Goal: Task Accomplishment & Management: Manage account settings

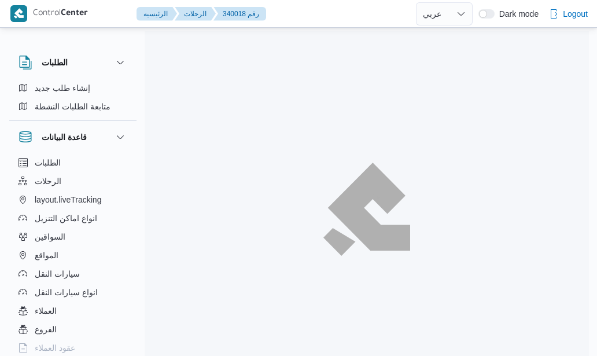
select select "ar"
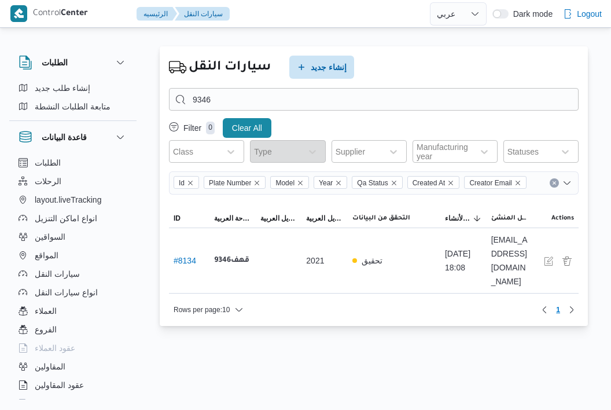
select select "ar"
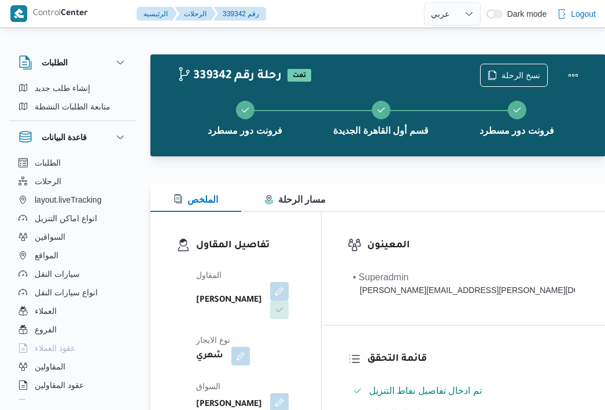
select select "ar"
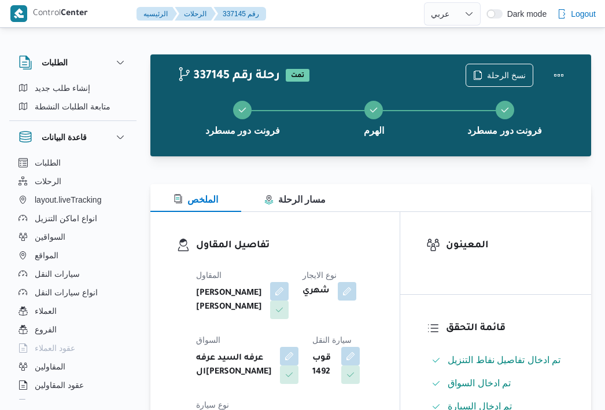
select select "ar"
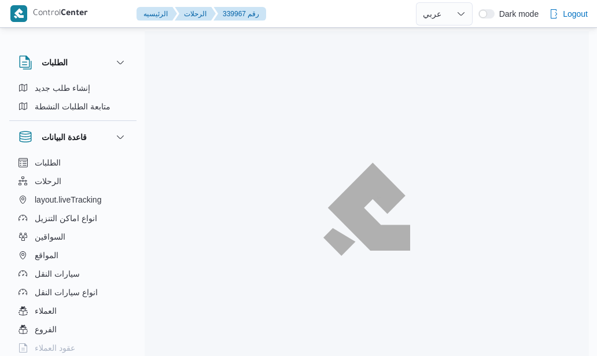
select select "ar"
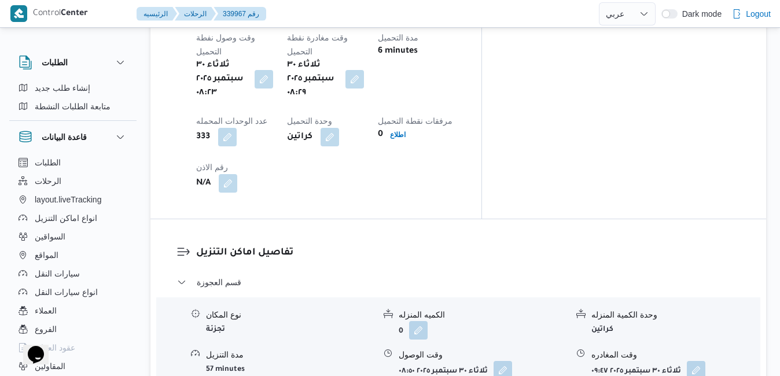
scroll to position [972, 0]
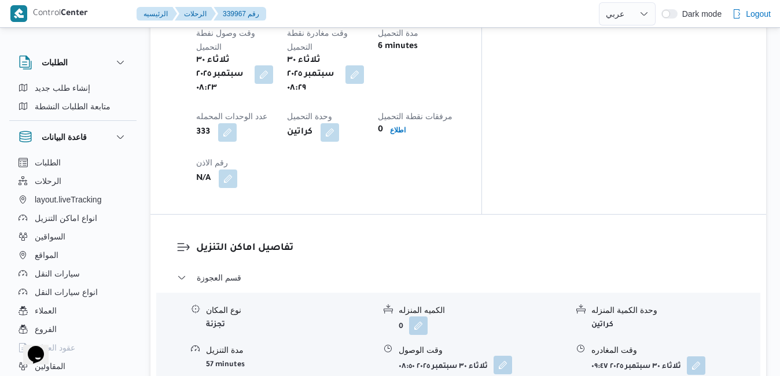
click at [508, 355] on button "button" at bounding box center [502, 365] width 19 height 19
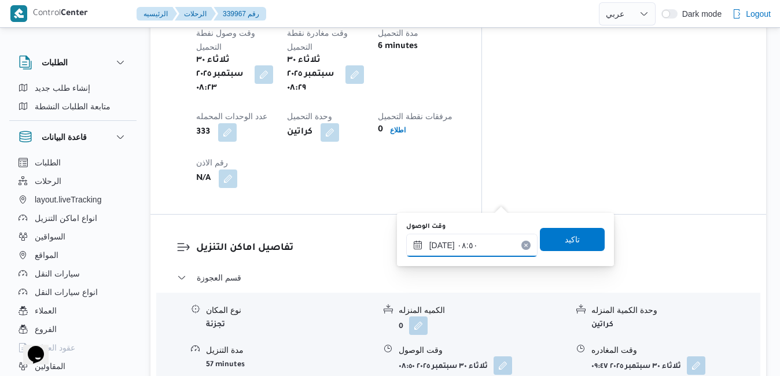
click at [467, 248] on input "٣٠/٠٩/٢٠٢٥ ٠٨:٥٠" at bounding box center [471, 245] width 131 height 23
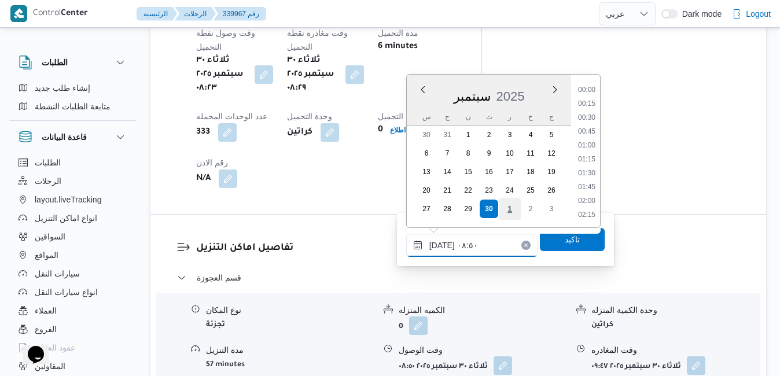
scroll to position [415, 0]
click at [589, 185] on li "09:15" at bounding box center [586, 188] width 27 height 12
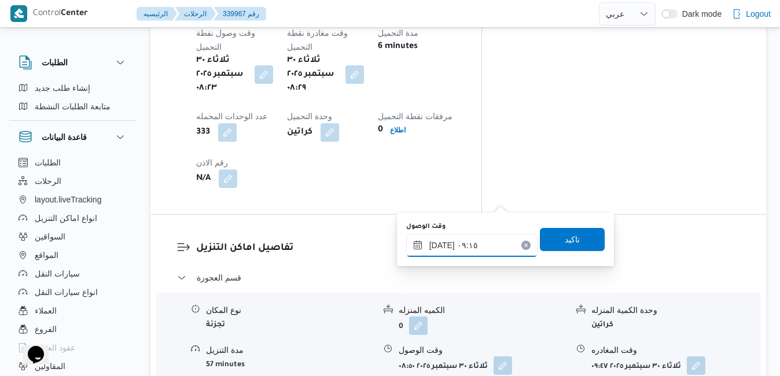
click at [443, 245] on input "٣٠/٠٩/٢٠٢٥ ٠٩:١٥" at bounding box center [471, 245] width 131 height 23
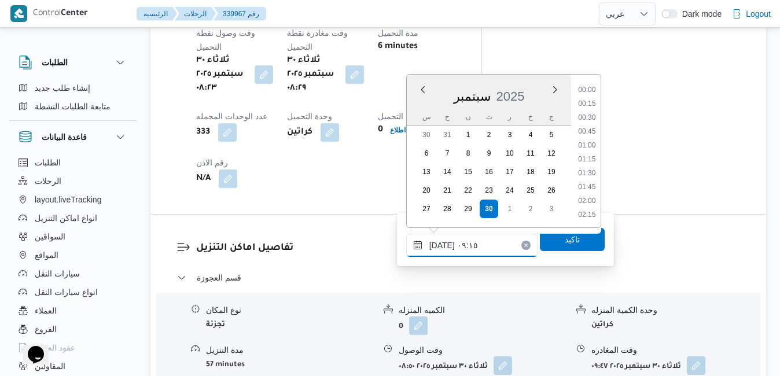
click at [443, 245] on input "٣٠/٠٩/٢٠٢٥ ٠٩:١٥" at bounding box center [471, 245] width 131 height 23
type input "٣٠/٠٩/٢٠٢٥ ٠٩:٢٠"
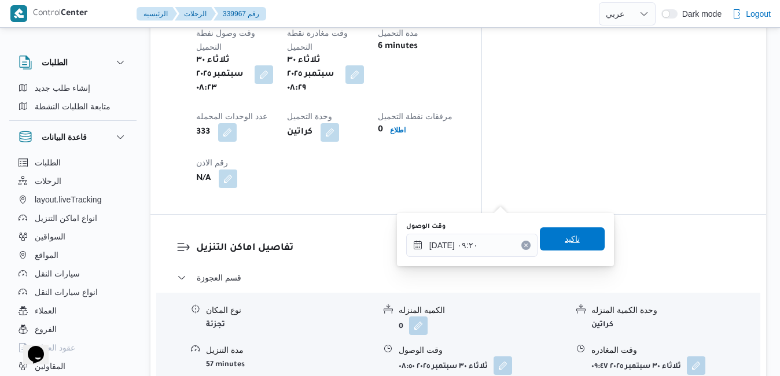
click at [565, 244] on span "تاكيد" at bounding box center [572, 239] width 15 height 14
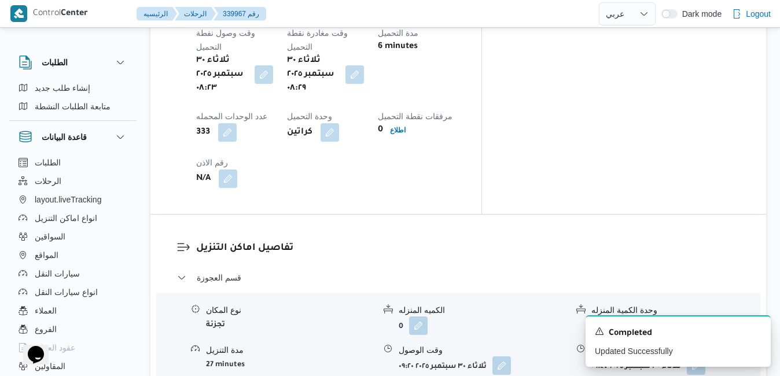
click at [596, 329] on icon "Dismiss toast" at bounding box center [756, 330] width 9 height 9
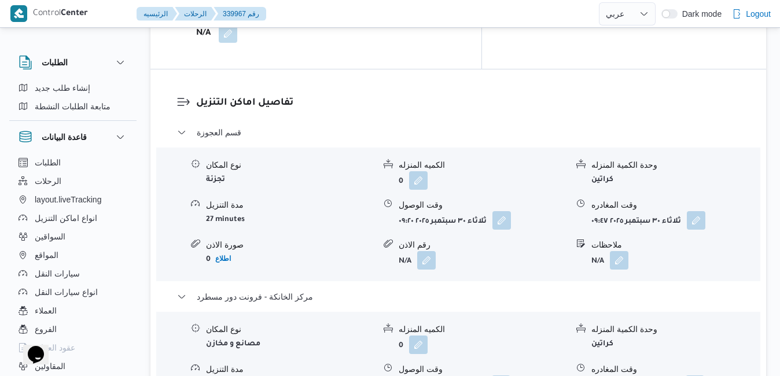
scroll to position [1134, 0]
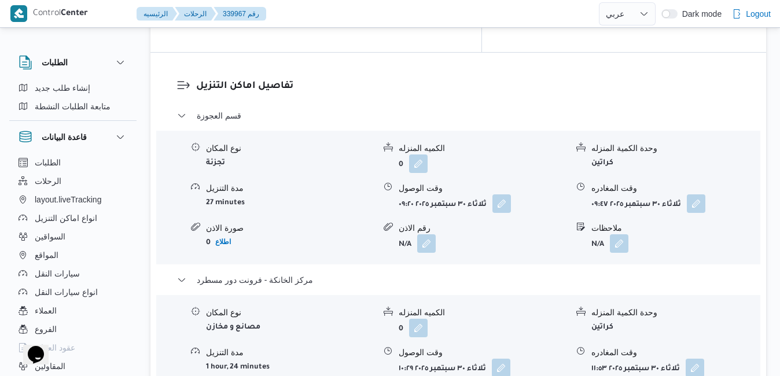
click at [596, 296] on div "نوع المكان مصانع و مخازن الكميه المنزله 0 وحدة الكمية المنزله كراتين مدة التنزي…" at bounding box center [458, 361] width 613 height 131
click at [596, 355] on button "button" at bounding box center [694, 367] width 19 height 19
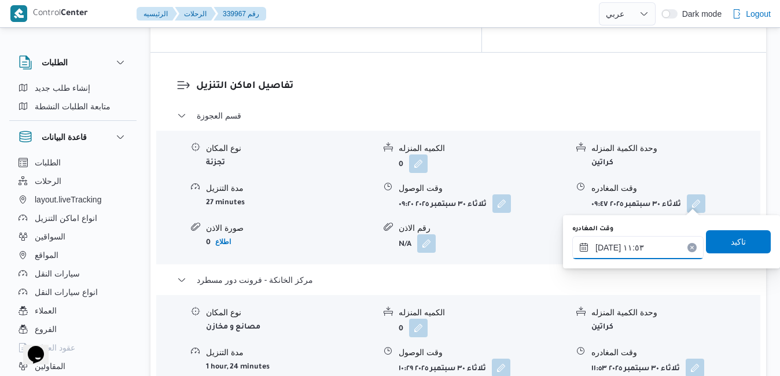
click at [596, 248] on input "٣٠/٠٩/٢٠٢٥ ١١:٥٣" at bounding box center [637, 247] width 131 height 23
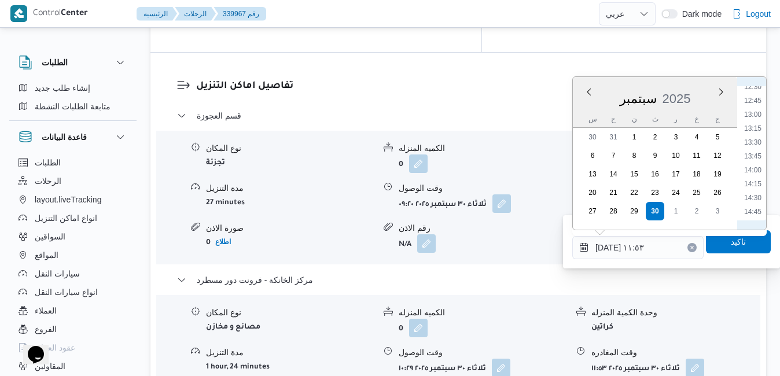
scroll to position [817, 0]
click at [596, 205] on li "16:45" at bounding box center [752, 206] width 27 height 12
type input "٣٠/٠٩/٢٠٢٥ ١٦:٤٥"
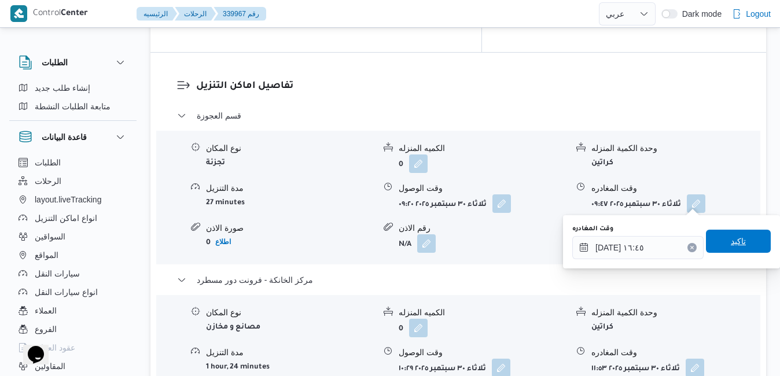
click at [596, 237] on span "تاكيد" at bounding box center [738, 241] width 15 height 14
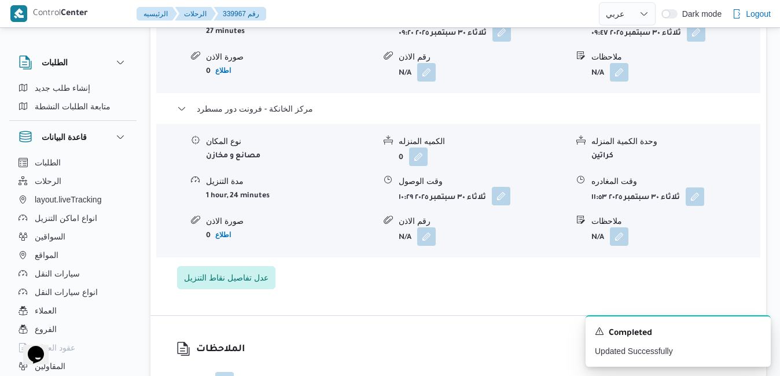
click at [503, 200] on button "button" at bounding box center [501, 196] width 19 height 19
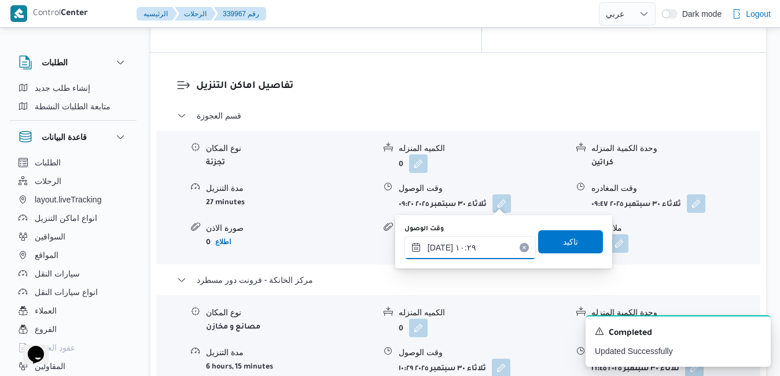
click at [466, 249] on input "٣٠/٠٩/٢٠٢٥ ١٠:٢٩" at bounding box center [469, 247] width 131 height 23
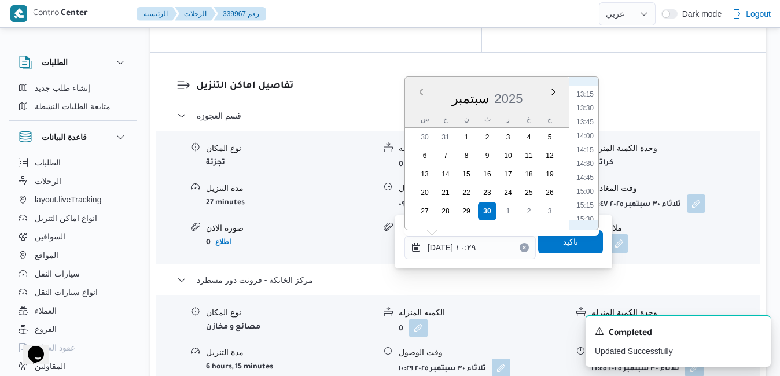
scroll to position [851, 0]
click at [585, 154] on li "16:30" at bounding box center [585, 158] width 27 height 12
type input "٣٠/٠٩/٢٠٢٥ ١٦:٣٠"
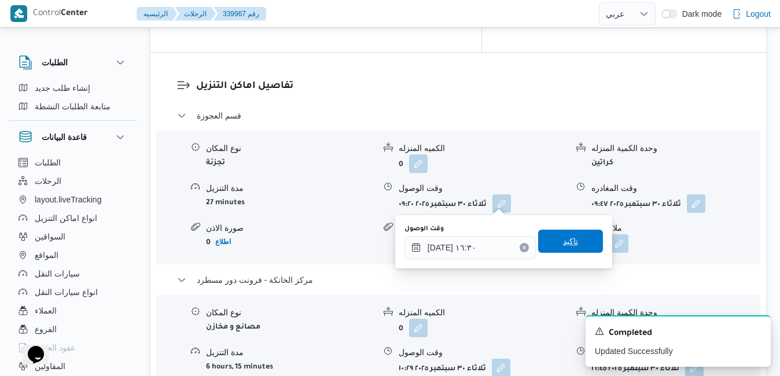
click at [563, 240] on span "تاكيد" at bounding box center [570, 241] width 15 height 14
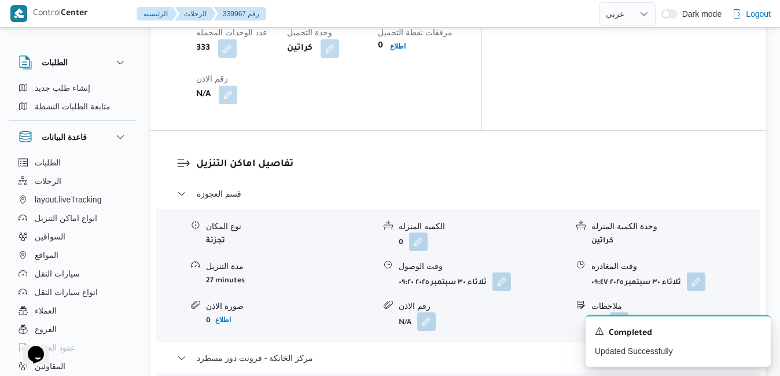
scroll to position [1041, 0]
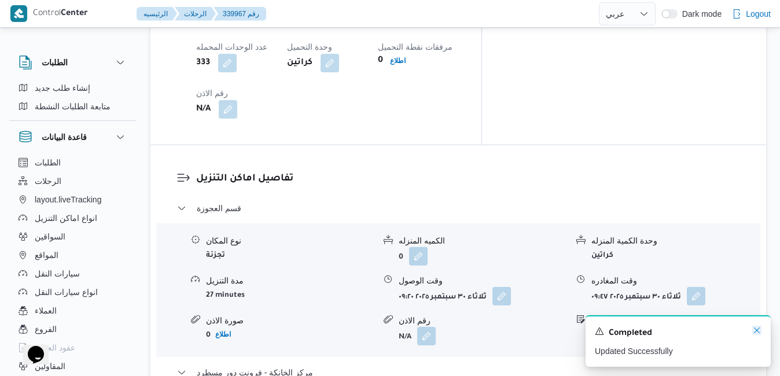
click at [596, 333] on icon "Dismiss toast" at bounding box center [756, 330] width 9 height 9
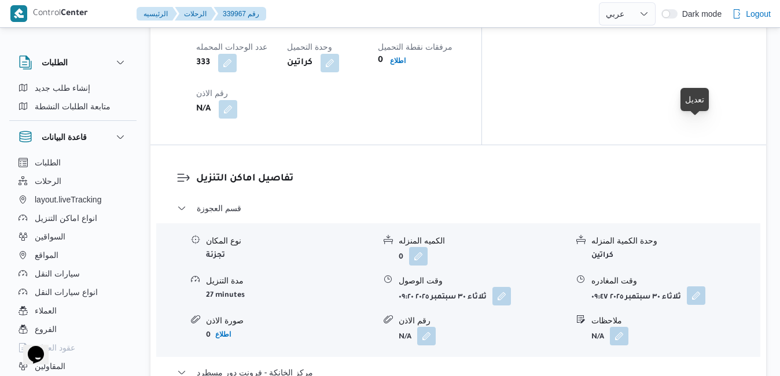
click at [596, 286] on button "button" at bounding box center [696, 295] width 19 height 19
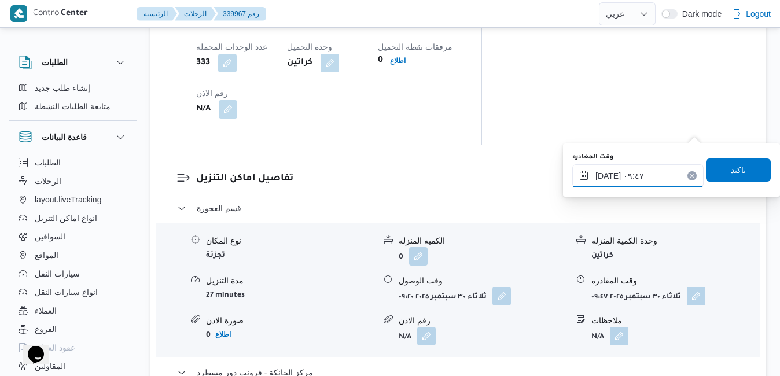
click at [596, 177] on input "٣٠/٠٩/٢٠٢٥ ٠٩:٤٧" at bounding box center [637, 175] width 131 height 23
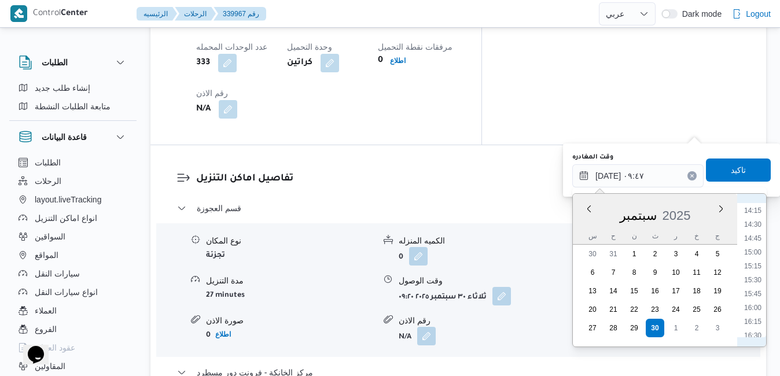
scroll to position [823, 0]
click at [596, 247] on li "15:30" at bounding box center [752, 247] width 27 height 12
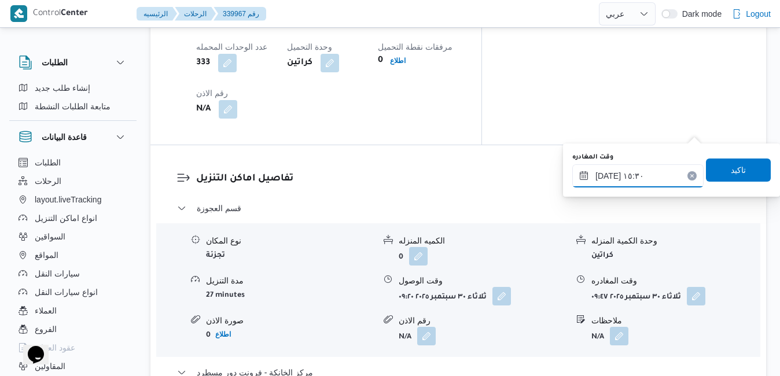
click at [596, 173] on input "٣٠/٠٩/٢٠٢٥ ١٥:٣٠" at bounding box center [637, 175] width 131 height 23
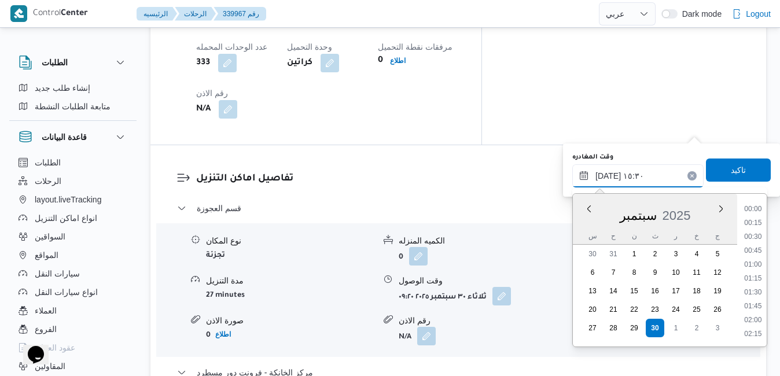
scroll to position [790, 0]
type input "٣٠/٠٩/٢٠٢٥ ١٥:40"
click at [596, 175] on span "تاكيد" at bounding box center [738, 170] width 15 height 14
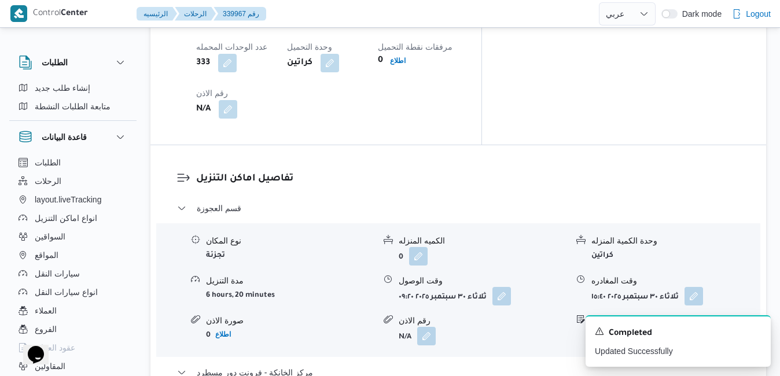
scroll to position [0, 0]
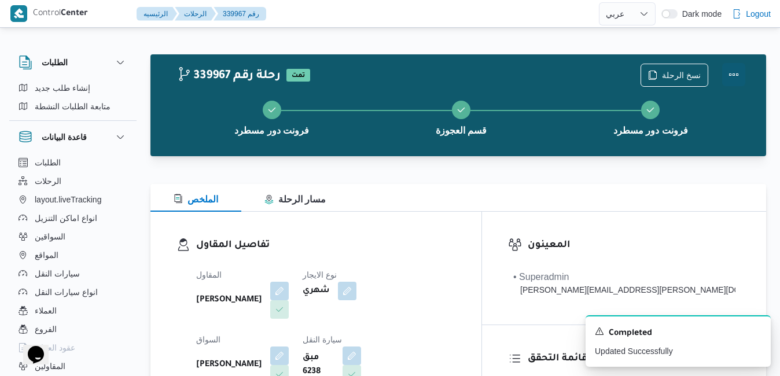
click at [596, 69] on button "Actions" at bounding box center [733, 74] width 23 height 23
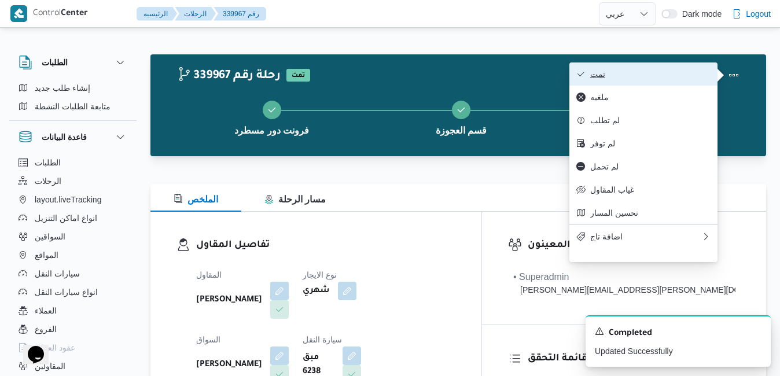
click at [596, 77] on span "تمت" at bounding box center [650, 73] width 120 height 9
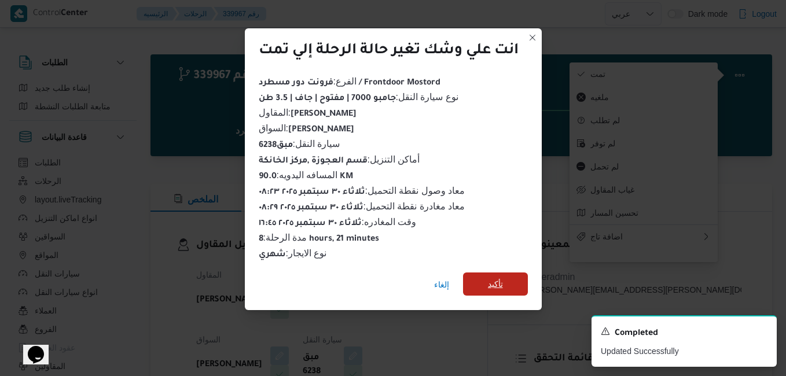
click at [498, 277] on span "تأكيد" at bounding box center [495, 284] width 15 height 14
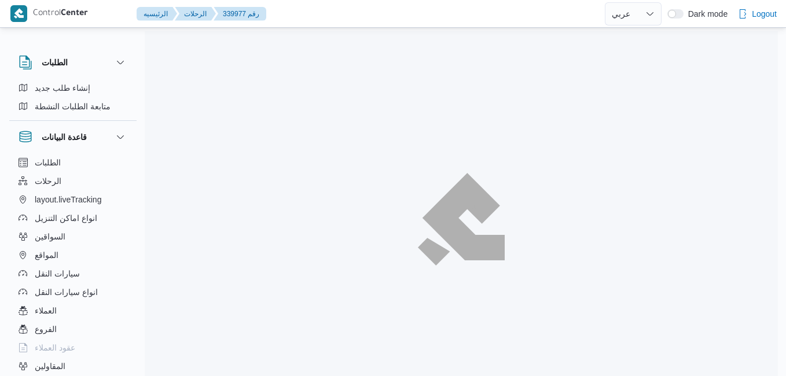
select select "ar"
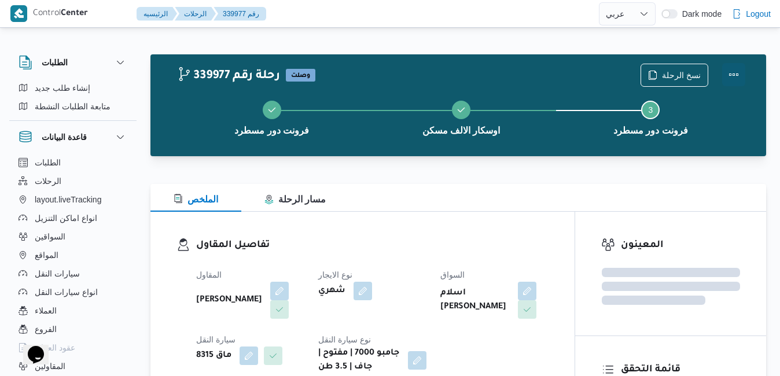
click at [733, 73] on button "Actions" at bounding box center [733, 74] width 23 height 23
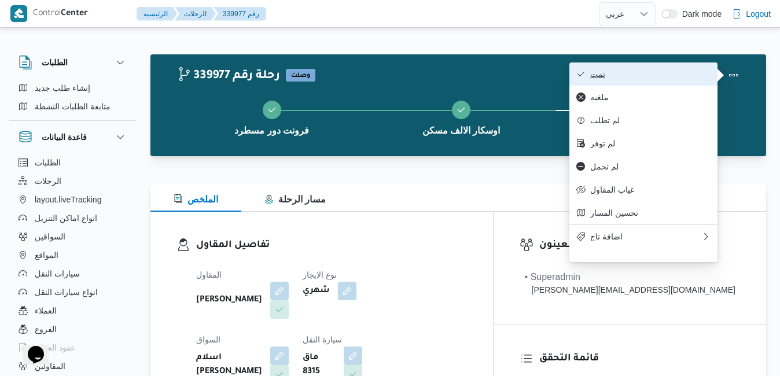
click at [663, 79] on span "تمت" at bounding box center [650, 73] width 120 height 9
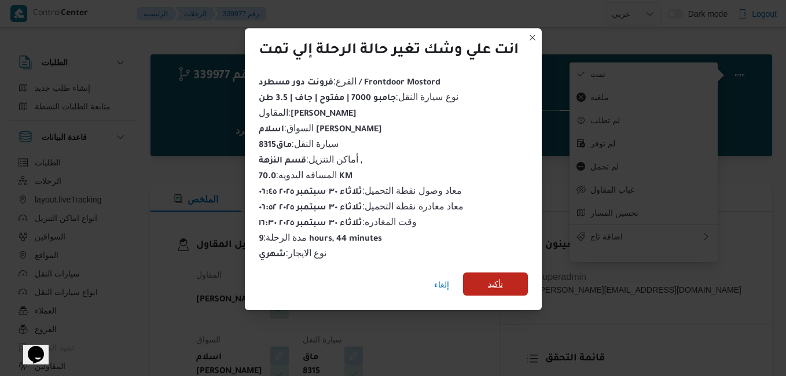
click at [487, 283] on span "تأكيد" at bounding box center [495, 283] width 65 height 23
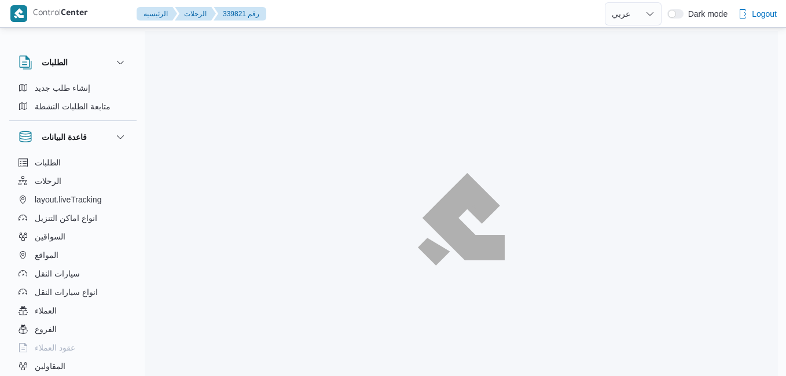
select select "ar"
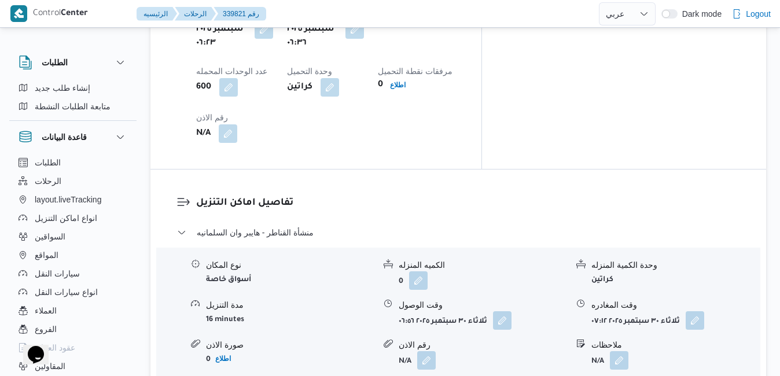
scroll to position [1041, 0]
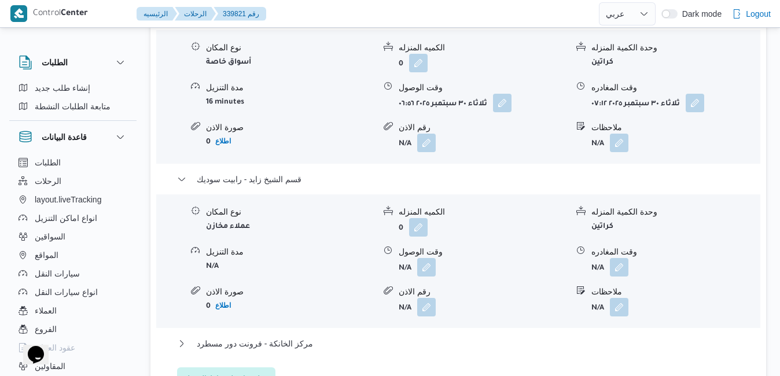
scroll to position [1250, 0]
click at [496, 336] on button "مركز الخانكة - فرونت دور مسطرد" at bounding box center [458, 343] width 563 height 14
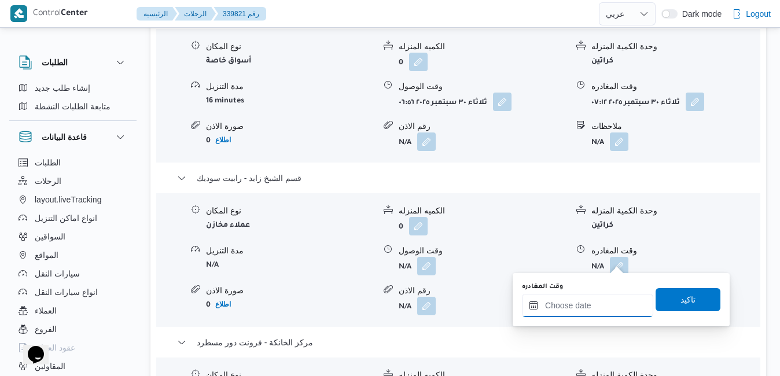
click at [561, 304] on input "وقت المغادره" at bounding box center [587, 305] width 131 height 23
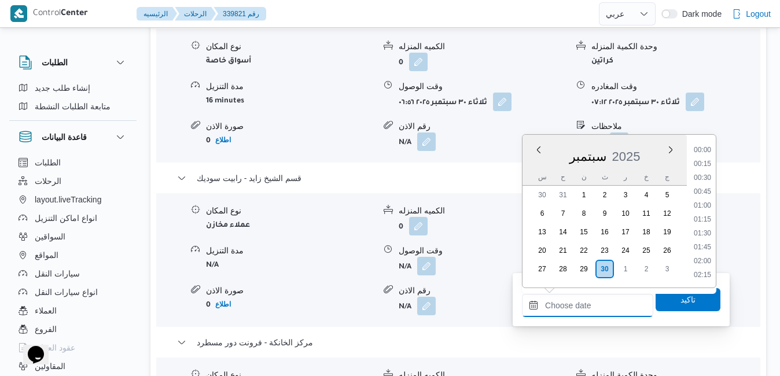
scroll to position [929, 0]
click at [699, 194] on li "17:30" at bounding box center [702, 193] width 27 height 12
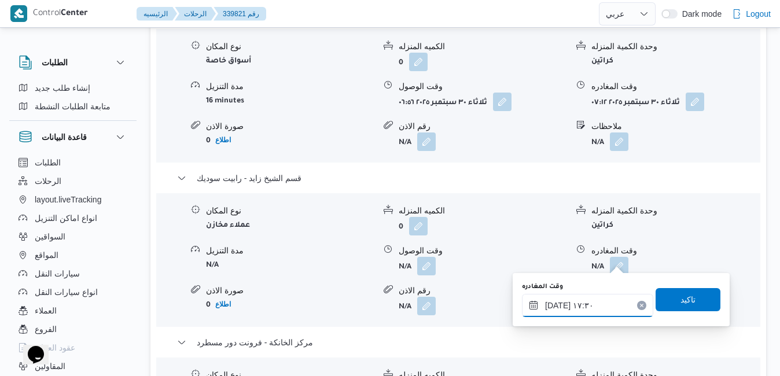
click at [555, 299] on input "٣٠/٠٩/٢٠٢٥ ١٧:٣٠" at bounding box center [587, 305] width 131 height 23
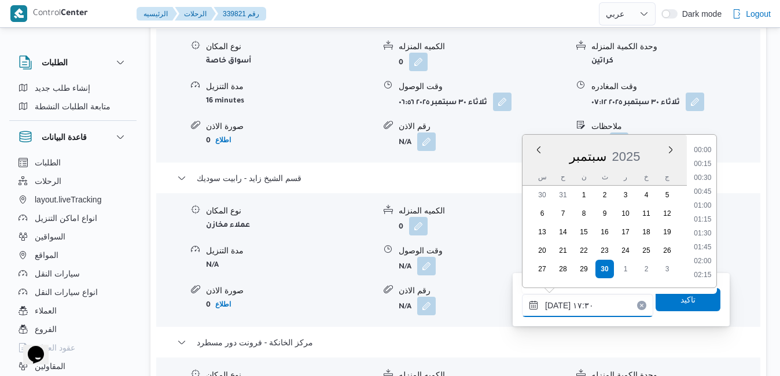
scroll to position [901, 0]
click at [702, 238] on li "17:45" at bounding box center [702, 234] width 27 height 12
type input "٣٠/٠٩/٢٠٢٥ ١٧:٤٥"
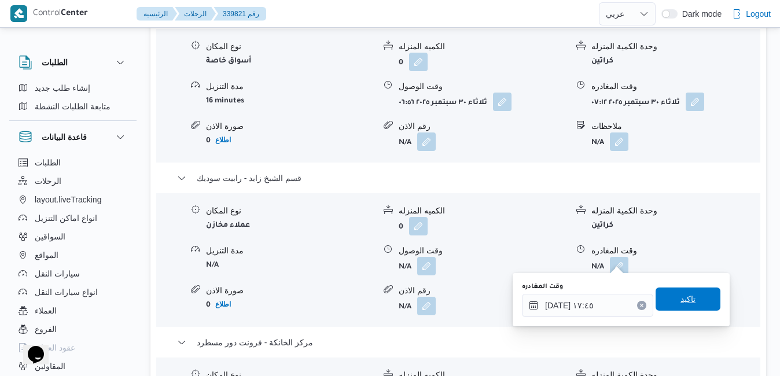
click at [680, 298] on span "تاكيد" at bounding box center [687, 299] width 15 height 14
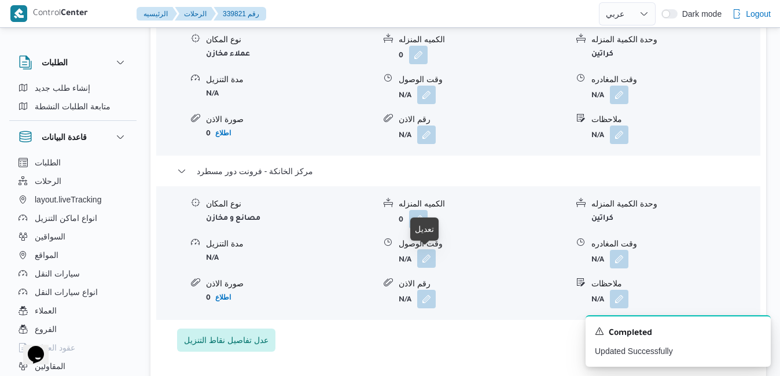
click at [427, 261] on button "button" at bounding box center [426, 258] width 19 height 19
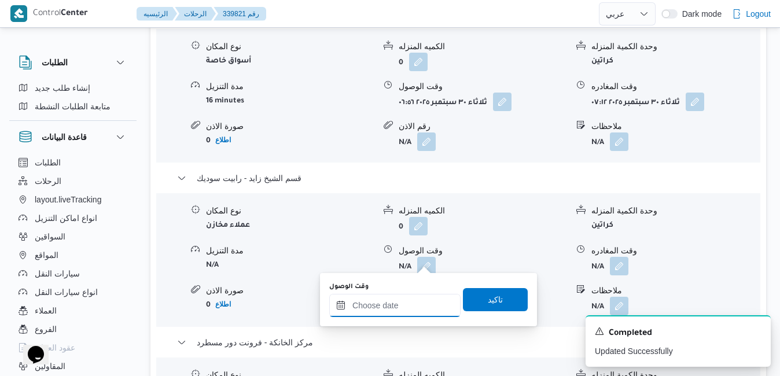
click at [396, 308] on input "وقت الوصول" at bounding box center [394, 305] width 131 height 23
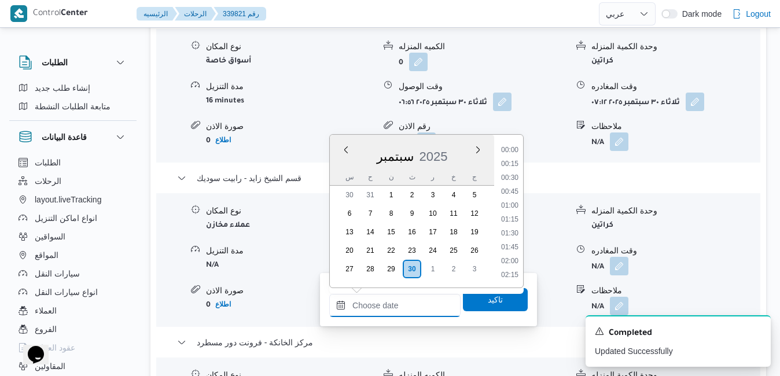
scroll to position [929, 0]
click at [504, 199] on ul "00:00 00:15 00:30 00:45 01:00 01:15 01:30 01:45 02:00 02:15 02:30 02:45 03:00 0…" at bounding box center [509, 211] width 27 height 134
click at [506, 194] on li "17:30" at bounding box center [509, 193] width 27 height 12
type input "٣٠/٠٩/٢٠٢٥ ١٧:٣٠"
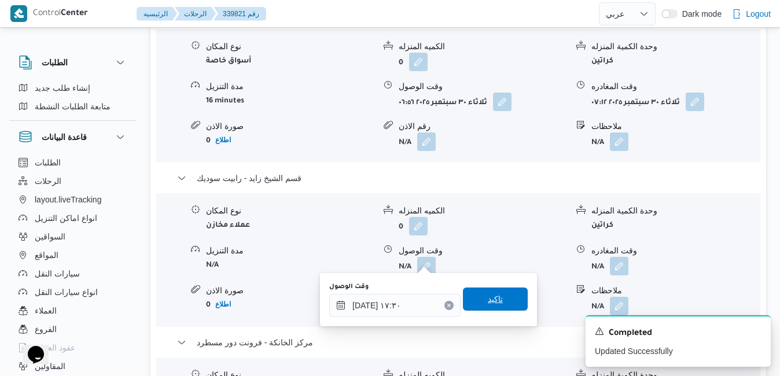
click at [491, 299] on span "تاكيد" at bounding box center [495, 299] width 15 height 14
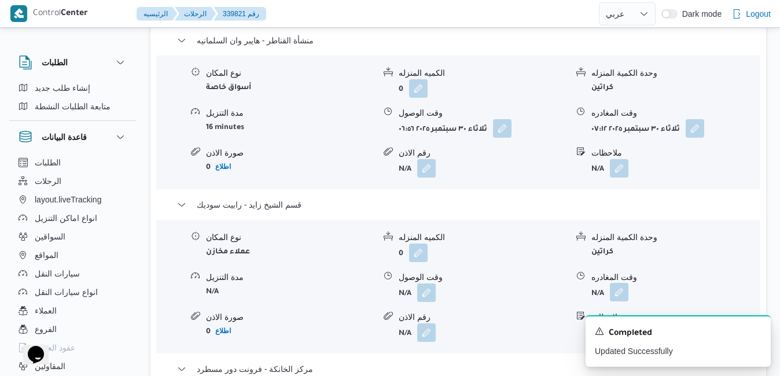
scroll to position [1203, 0]
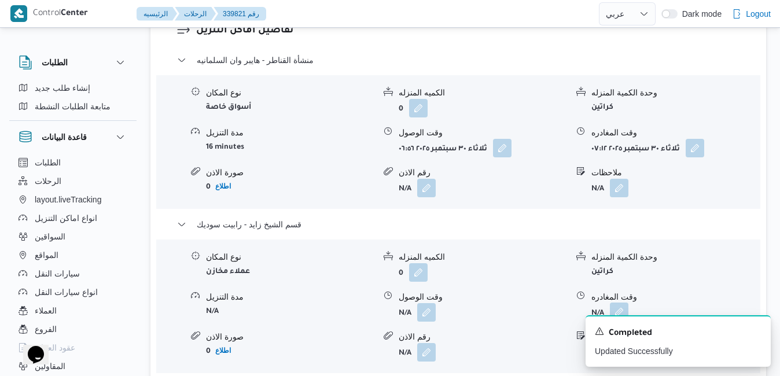
click at [622, 303] on button "button" at bounding box center [619, 312] width 19 height 19
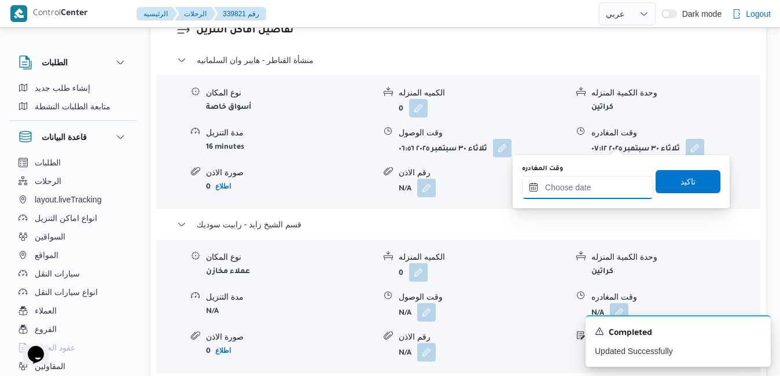
click at [577, 187] on input "وقت المغادره" at bounding box center [587, 187] width 131 height 23
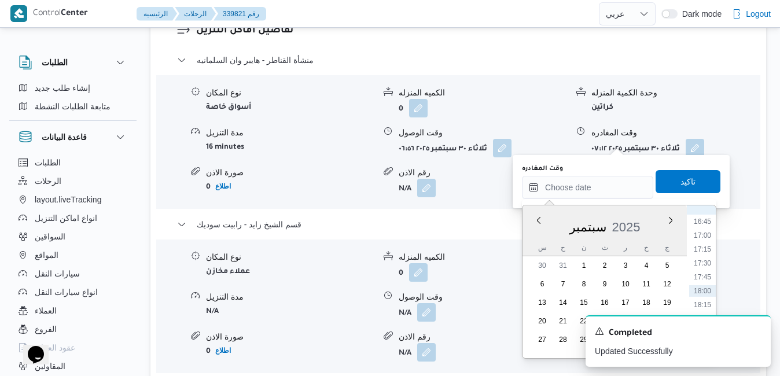
scroll to position [812, 0]
click at [706, 298] on li "16:00" at bounding box center [702, 298] width 27 height 12
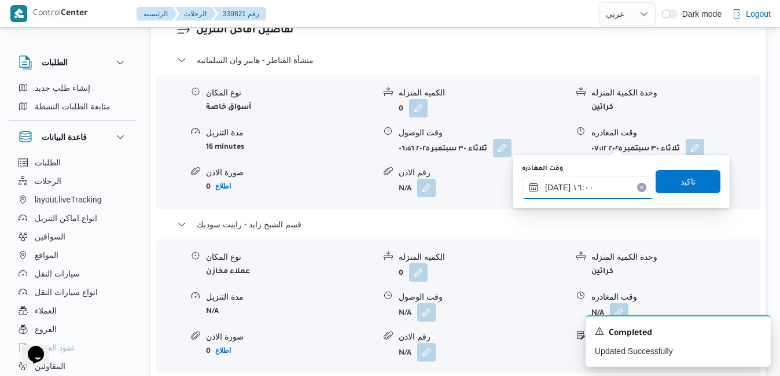
click at [594, 183] on input "٣٠/٠٩/٢٠٢٥ ١٦:٠٠" at bounding box center [587, 187] width 131 height 23
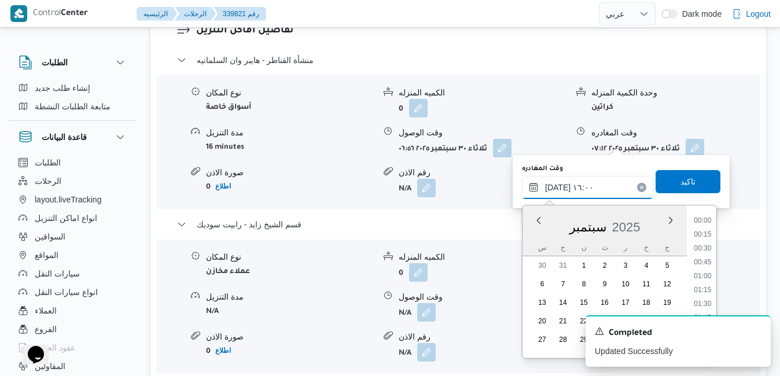
scroll to position [818, 0]
click at [558, 189] on input "٣٠/٠٩/٢٠٢٥ ١٦:٠٠" at bounding box center [587, 187] width 131 height 23
type input "٣٠/٠٩/٢٠٢٥ ١٦:٣٠"
click at [680, 179] on span "تاكيد" at bounding box center [687, 181] width 15 height 14
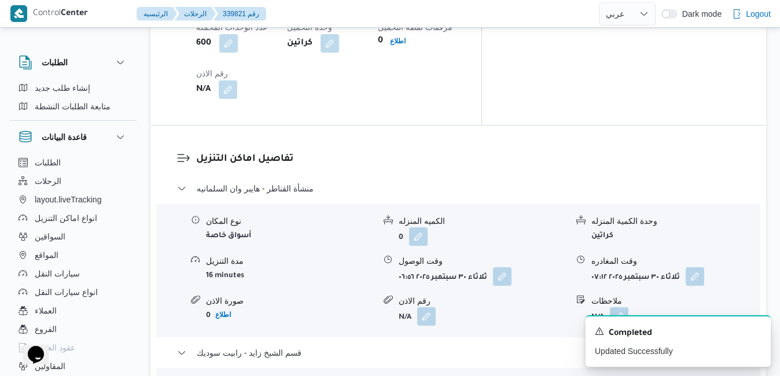
scroll to position [1111, 0]
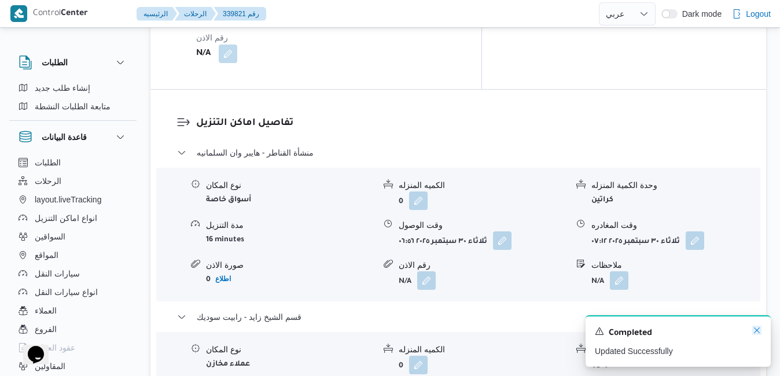
click at [756, 330] on icon "Dismiss toast" at bounding box center [756, 330] width 9 height 9
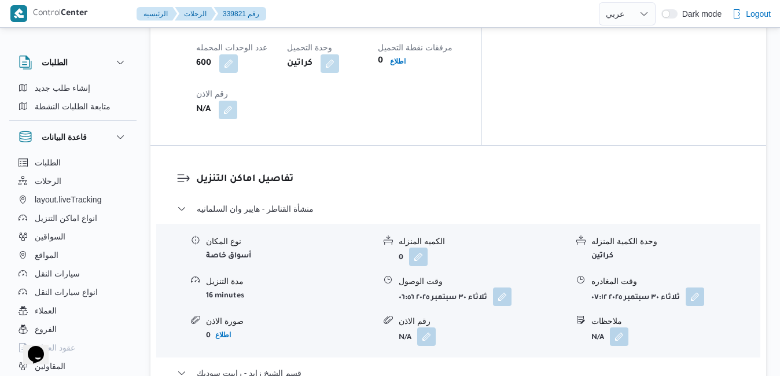
scroll to position [1064, 0]
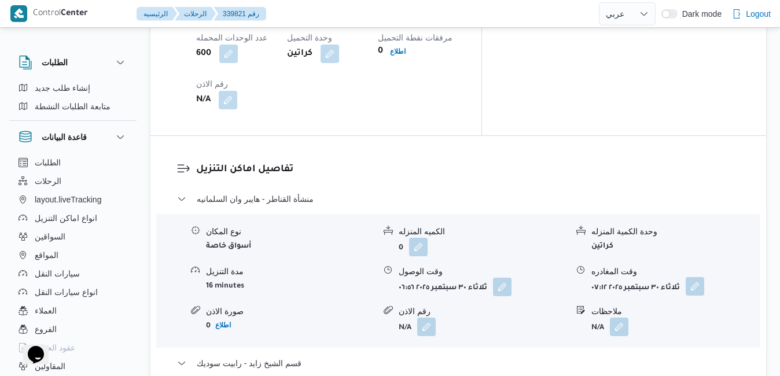
click at [690, 277] on button "button" at bounding box center [694, 286] width 19 height 19
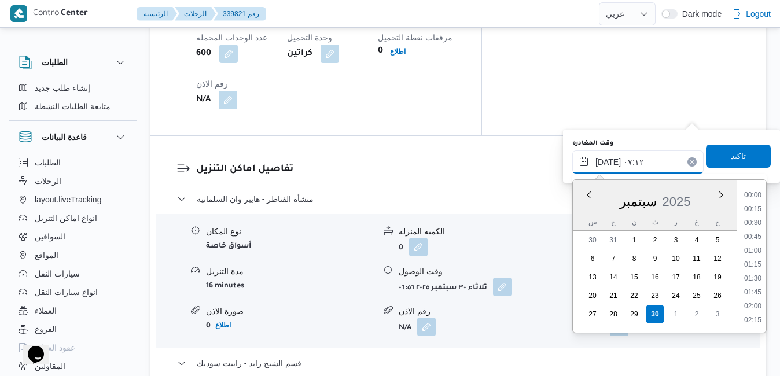
click at [632, 161] on input "٣٠/٠٩/٢٠٢٥ ٠٧:١٢" at bounding box center [637, 161] width 131 height 23
click at [757, 308] on li "12:00" at bounding box center [752, 309] width 27 height 12
type input "٣٠/٠٩/٢٠٢٥ ١٢:٠٠"
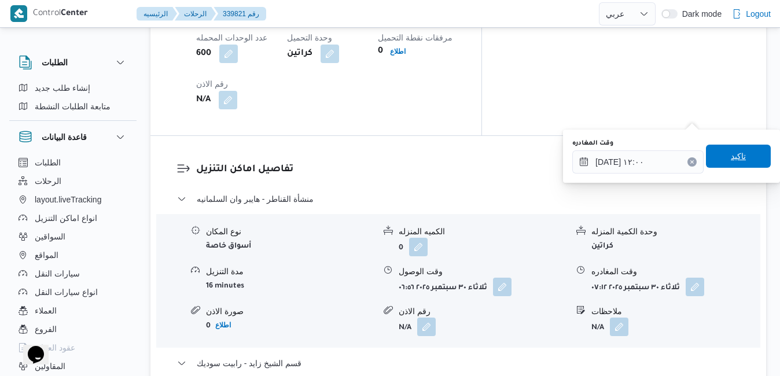
click at [732, 153] on span "تاكيد" at bounding box center [738, 156] width 15 height 14
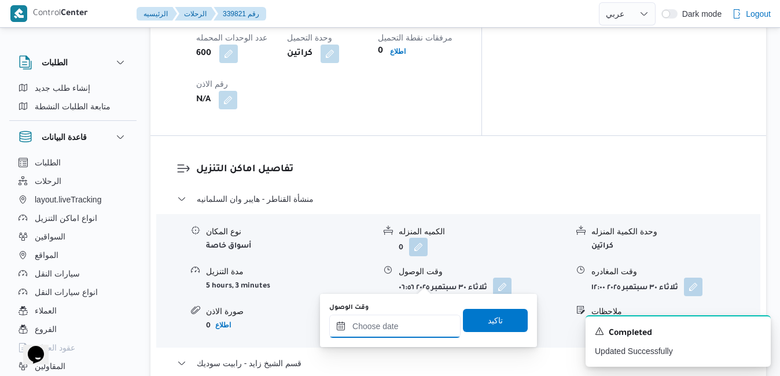
click at [410, 332] on input "وقت الوصول" at bounding box center [394, 326] width 131 height 23
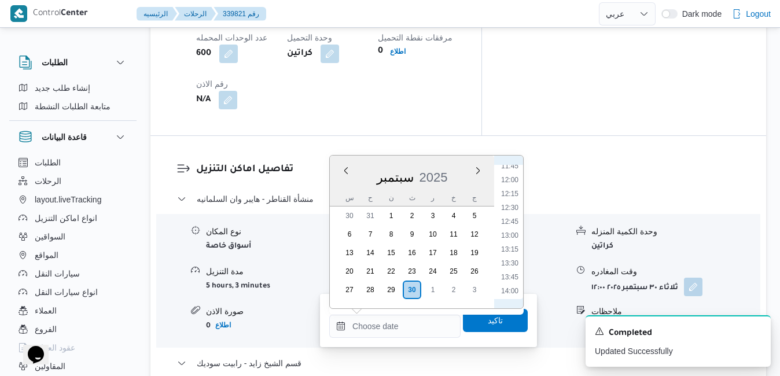
scroll to position [577, 0]
click at [516, 274] on li "12:15" at bounding box center [509, 274] width 27 height 12
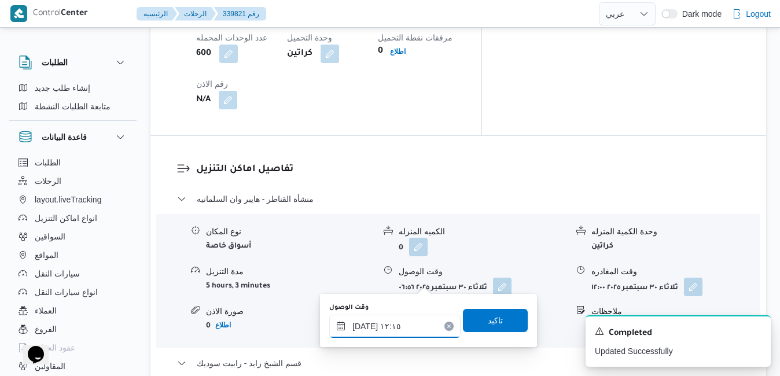
click at [363, 326] on input "٣٠/٠٩/٢٠٢٥ ١٢:١٥" at bounding box center [394, 326] width 131 height 23
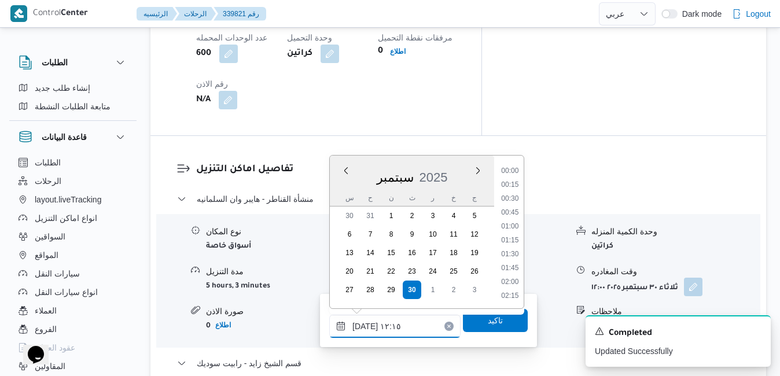
click at [363, 326] on input "٣٠/٠٩/٢٠٢٥ ١٢:١٥" at bounding box center [394, 326] width 131 height 23
click at [364, 325] on input "٣٠/٠٩/٢٠٢٥ ١٢:١٥" at bounding box center [394, 326] width 131 height 23
type input "٣٠/٠٩/٢٠٢٥ ١٢:٤٠"
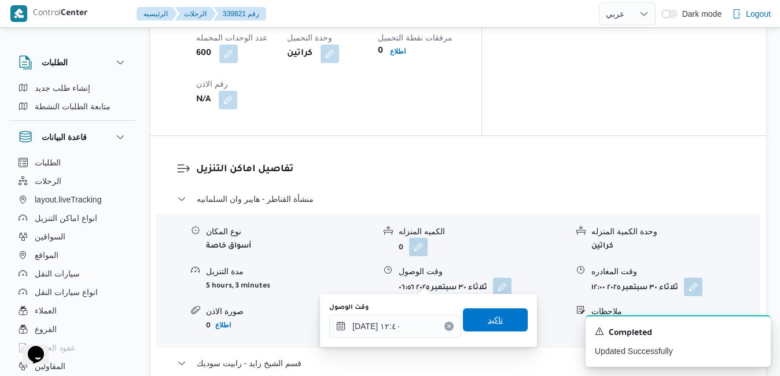
click at [488, 322] on span "تاكيد" at bounding box center [495, 320] width 15 height 14
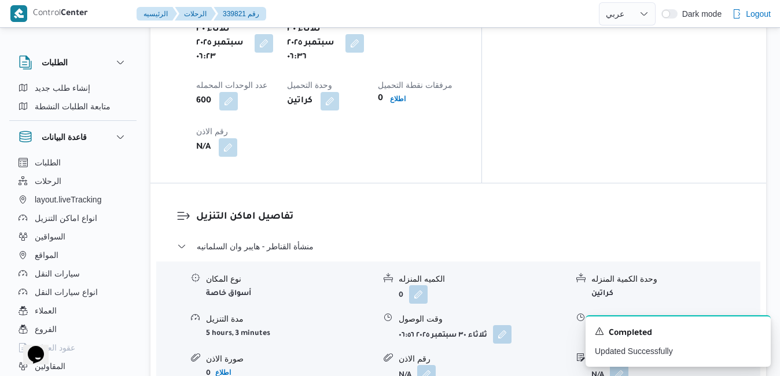
scroll to position [1018, 0]
click at [506, 323] on button "button" at bounding box center [502, 332] width 19 height 19
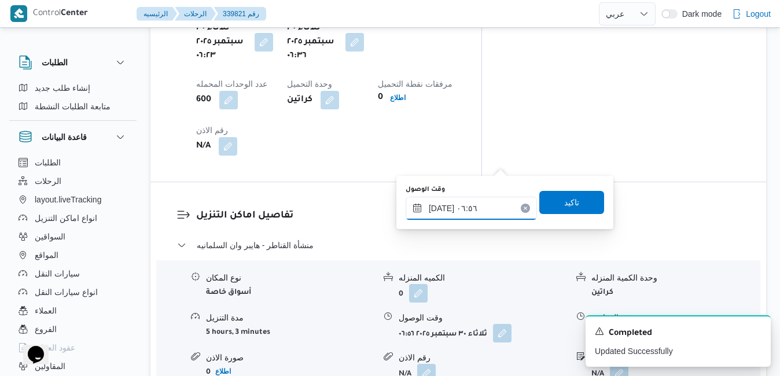
click at [463, 207] on input "٣٠/٠٩/٢٠٢٥ ٠٦:٥٦" at bounding box center [471, 208] width 131 height 23
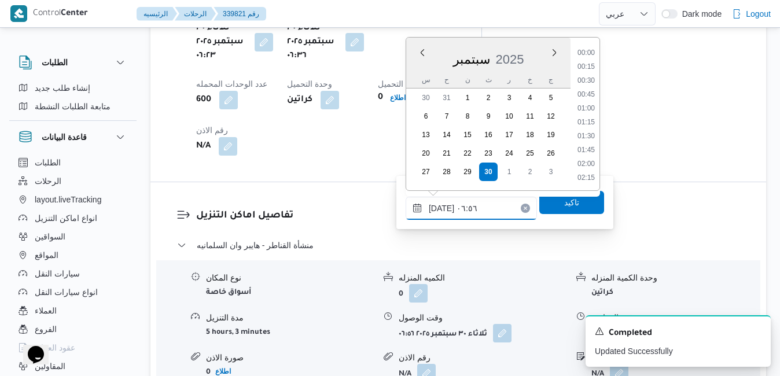
scroll to position [304, 0]
click at [585, 176] on li "07:45" at bounding box center [586, 179] width 27 height 12
type input "٣٠/٠٩/٢٠٢٥ ٠٧:٤٥"
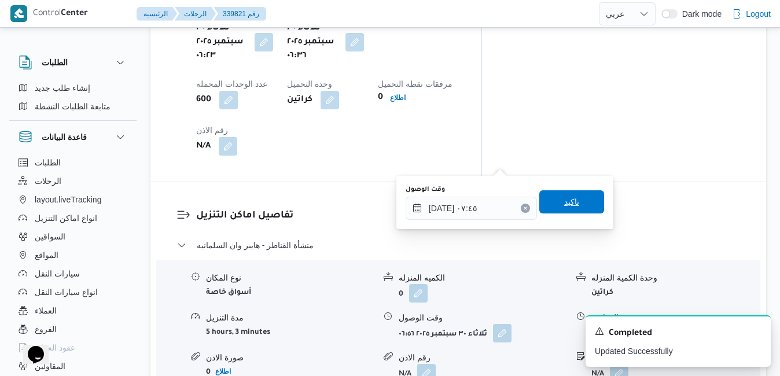
click at [577, 200] on span "تاكيد" at bounding box center [571, 201] width 65 height 23
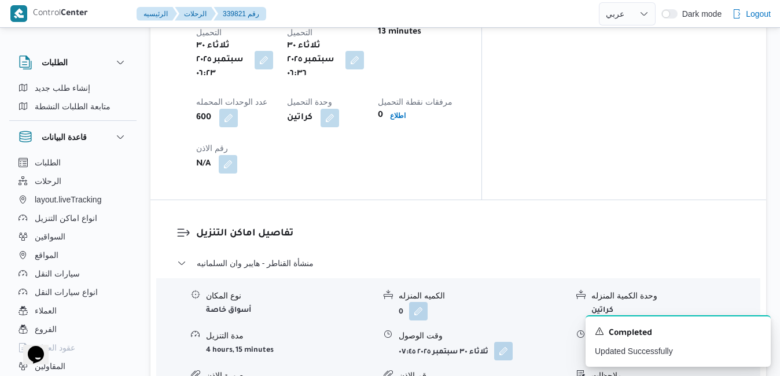
scroll to position [0, 0]
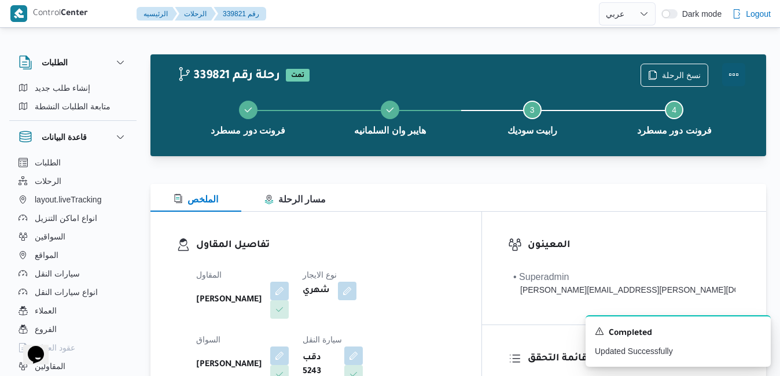
click at [740, 69] on button "Actions" at bounding box center [733, 74] width 23 height 23
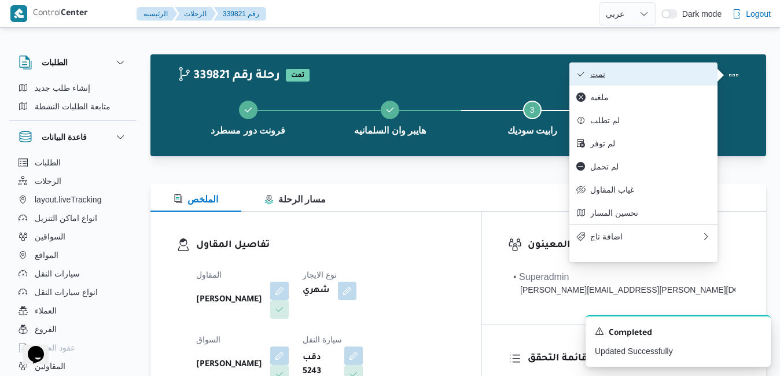
click at [676, 77] on span "تمت" at bounding box center [650, 73] width 120 height 9
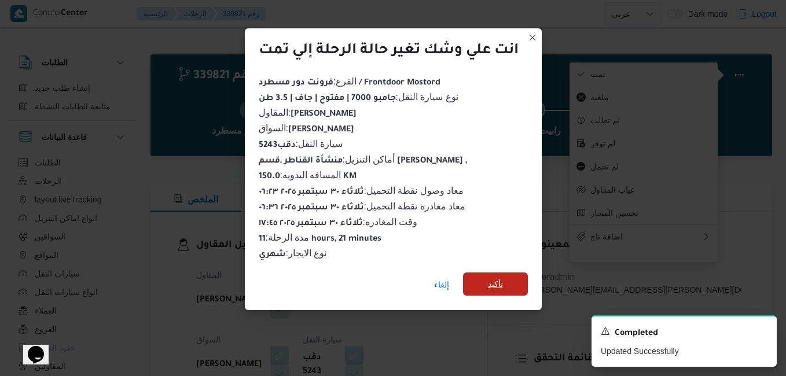
click at [486, 283] on span "تأكيد" at bounding box center [495, 283] width 65 height 23
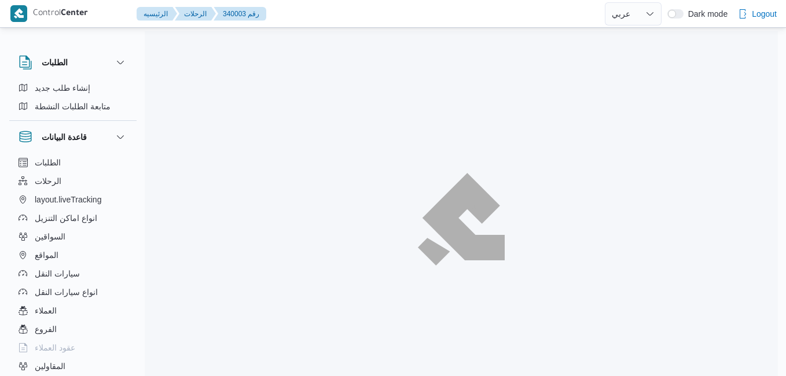
select select "ar"
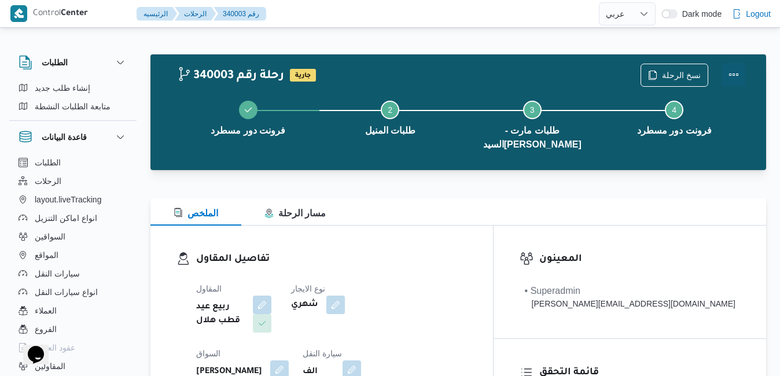
click at [733, 75] on button "Actions" at bounding box center [733, 74] width 23 height 23
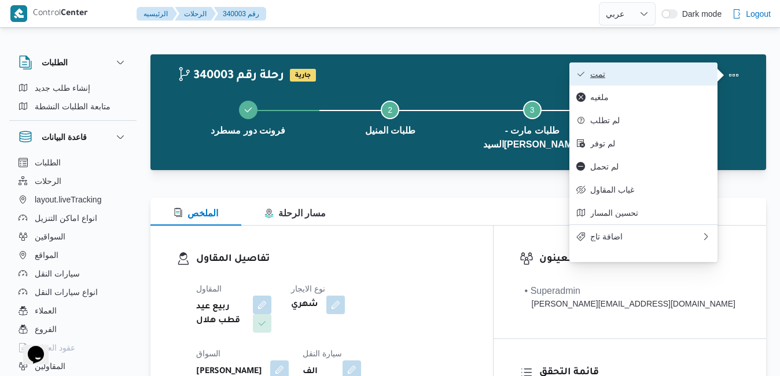
click at [687, 72] on span "تمت" at bounding box center [650, 73] width 120 height 9
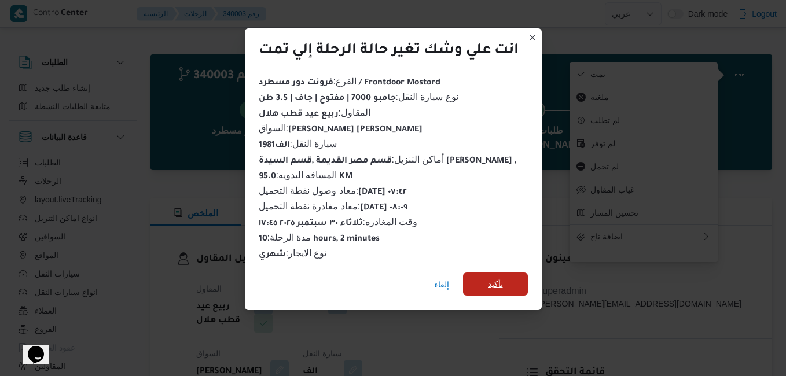
click at [505, 272] on span "تأكيد" at bounding box center [495, 283] width 65 height 23
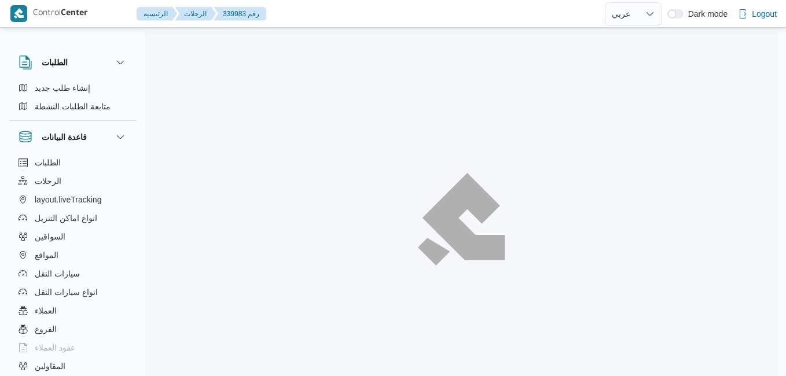
select select "ar"
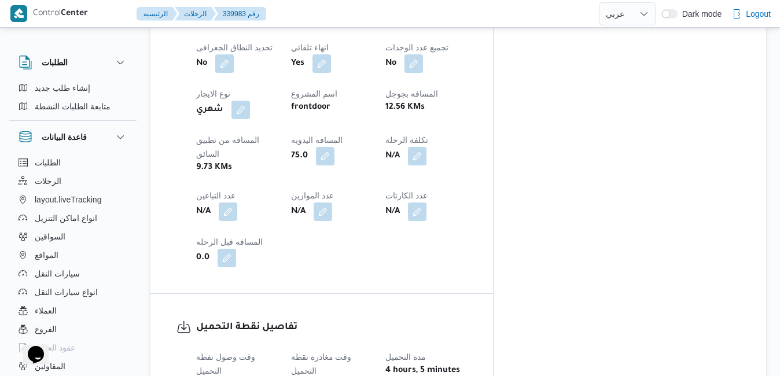
scroll to position [655, 0]
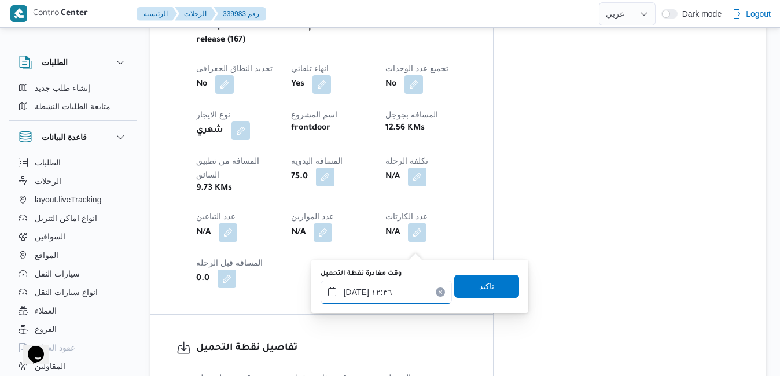
click at [376, 286] on input "[DATE] ١٢:٣٦" at bounding box center [385, 292] width 131 height 23
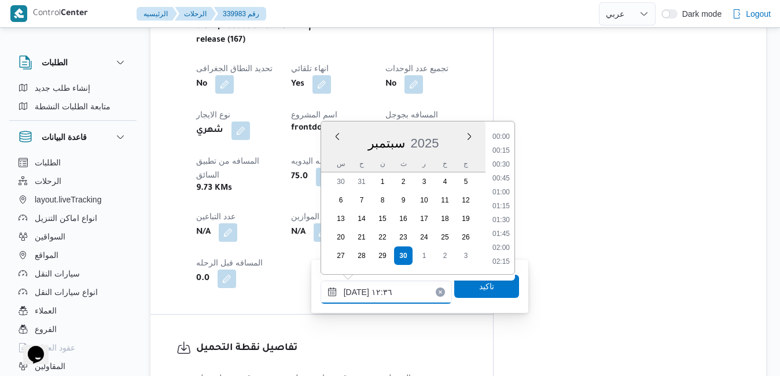
scroll to position [624, 0]
click at [493, 152] on div "تفاصيل الرحلة العميل Frontdoor الفرع فرونت دور مسطرد نوع الرحله أسواق خاصة/عملا…" at bounding box center [321, 77] width 342 height 476
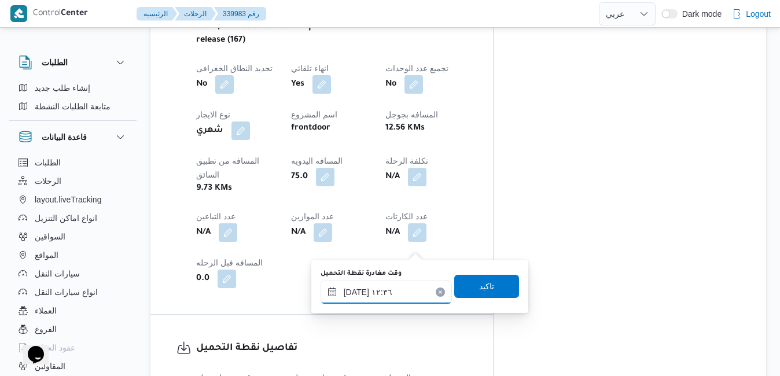
click at [397, 292] on input "[DATE] ١٢:٣٦" at bounding box center [385, 292] width 131 height 23
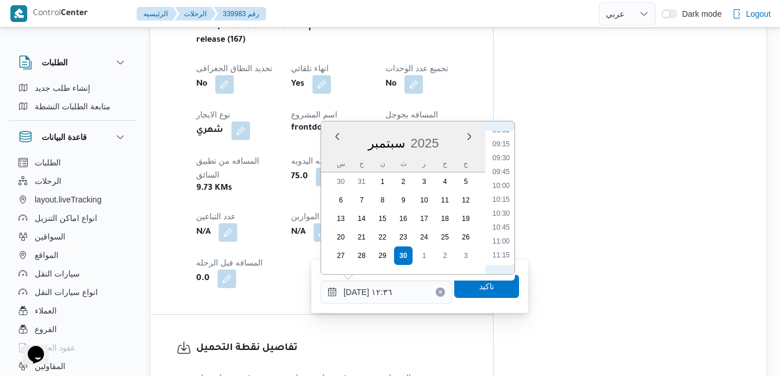
scroll to position [389, 0]
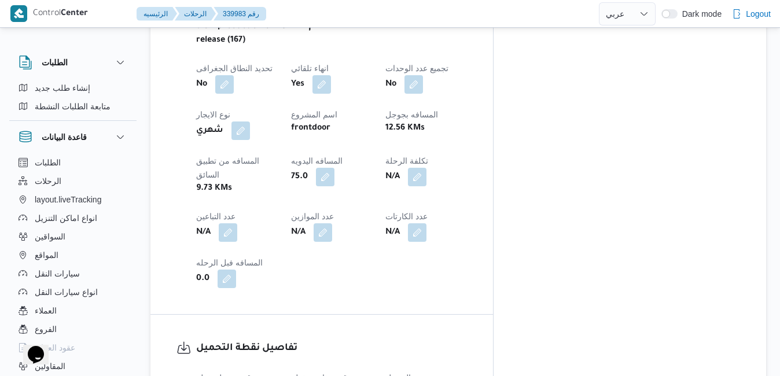
click at [474, 138] on div "العميل Frontdoor الفرع فرونت دور مسطرد نوع الرحله أسواق خاصة/عملاء مخازن تاريخ …" at bounding box center [331, 91] width 285 height 407
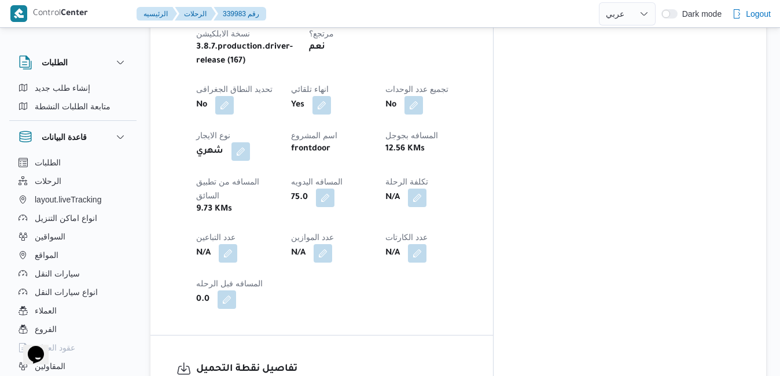
click at [474, 134] on div "العميل Frontdoor الفرع فرونت دور مسطرد نوع الرحله أسواق خاصة/عملاء مخازن تاريخ …" at bounding box center [331, 112] width 285 height 407
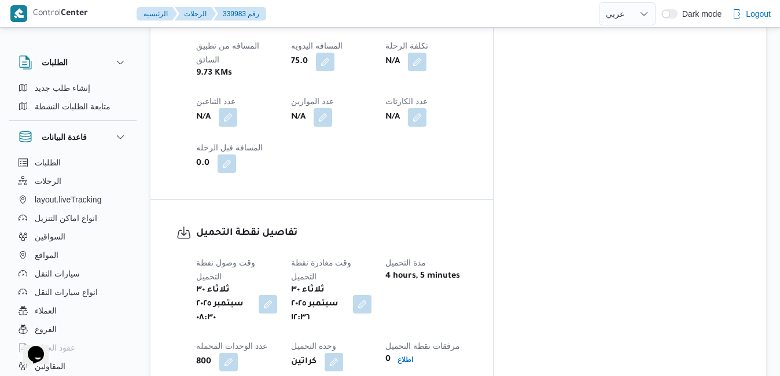
scroll to position [771, 0]
click at [371, 294] on button "button" at bounding box center [362, 303] width 19 height 19
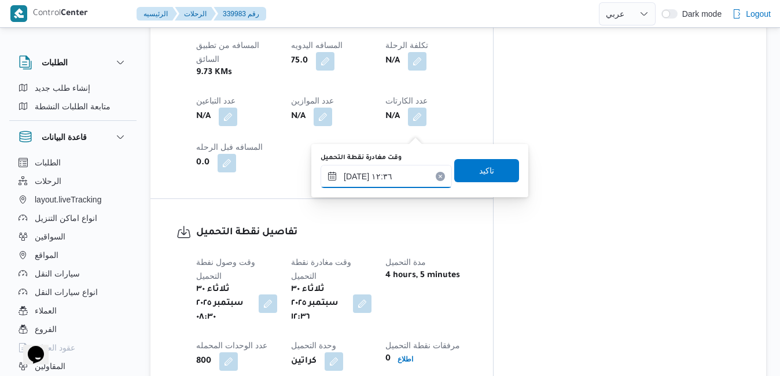
click at [384, 179] on input "٣٠/٠٩/٢٠٢٥ ١٢:٣٦" at bounding box center [385, 176] width 131 height 23
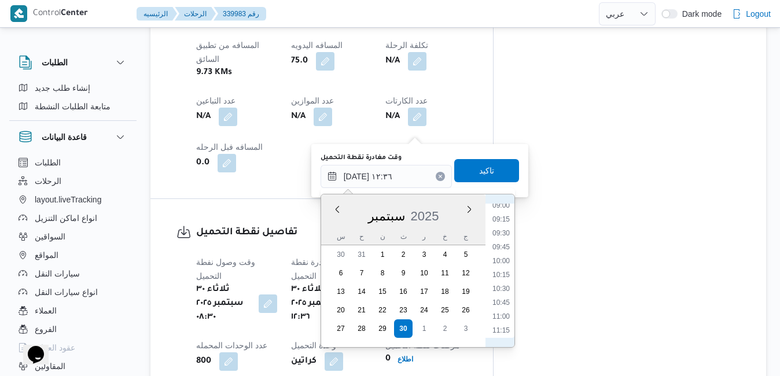
scroll to position [389, 0]
click at [503, 308] on li "08:45" at bounding box center [501, 307] width 27 height 12
type input "٣٠/٠٩/٢٠٢٥ ٠٨:٤٥"
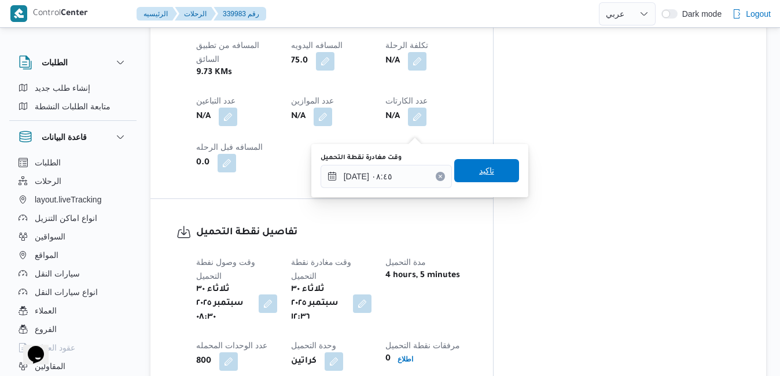
click at [480, 170] on span "تاكيد" at bounding box center [486, 171] width 15 height 14
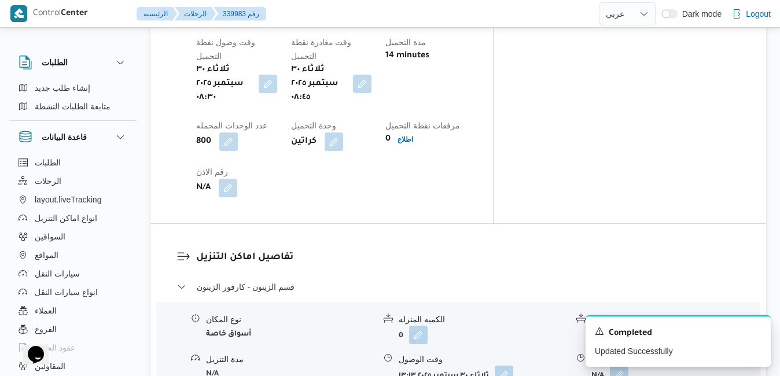
scroll to position [1025, 0]
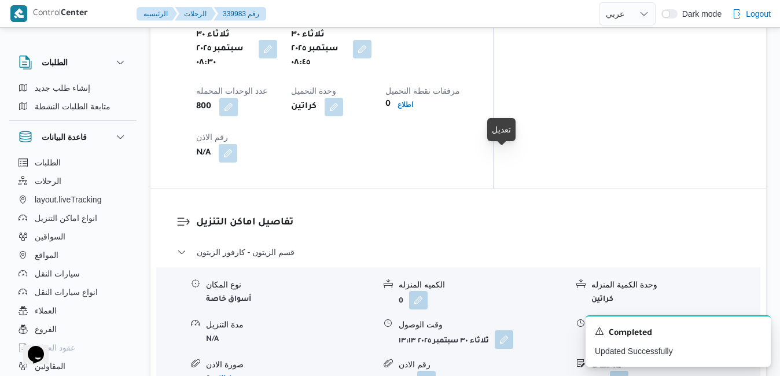
click at [507, 330] on button "button" at bounding box center [504, 339] width 19 height 19
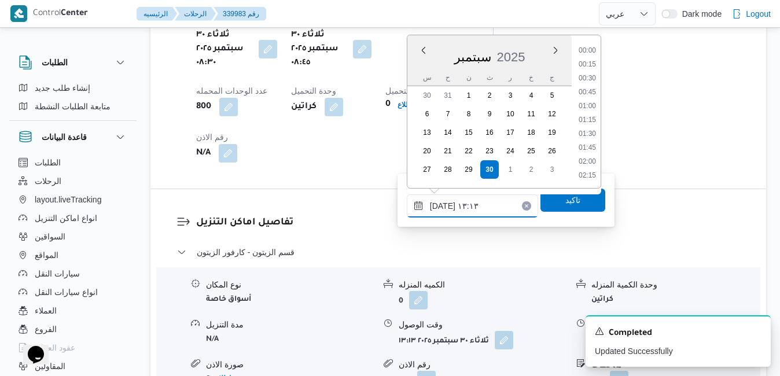
click at [455, 210] on input "٣٠/٠٩/٢٠٢٥ ١٣:١٣" at bounding box center [472, 205] width 131 height 23
click at [592, 59] on li "09:45" at bounding box center [587, 58] width 27 height 12
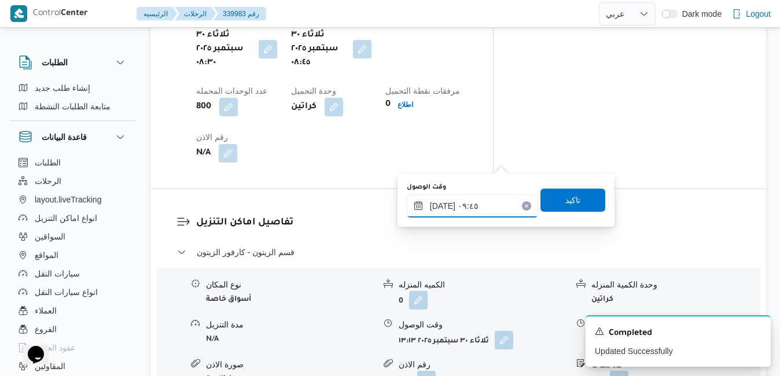
click at [444, 207] on input "٣٠/٠٩/٢٠٢٥ ٠٩:٤٥" at bounding box center [472, 205] width 131 height 23
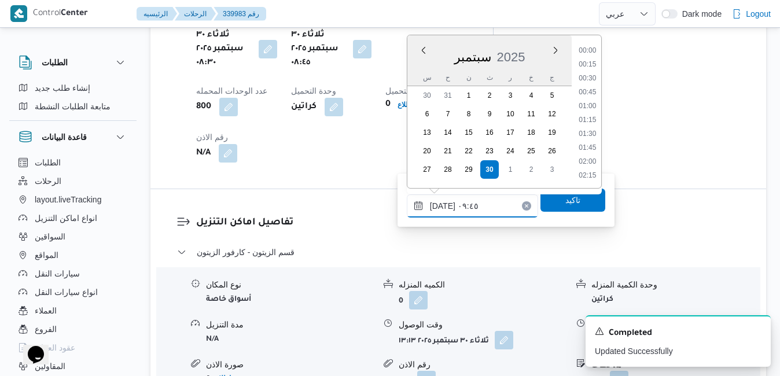
scroll to position [471, 0]
type input "٣٠/٠٩/٢٠٢٥ ٠٩:٢٠"
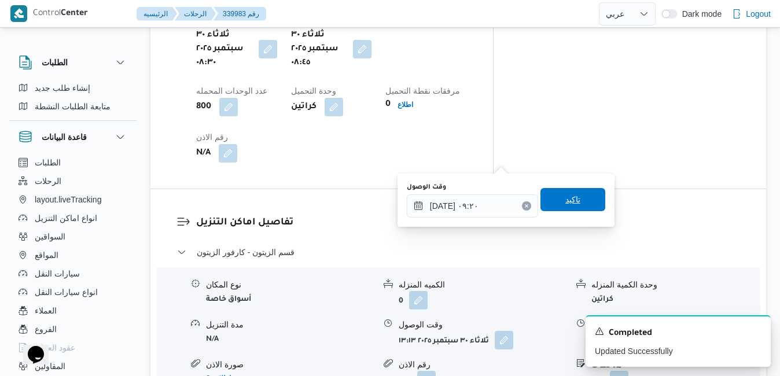
click at [561, 207] on span "تاكيد" at bounding box center [572, 199] width 65 height 23
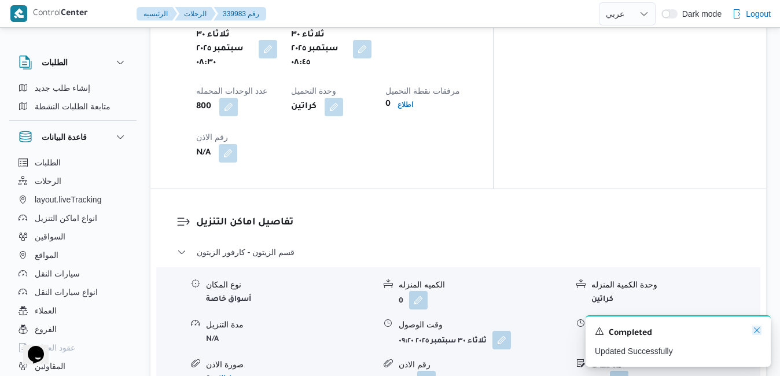
click at [759, 333] on icon "Dismiss toast" at bounding box center [756, 330] width 9 height 9
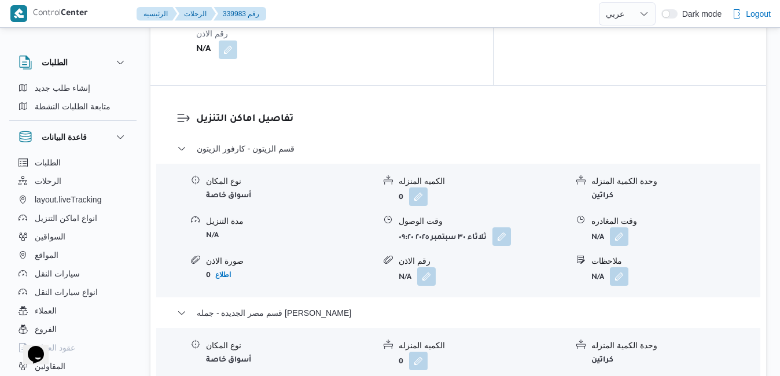
scroll to position [1118, 0]
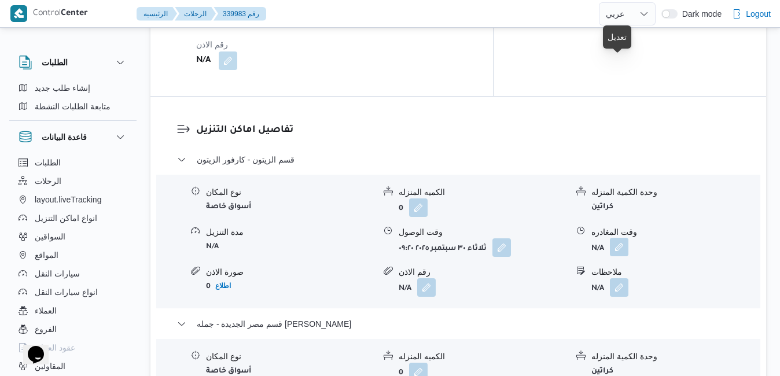
click at [618, 238] on button "button" at bounding box center [619, 247] width 19 height 19
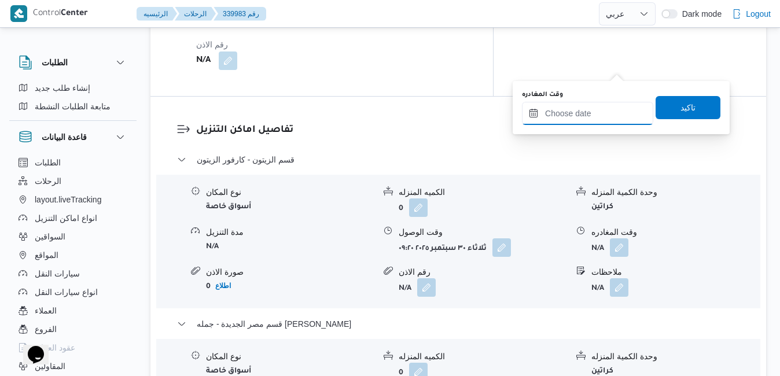
click at [574, 109] on input "وقت المغادره" at bounding box center [587, 113] width 131 height 23
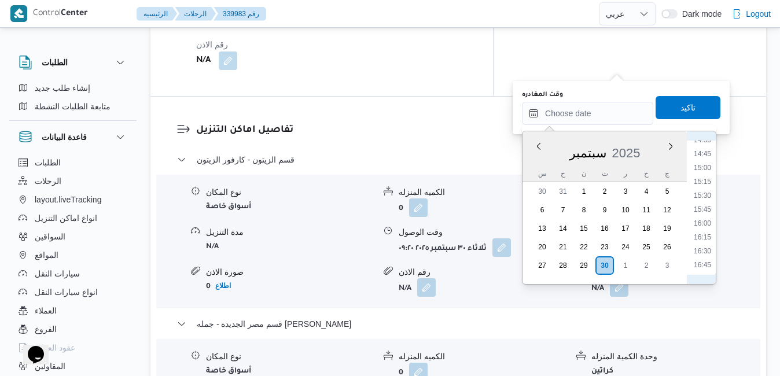
scroll to position [694, 0]
click at [701, 145] on li "12:30" at bounding box center [702, 147] width 27 height 12
type input "٣٠/٠٩/٢٠٢٥ ١٢:٣٠"
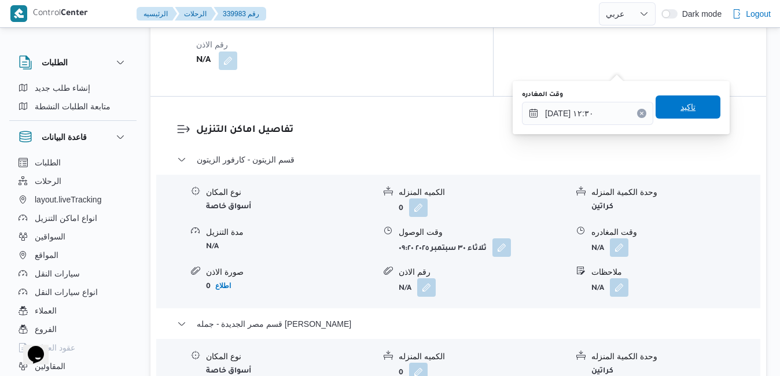
click at [681, 105] on span "تاكيد" at bounding box center [687, 107] width 15 height 14
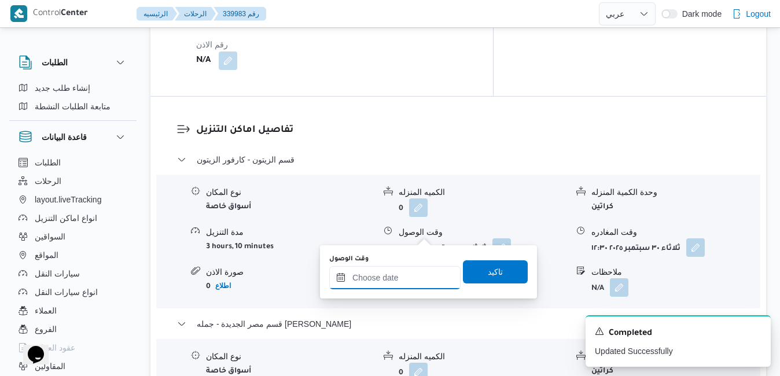
click at [392, 275] on input "وقت الوصول" at bounding box center [394, 277] width 131 height 23
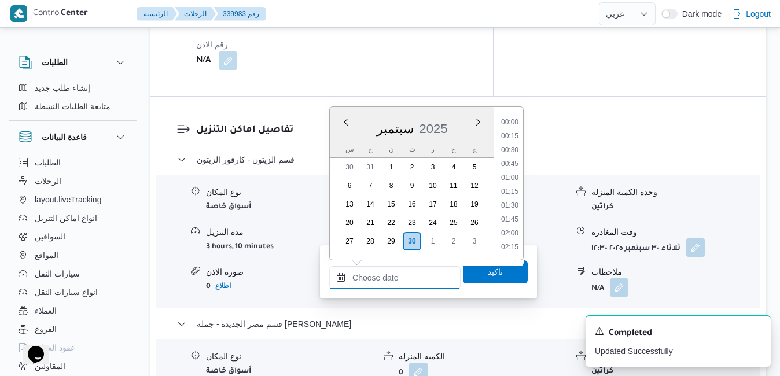
scroll to position [929, 0]
click at [336, 133] on div "سبتمبر 2025" at bounding box center [412, 127] width 164 height 30
click at [511, 229] on li "12:15" at bounding box center [509, 226] width 27 height 12
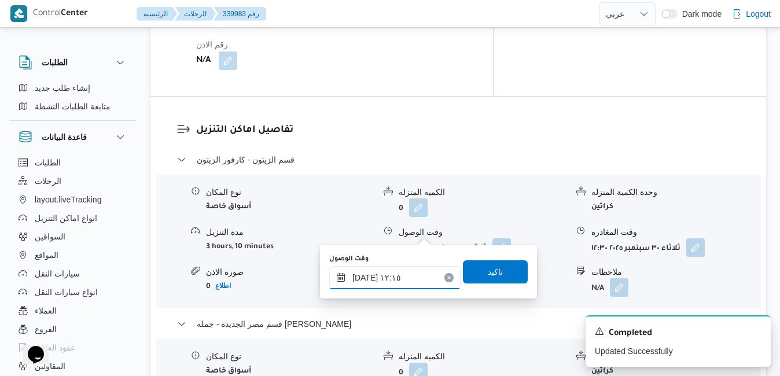
click at [365, 278] on input "٣٠/٠٩/٢٠٢٥ ١٢:١٥" at bounding box center [394, 277] width 131 height 23
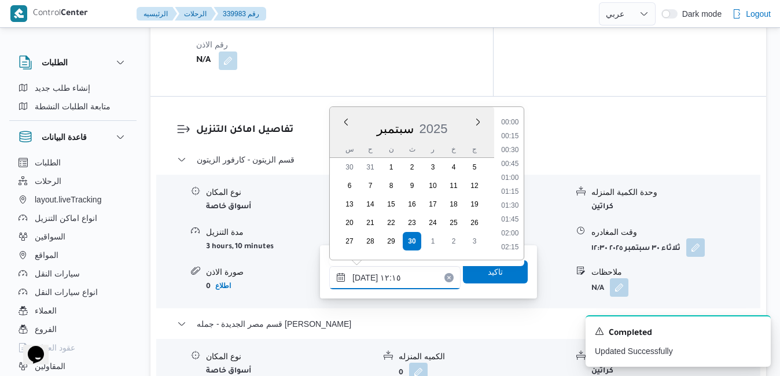
scroll to position [610, 0]
type input "٣٠/٠٩/٢٠٢٥ ١٢:٥٥"
click at [463, 275] on span "تاكيد" at bounding box center [495, 271] width 65 height 23
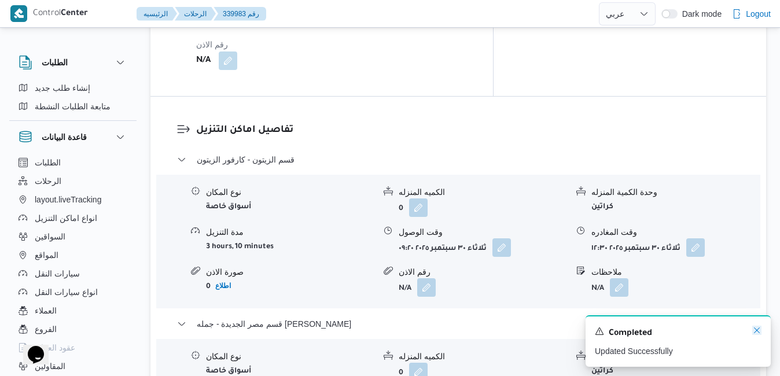
click at [757, 330] on icon "Dismiss toast" at bounding box center [756, 330] width 9 height 9
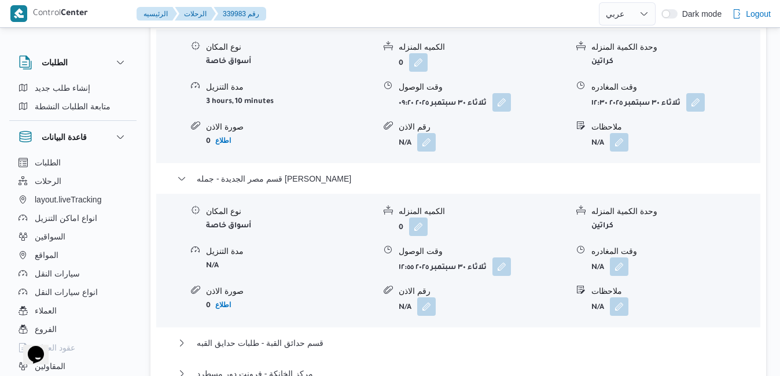
scroll to position [1280, 0]
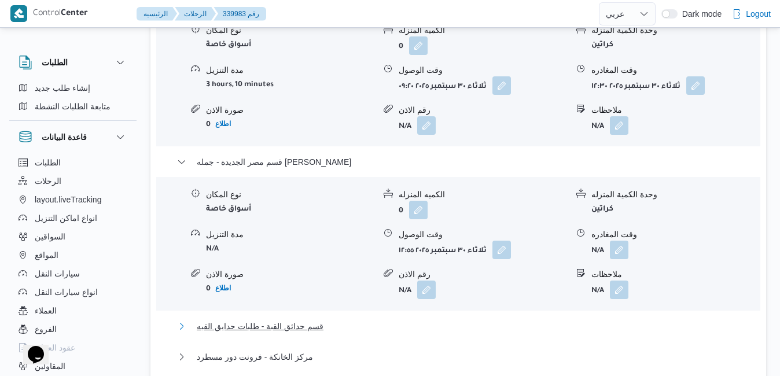
click at [465, 319] on button "قسم حدائق القبة - طلبات حدايق القبه" at bounding box center [458, 326] width 563 height 14
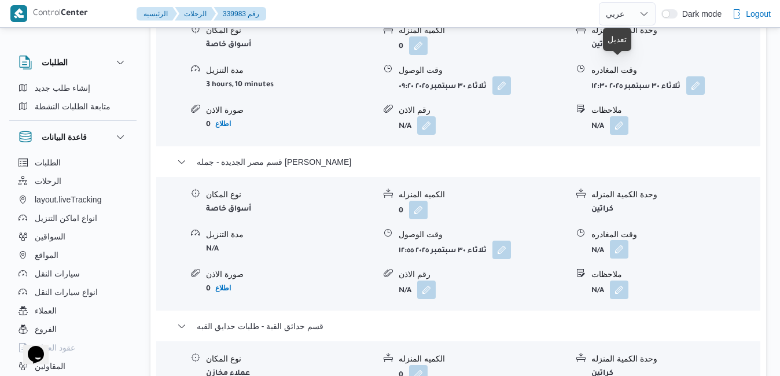
click at [618, 240] on button "button" at bounding box center [619, 249] width 19 height 19
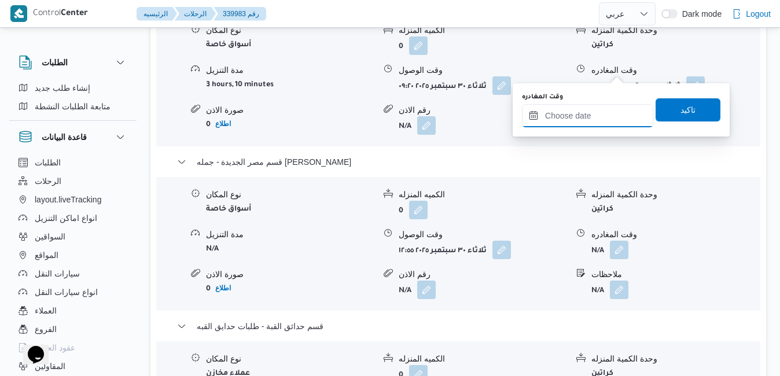
click at [578, 115] on input "وقت المغادره" at bounding box center [587, 115] width 131 height 23
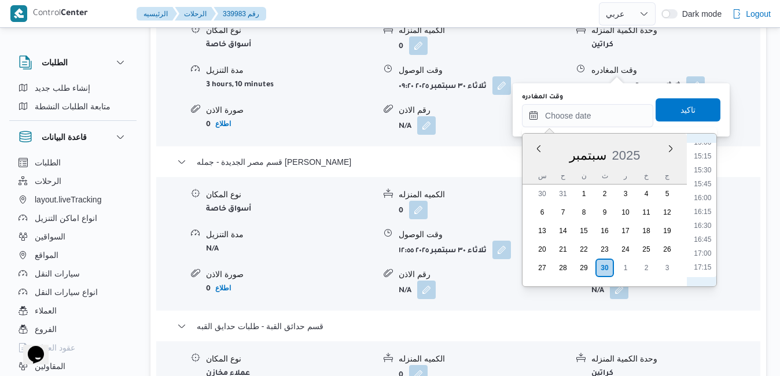
scroll to position [825, 0]
click at [708, 199] on li "15:45" at bounding box center [702, 198] width 27 height 12
type input "٣٠/٠٩/٢٠٢٥ ١٥:٤٥"
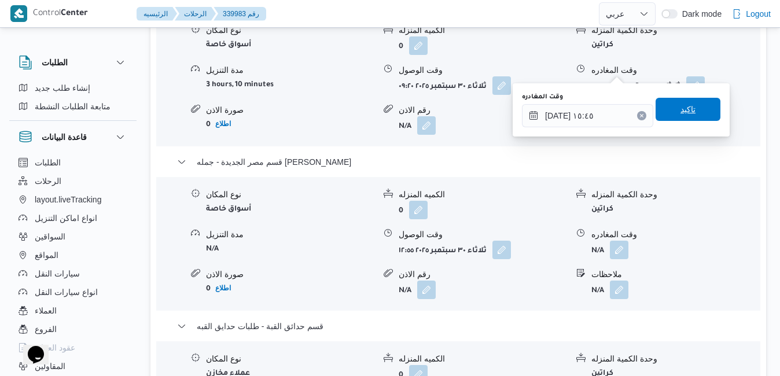
click at [684, 115] on span "تاكيد" at bounding box center [687, 109] width 15 height 14
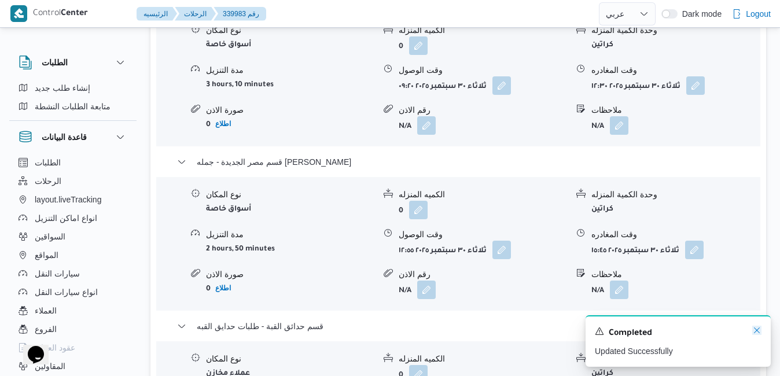
click at [757, 329] on icon "Dismiss toast" at bounding box center [756, 330] width 9 height 9
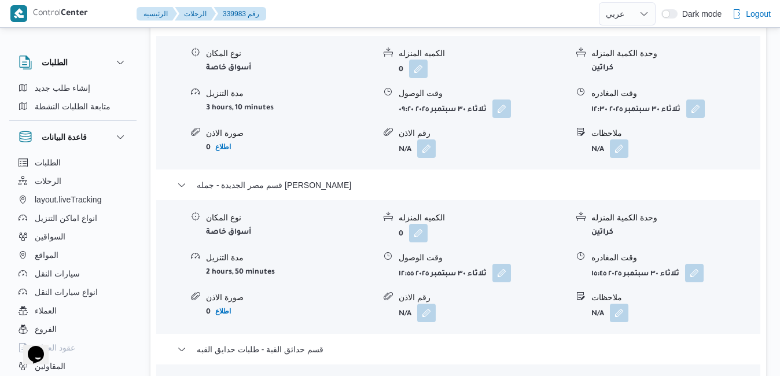
scroll to position [1280, 0]
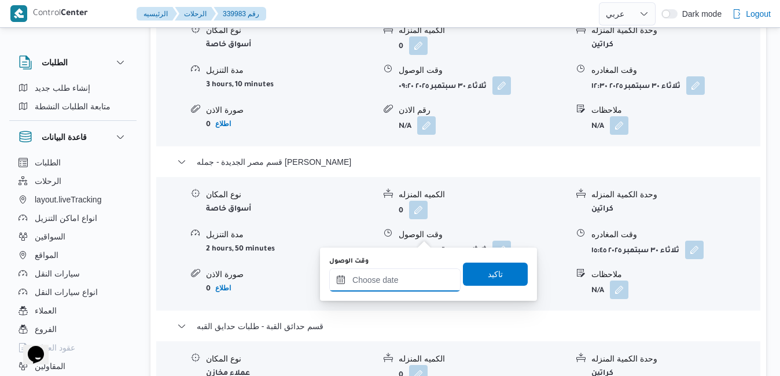
click at [392, 274] on div at bounding box center [394, 279] width 131 height 23
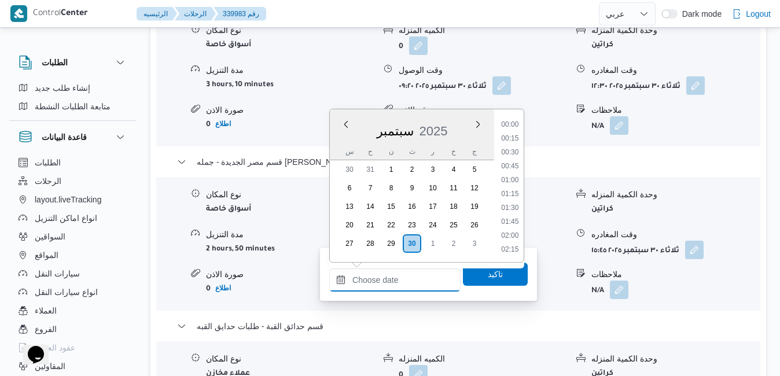
scroll to position [943, 0]
click at [340, 141] on div "سبتمبر 2025" at bounding box center [412, 129] width 164 height 30
click at [511, 190] on li "16:00" at bounding box center [509, 188] width 27 height 12
type input "٣٠/٠٩/٢٠٢٥ ١٦:٠٠"
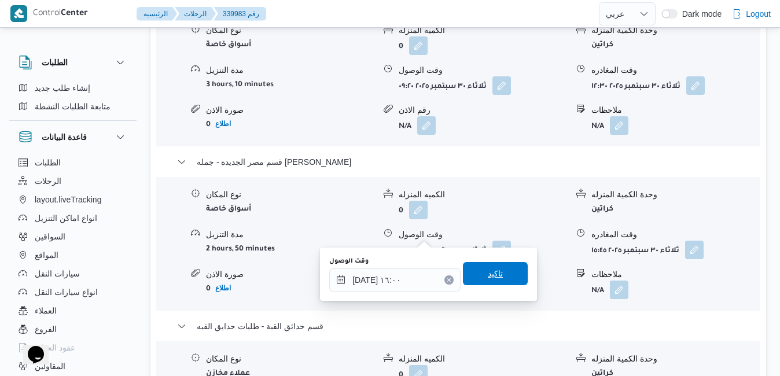
click at [488, 280] on span "تاكيد" at bounding box center [495, 274] width 15 height 14
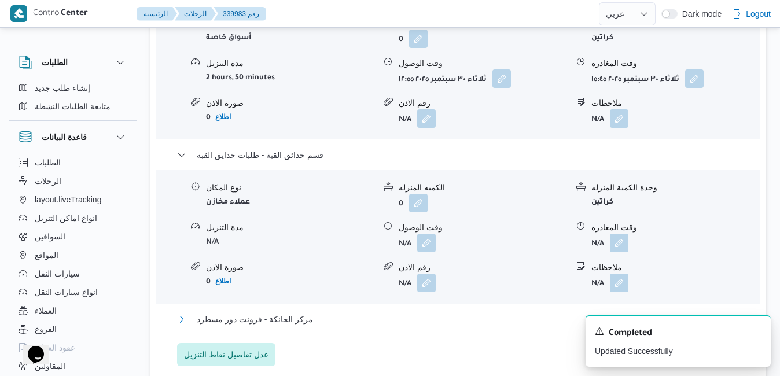
click at [432, 312] on button "مركز الخانكة - فرونت دور مسطرد" at bounding box center [458, 319] width 563 height 14
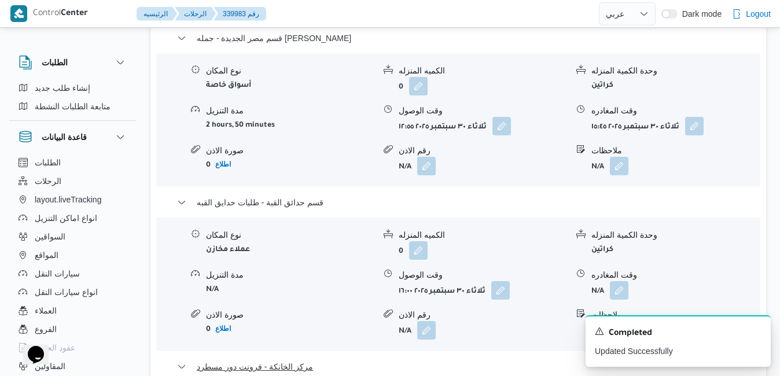
scroll to position [1442, 0]
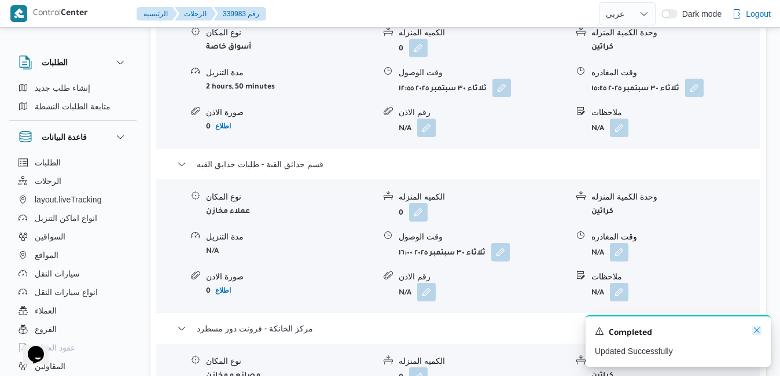
click at [756, 333] on icon "Dismiss toast" at bounding box center [756, 330] width 9 height 9
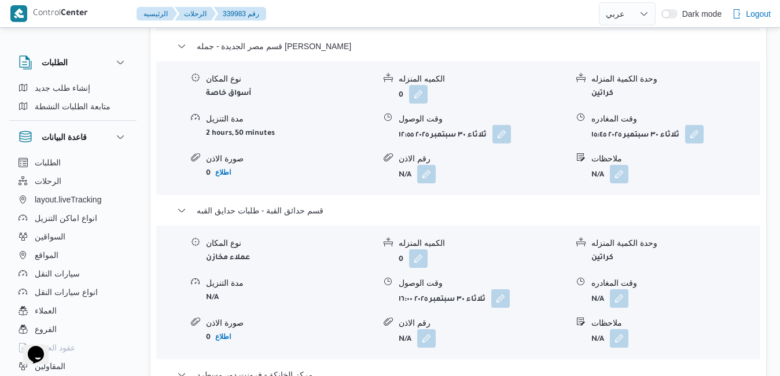
scroll to position [1372, 0]
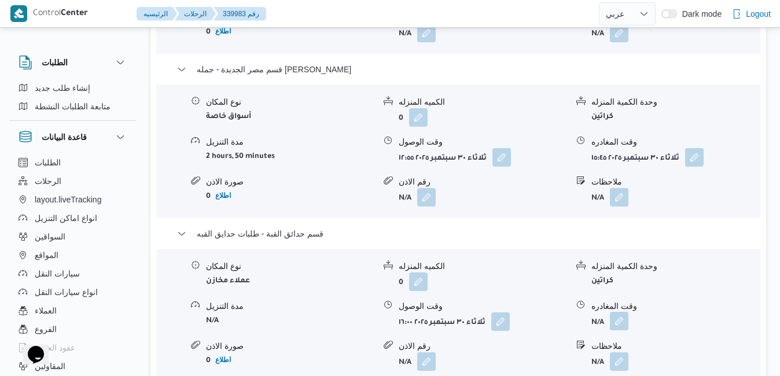
click at [622, 312] on button "button" at bounding box center [619, 321] width 19 height 19
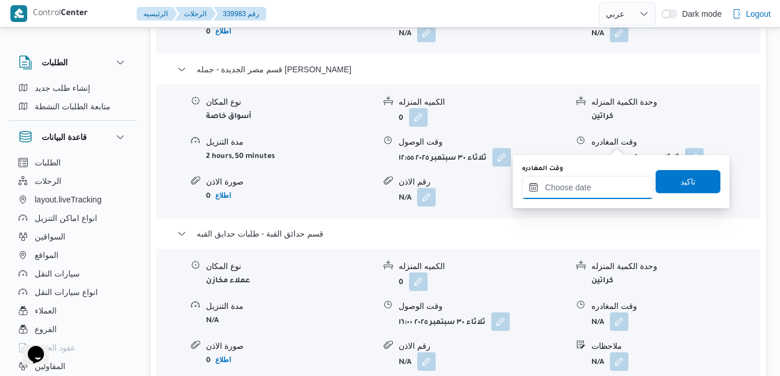
click at [585, 188] on input "وقت المغادره" at bounding box center [587, 187] width 131 height 23
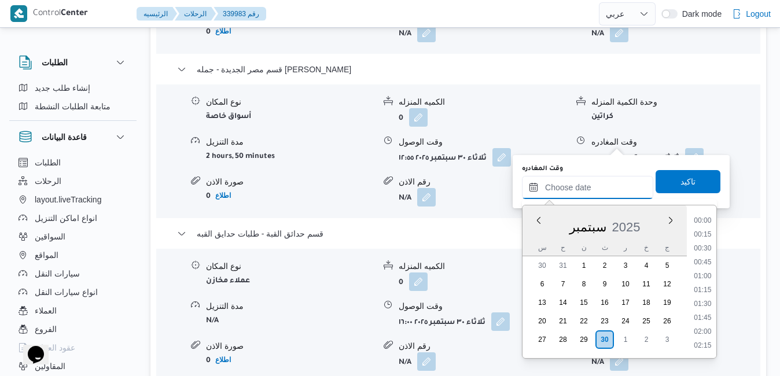
scroll to position [943, 0]
click at [706, 226] on li "17:00" at bounding box center [702, 222] width 27 height 12
type input "٣٠/٠٩/٢٠٢٥ ١٧:٠٠"
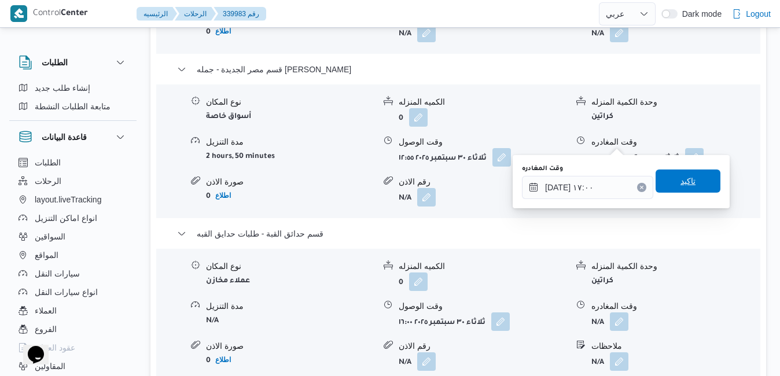
click at [685, 187] on span "تاكيد" at bounding box center [687, 181] width 15 height 14
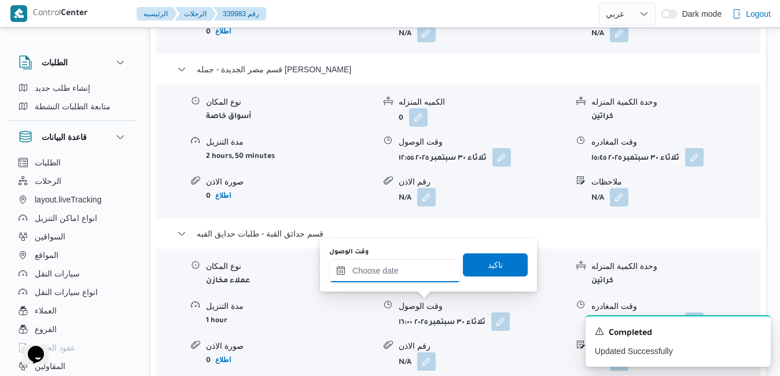
click at [422, 277] on input "وقت الوصول" at bounding box center [394, 270] width 131 height 23
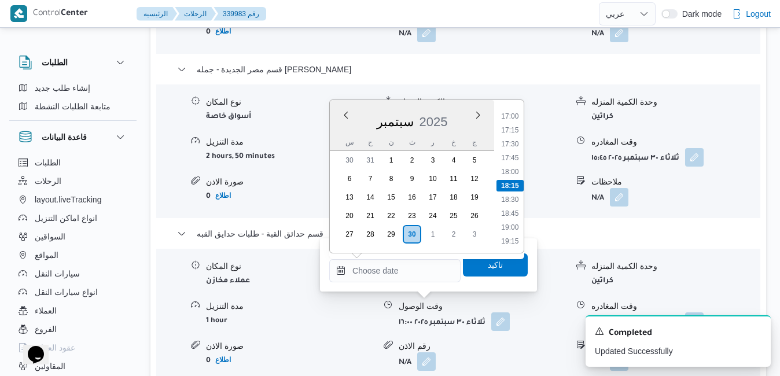
click at [343, 128] on div "سبتمبر 2025" at bounding box center [412, 120] width 164 height 30
click at [514, 142] on li "17:30" at bounding box center [509, 144] width 27 height 12
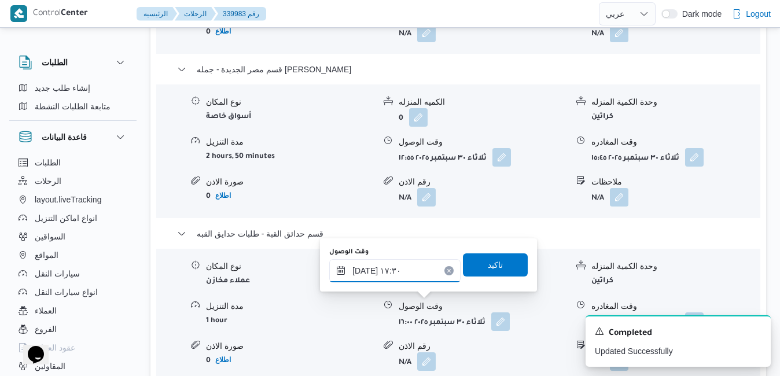
type input "٣٠/٠٩/٢٠٢٥ ١٧:٣٠"
click at [488, 269] on span "تاكيد" at bounding box center [495, 264] width 15 height 14
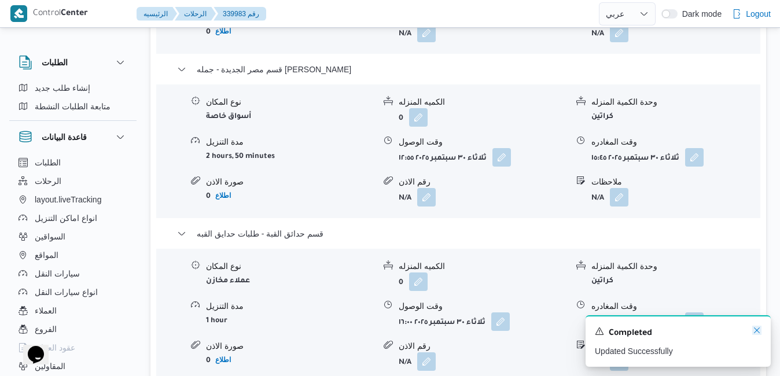
click at [756, 331] on icon "Dismiss toast" at bounding box center [757, 330] width 6 height 6
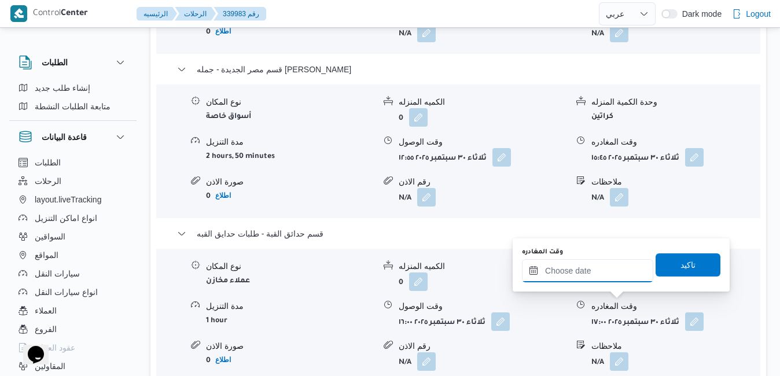
click at [600, 273] on input "وقت المغادره" at bounding box center [587, 270] width 131 height 23
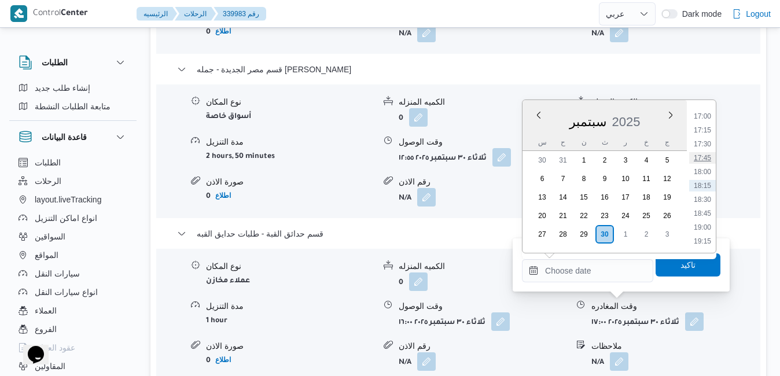
click at [704, 158] on li "17:45" at bounding box center [702, 158] width 27 height 12
type input "٣٠/٠٩/٢٠٢٥ ١٧:٤٥"
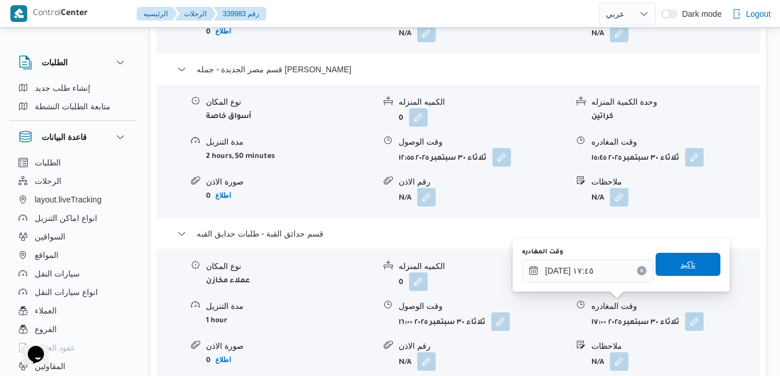
click at [684, 268] on span "تاكيد" at bounding box center [687, 264] width 15 height 14
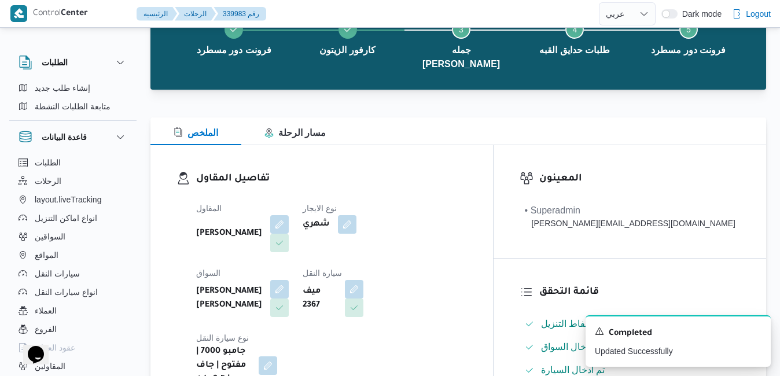
scroll to position [0, 0]
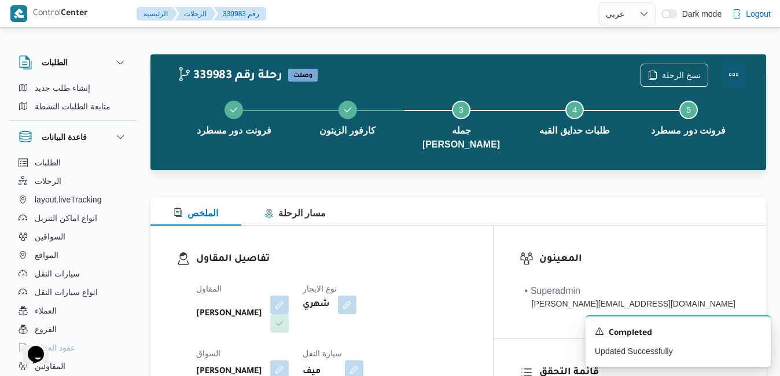
click at [732, 65] on button "Actions" at bounding box center [733, 74] width 23 height 23
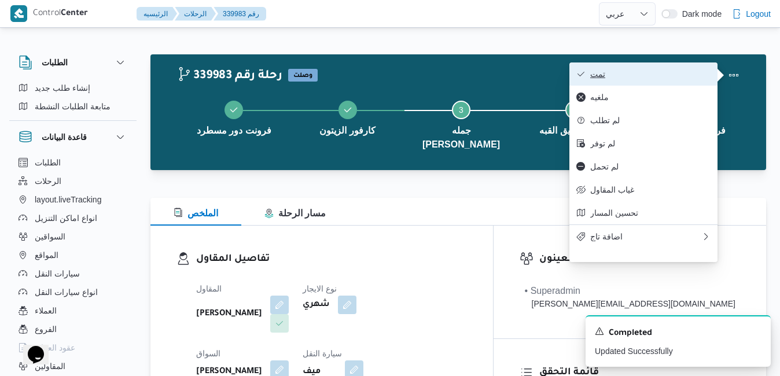
click at [669, 82] on button "تمت" at bounding box center [643, 73] width 148 height 23
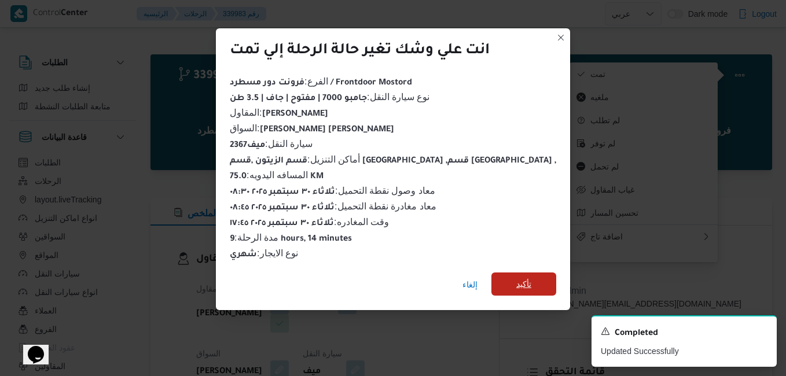
click at [501, 288] on span "تأكيد" at bounding box center [523, 283] width 65 height 23
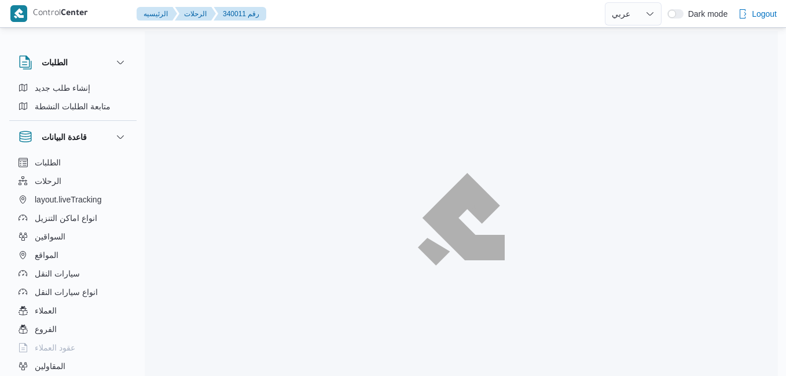
select select "ar"
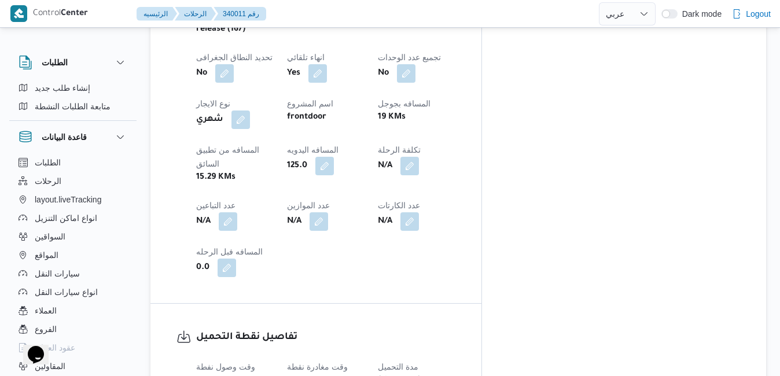
scroll to position [573, 0]
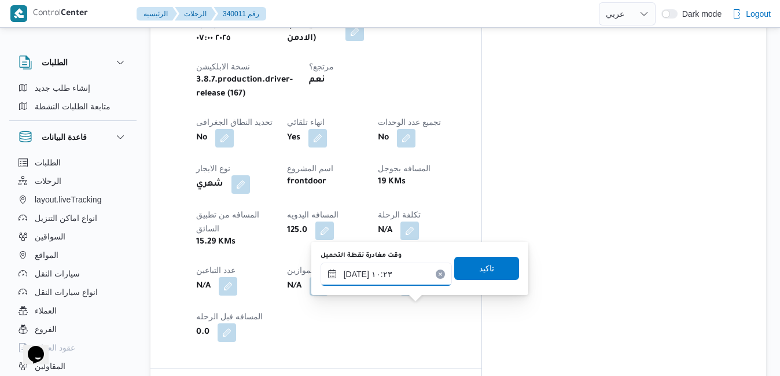
click at [395, 279] on input "[DATE] ١٠:٢٣" at bounding box center [385, 274] width 131 height 23
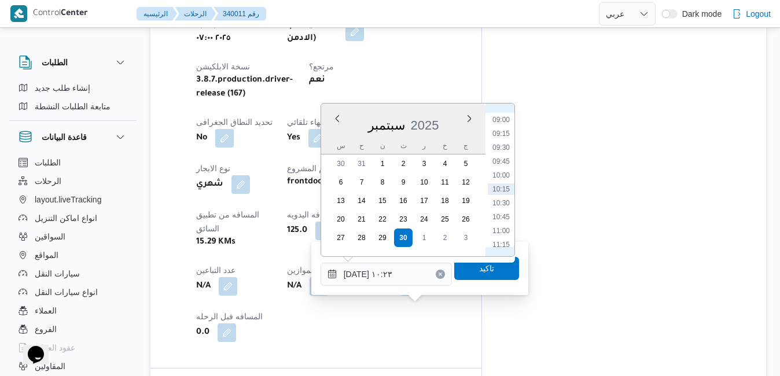
scroll to position [381, 0]
click at [504, 198] on li "08:15" at bounding box center [501, 196] width 27 height 12
type input "٣٠/٠٩/٢٠٢٥ ٠٨:١٥"
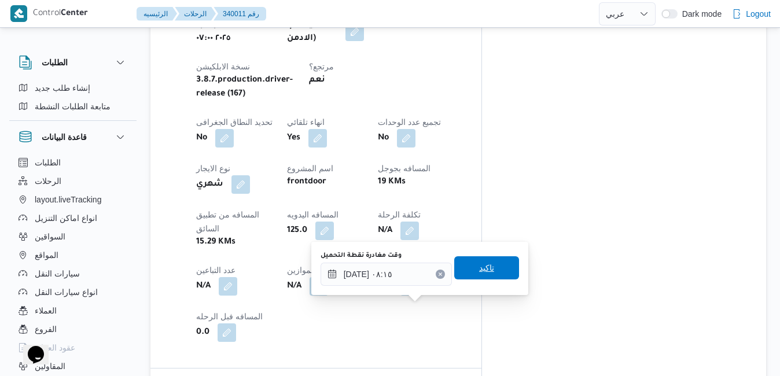
click at [486, 264] on span "تاكيد" at bounding box center [486, 267] width 65 height 23
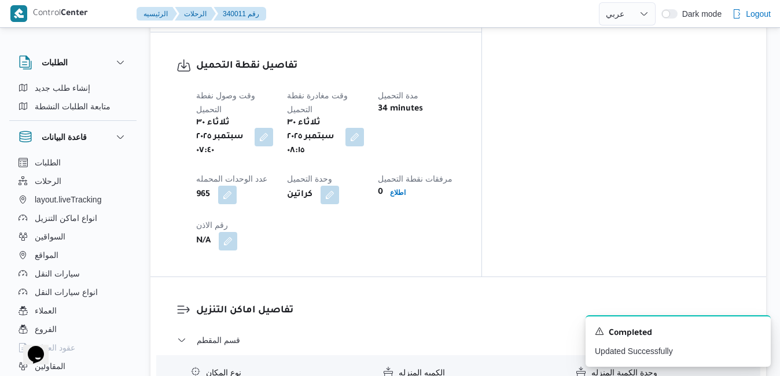
scroll to position [920, 0]
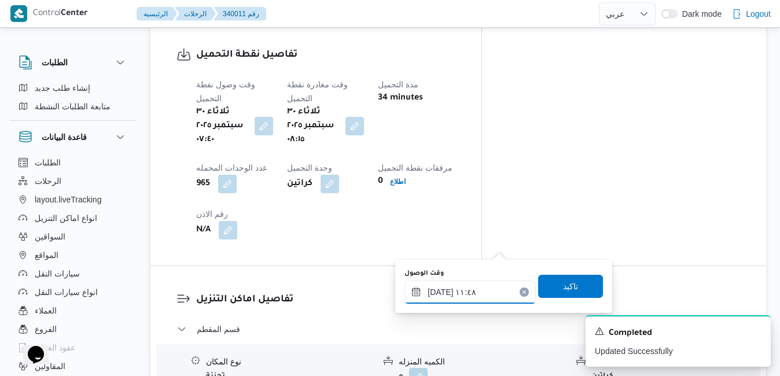
click at [451, 296] on input "٣٠/٠٩/٢٠٢٥ ١١:٤٨" at bounding box center [469, 292] width 131 height 23
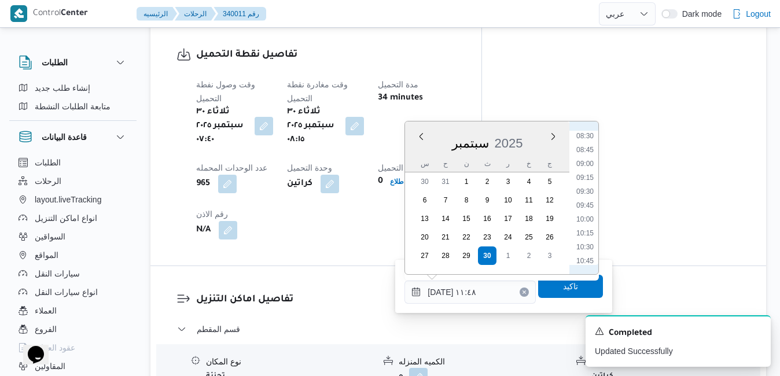
scroll to position [465, 0]
click at [588, 184] on li "09:15" at bounding box center [585, 186] width 27 height 12
type input "٣٠/٠٩/٢٠٢٥ ٠٩:١٥"
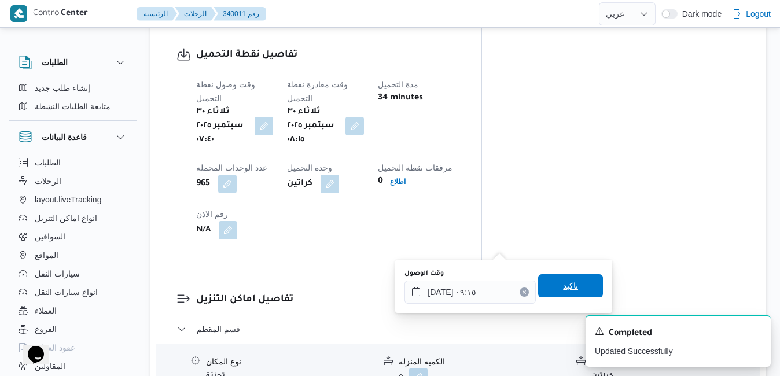
click at [549, 289] on span "تاكيد" at bounding box center [570, 285] width 65 height 23
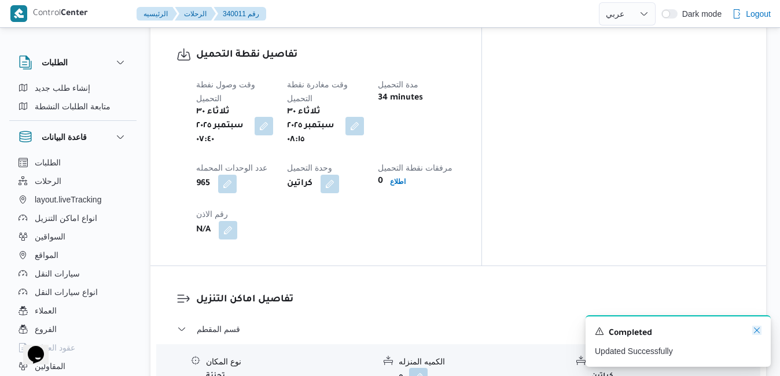
click at [757, 331] on icon "Dismiss toast" at bounding box center [757, 330] width 6 height 6
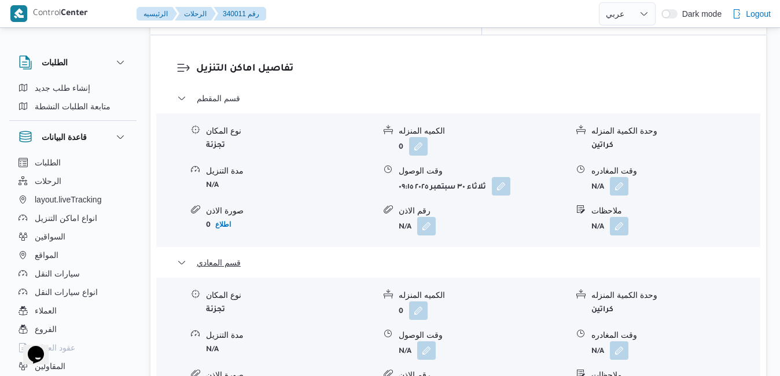
scroll to position [1175, 0]
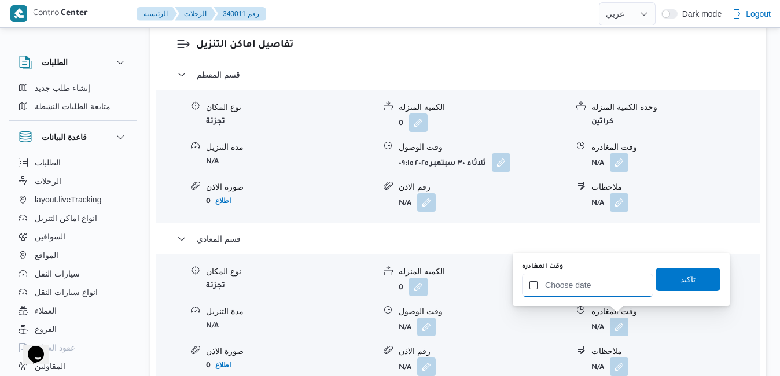
click at [605, 288] on input "وقت المغادره" at bounding box center [587, 285] width 131 height 23
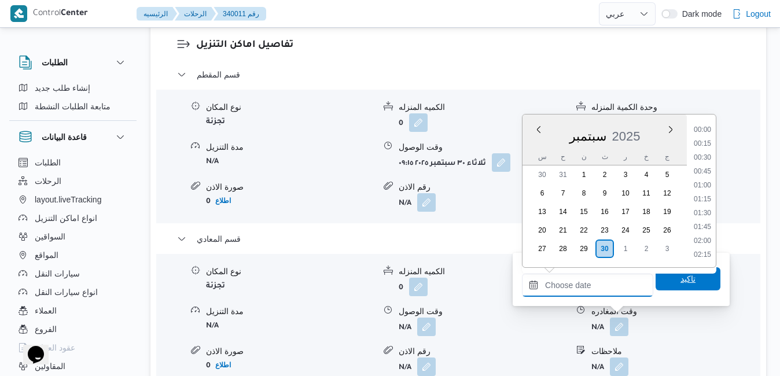
scroll to position [943, 0]
click at [701, 157] on li "17:30" at bounding box center [702, 159] width 27 height 12
type input "٣٠/٠٩/٢٠٢٥ ١٧:٣٠"
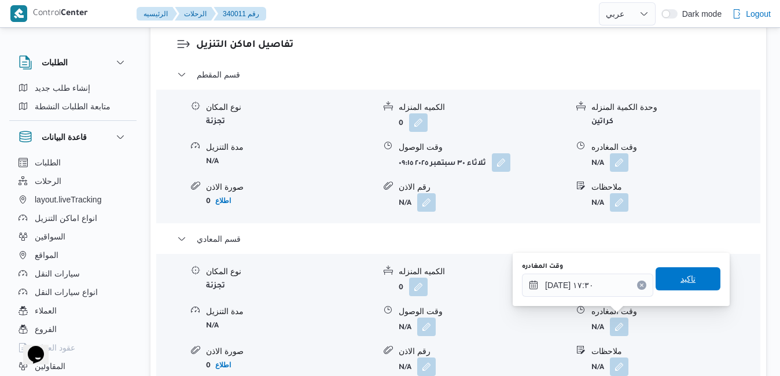
click at [680, 283] on span "تاكيد" at bounding box center [687, 279] width 15 height 14
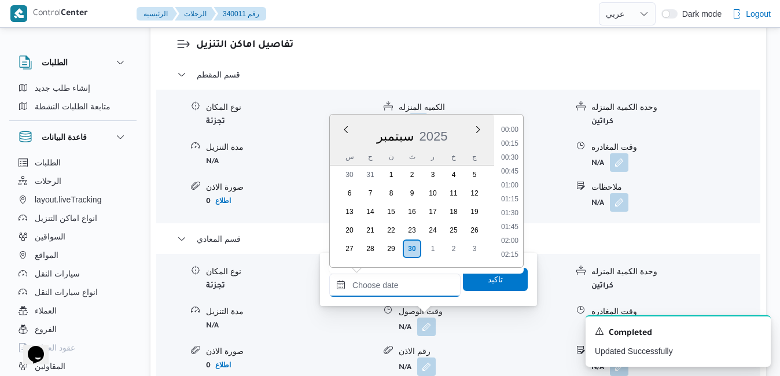
click at [415, 283] on input "وقت الوصول" at bounding box center [394, 285] width 131 height 23
click at [343, 142] on div "سبتمبر 2025" at bounding box center [412, 134] width 164 height 30
click at [513, 151] on ul "00:00 00:15 00:30 00:45 01:00 01:15 01:30 01:45 02:00 02:15 02:30 02:45 03:00 0…" at bounding box center [509, 191] width 27 height 134
click at [511, 146] on li "17:15" at bounding box center [509, 145] width 27 height 12
type input "٣٠/٠٩/٢٠٢٥ ١٧:١٥"
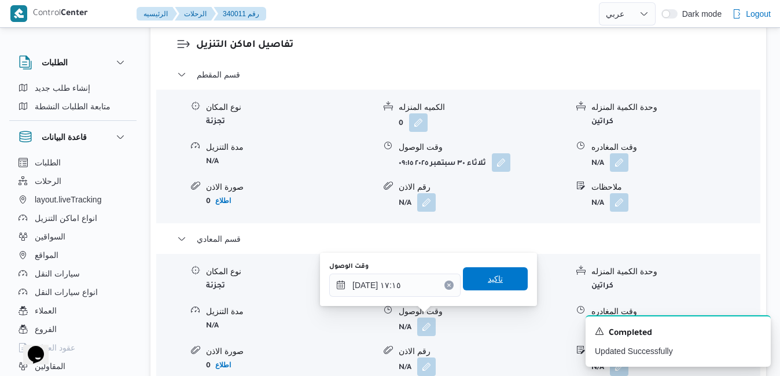
click at [491, 278] on span "تاكيد" at bounding box center [495, 279] width 15 height 14
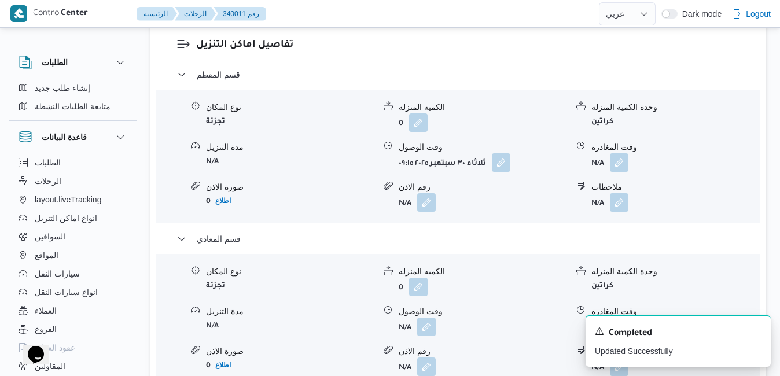
click at [619, 317] on button "button" at bounding box center [619, 326] width 19 height 19
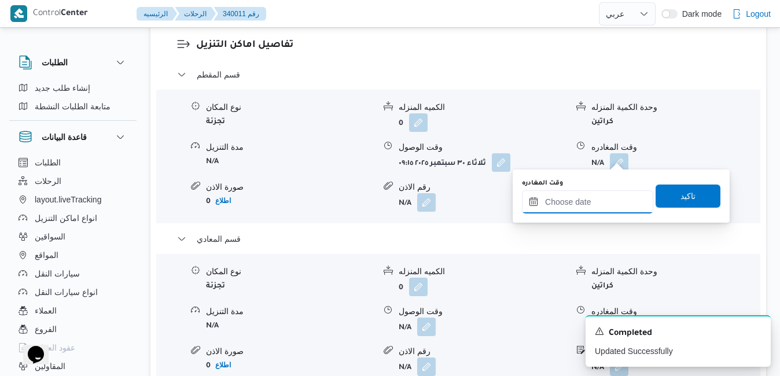
click at [582, 202] on input "وقت المغادره" at bounding box center [587, 201] width 131 height 23
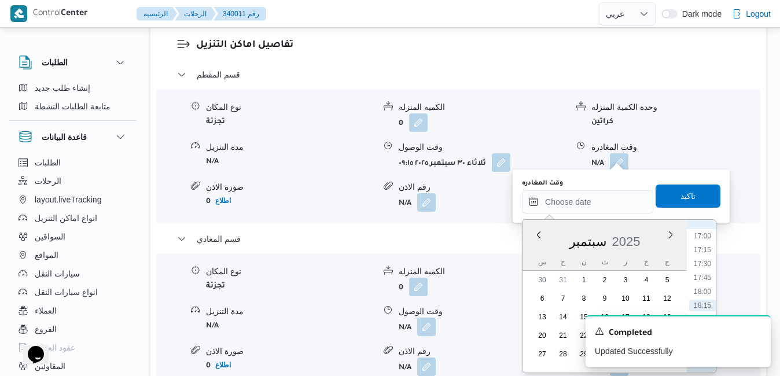
scroll to position [825, 0]
click at [705, 307] on li "16:15" at bounding box center [702, 312] width 27 height 12
type input "[DATE] ١٦:١٥"
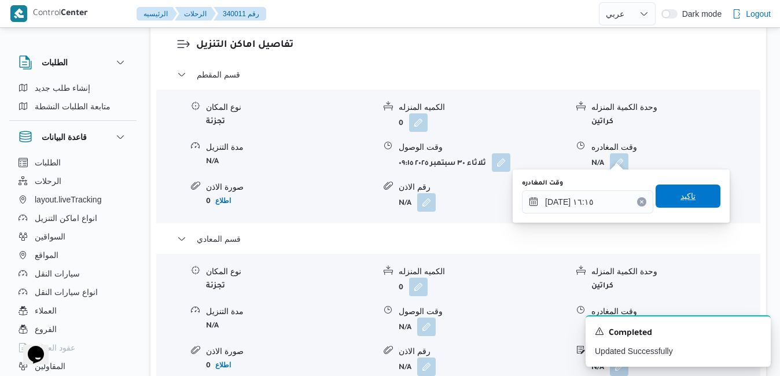
click at [688, 201] on span "تاكيد" at bounding box center [687, 196] width 65 height 23
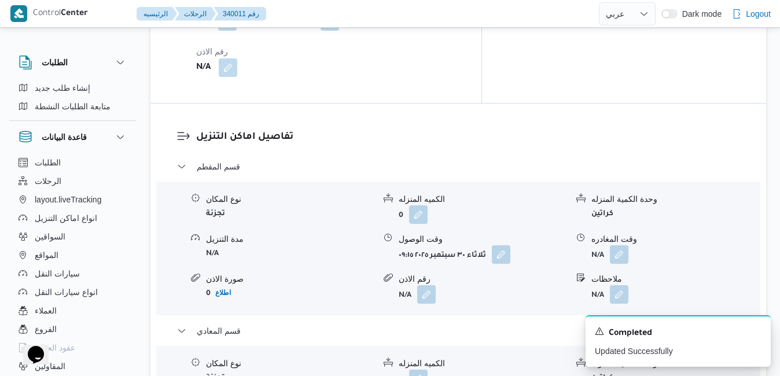
scroll to position [1082, 0]
click at [755, 332] on icon "Dismiss toast" at bounding box center [756, 330] width 9 height 9
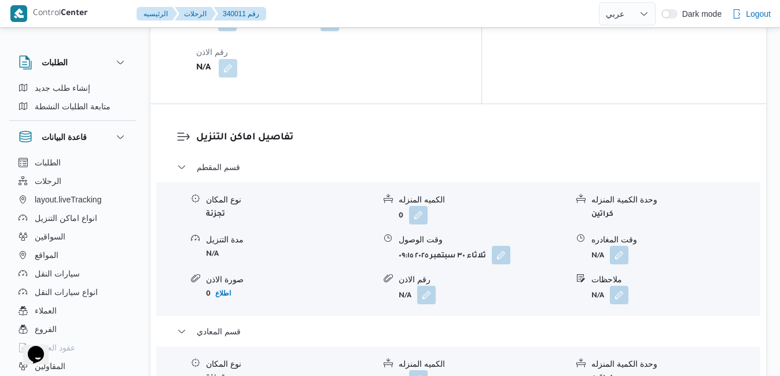
scroll to position [1059, 0]
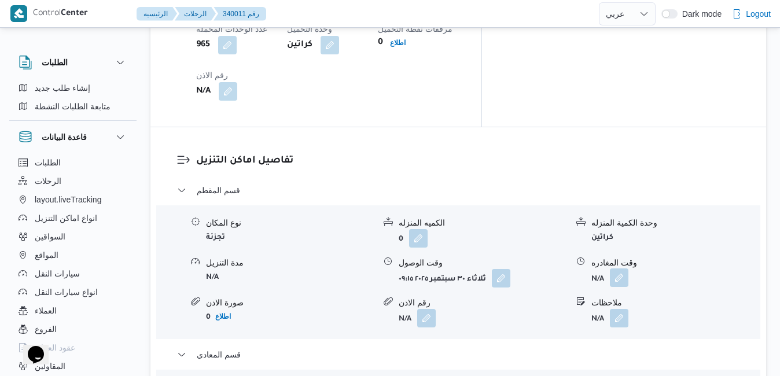
click at [621, 268] on button "button" at bounding box center [619, 277] width 19 height 19
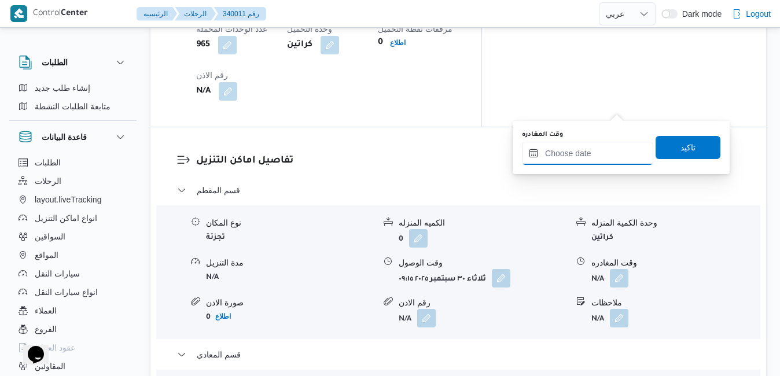
click at [567, 153] on input "وقت المغادره" at bounding box center [587, 153] width 131 height 23
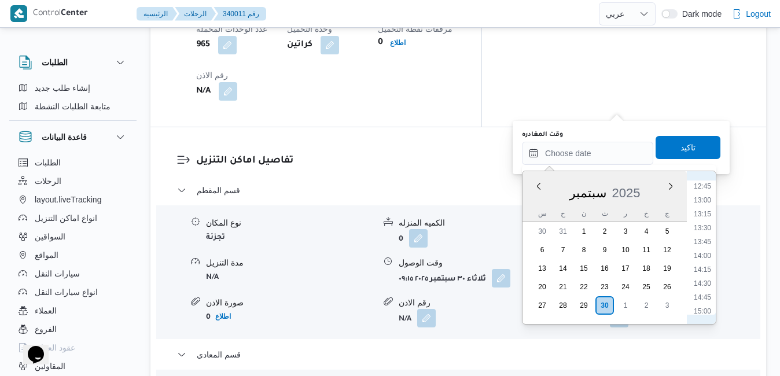
scroll to position [591, 0]
click at [705, 287] on li "12:30" at bounding box center [702, 290] width 27 height 12
type input "٣٠/٠٩/٢٠٢٥ ١٢:٣٠"
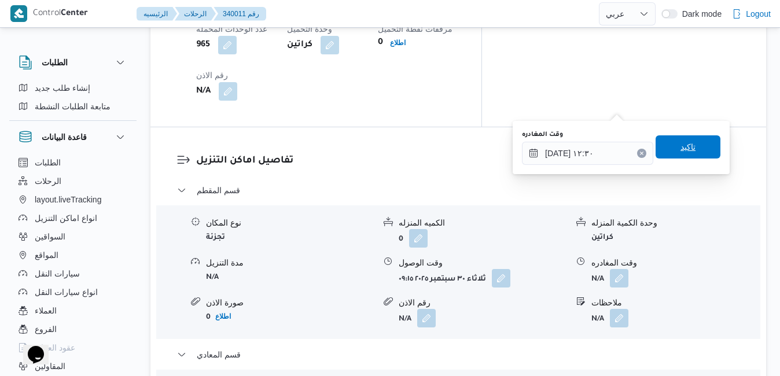
click at [690, 156] on span "تاكيد" at bounding box center [687, 146] width 65 height 23
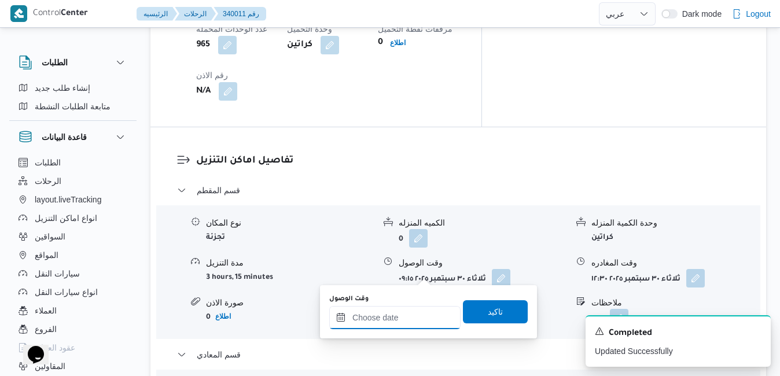
click at [400, 323] on input "وقت الوصول" at bounding box center [394, 317] width 131 height 23
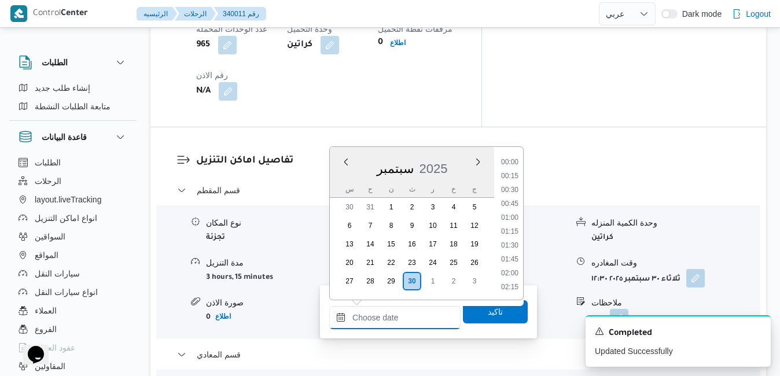
scroll to position [943, 0]
click at [341, 183] on div "س" at bounding box center [349, 189] width 19 height 16
click at [515, 239] on li "12:00" at bounding box center [509, 238] width 27 height 12
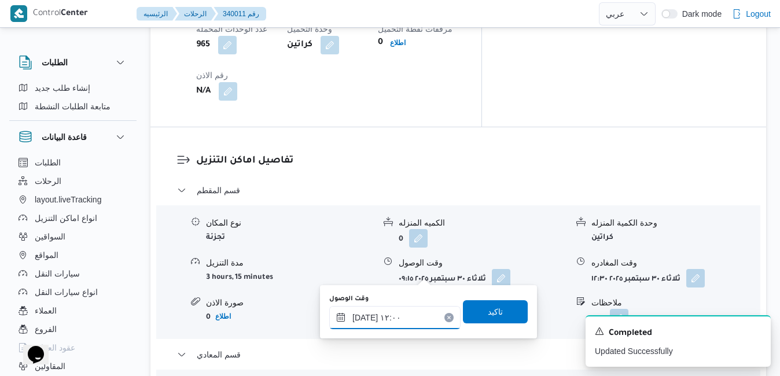
click at [364, 319] on input "٣٠/٠٩/٢٠٢٥ ١٢:٠٠" at bounding box center [394, 317] width 131 height 23
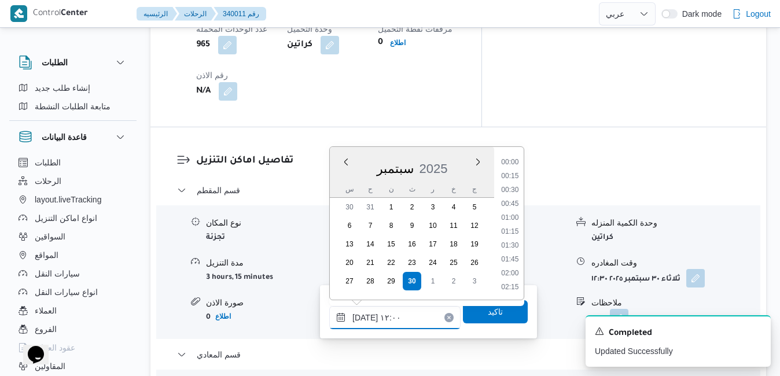
click at [364, 319] on input "٣٠/٠٩/٢٠٢٥ ١٢:٠٠" at bounding box center [394, 317] width 131 height 23
type input "٣٠/٠٩/٢٠٢٥ ١٢:٥٥"
click at [463, 318] on span "تاكيد" at bounding box center [495, 311] width 65 height 23
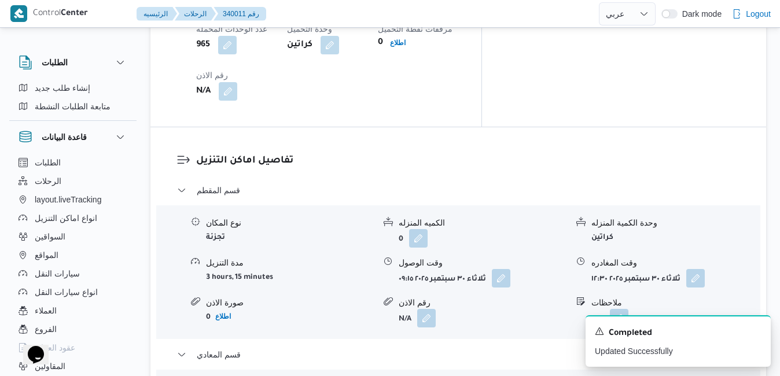
scroll to position [0, 0]
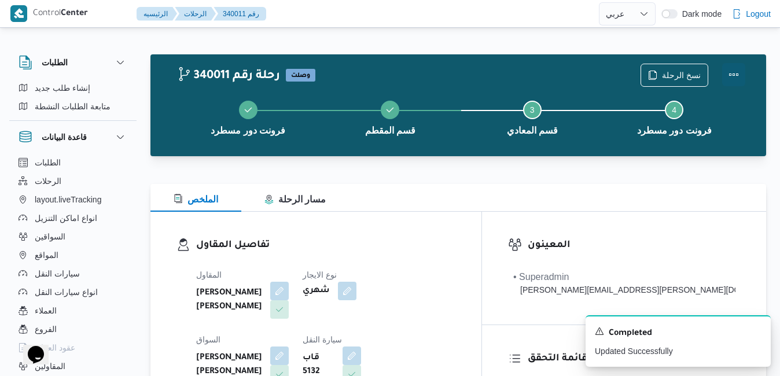
click at [732, 74] on button "Actions" at bounding box center [733, 74] width 23 height 23
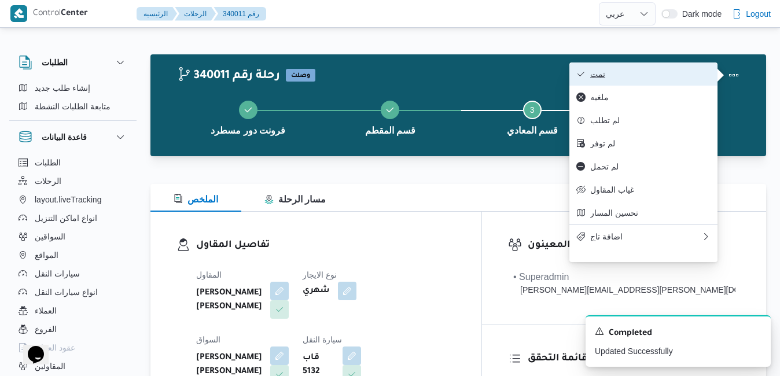
click at [684, 72] on span "تمت" at bounding box center [650, 73] width 120 height 9
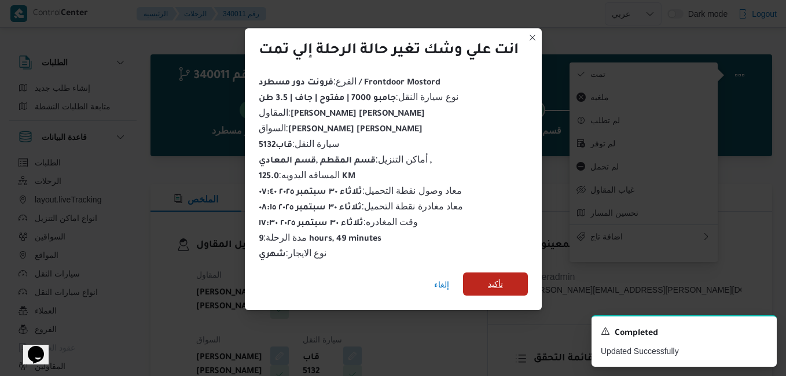
click at [517, 283] on span "تأكيد" at bounding box center [495, 283] width 65 height 23
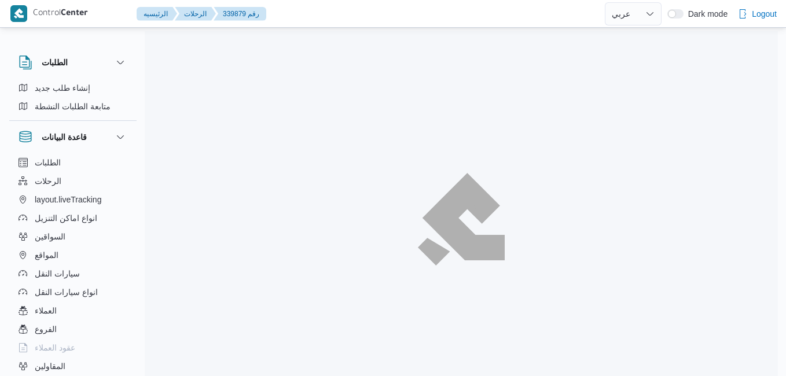
select select "ar"
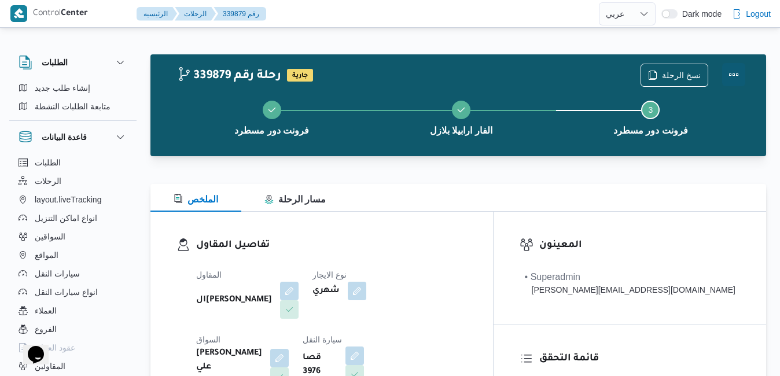
click at [729, 74] on button "Actions" at bounding box center [733, 74] width 23 height 23
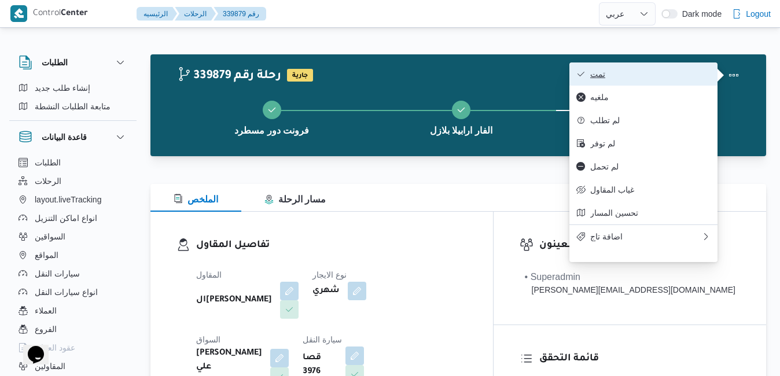
click at [674, 76] on span "تمت" at bounding box center [650, 73] width 120 height 9
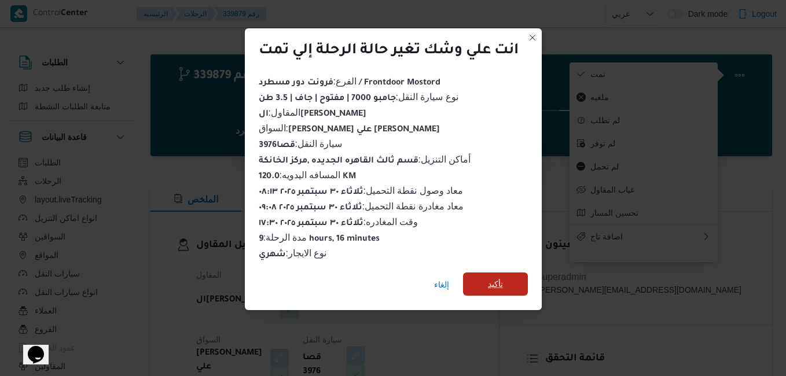
click at [511, 280] on span "تأكيد" at bounding box center [495, 283] width 65 height 23
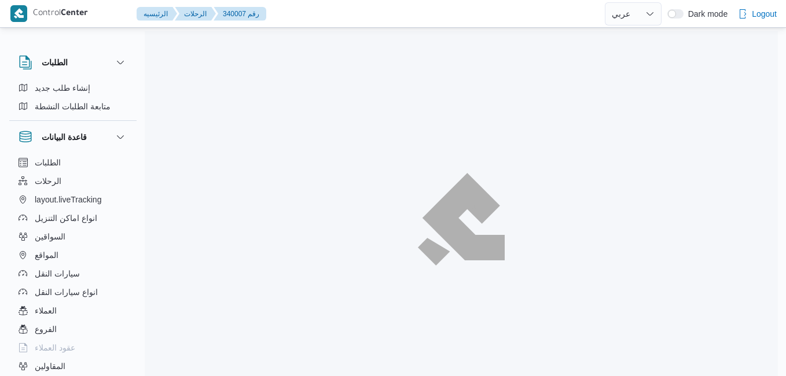
select select "ar"
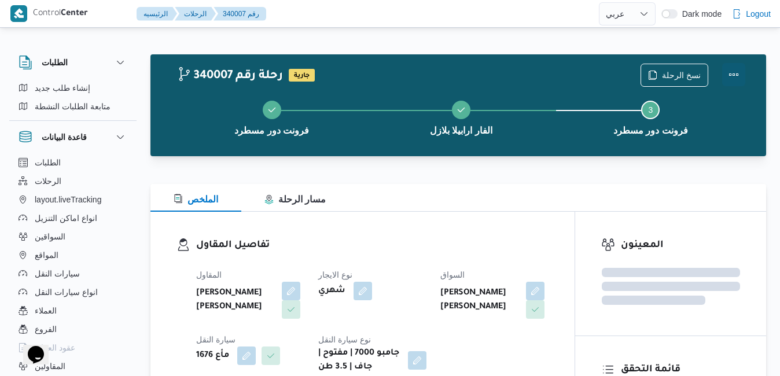
click at [735, 72] on button "Actions" at bounding box center [733, 74] width 23 height 23
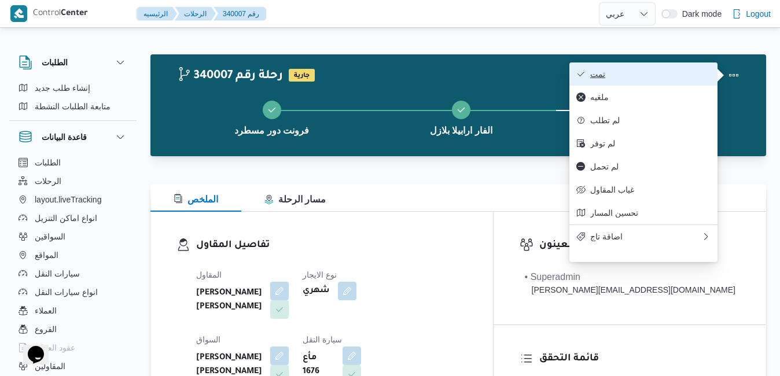
click at [684, 76] on span "تمت" at bounding box center [650, 73] width 120 height 9
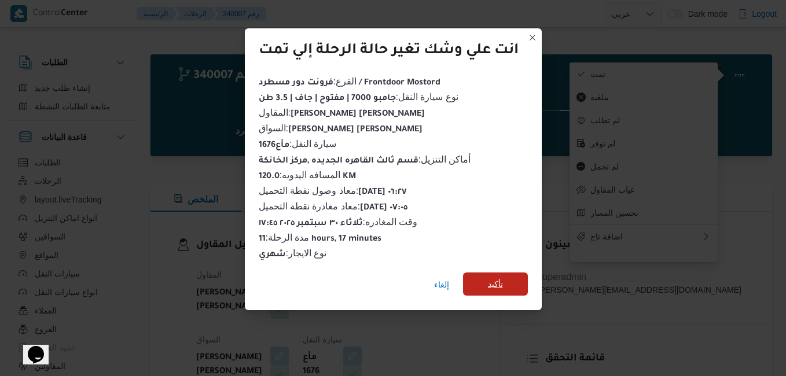
click at [506, 277] on span "تأكيد" at bounding box center [495, 283] width 65 height 23
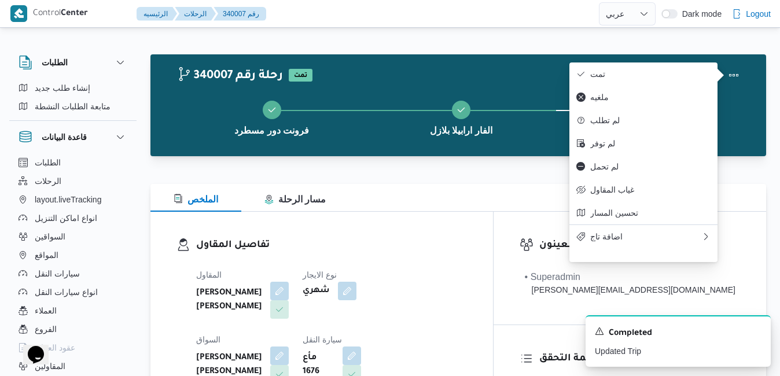
click at [465, 211] on div "الملخص مسار الرحلة" at bounding box center [457, 198] width 615 height 28
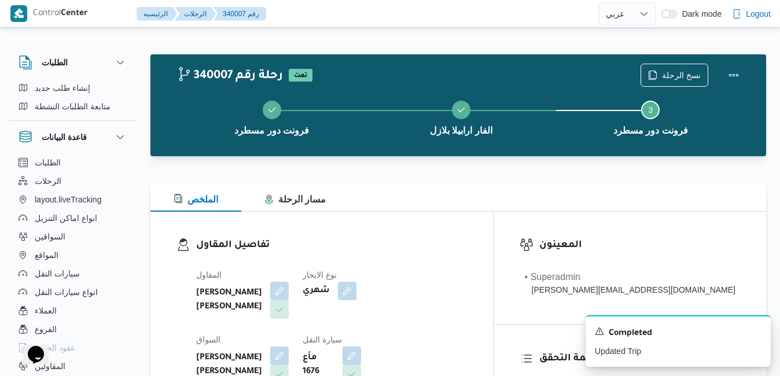
click at [486, 167] on div at bounding box center [457, 163] width 615 height 14
click at [418, 249] on h3 "تفاصيل المقاول" at bounding box center [331, 246] width 271 height 16
click at [459, 262] on div "المقاول محمد هاني محمد جوده محمود نوع الايجار شهري السواق عمرو جمال الدسوقي مصي…" at bounding box center [331, 360] width 285 height 199
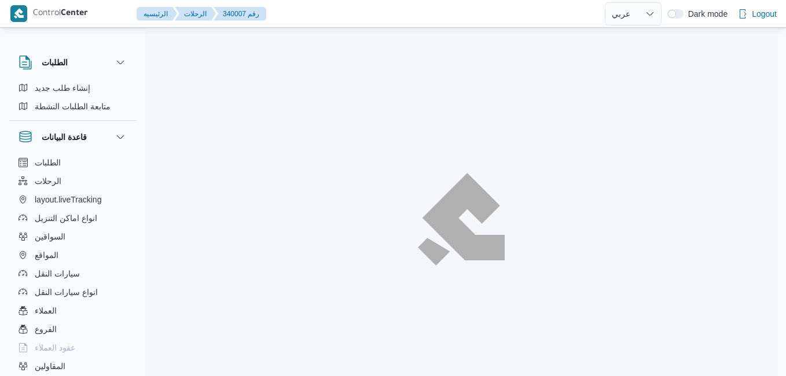
select select "ar"
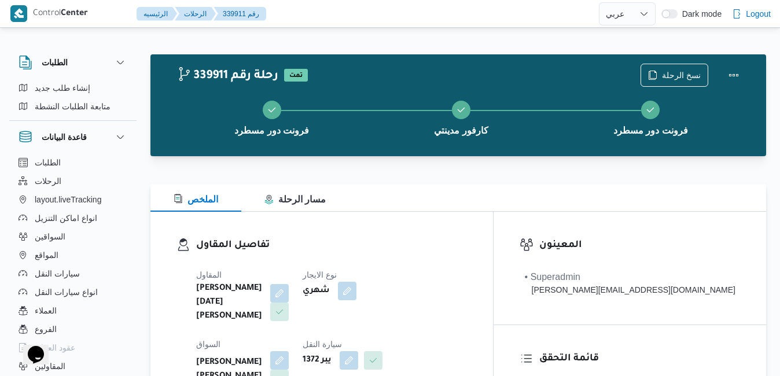
click at [478, 213] on div "تفاصيل المقاول المقاول [PERSON_NAME][DATE] [PERSON_NAME] نوع الايجار شهري السوا…" at bounding box center [321, 348] width 342 height 272
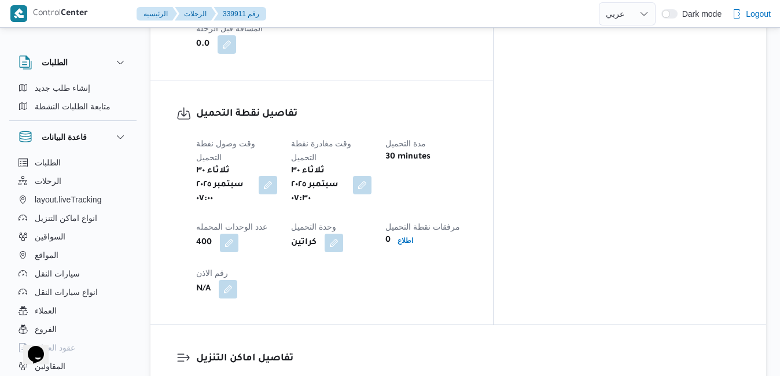
scroll to position [949, 0]
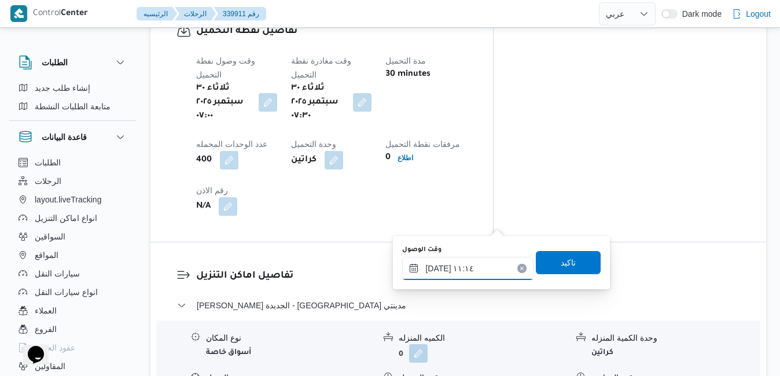
click at [456, 273] on input "[DATE] ١١:١٤" at bounding box center [467, 268] width 131 height 23
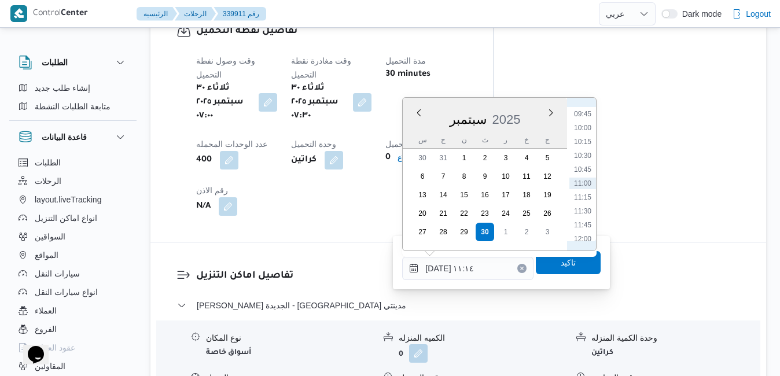
scroll to position [423, 0]
click at [581, 152] on li "08:15" at bounding box center [582, 148] width 27 height 12
type input "[DATE] ٠٨:١٥"
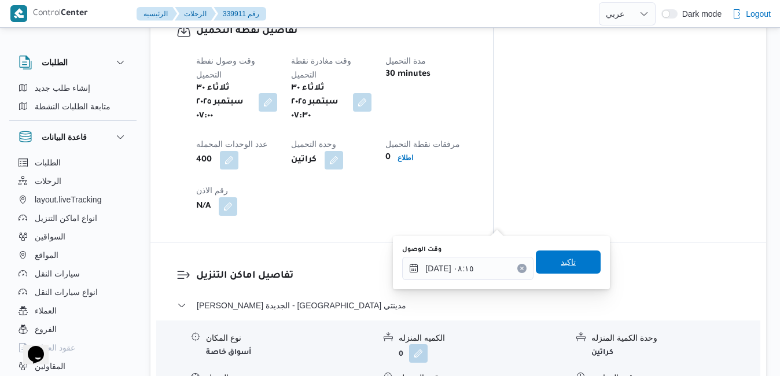
click at [561, 268] on span "تاكيد" at bounding box center [568, 262] width 15 height 14
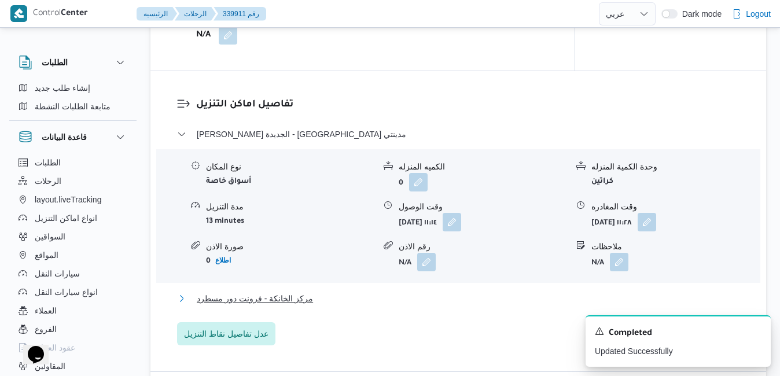
click at [515, 294] on button "مركز الخانكة - فرونت دور مسطرد" at bounding box center [458, 299] width 563 height 14
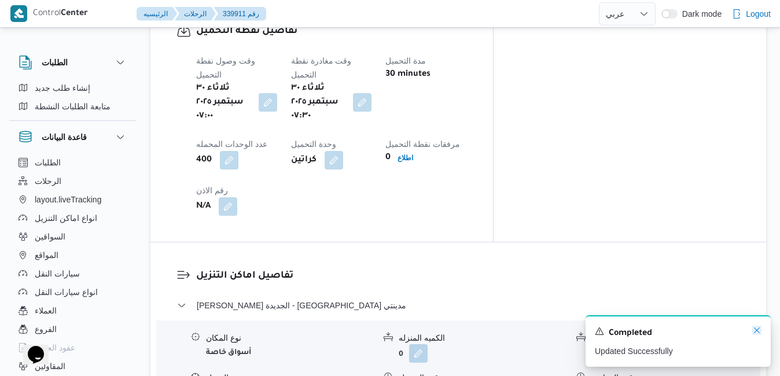
click at [757, 331] on icon "Dismiss toast" at bounding box center [757, 330] width 6 height 6
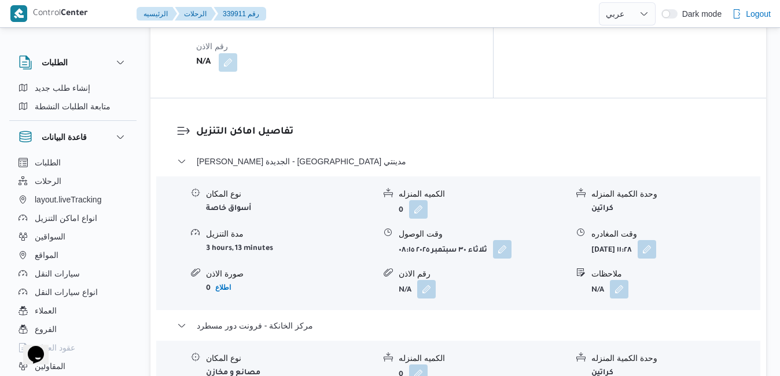
scroll to position [1111, 0]
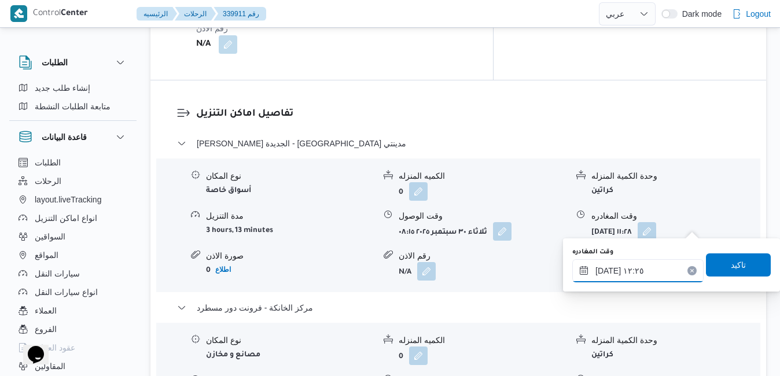
click at [649, 276] on input "٣٠/٠٩/٢٠٢٥ ١٢:٢٥" at bounding box center [637, 270] width 131 height 23
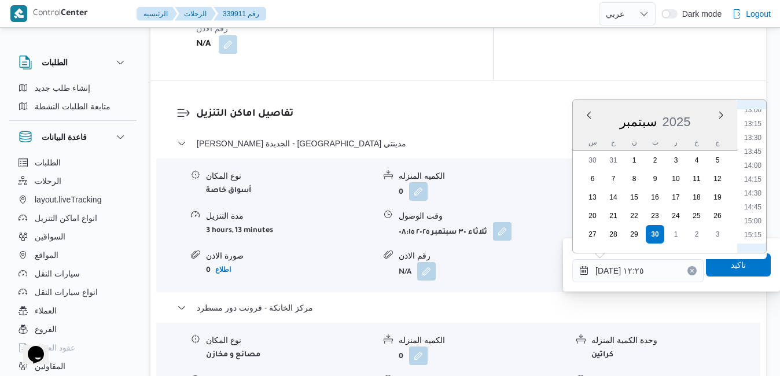
scroll to position [845, 0]
click at [756, 188] on li "16:30" at bounding box center [752, 187] width 27 height 12
type input "٣٠/٠٩/٢٠٢٥ ١٦:٣٠"
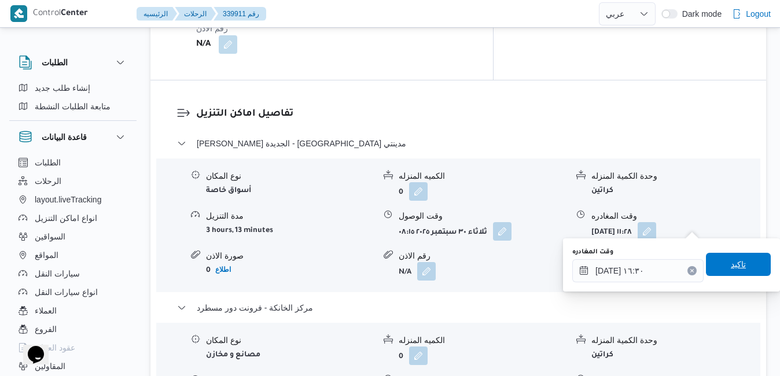
click at [715, 270] on span "تاكيد" at bounding box center [738, 264] width 65 height 23
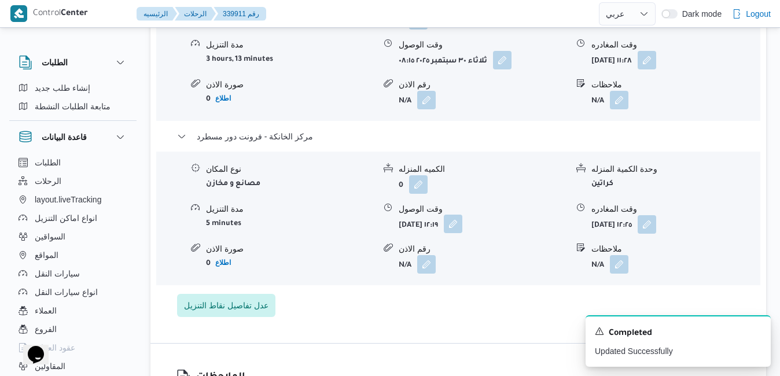
click at [462, 230] on button "button" at bounding box center [453, 224] width 19 height 19
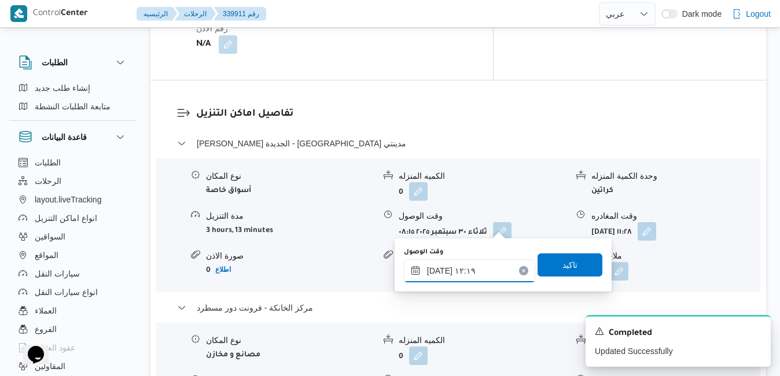
click at [474, 273] on input "٣٠/٠٩/٢٠٢٥ ١٢:١٩" at bounding box center [469, 270] width 131 height 23
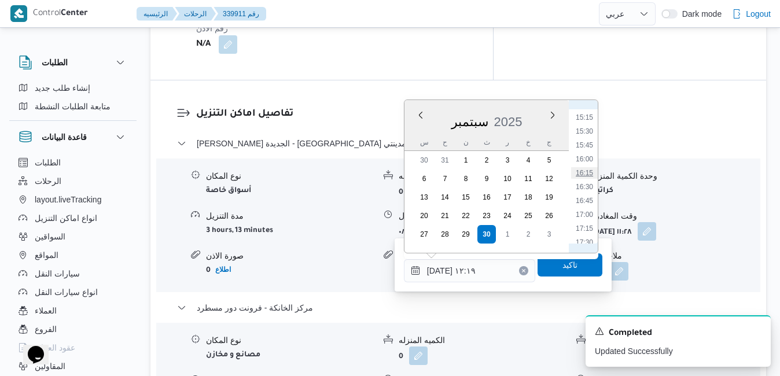
click at [583, 177] on li "16:15" at bounding box center [584, 173] width 27 height 12
type input "٣٠/٠٩/٢٠٢٥ ١٦:١٥"
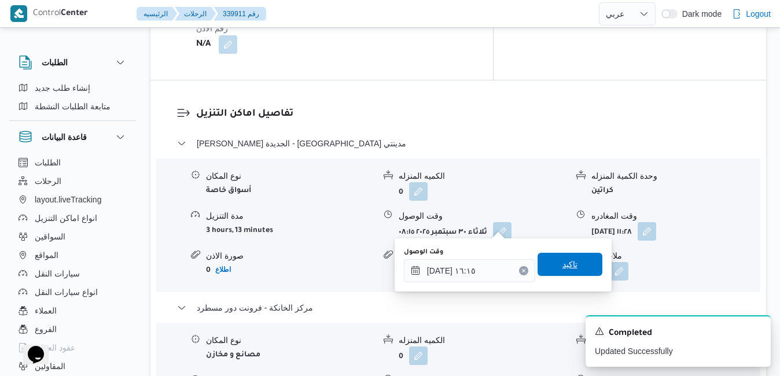
click at [562, 268] on span "تاكيد" at bounding box center [569, 264] width 15 height 14
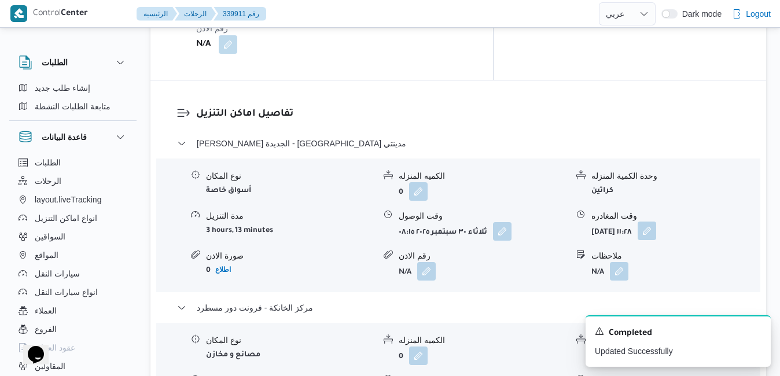
click at [656, 222] on button "button" at bounding box center [646, 231] width 19 height 19
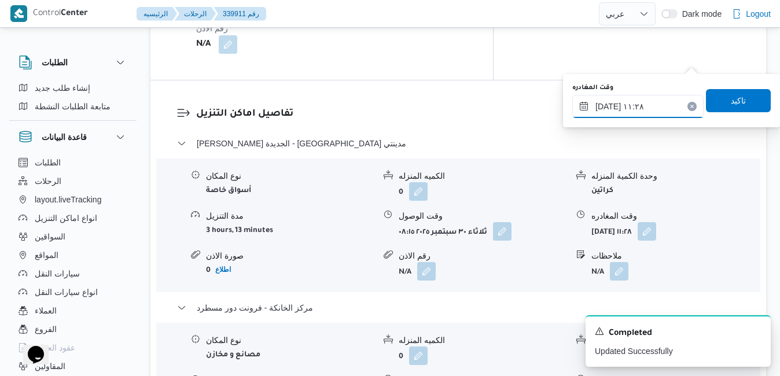
click at [653, 99] on input "٣٠/٠٩/٢٠٢٥ ١١:٢٨" at bounding box center [637, 106] width 131 height 23
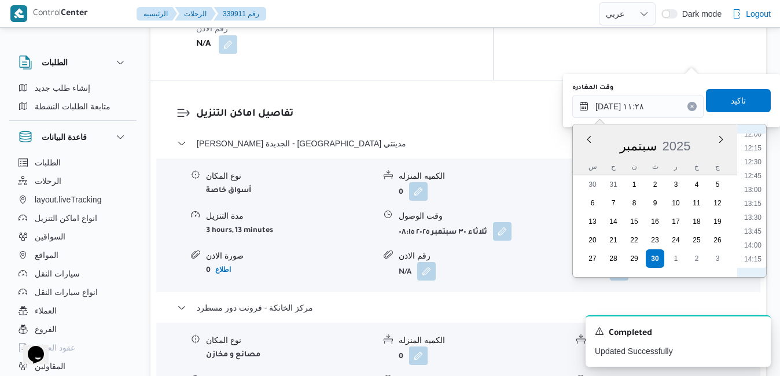
scroll to position [789, 0]
click at [755, 213] on li "15:30" at bounding box center [752, 211] width 27 height 12
type input "٣٠/٠٩/٢٠٢٥ ١٥:٣٠"
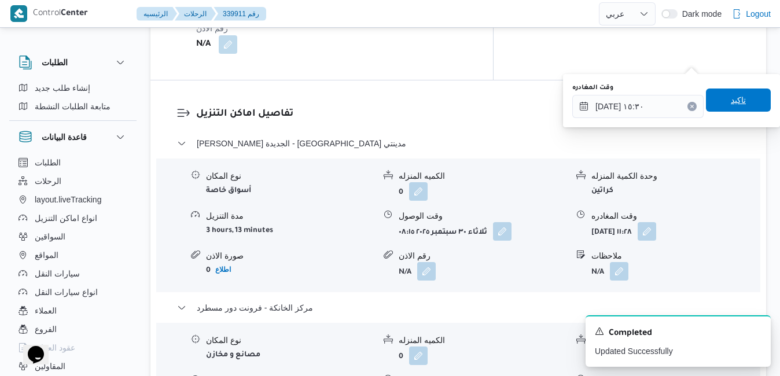
click at [727, 92] on span "تاكيد" at bounding box center [738, 100] width 65 height 23
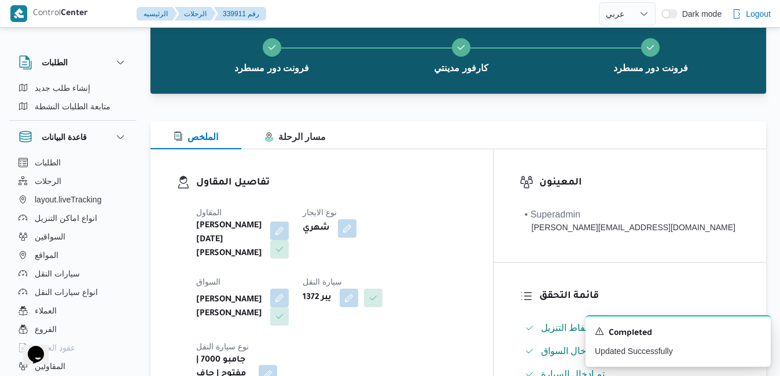
scroll to position [0, 0]
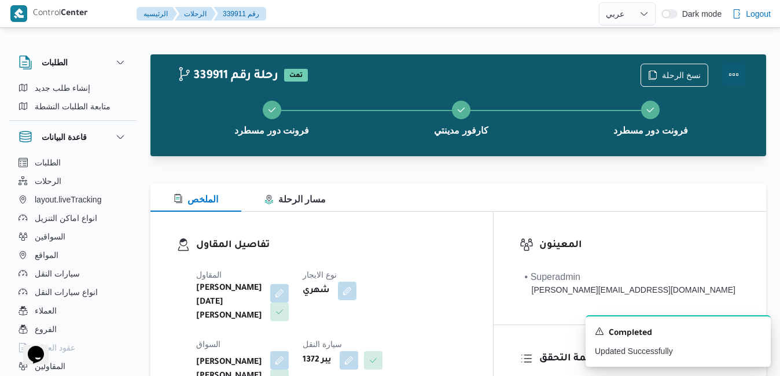
click at [736, 68] on button "Actions" at bounding box center [733, 74] width 23 height 23
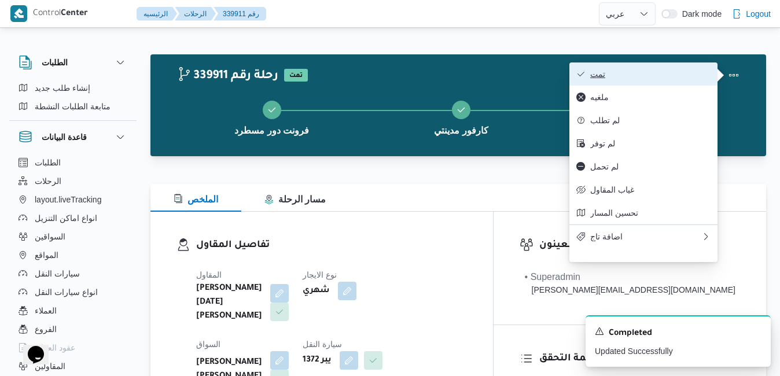
click at [648, 79] on span "تمت" at bounding box center [650, 73] width 120 height 9
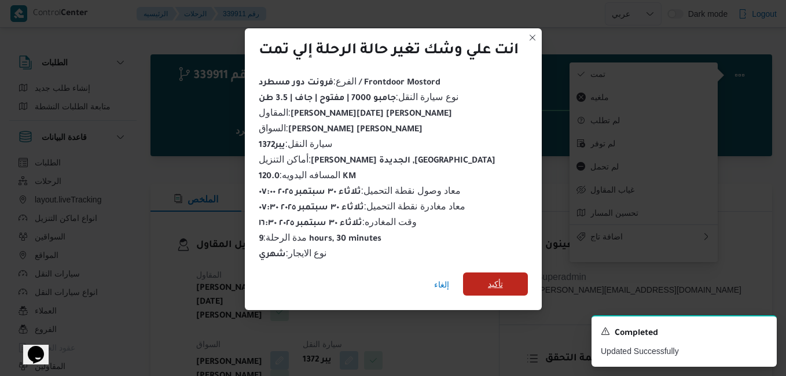
click at [507, 279] on span "تأكيد" at bounding box center [495, 283] width 65 height 23
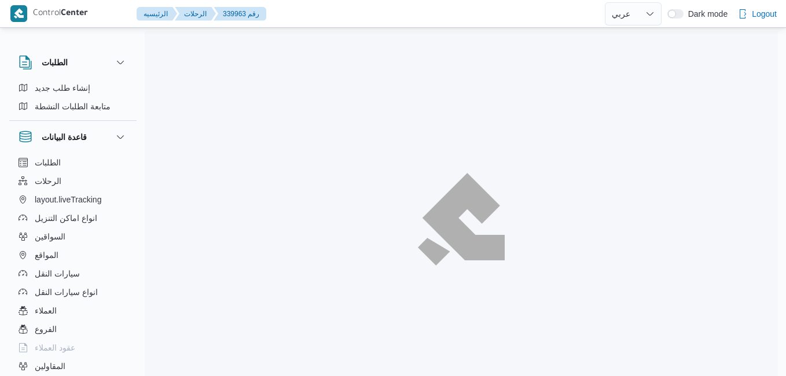
select select "ar"
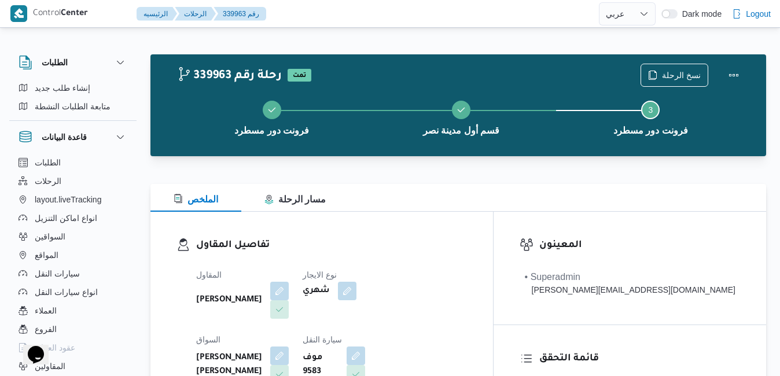
click at [423, 222] on div "تفاصيل المقاول المقاول [PERSON_NAME] نوع الايجار شهري السواق [PERSON_NAME] ابو …" at bounding box center [321, 345] width 342 height 267
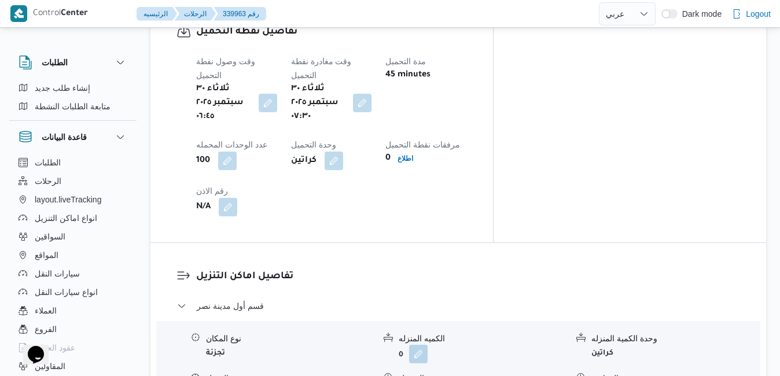
scroll to position [949, 0]
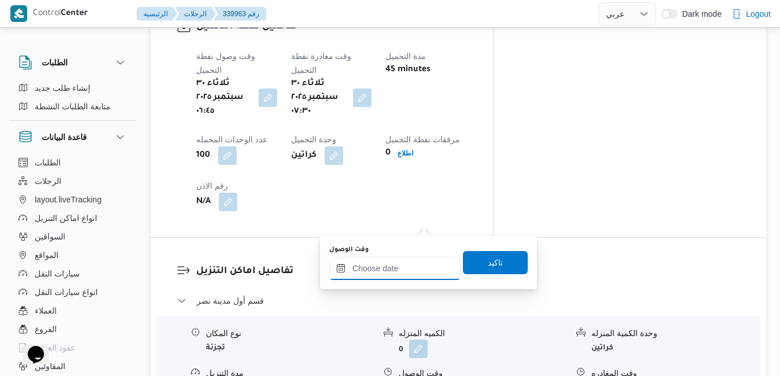
click at [386, 270] on input "وقت الوصول" at bounding box center [394, 268] width 131 height 23
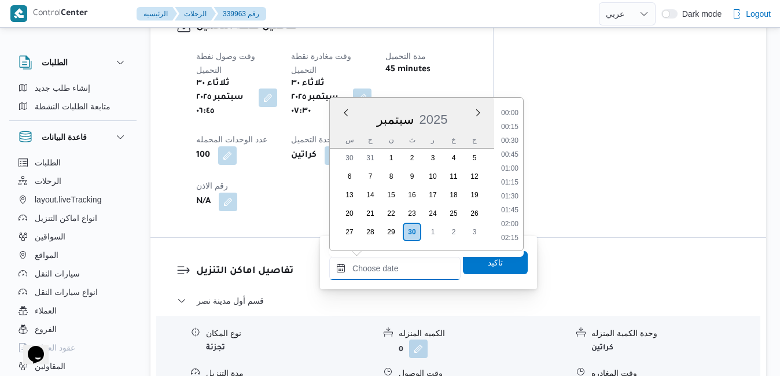
scroll to position [957, 0]
click at [336, 124] on div "سبتمبر 2025" at bounding box center [412, 117] width 164 height 30
click at [504, 226] on li "08:00" at bounding box center [509, 227] width 27 height 12
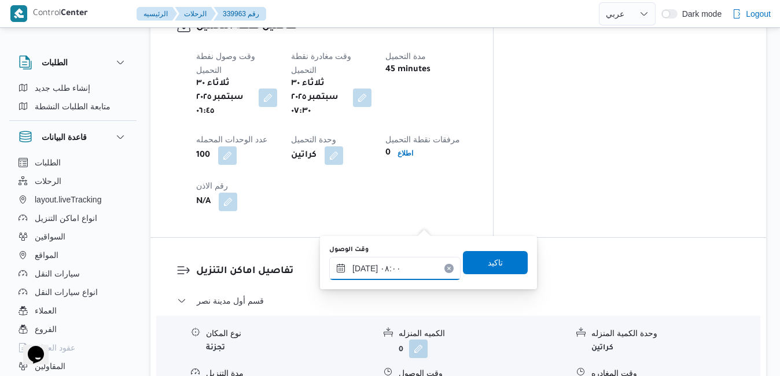
click at [366, 270] on input "٣٠/٠٩/٢٠٢٥ ٠٨:٠٠" at bounding box center [394, 268] width 131 height 23
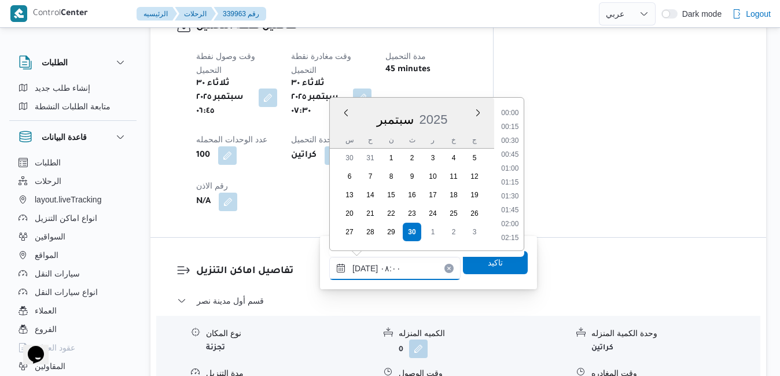
click at [366, 270] on input "٣٠/٠٩/٢٠٢٥ ٠٨:٠٠" at bounding box center [394, 268] width 131 height 23
type input "٣٠/٠٩/٢٠٢٥ ٠٨:05"
click at [466, 264] on span "تاكيد" at bounding box center [495, 262] width 65 height 23
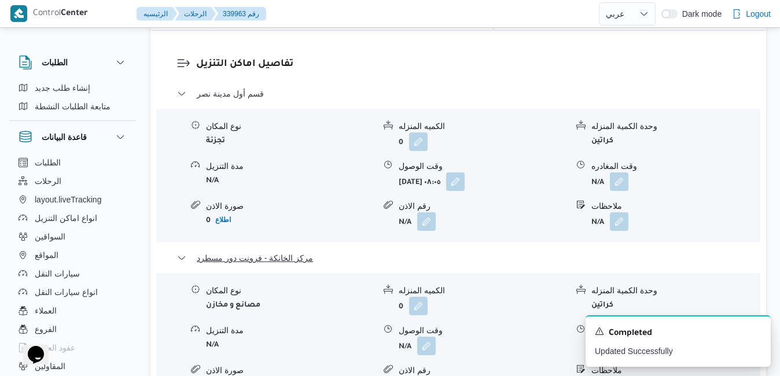
scroll to position [1157, 0]
click at [620, 335] on button "button" at bounding box center [619, 344] width 19 height 19
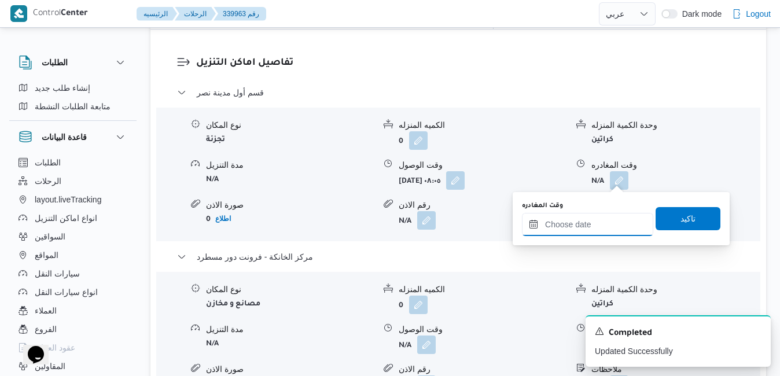
click at [571, 228] on input "وقت المغادره" at bounding box center [587, 224] width 131 height 23
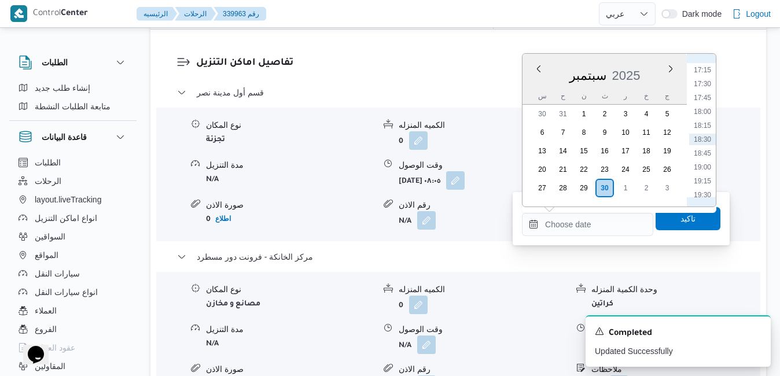
scroll to position [839, 0]
click at [706, 143] on li "16:30" at bounding box center [702, 146] width 27 height 12
type input "٣٠/٠٩/٢٠٢٥ ١٦:٣٠"
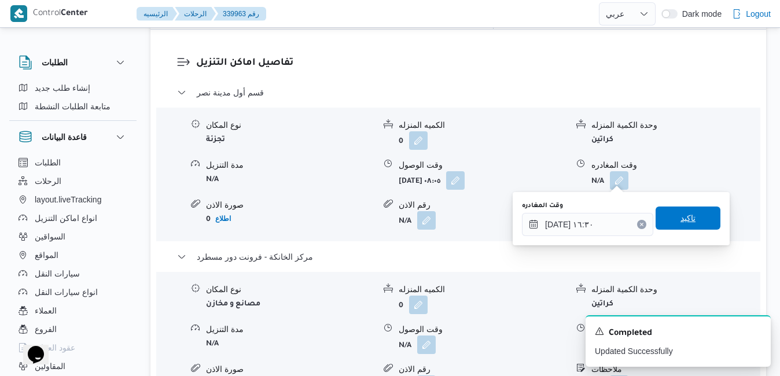
click at [680, 217] on span "تاكيد" at bounding box center [687, 218] width 15 height 14
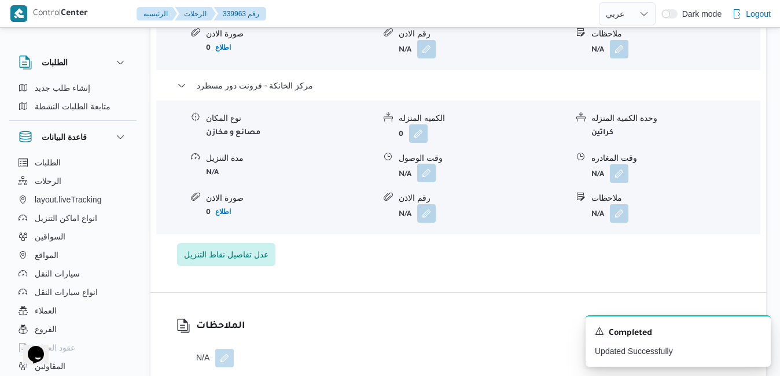
click at [427, 181] on button "button" at bounding box center [426, 173] width 19 height 19
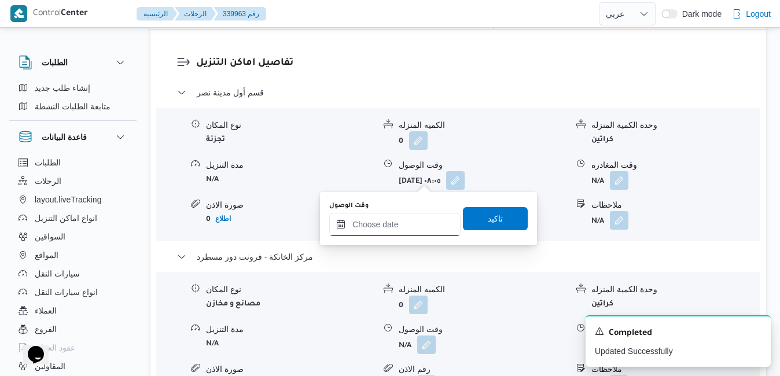
click at [417, 217] on input "وقت الوصول" at bounding box center [394, 224] width 131 height 23
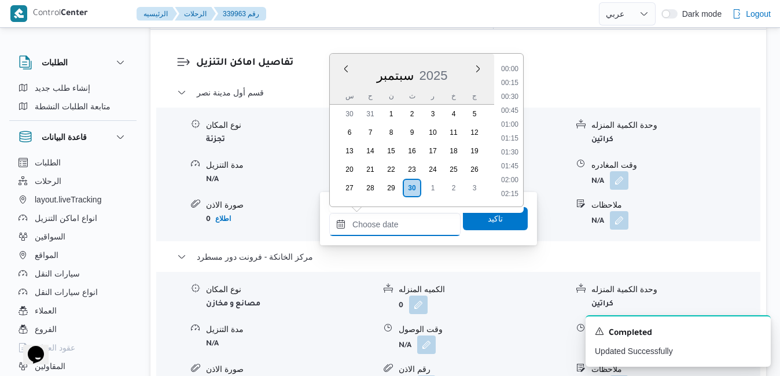
scroll to position [957, 0]
click at [343, 82] on div "سبتمبر 2025" at bounding box center [412, 73] width 164 height 30
click at [462, 288] on div "تفاصيل اماكن التنزيل قسم أول مدينة نصر نوع المكان تجزئة الكميه المنزله 0 وحدة ا…" at bounding box center [457, 247] width 615 height 434
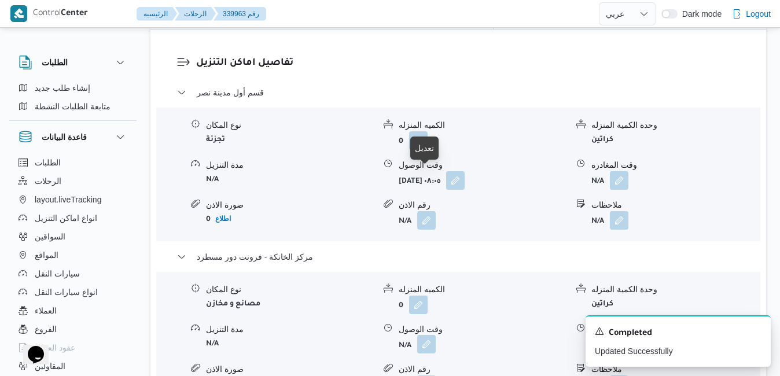
click at [425, 335] on button "button" at bounding box center [426, 344] width 19 height 19
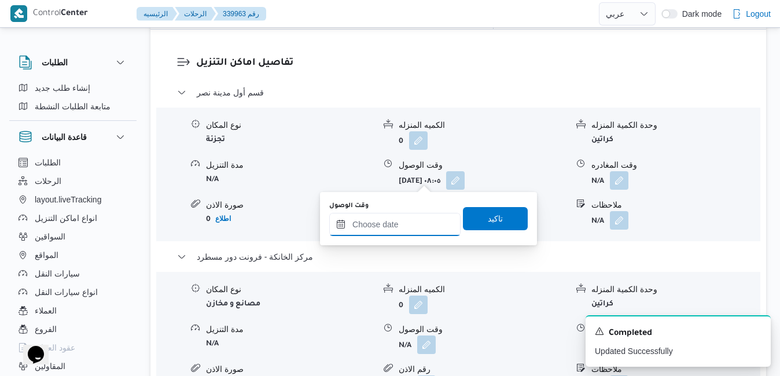
click at [389, 226] on input "وقت الوصول" at bounding box center [394, 224] width 131 height 23
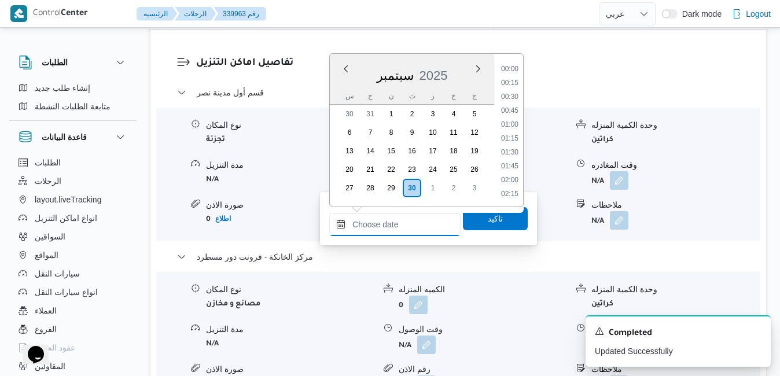
scroll to position [957, 0]
click at [339, 76] on div "سبتمبر 2025" at bounding box center [412, 73] width 164 height 30
click at [513, 131] on li "16:15" at bounding box center [509, 132] width 27 height 12
type input "٣٠/٠٩/٢٠٢٥ ١٦:١٥"
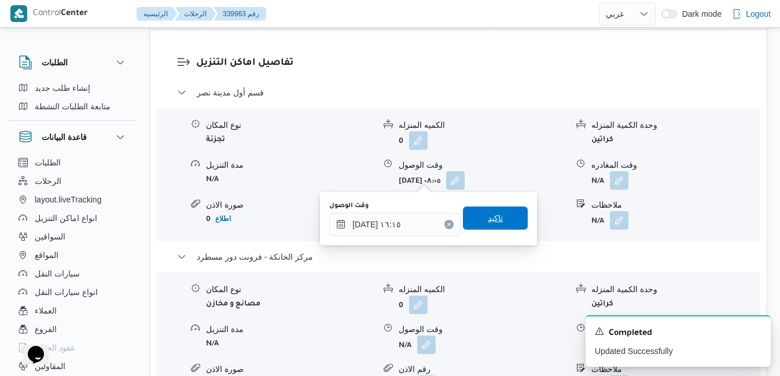
click at [494, 218] on span "تاكيد" at bounding box center [495, 218] width 65 height 23
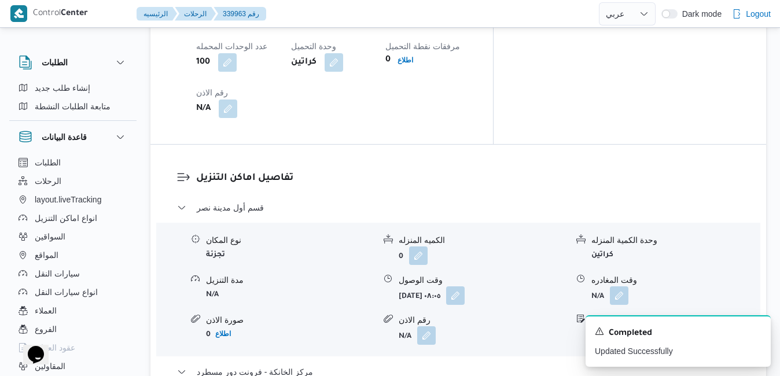
scroll to position [1041, 0]
click at [624, 286] on button "button" at bounding box center [619, 295] width 19 height 19
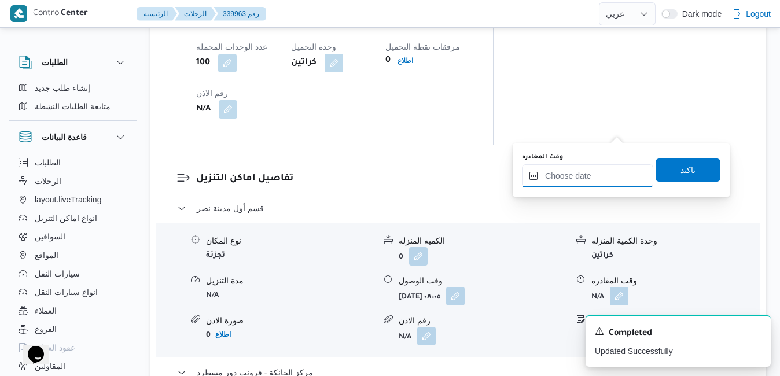
click at [576, 175] on input "وقت المغادره" at bounding box center [587, 175] width 131 height 23
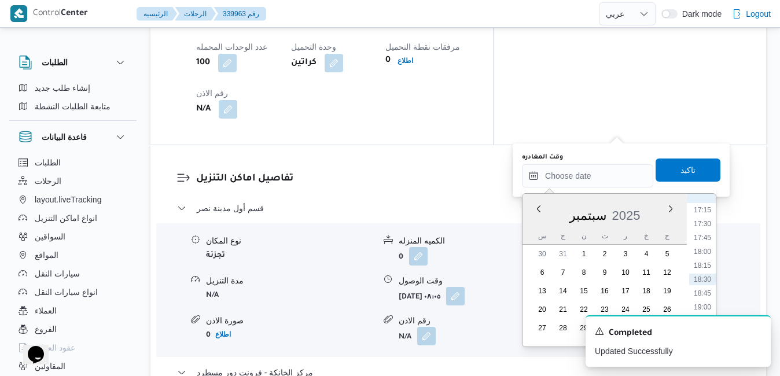
scroll to position [839, 0]
click at [705, 231] on li "15:30" at bounding box center [702, 230] width 27 height 12
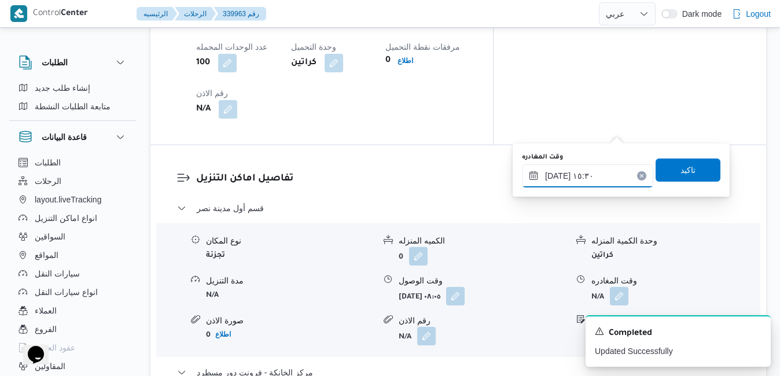
click at [559, 178] on input "٣٠/٠٩/٢٠٢٥ ١٥:٣٠" at bounding box center [587, 175] width 131 height 23
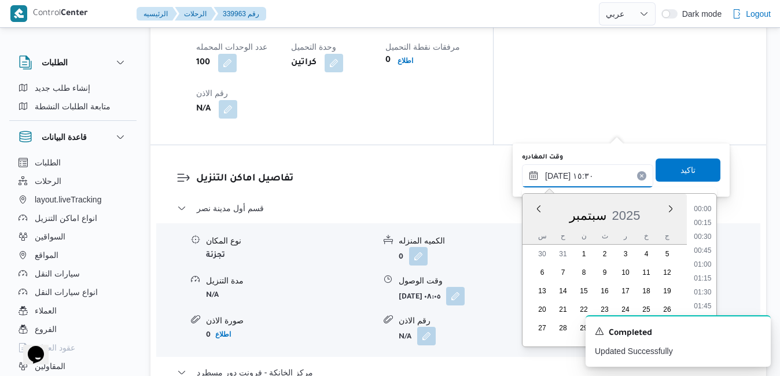
click at [559, 178] on input "٣٠/٠٩/٢٠٢٥ ١٥:٣٠" at bounding box center [587, 175] width 131 height 23
type input "٣٠/٠٩/٢٠٢٥ ١٥:40"
click at [666, 168] on span "تاكيد" at bounding box center [687, 169] width 65 height 23
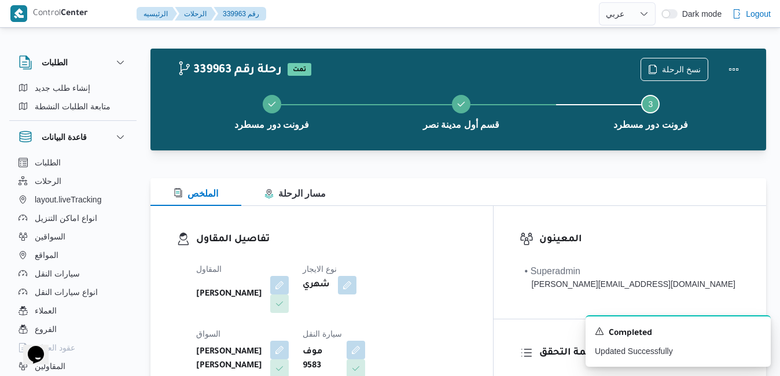
scroll to position [0, 0]
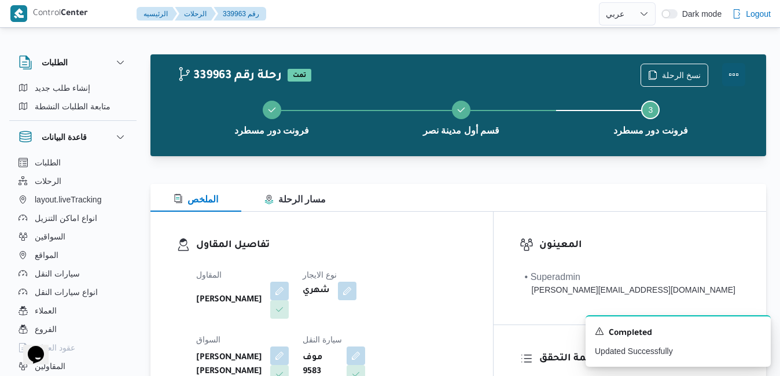
click at [728, 78] on button "Actions" at bounding box center [733, 74] width 23 height 23
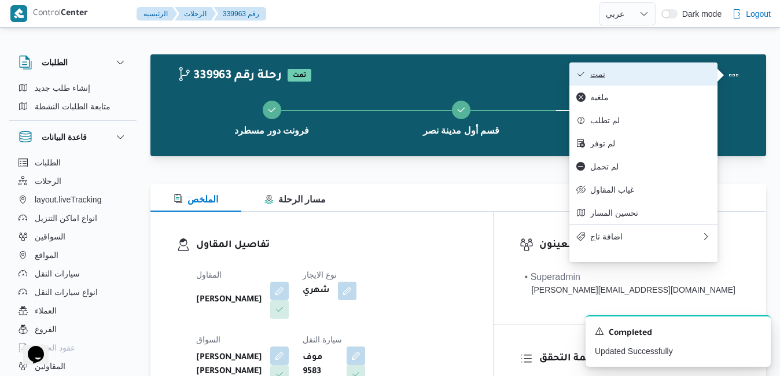
click at [673, 79] on span "تمت" at bounding box center [650, 73] width 120 height 9
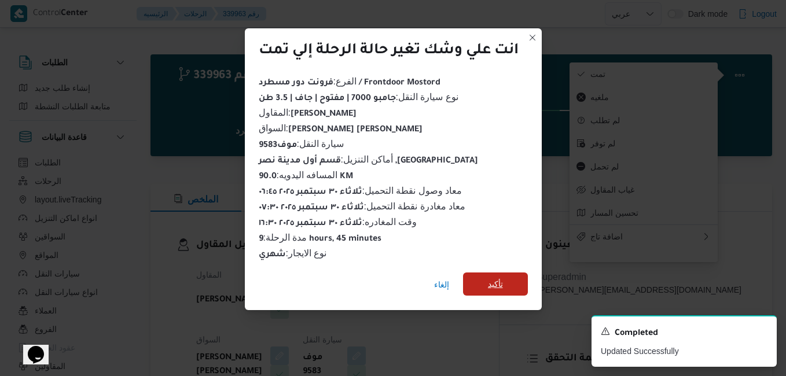
click at [492, 280] on span "تأكيد" at bounding box center [495, 284] width 15 height 14
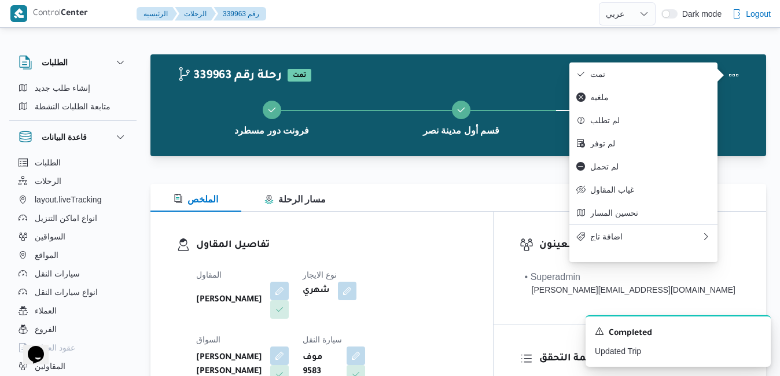
click at [467, 248] on h3 "تفاصيل المقاول" at bounding box center [331, 246] width 271 height 16
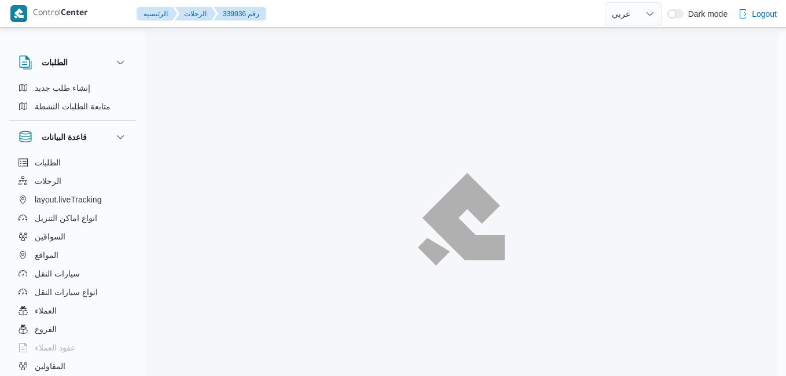
select select "ar"
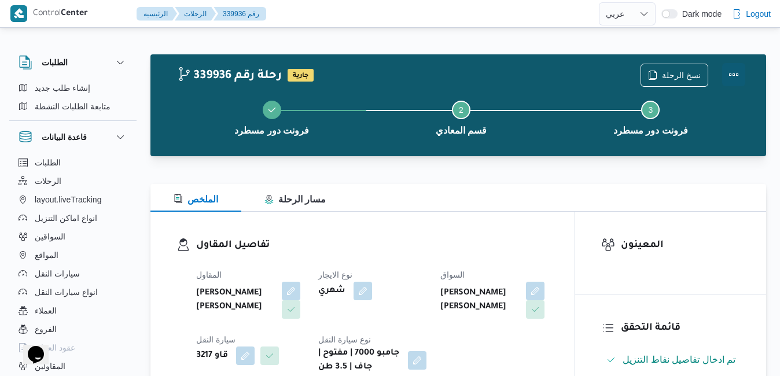
click at [734, 80] on button "Actions" at bounding box center [733, 74] width 23 height 23
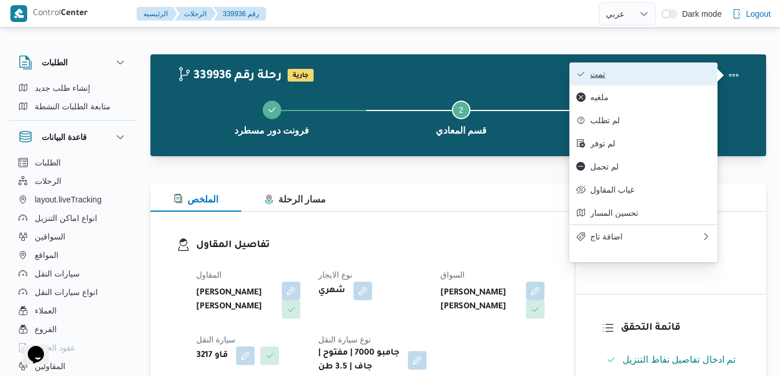
click at [690, 69] on button "تمت" at bounding box center [643, 73] width 148 height 23
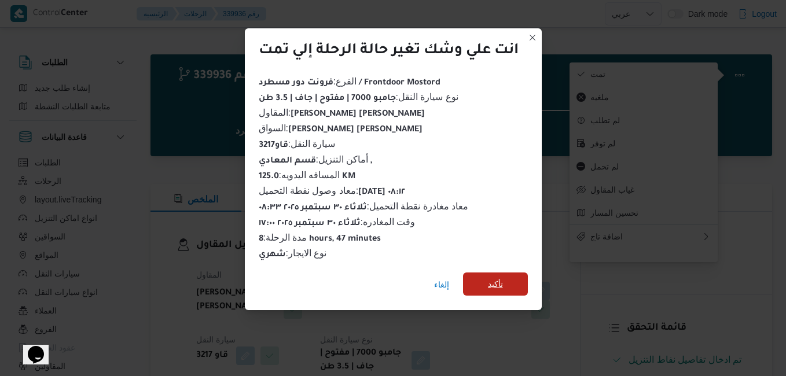
click at [502, 277] on span "تأكيد" at bounding box center [495, 284] width 15 height 14
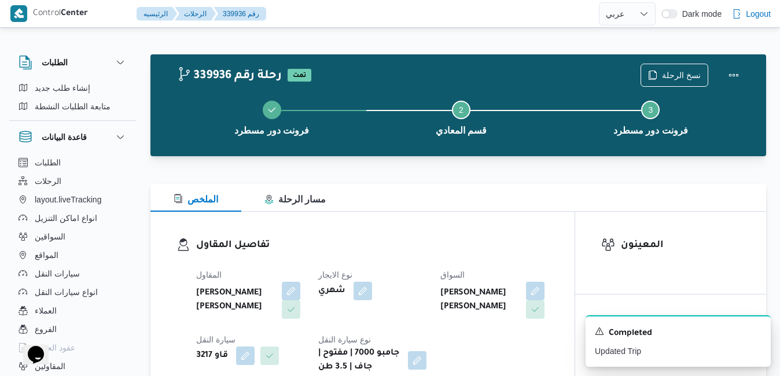
click at [447, 212] on div "تفاصيل المقاول المقاول [PERSON_NAME] [PERSON_NAME] نوع الايجار شهري السواق [PER…" at bounding box center [362, 306] width 424 height 189
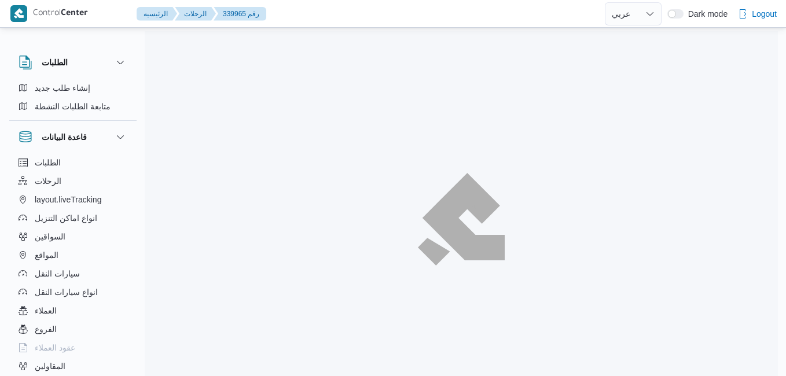
select select "ar"
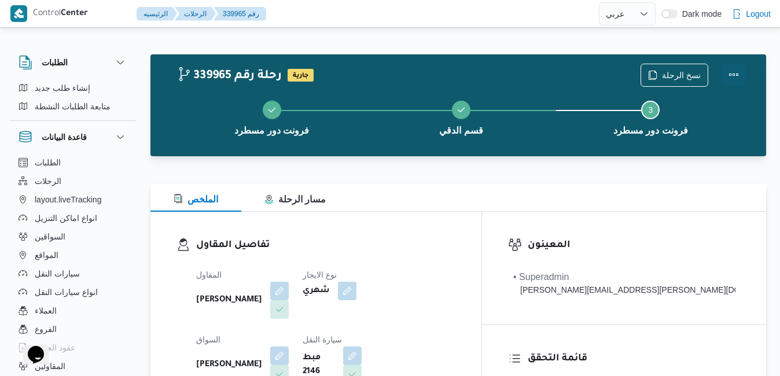
click at [729, 73] on button "Actions" at bounding box center [733, 74] width 23 height 23
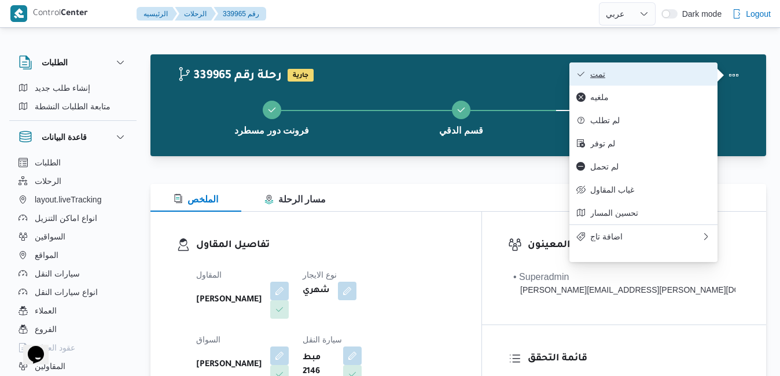
click at [657, 83] on button "تمت" at bounding box center [643, 73] width 148 height 23
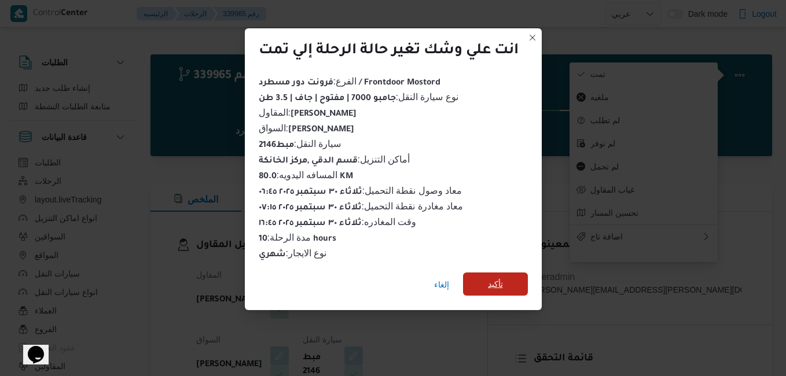
click at [483, 277] on span "تأكيد" at bounding box center [495, 283] width 65 height 23
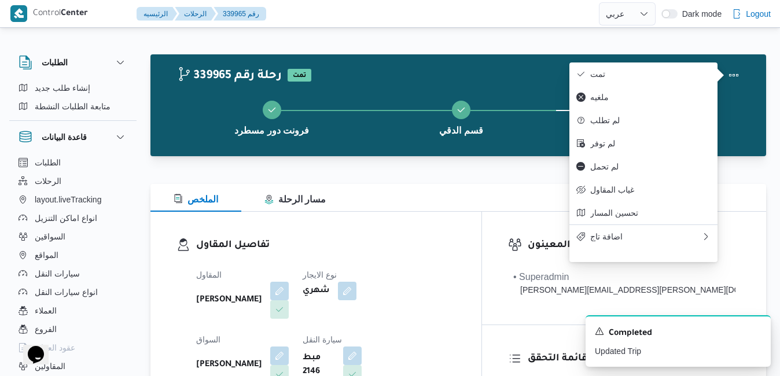
click at [501, 204] on div "الملخص مسار الرحلة" at bounding box center [457, 198] width 615 height 28
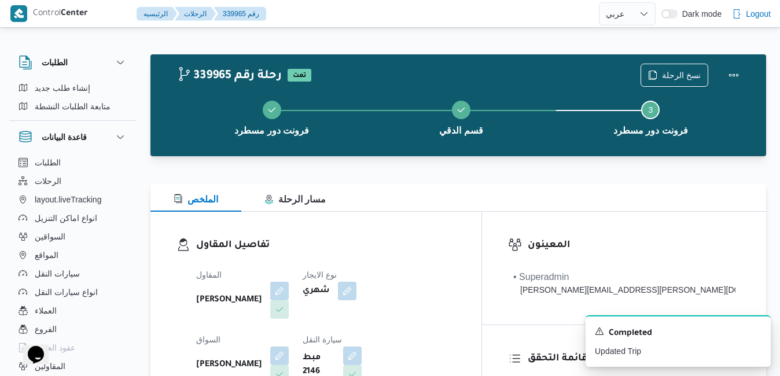
click at [502, 204] on div "الملخص مسار الرحلة" at bounding box center [457, 198] width 615 height 28
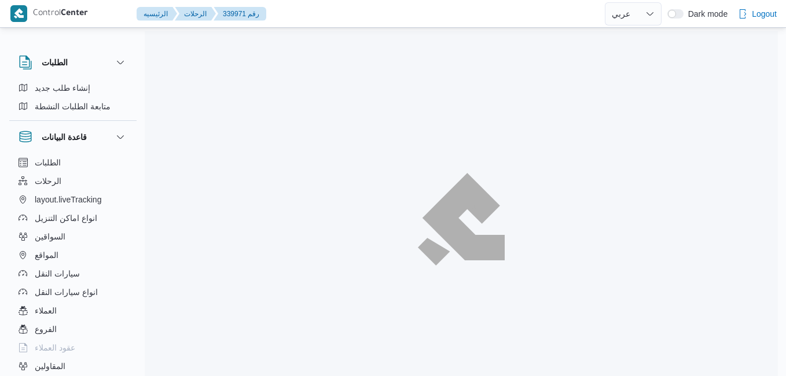
select select "ar"
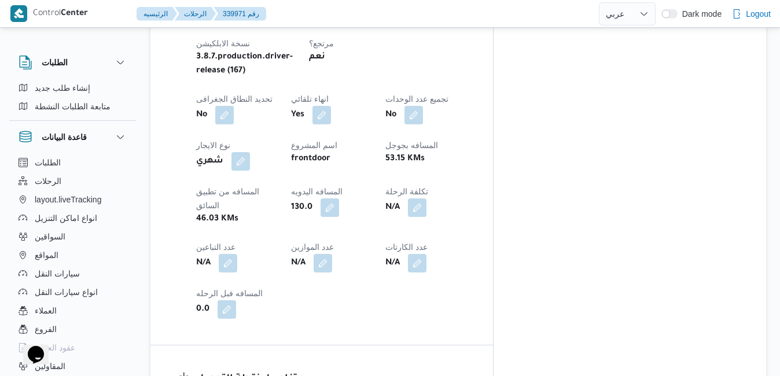
scroll to position [625, 0]
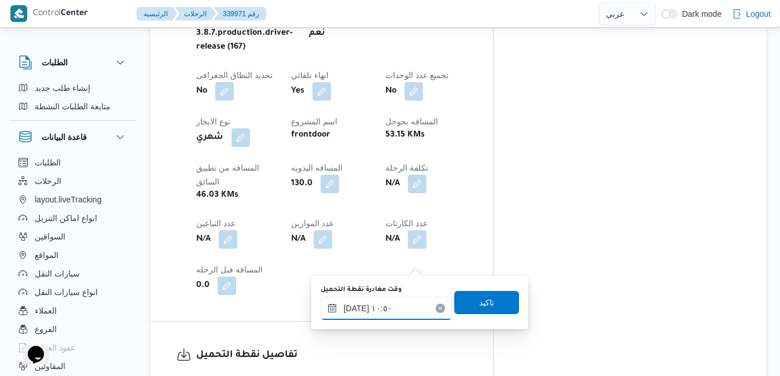
click at [372, 311] on input "[DATE] ١٠:٥٠" at bounding box center [385, 308] width 131 height 23
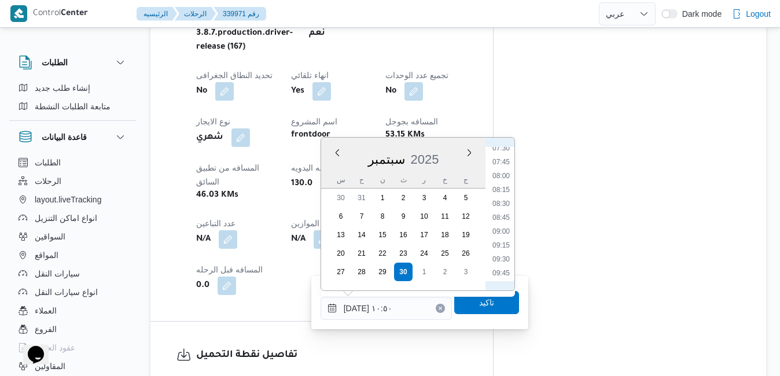
scroll to position [409, 0]
click at [502, 165] on li "07:30" at bounding box center [501, 160] width 27 height 12
type input "[DATE] ٠٧:٣٠"
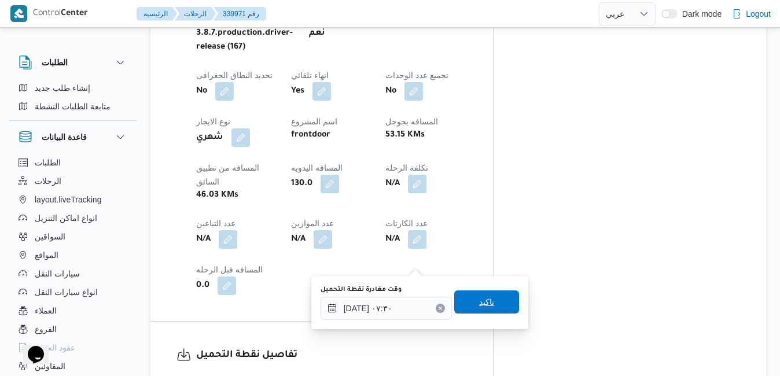
click at [479, 296] on span "تاكيد" at bounding box center [486, 302] width 15 height 14
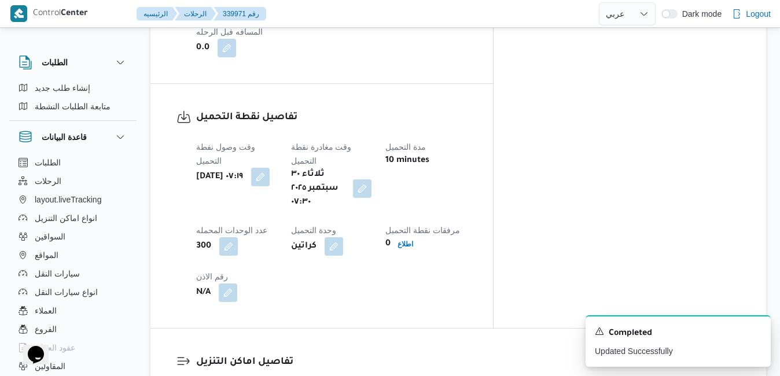
scroll to position [995, 0]
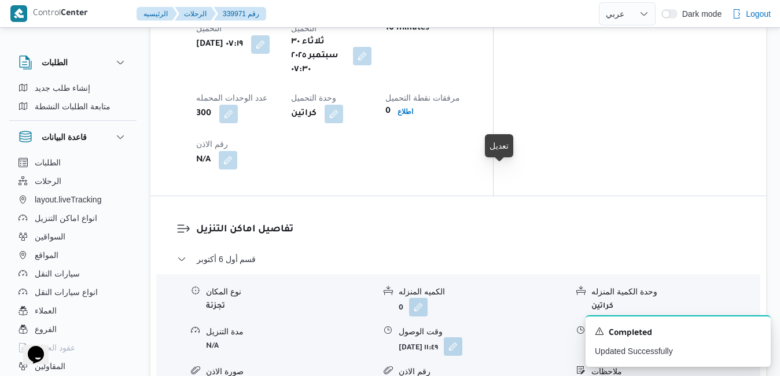
click at [462, 337] on button "button" at bounding box center [453, 346] width 19 height 19
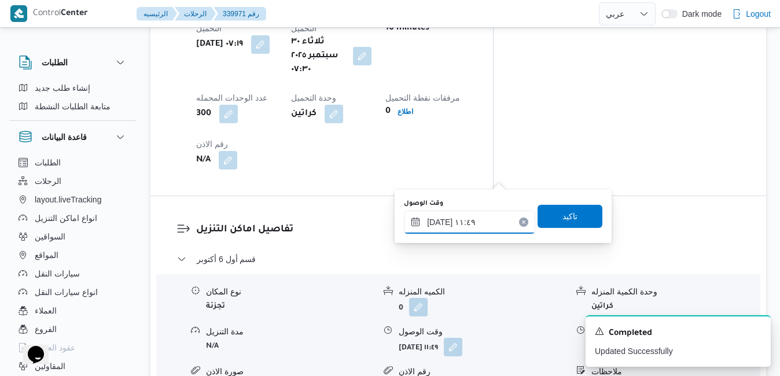
click at [458, 220] on input "٣٠/٠٩/٢٠٢٥ ١١:٤٩" at bounding box center [469, 222] width 131 height 23
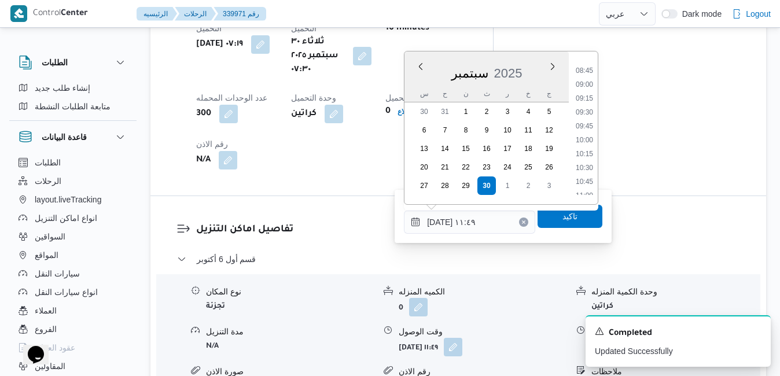
scroll to position [465, 0]
click at [586, 73] on li "08:30" at bounding box center [584, 74] width 27 height 12
type input "٣٠/٠٩/٢٠٢٥ ٠٨:٣٠"
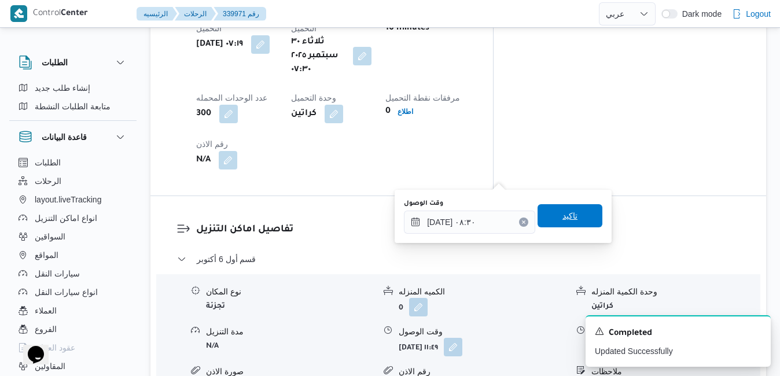
click at [546, 222] on span "تاكيد" at bounding box center [569, 215] width 65 height 23
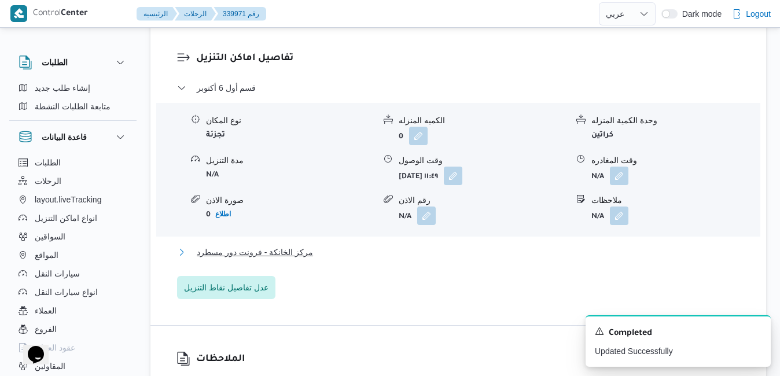
click at [477, 252] on button "مركز الخانكة - فرونت دور مسطرد" at bounding box center [458, 252] width 563 height 14
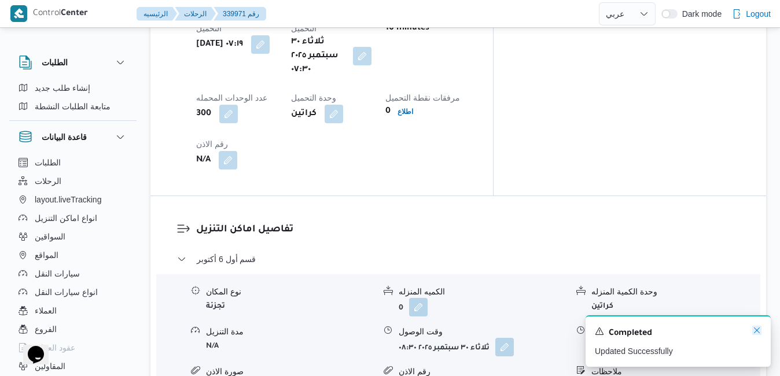
click at [758, 331] on icon "Dismiss toast" at bounding box center [756, 330] width 9 height 9
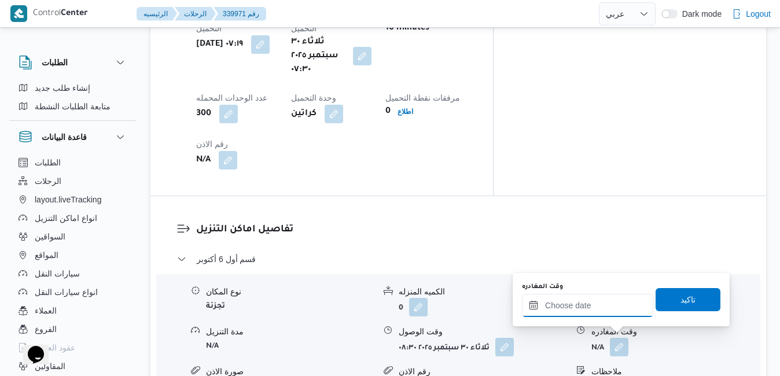
click at [598, 310] on input "وقت المغادره" at bounding box center [587, 305] width 131 height 23
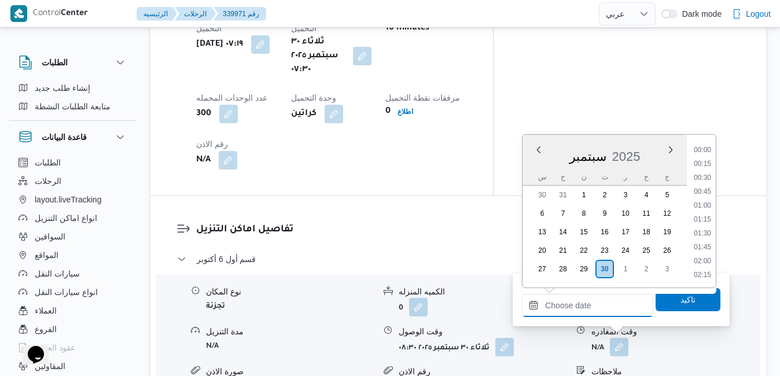
scroll to position [985, 0]
drag, startPoint x: 532, startPoint y: 161, endPoint x: 540, endPoint y: 161, distance: 8.1
click at [531, 161] on div "سبتمبر 2025" at bounding box center [604, 154] width 164 height 30
click at [703, 242] on li "17:15" at bounding box center [702, 241] width 27 height 12
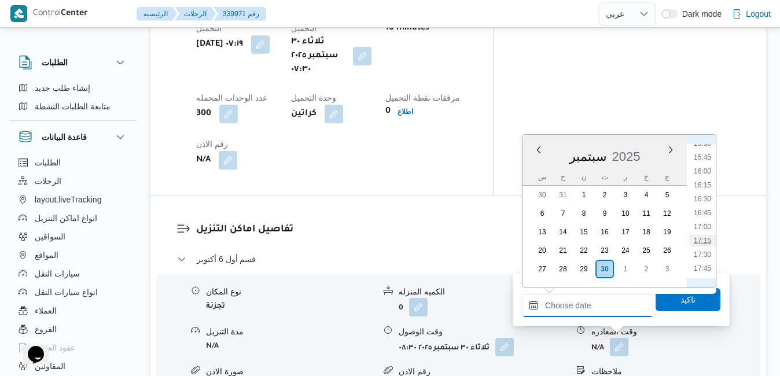
type input "٣٠/٠٩/٢٠٢٥ ١٧:١٥"
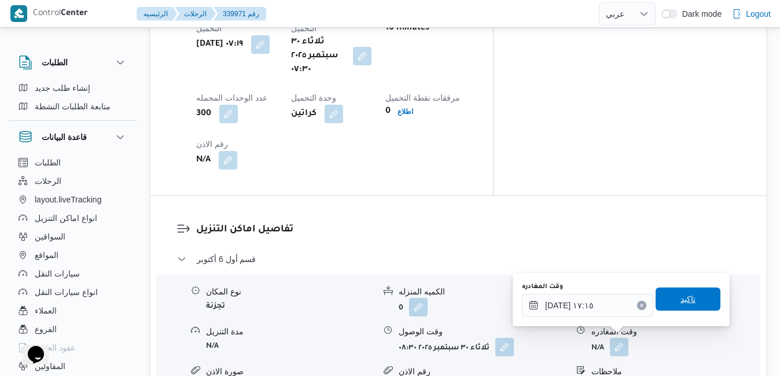
click at [680, 300] on span "تاكيد" at bounding box center [687, 299] width 15 height 14
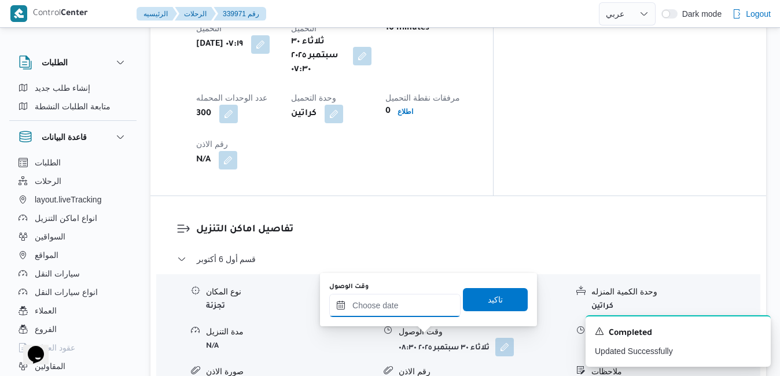
click at [415, 309] on input "وقت الوصول" at bounding box center [394, 305] width 131 height 23
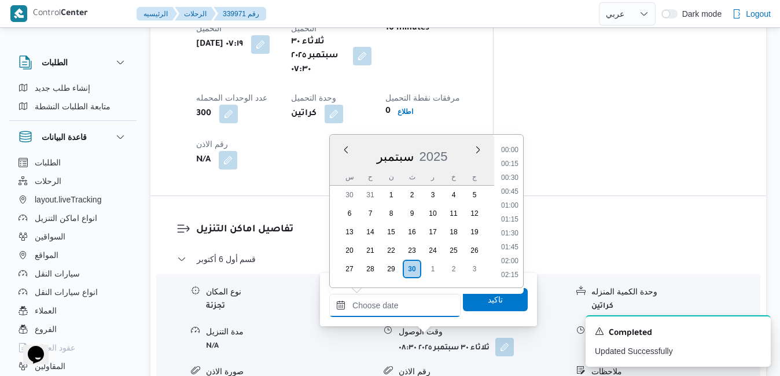
scroll to position [985, 0]
click at [337, 159] on div "سبتمبر 2025" at bounding box center [412, 154] width 164 height 30
click at [510, 227] on li "17:00" at bounding box center [509, 227] width 27 height 12
type input "٣٠/٠٩/٢٠٢٥ ١٧:٠٠"
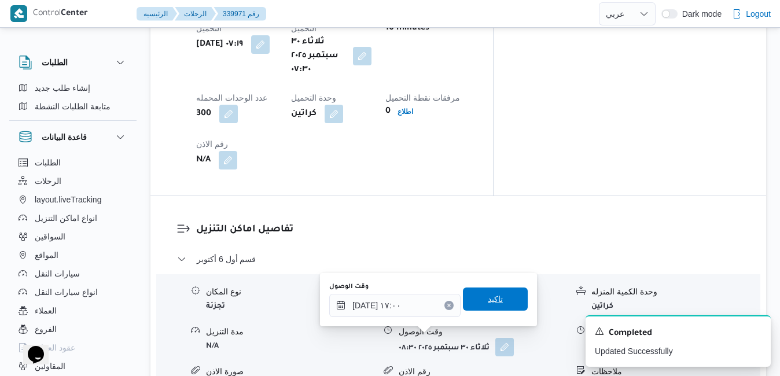
click at [500, 297] on span "تاكيد" at bounding box center [495, 299] width 65 height 23
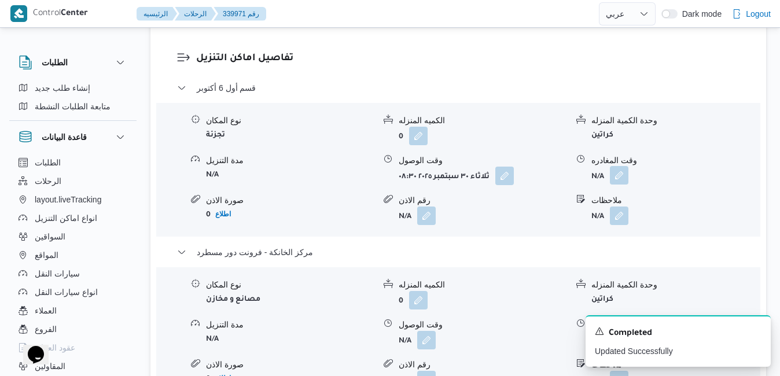
click at [622, 182] on button "button" at bounding box center [619, 175] width 19 height 19
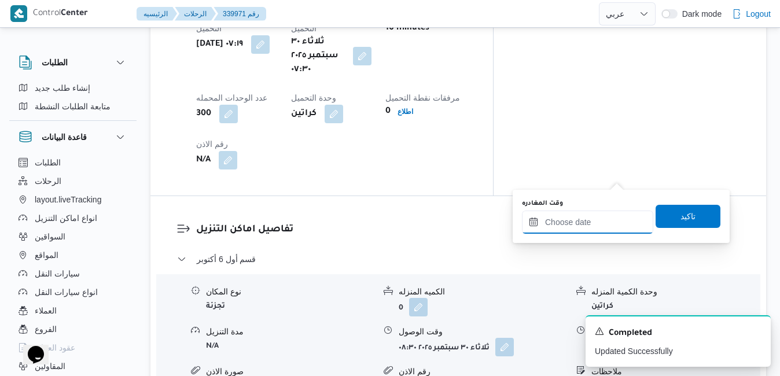
click at [587, 226] on input "وقت المغادره" at bounding box center [587, 222] width 131 height 23
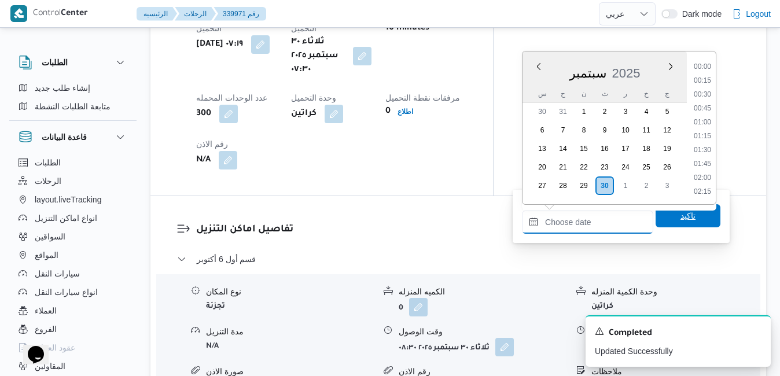
scroll to position [985, 0]
click at [530, 84] on div "سبتمبر 2025" at bounding box center [604, 71] width 164 height 30
click at [703, 92] on li "16:00" at bounding box center [702, 88] width 27 height 12
type input "٣٠/٠٩/٢٠٢٥ ١٦:٠٠"
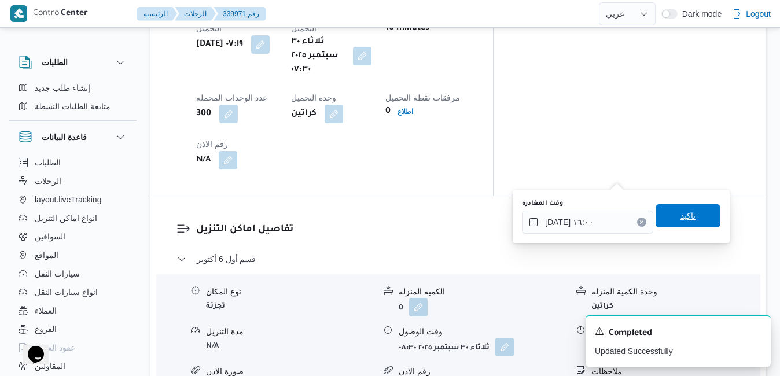
click at [680, 216] on span "تاكيد" at bounding box center [687, 216] width 15 height 14
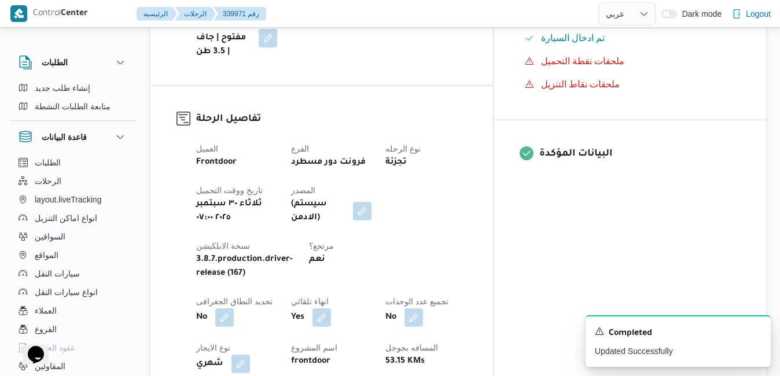
scroll to position [31, 0]
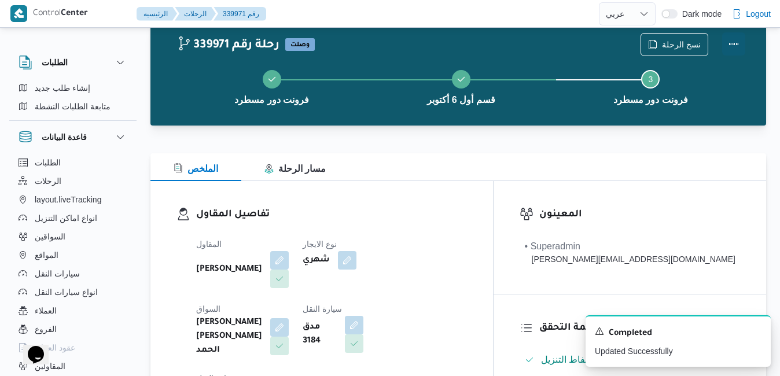
click at [732, 46] on button "Actions" at bounding box center [733, 43] width 23 height 23
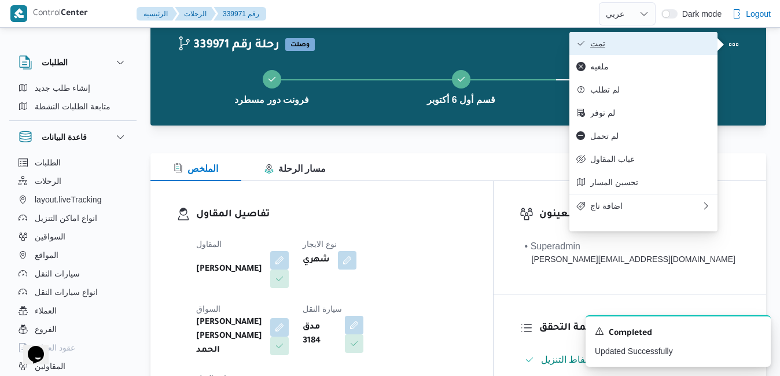
click at [639, 43] on span "تمت" at bounding box center [650, 43] width 120 height 9
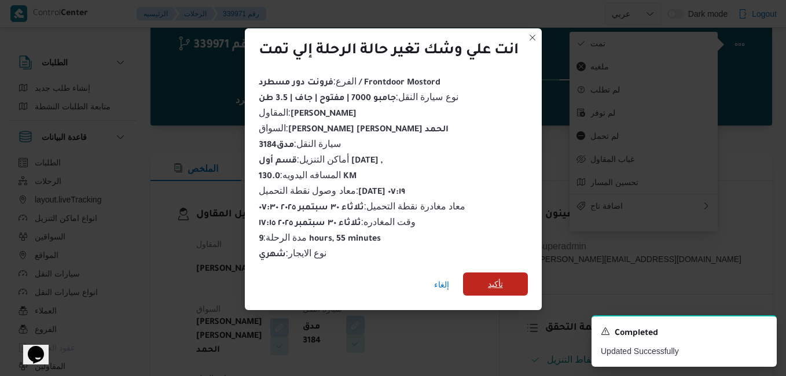
click at [503, 277] on span "تأكيد" at bounding box center [495, 284] width 15 height 14
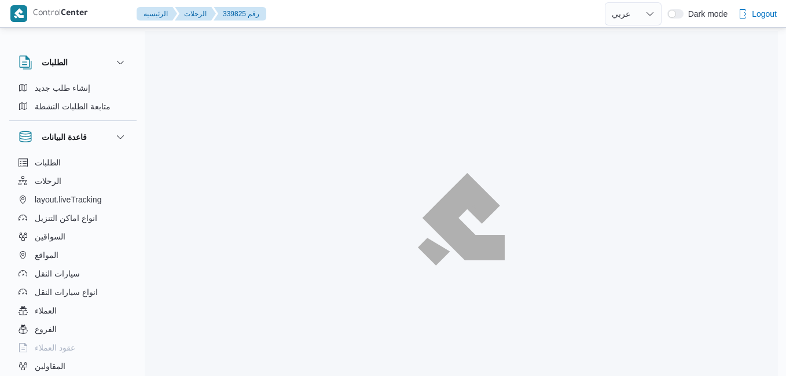
select select "ar"
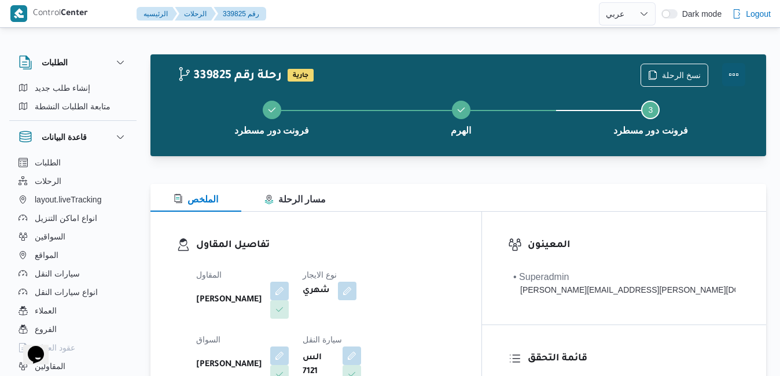
click at [729, 79] on button "Actions" at bounding box center [733, 74] width 23 height 23
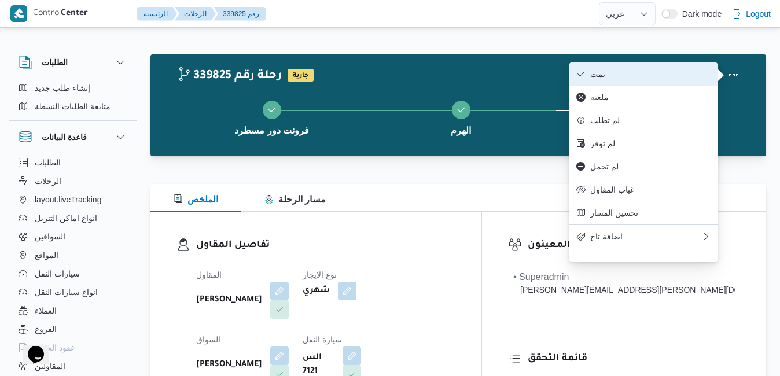
click at [670, 76] on span "تمت" at bounding box center [650, 73] width 120 height 9
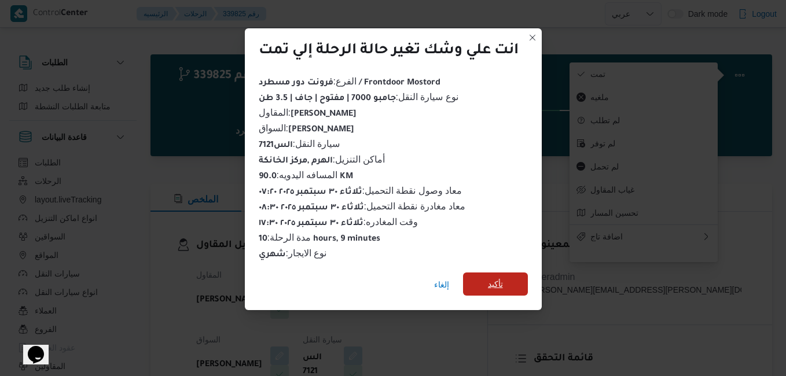
click at [499, 279] on span "تأكيد" at bounding box center [495, 284] width 15 height 14
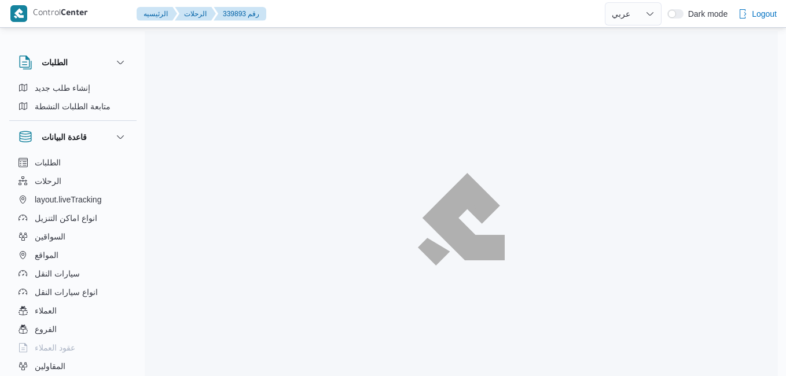
select select "ar"
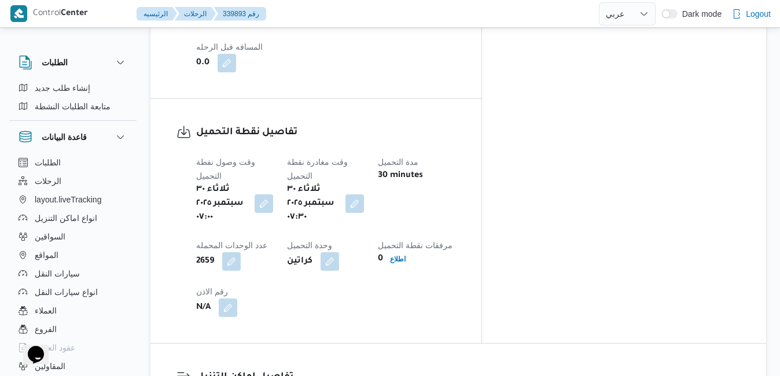
scroll to position [926, 0]
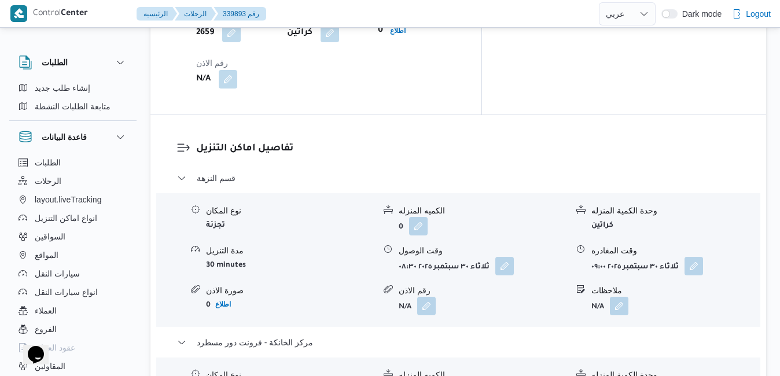
scroll to position [1111, 0]
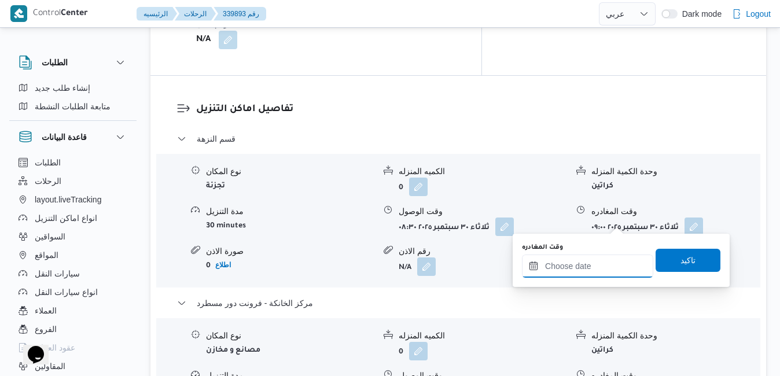
click at [572, 263] on input "وقت المغادره" at bounding box center [587, 266] width 131 height 23
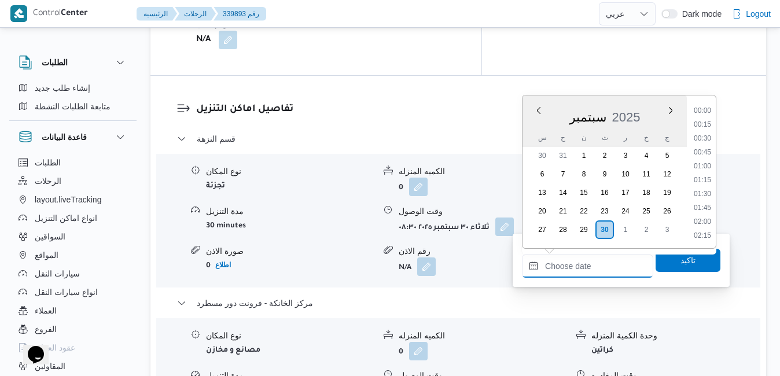
scroll to position [985, 0]
click at [541, 124] on div "سبتمبر 2025" at bounding box center [604, 115] width 164 height 30
click at [709, 159] on li "16:30" at bounding box center [702, 160] width 27 height 12
type input "٣٠/٠٩/٢٠٢٥ ١٦:٣٠"
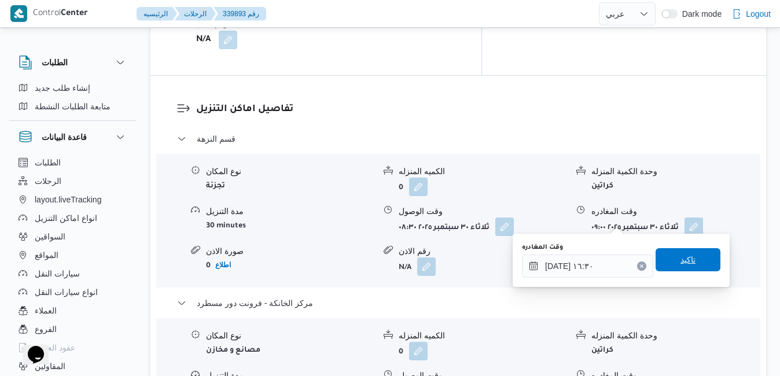
click at [680, 263] on span "تاكيد" at bounding box center [687, 260] width 15 height 14
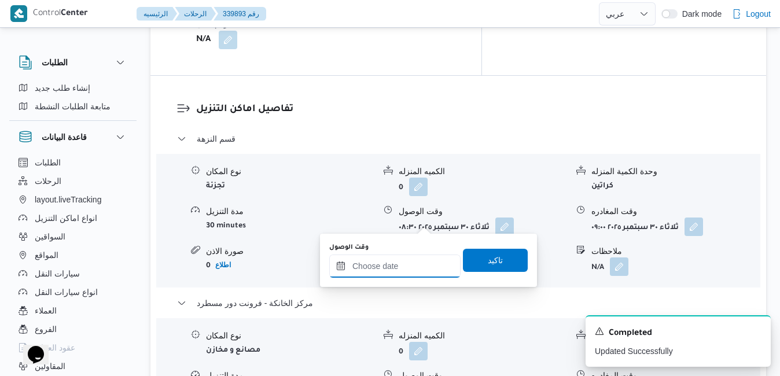
click at [390, 273] on input "وقت الوصول" at bounding box center [394, 266] width 131 height 23
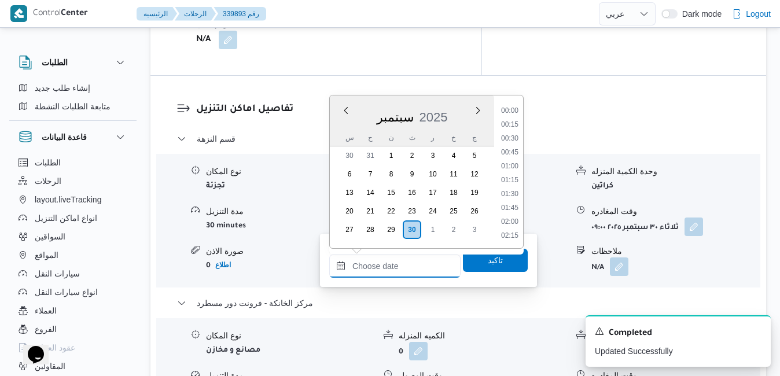
scroll to position [985, 0]
click at [334, 125] on div "سبتمبر 2025" at bounding box center [412, 115] width 164 height 30
click at [511, 147] on li "16:15" at bounding box center [509, 146] width 27 height 12
type input "٣٠/٠٩/٢٠٢٥ ١٦:١٥"
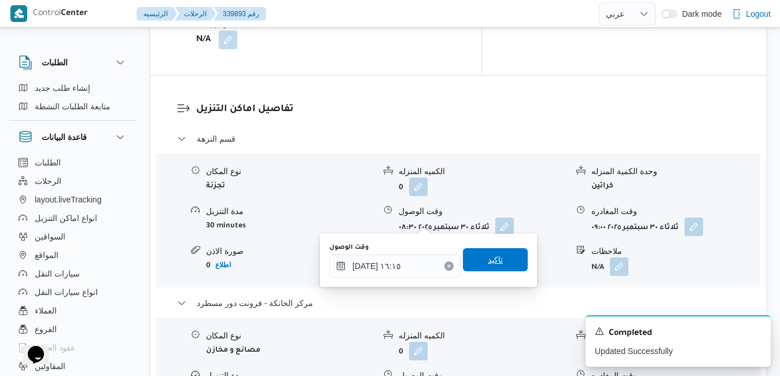
click at [488, 255] on span "تاكيد" at bounding box center [495, 260] width 15 height 14
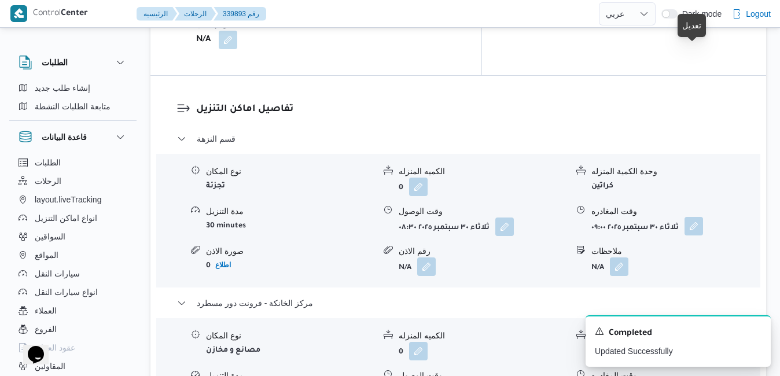
click at [690, 217] on button "button" at bounding box center [693, 226] width 19 height 19
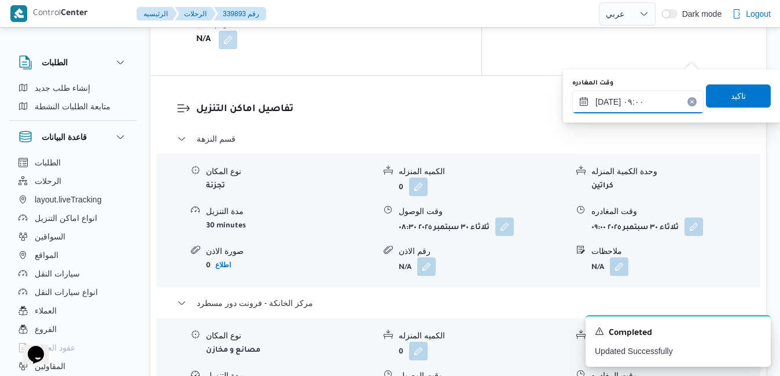
click at [638, 100] on input "٣٠/٠٩/٢٠٢٥ ٠٩:٠٠" at bounding box center [637, 101] width 131 height 23
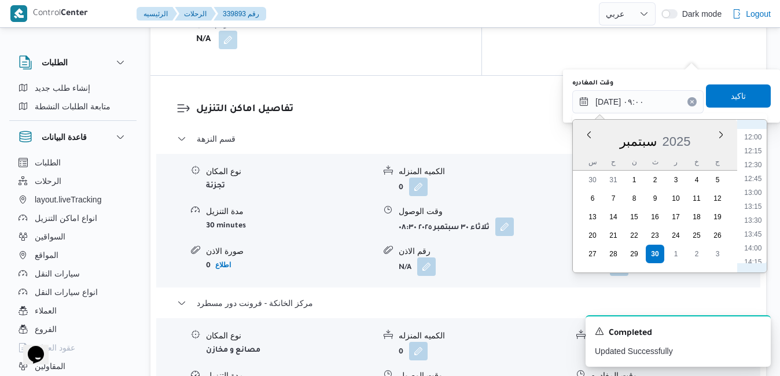
scroll to position [782, 0]
click at [760, 224] on li "15:45" at bounding box center [752, 228] width 27 height 12
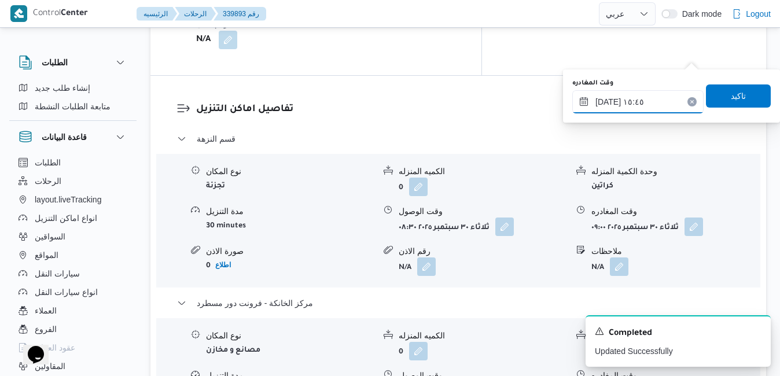
click at [609, 104] on input "٣٠/٠٩/٢٠٢٥ ١٥:٤٥" at bounding box center [637, 101] width 131 height 23
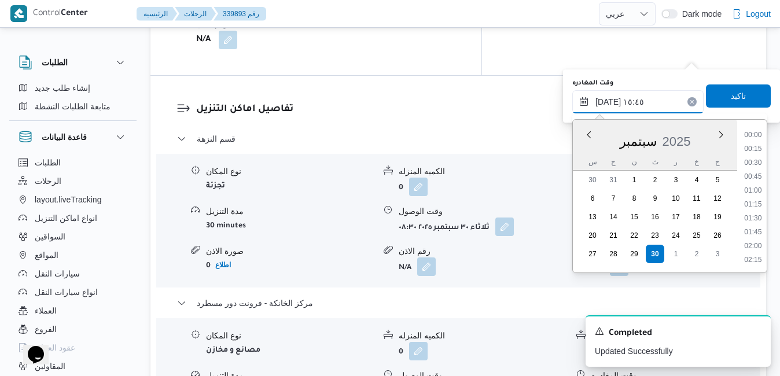
click at [609, 104] on input "٣٠/٠٩/٢٠٢٥ ١٥:٤٥" at bounding box center [637, 101] width 131 height 23
type input "٣٠/٠٩/٢٠٢٥ ١٥:٤٠"
click at [746, 93] on span "تاكيد" at bounding box center [738, 95] width 65 height 23
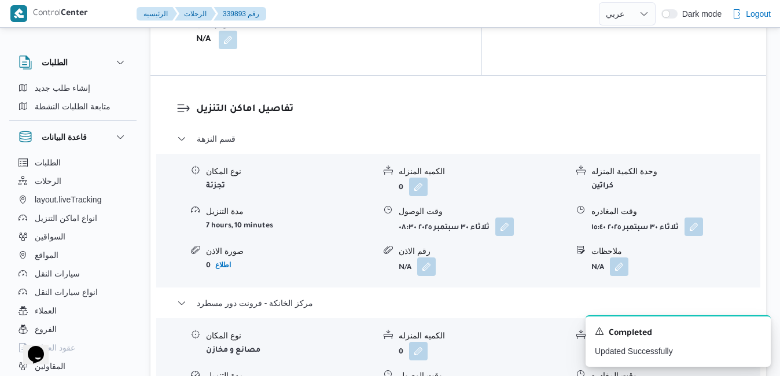
scroll to position [0, 0]
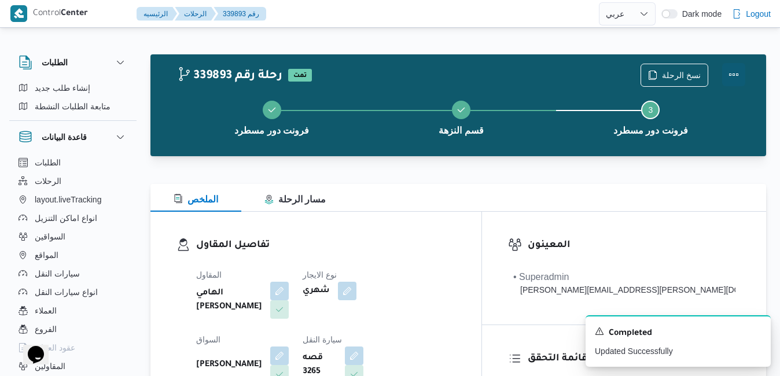
click at [734, 72] on button "Actions" at bounding box center [733, 74] width 23 height 23
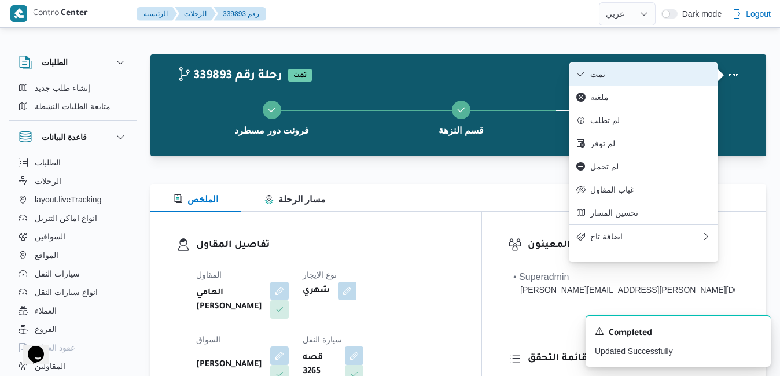
click at [675, 73] on span "تمت" at bounding box center [650, 73] width 120 height 9
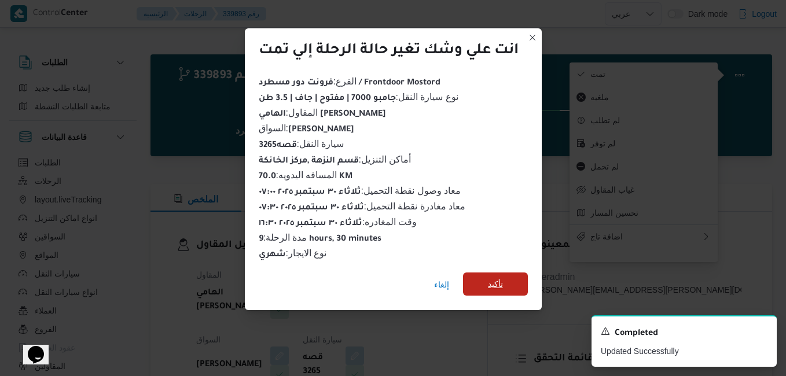
click at [487, 283] on span "تأكيد" at bounding box center [495, 283] width 65 height 23
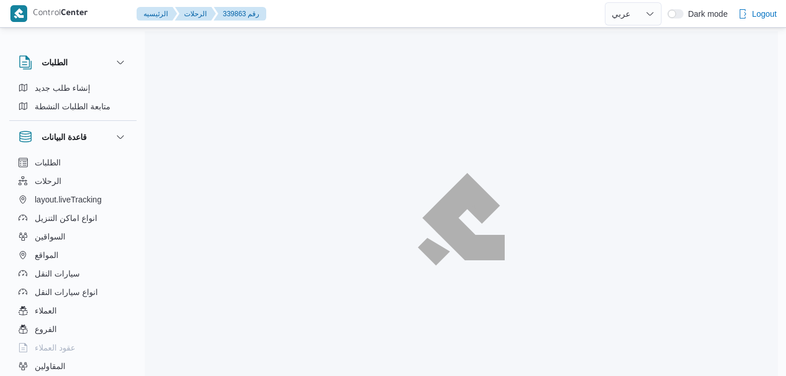
select select "ar"
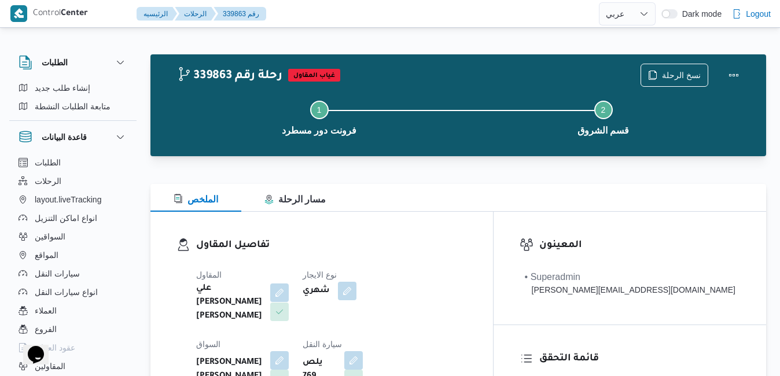
click at [289, 290] on button "button" at bounding box center [279, 292] width 19 height 19
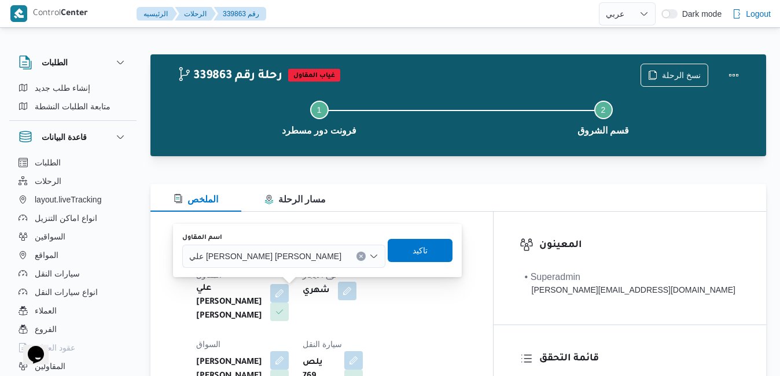
click at [286, 253] on div "علي يحيي علي مهران حسنين" at bounding box center [283, 256] width 203 height 23
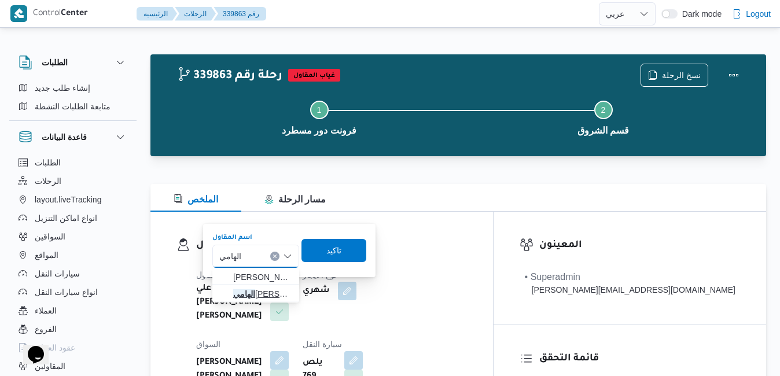
type input "الهامي"
click at [263, 291] on span "الهامي محمد خالد علي" at bounding box center [262, 294] width 59 height 14
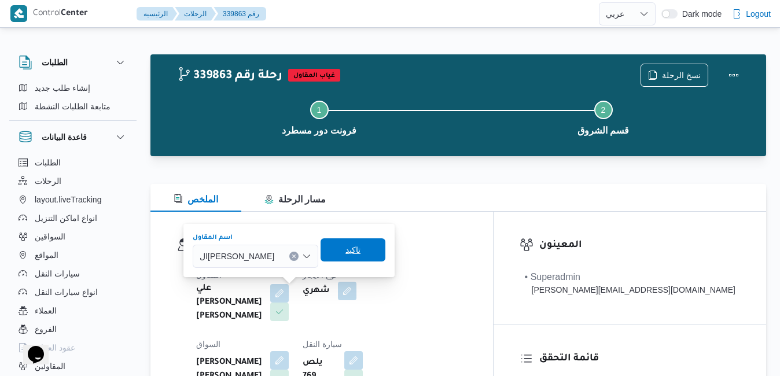
click at [351, 249] on span "تاكيد" at bounding box center [352, 250] width 15 height 14
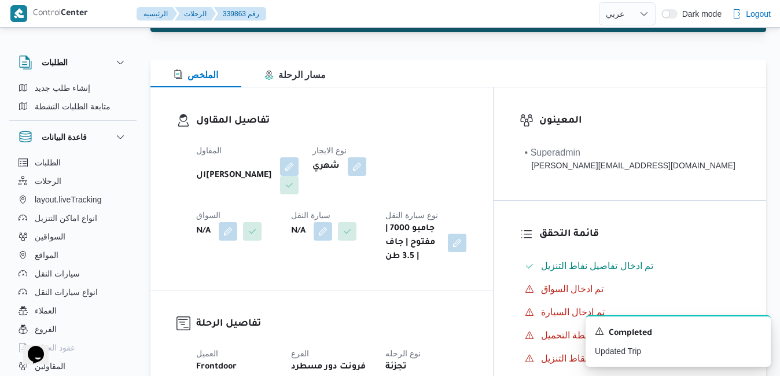
scroll to position [185, 0]
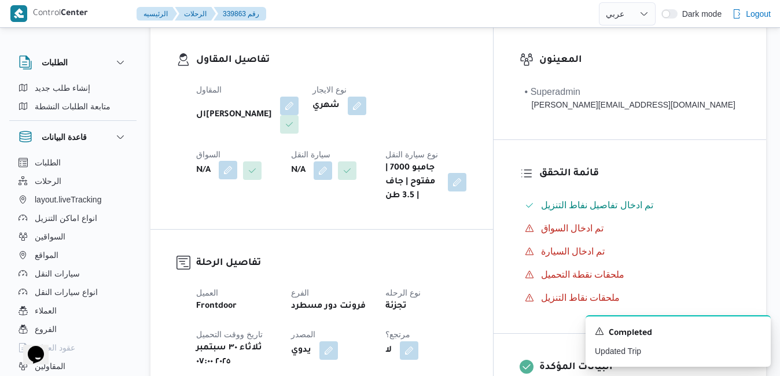
click at [237, 161] on button "button" at bounding box center [228, 170] width 19 height 19
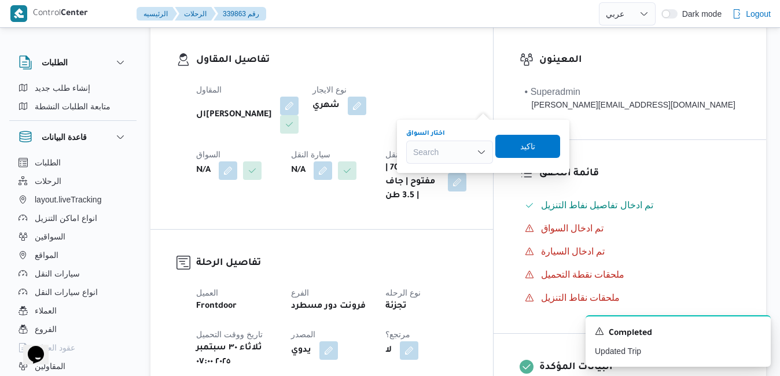
click at [440, 154] on div "Search" at bounding box center [449, 152] width 87 height 23
type input "اسلام"
click at [445, 171] on span "اسلام يحي أحمد محمد حلمي" at bounding box center [456, 173] width 59 height 14
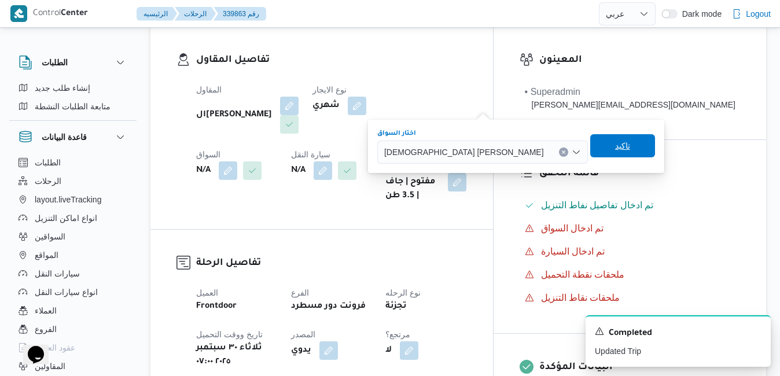
click at [615, 144] on span "تاكيد" at bounding box center [622, 146] width 15 height 14
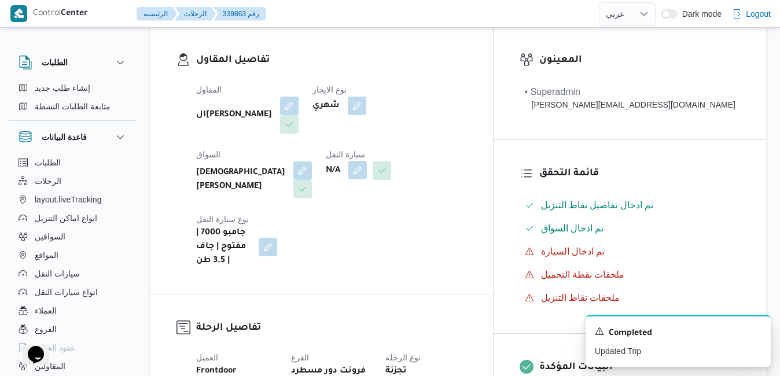
click at [348, 173] on button "button" at bounding box center [357, 170] width 19 height 19
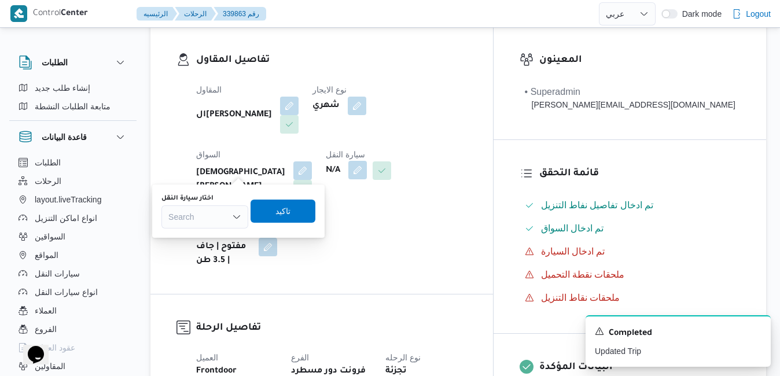
click at [348, 176] on button "button" at bounding box center [357, 170] width 19 height 19
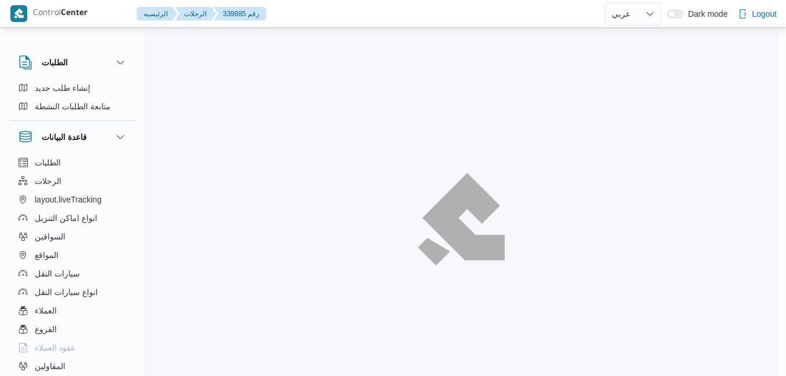
select select "ar"
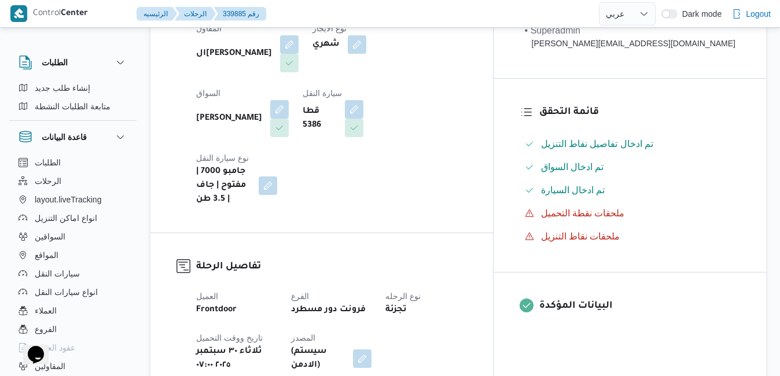
scroll to position [370, 0]
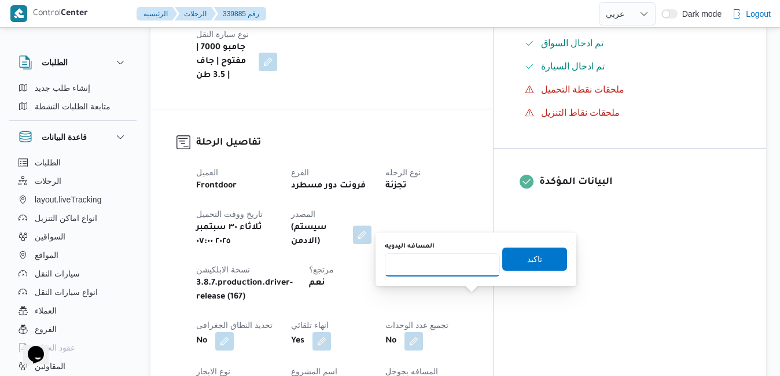
click at [463, 266] on input "المسافه اليدويه" at bounding box center [442, 264] width 115 height 23
type input "120"
click at [527, 259] on span "تاكيد" at bounding box center [534, 259] width 15 height 14
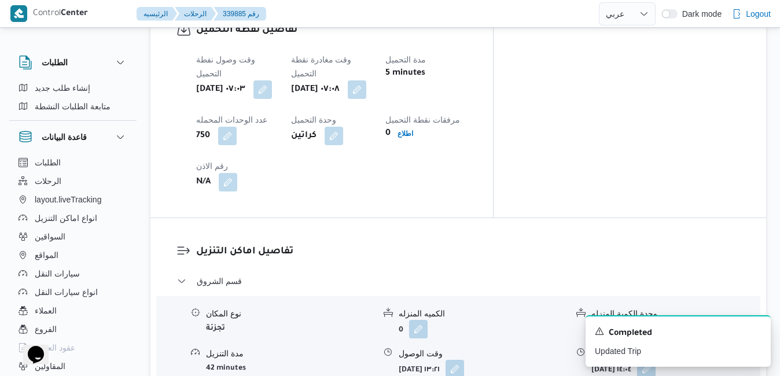
scroll to position [949, 0]
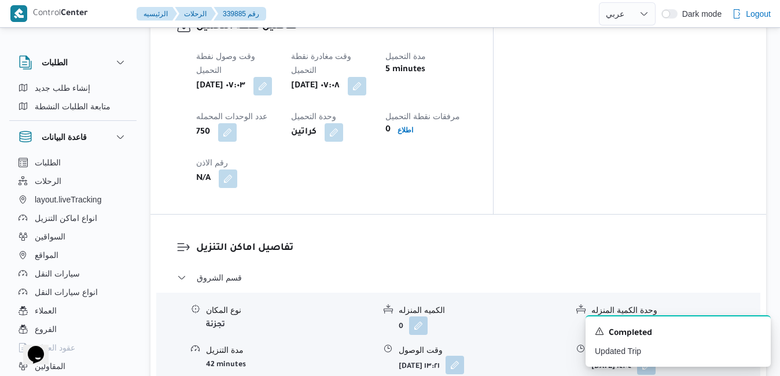
click at [464, 356] on button "button" at bounding box center [454, 365] width 19 height 19
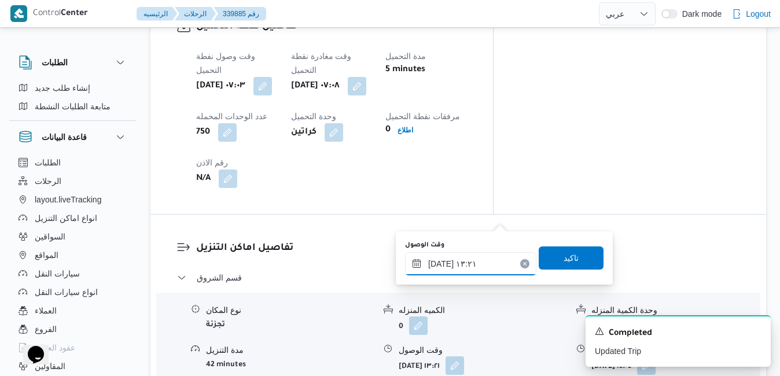
click at [458, 265] on input "[DATE] ١٣:٢١" at bounding box center [470, 263] width 131 height 23
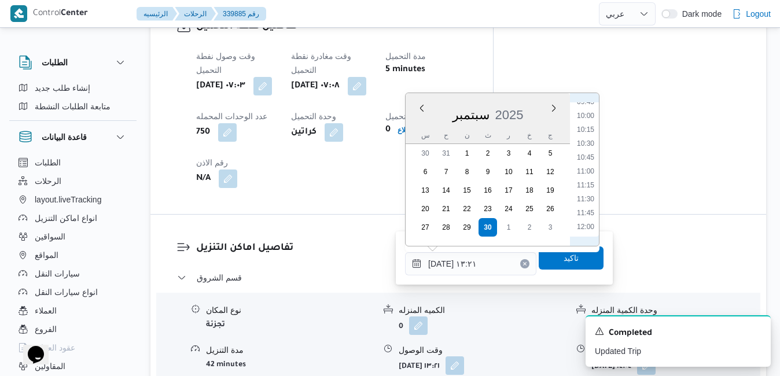
scroll to position [430, 0]
click at [589, 122] on li "08:00" at bounding box center [585, 122] width 27 height 12
type input "٣٠/٠٩/٢٠٢٥ ٠٨:٠٠"
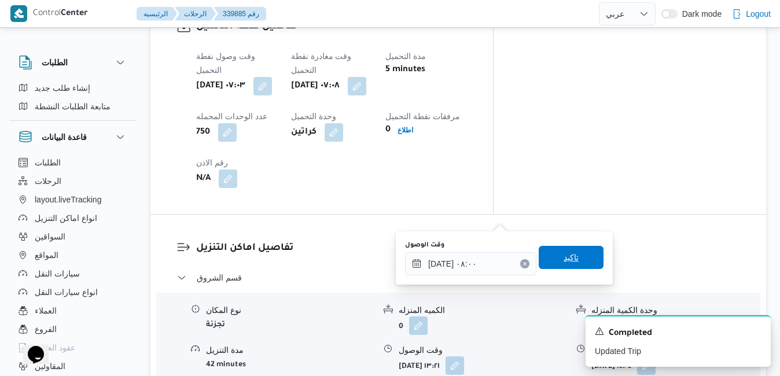
click at [563, 256] on span "تاكيد" at bounding box center [570, 257] width 15 height 14
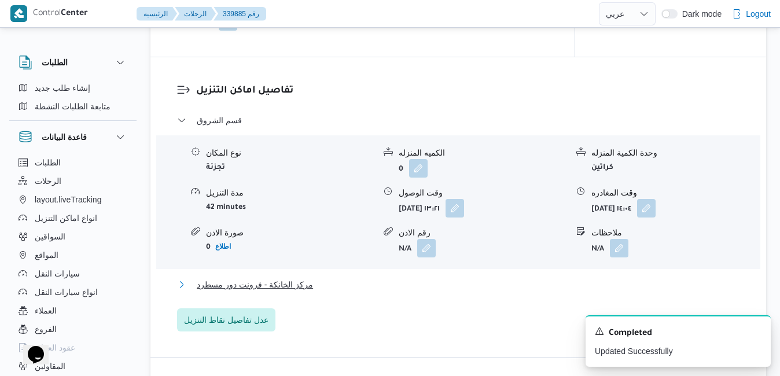
click at [520, 288] on button "مركز الخانكة - فرونت دور مسطرد" at bounding box center [458, 285] width 563 height 14
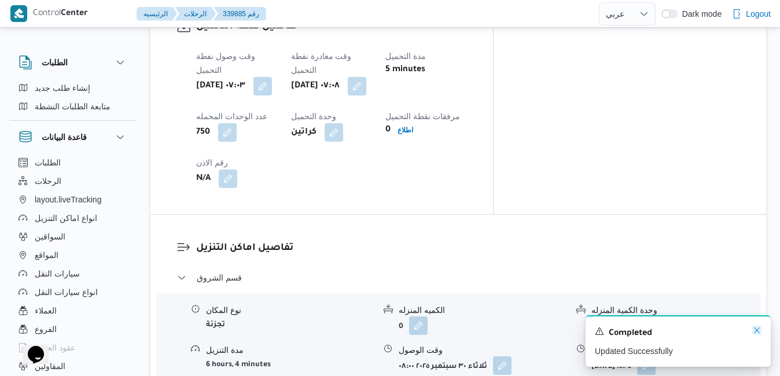
click at [755, 334] on icon "Dismiss toast" at bounding box center [756, 330] width 9 height 9
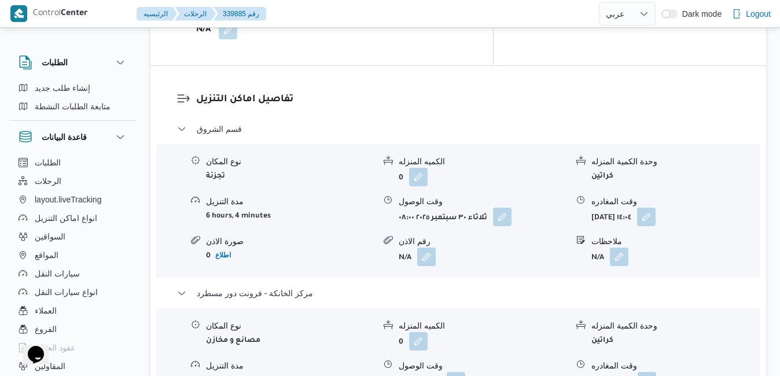
scroll to position [1134, 0]
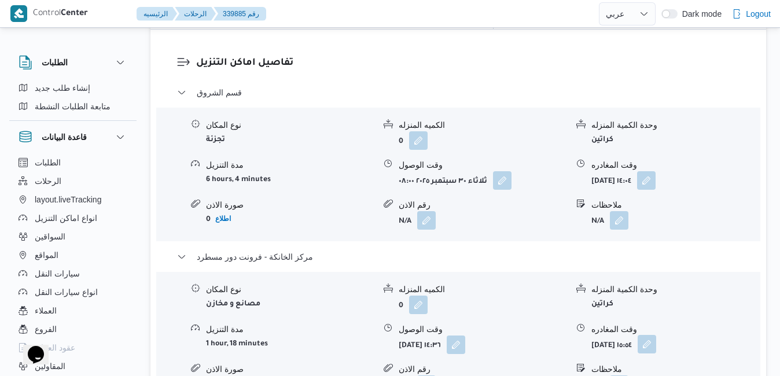
click at [656, 335] on button "button" at bounding box center [646, 344] width 19 height 19
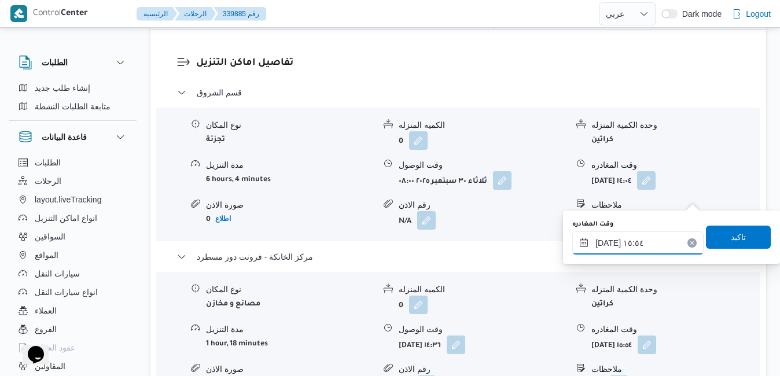
click at [639, 238] on input "٣٠/٠٩/٢٠٢٥ ١٥:٥٤" at bounding box center [637, 242] width 131 height 23
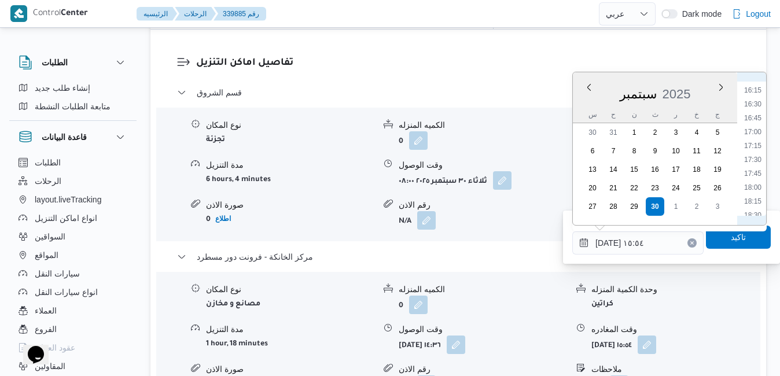
scroll to position [922, 0]
click at [754, 187] on ul "00:00 00:15 00:30 00:45 01:00 01:15 01:30 01:45 02:00 02:15 02:30 02:45 03:00 0…" at bounding box center [752, 149] width 27 height 134
click at [753, 193] on li "18:30" at bounding box center [752, 193] width 27 height 12
type input "٣٠/٠٩/٢٠٢٥ ١٨:٣٠"
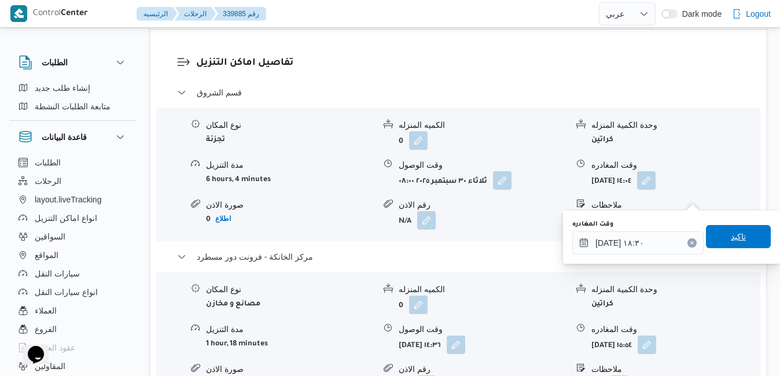
click at [731, 236] on span "تاكيد" at bounding box center [738, 237] width 15 height 14
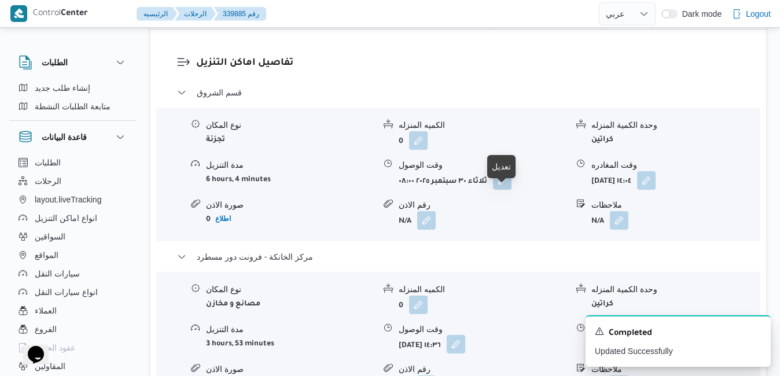
click at [465, 335] on button "button" at bounding box center [456, 344] width 19 height 19
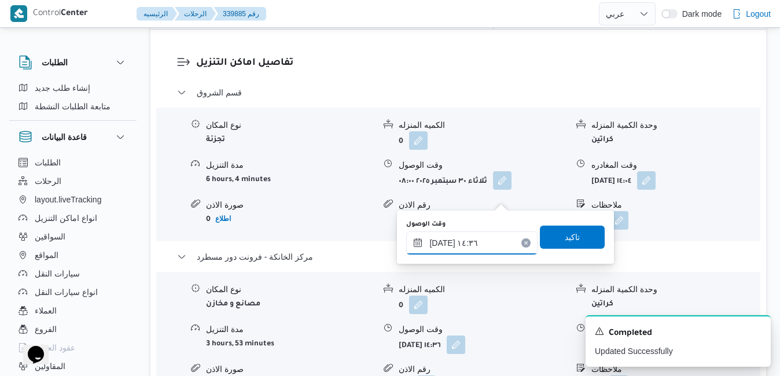
click at [476, 246] on input "٣٠/٠٩/٢٠٢٥ ١٤:٣٦" at bounding box center [471, 242] width 131 height 23
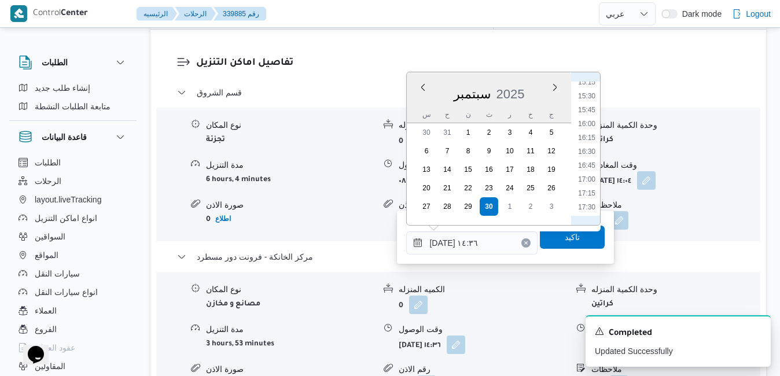
scroll to position [970, 0]
click at [585, 131] on li "18:15" at bounding box center [586, 132] width 27 height 12
type input "٣٠/٠٩/٢٠٢٥ ١٨:١٥"
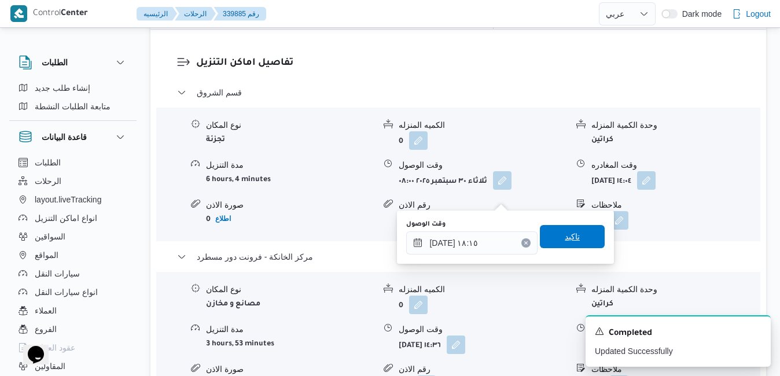
click at [565, 241] on span "تاكيد" at bounding box center [572, 237] width 15 height 14
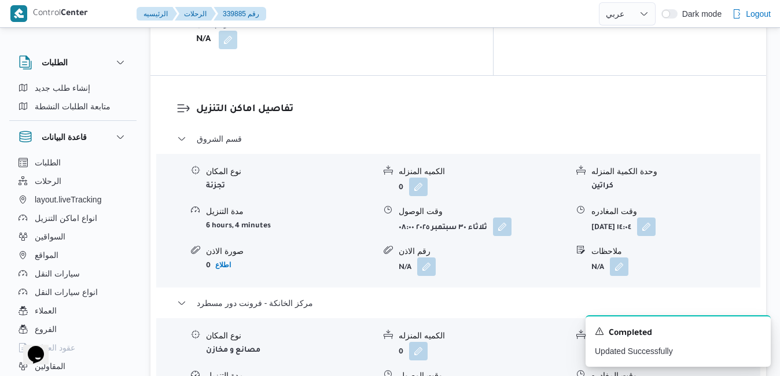
scroll to position [1064, 0]
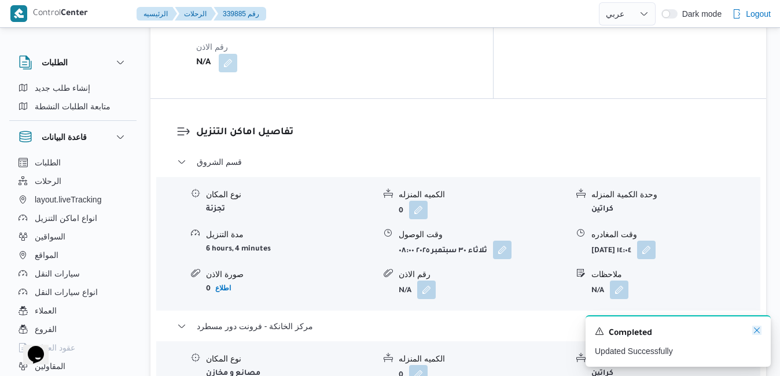
click at [758, 328] on icon "Dismiss toast" at bounding box center [756, 330] width 9 height 9
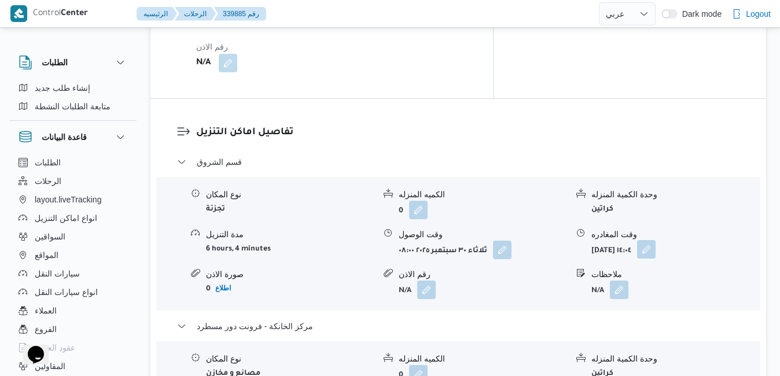
click at [655, 240] on button "button" at bounding box center [646, 249] width 19 height 19
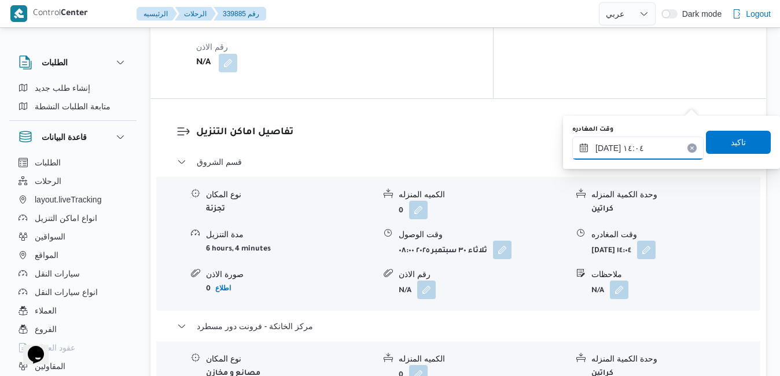
click at [653, 152] on input "٣٠/٠٩/٢٠٢٥ ١٤:٠٤" at bounding box center [637, 148] width 131 height 23
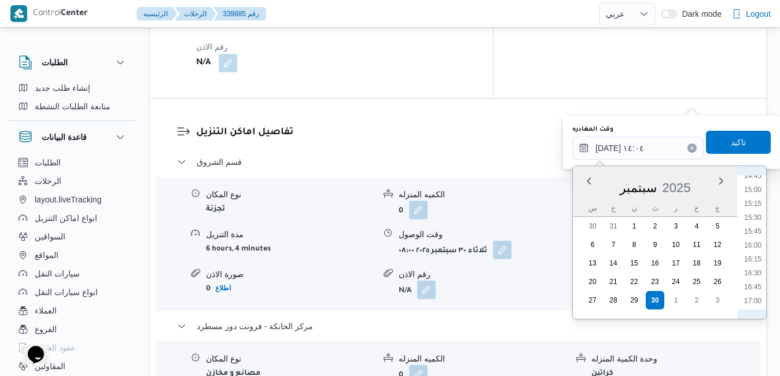
scroll to position [942, 0]
click at [754, 211] on li "17:30" at bounding box center [752, 211] width 27 height 12
type input "٣٠/٠٩/٢٠٢٥ ١٧:٣٠"
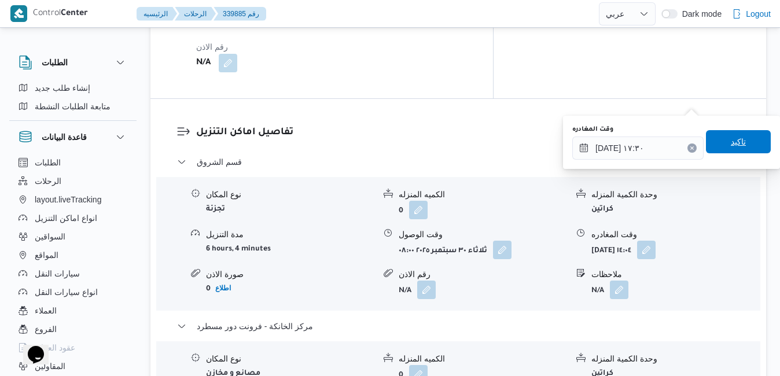
click at [731, 138] on span "تاكيد" at bounding box center [738, 142] width 15 height 14
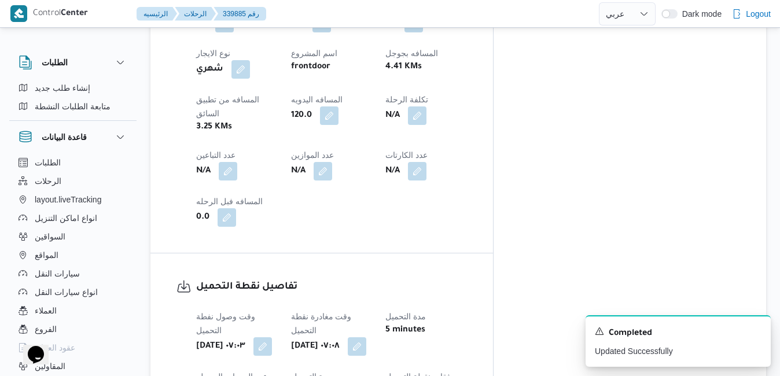
scroll to position [32, 0]
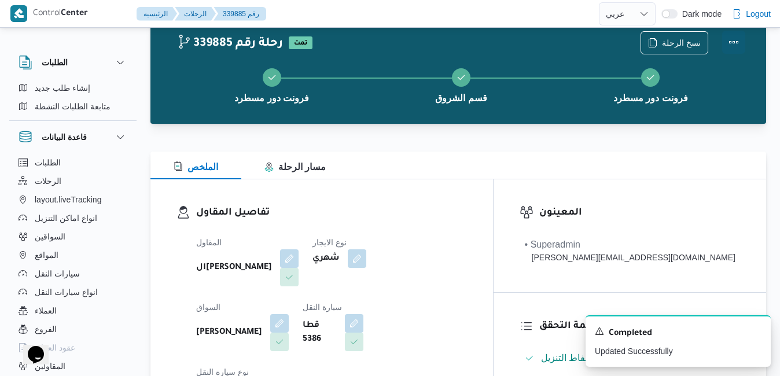
click at [731, 40] on button "Actions" at bounding box center [733, 42] width 23 height 23
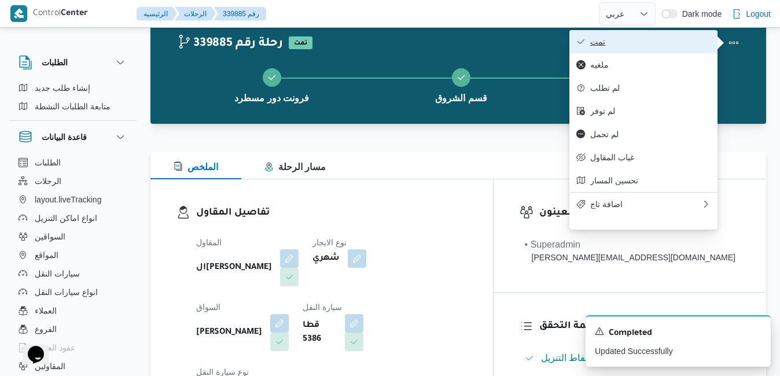
click at [697, 46] on span "تمت" at bounding box center [650, 41] width 120 height 9
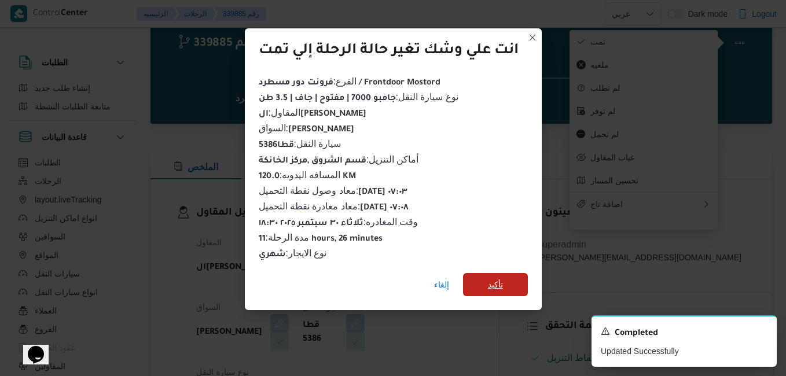
click at [496, 280] on span "تأكيد" at bounding box center [495, 285] width 15 height 14
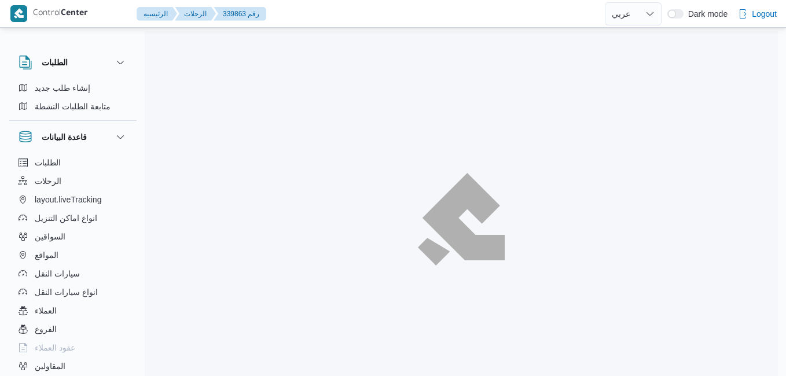
select select "ar"
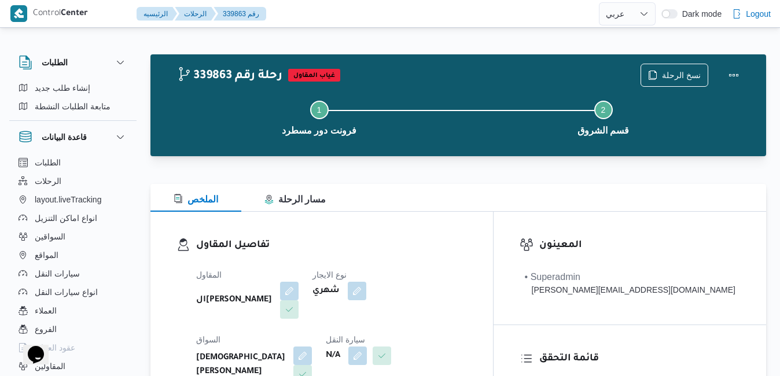
click at [380, 215] on div "تفاصيل المقاول المقاول الهامي [PERSON_NAME] نوع الايجار شهري السواق اسلام [PERS…" at bounding box center [321, 345] width 342 height 267
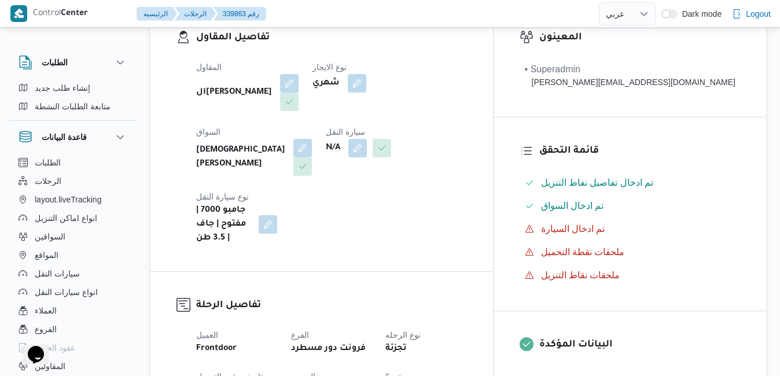
scroll to position [208, 0]
click at [348, 150] on button "button" at bounding box center [357, 147] width 19 height 19
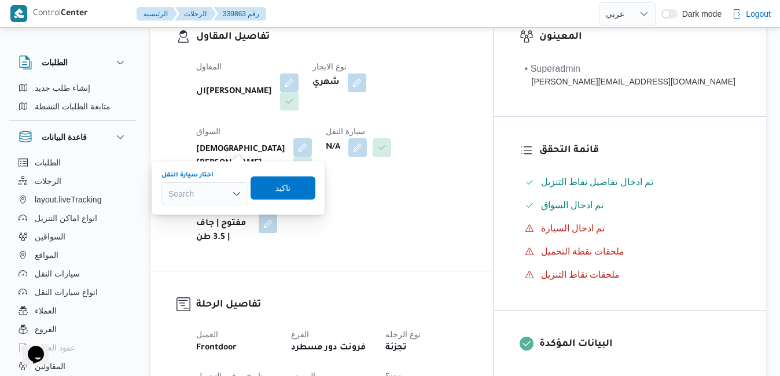
click at [212, 191] on div "Search" at bounding box center [204, 193] width 87 height 23
type input "5386"
click at [222, 215] on span "قطا 5386 | null" at bounding box center [211, 215] width 59 height 14
click at [289, 186] on span "تاكيد" at bounding box center [289, 187] width 15 height 14
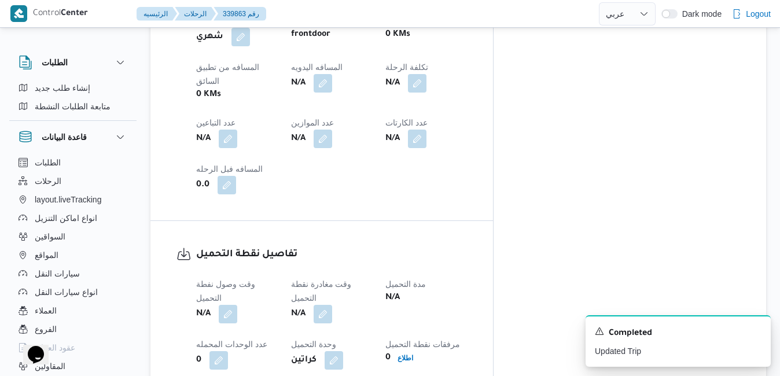
scroll to position [671, 0]
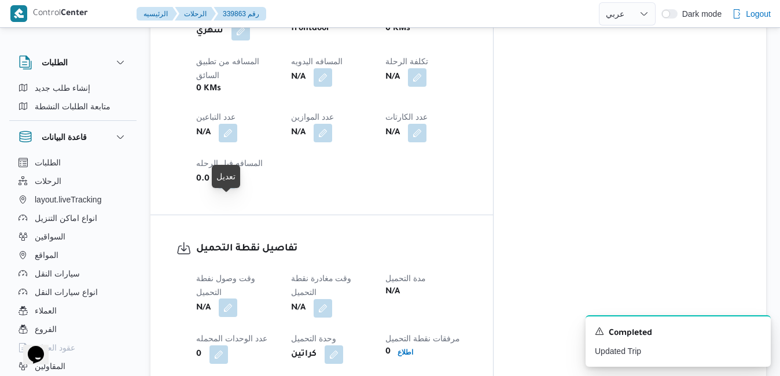
click at [227, 298] on button "button" at bounding box center [228, 307] width 19 height 19
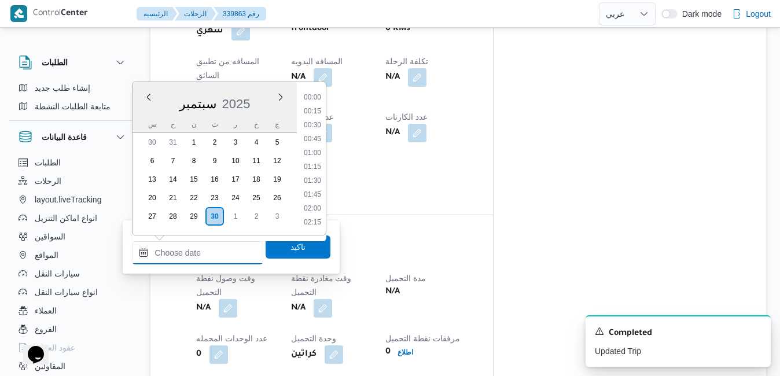
click at [205, 249] on input "وقت وصول نفطة التحميل" at bounding box center [197, 252] width 131 height 23
click at [142, 113] on div "سبتمبر 2025" at bounding box center [214, 102] width 164 height 30
click at [316, 154] on li "19:00" at bounding box center [312, 154] width 27 height 12
type input "٣٠/٠٩/٢٠٢٥ ١٩:٠٠"
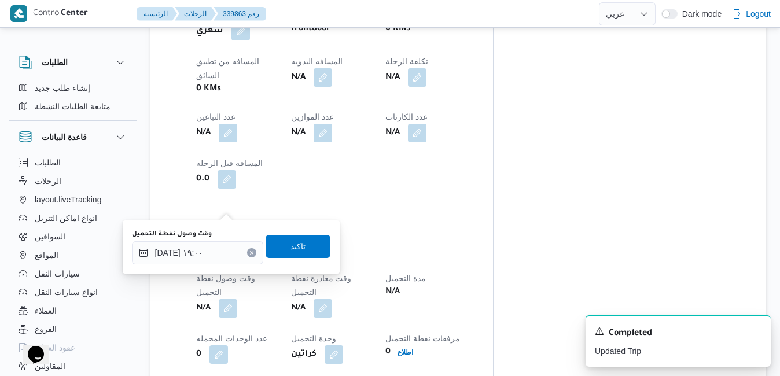
click at [292, 245] on span "تاكيد" at bounding box center [297, 246] width 15 height 14
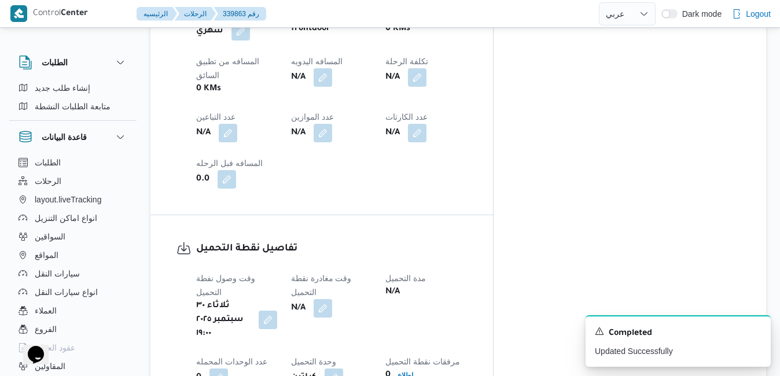
click at [493, 215] on div "تفاصيل نقطة التحميل وقت وصول نفطة التحميل ثلاثاء ٣٠ سبتمبر ٢٠٢٥ ١٩:٠٠ وقت مغادر…" at bounding box center [321, 337] width 342 height 244
click at [756, 330] on icon "Dismiss toast" at bounding box center [756, 330] width 9 height 9
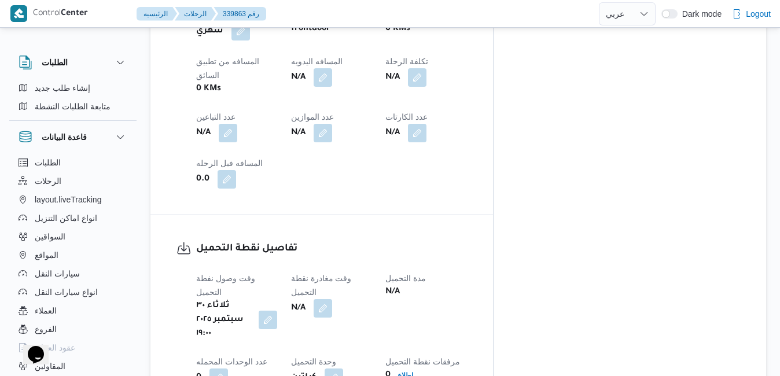
click at [474, 264] on div "وقت وصول نفطة التحميل ثلاثاء ٣٠ سبتمبر ٢٠٢٥ ١٩:٠٠ وقت مغادرة نقطة التحميل N/A م…" at bounding box center [331, 352] width 285 height 176
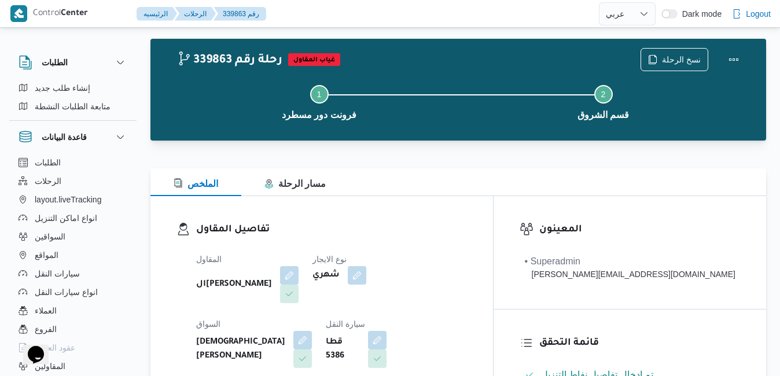
scroll to position [0, 0]
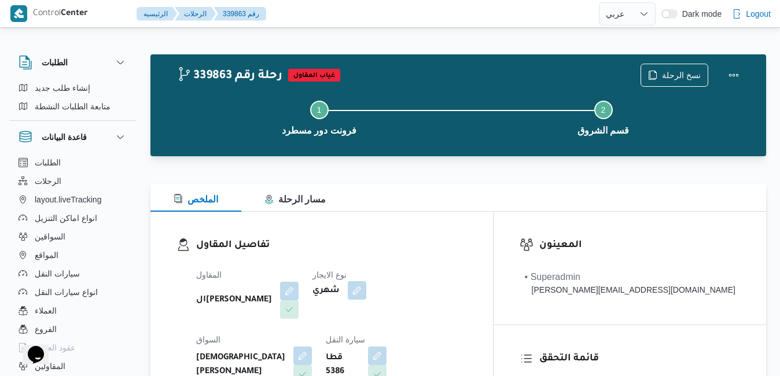
click at [363, 288] on button "button" at bounding box center [357, 290] width 19 height 19
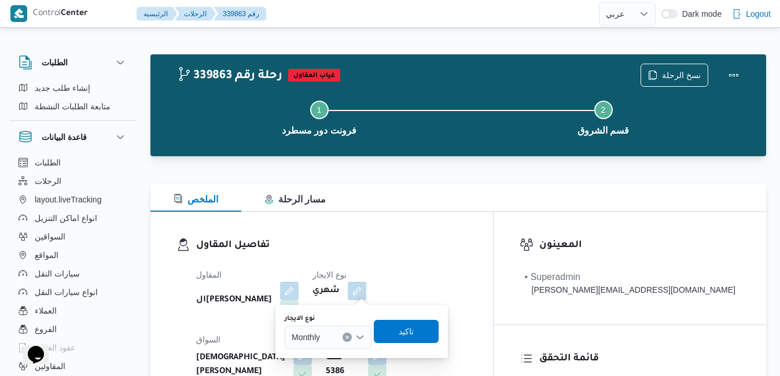
click at [363, 335] on icon "Open list of options" at bounding box center [359, 337] width 9 height 9
click at [337, 316] on span "On Demand" at bounding box center [334, 317] width 59 height 14
click at [407, 327] on span "تاكيد" at bounding box center [410, 331] width 15 height 14
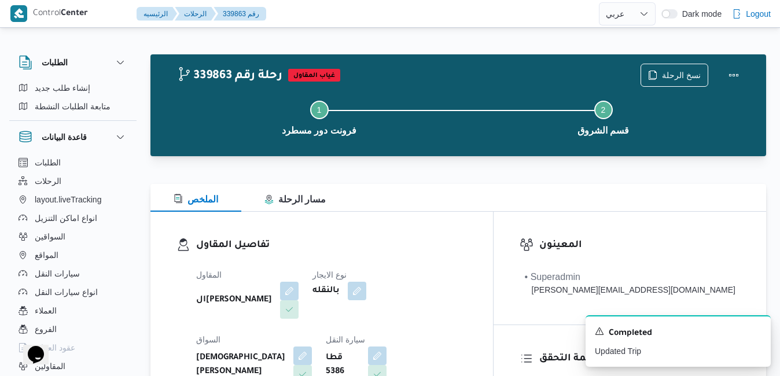
click at [470, 202] on div "الملخص مسار الرحلة" at bounding box center [457, 198] width 615 height 28
click at [734, 75] on button "Actions" at bounding box center [733, 74] width 23 height 23
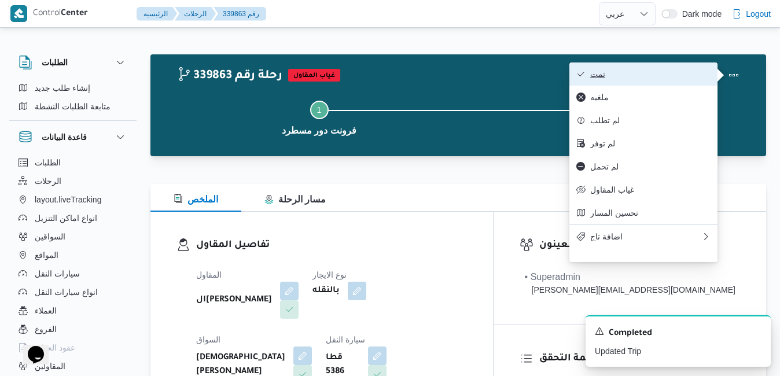
click at [668, 77] on span "تمت" at bounding box center [650, 73] width 120 height 9
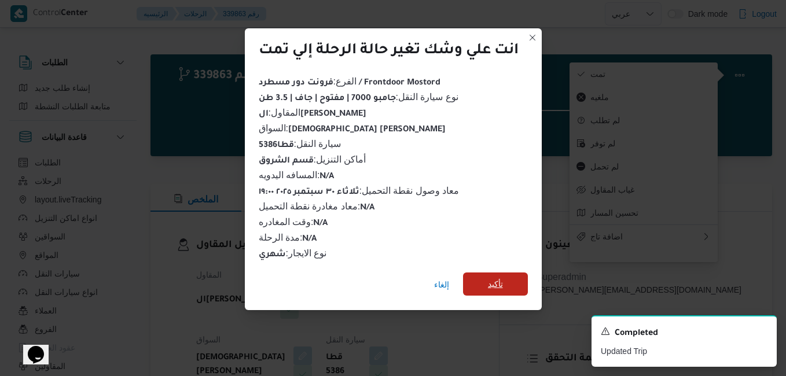
click at [495, 277] on span "تأكيد" at bounding box center [495, 284] width 15 height 14
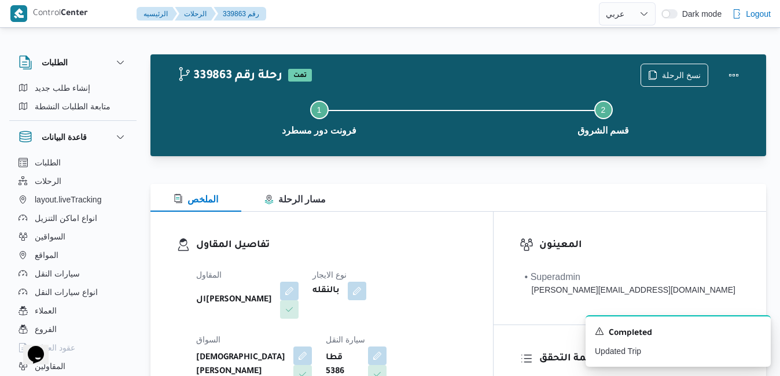
click at [467, 251] on h3 "تفاصيل المقاول" at bounding box center [331, 246] width 271 height 16
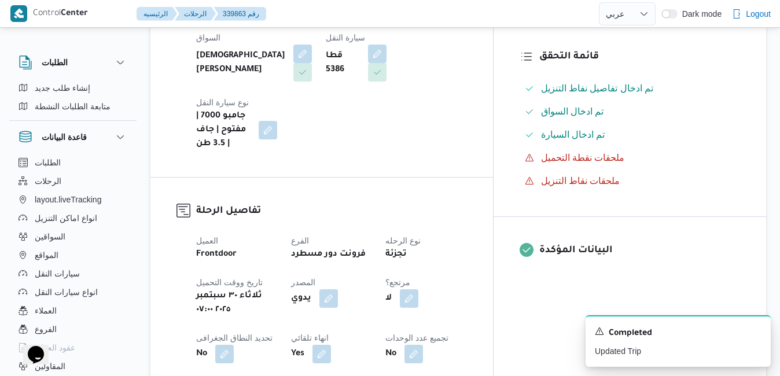
scroll to position [324, 0]
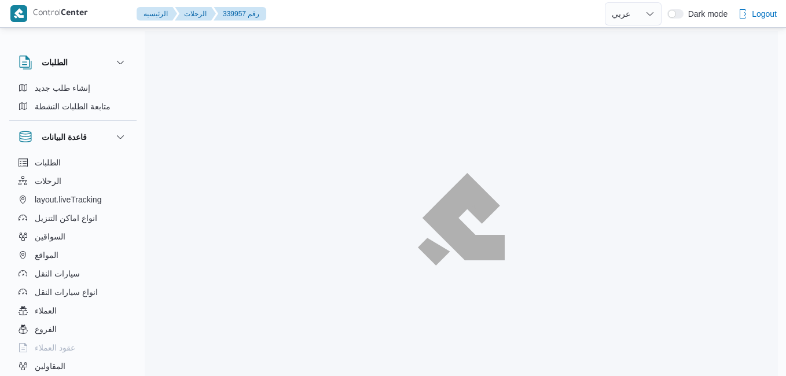
select select "ar"
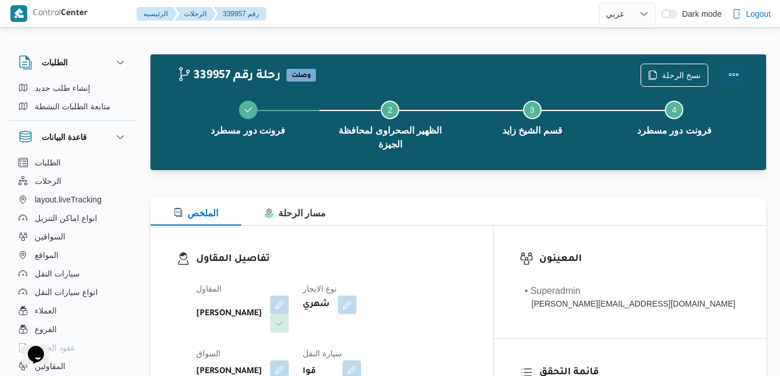
click at [729, 76] on button "Actions" at bounding box center [733, 74] width 23 height 23
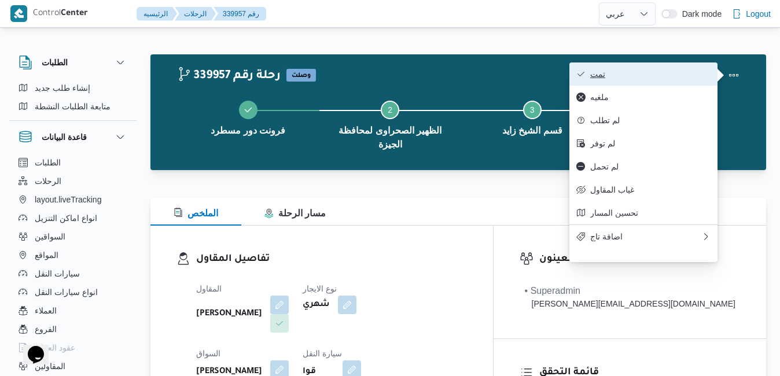
click at [690, 75] on span "تمت" at bounding box center [650, 73] width 120 height 9
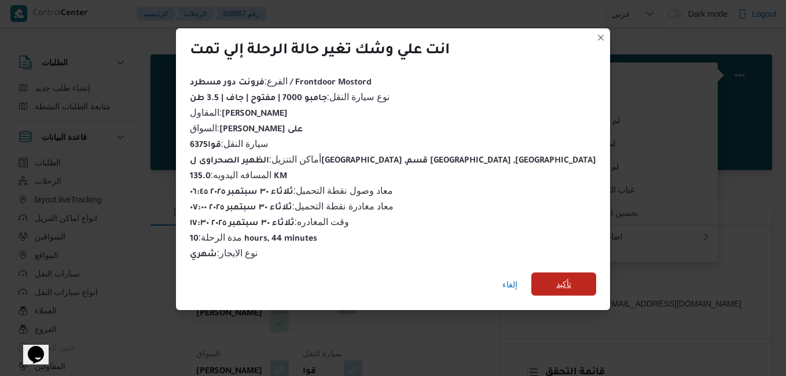
click at [556, 281] on span "تأكيد" at bounding box center [563, 284] width 15 height 14
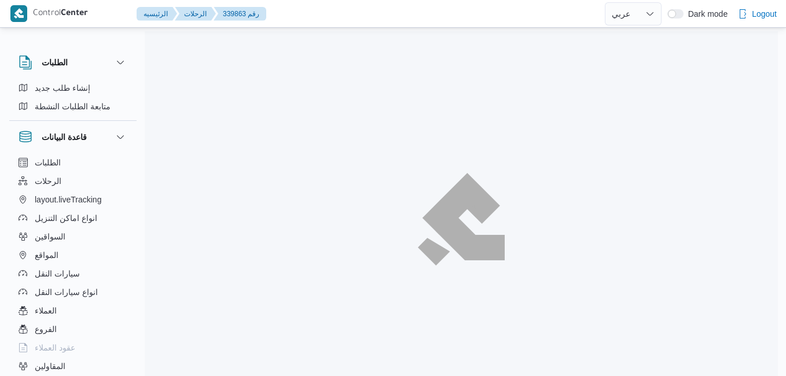
select select "ar"
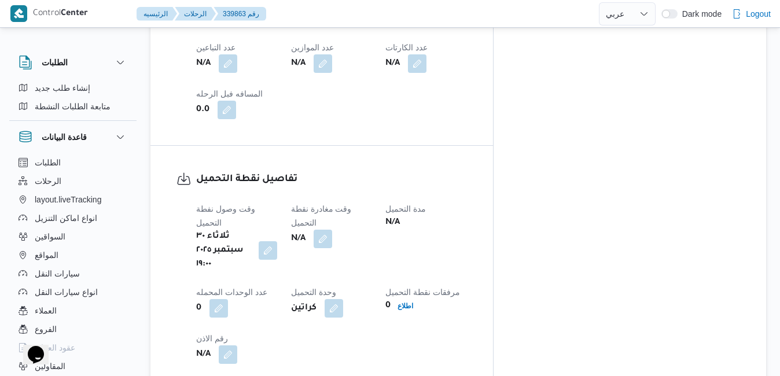
scroll to position [717, 0]
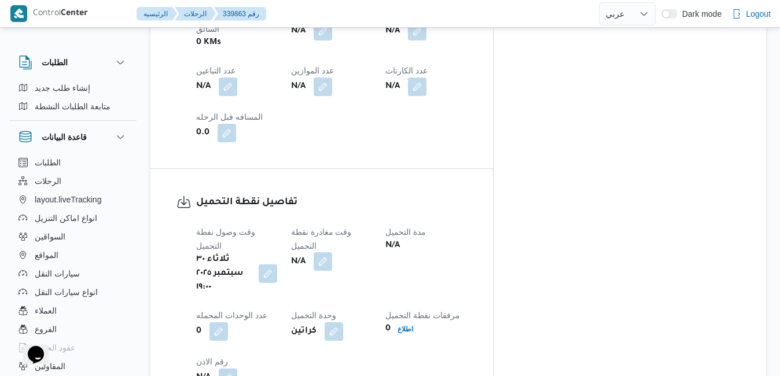
click at [332, 252] on button "button" at bounding box center [323, 261] width 19 height 19
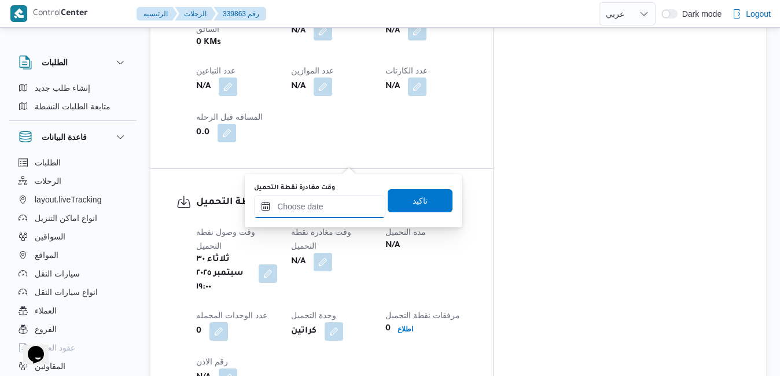
click at [325, 208] on input "وقت مغادرة نقطة التحميل" at bounding box center [319, 206] width 131 height 23
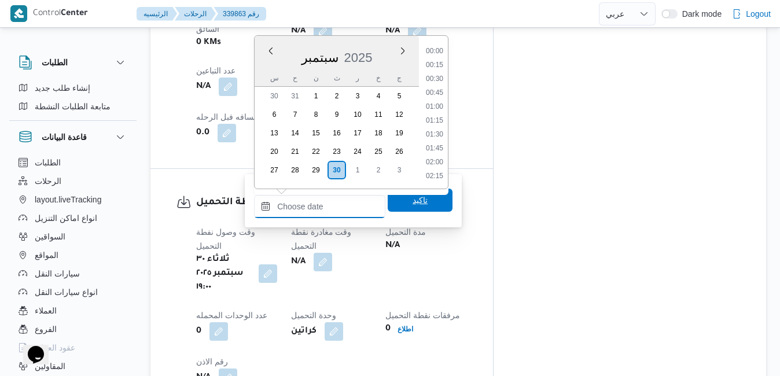
scroll to position [1026, 0]
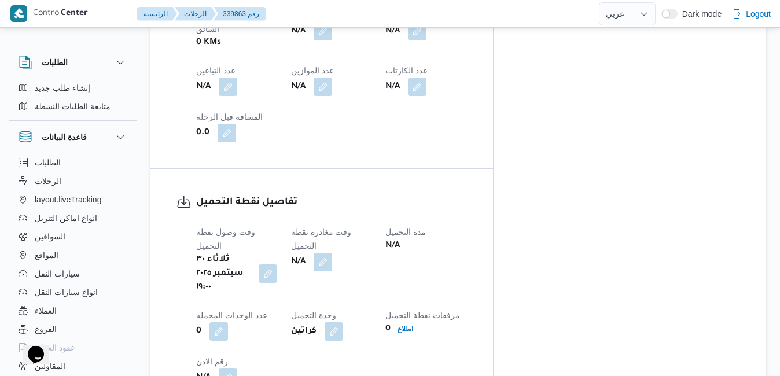
click at [464, 254] on div "وقت وصول نفطة التحميل [DATE] ١٩:٠٠ وقت مغادرة نقطة التحميل N/A مدة التحميل N/A …" at bounding box center [331, 306] width 285 height 176
drag, startPoint x: 348, startPoint y: 161, endPoint x: 344, endPoint y: 167, distance: 7.1
click at [332, 252] on button "button" at bounding box center [323, 261] width 19 height 19
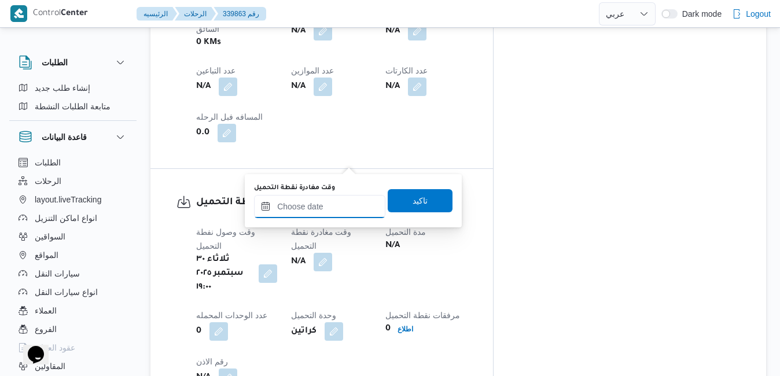
click at [325, 200] on input "وقت مغادرة نقطة التحميل" at bounding box center [319, 206] width 131 height 23
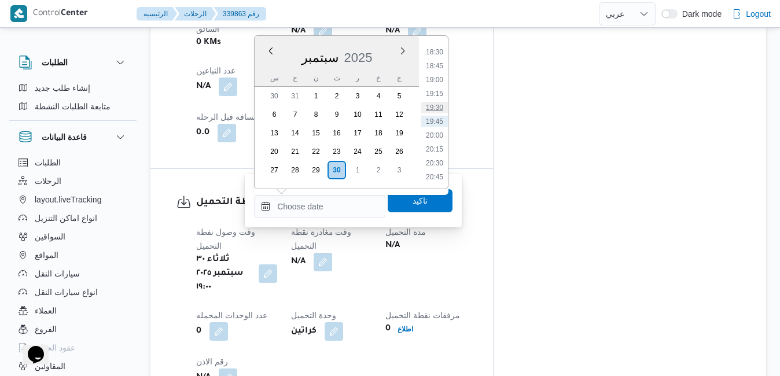
click at [436, 107] on li "19:30" at bounding box center [434, 108] width 27 height 12
type input "[DATE] ١٩:٣٠"
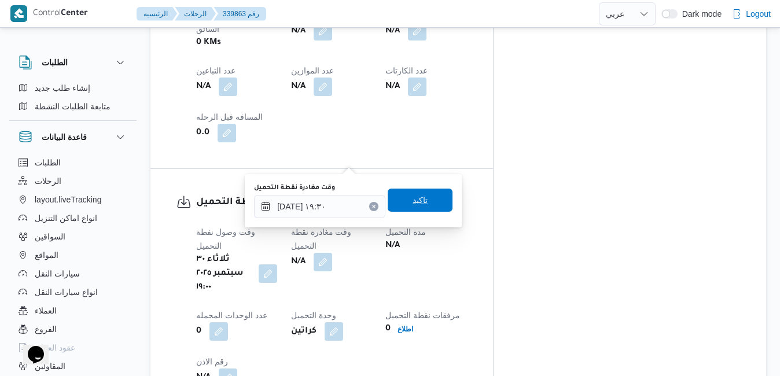
click at [412, 197] on span "تاكيد" at bounding box center [419, 200] width 15 height 14
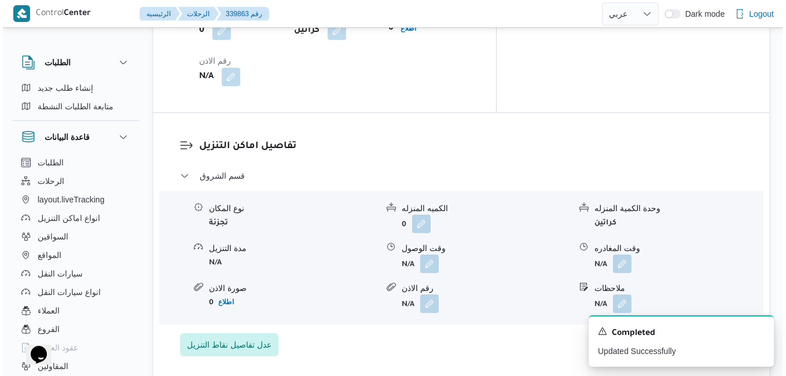
scroll to position [1041, 0]
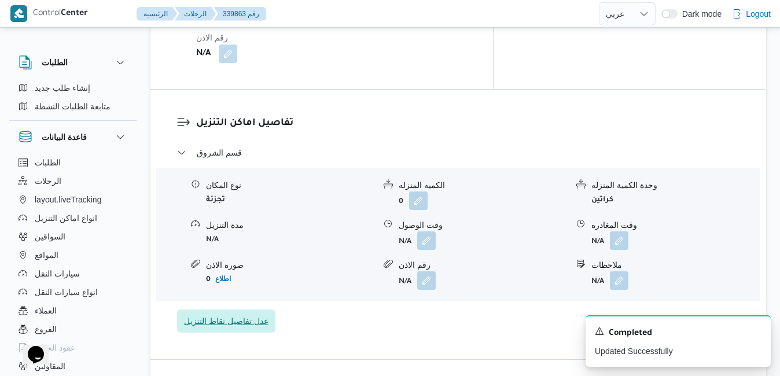
click at [260, 314] on span "عدل تفاصيل نقاط التنزيل" at bounding box center [226, 321] width 84 height 14
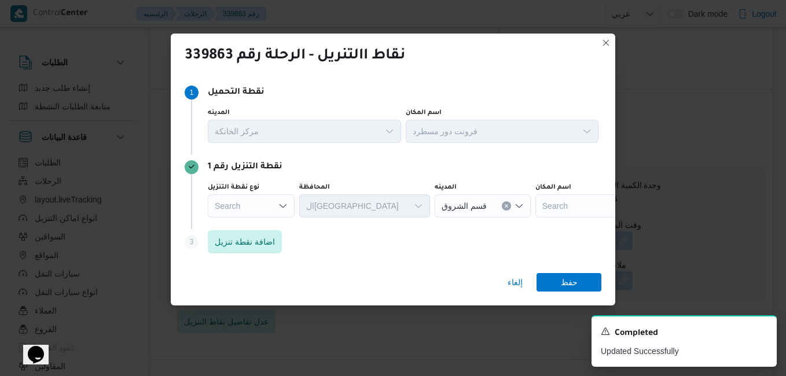
click at [280, 207] on icon "Open list of options" at bounding box center [282, 205] width 9 height 9
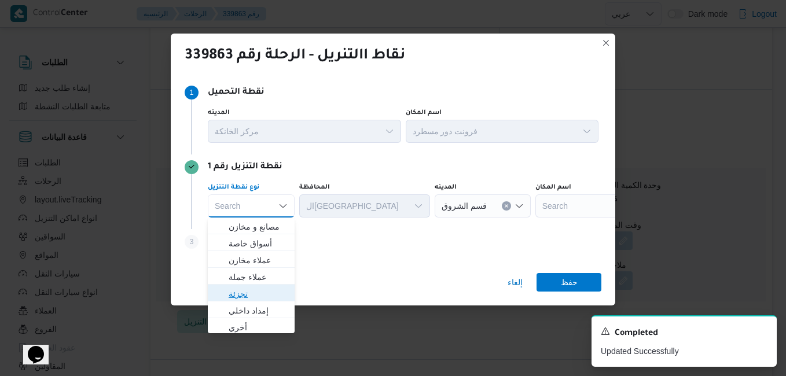
click at [253, 292] on span "تجزئة" at bounding box center [257, 294] width 59 height 14
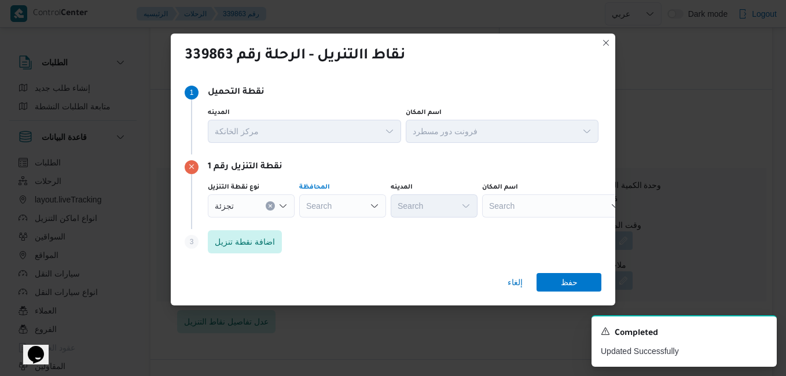
click at [336, 208] on div "Search" at bounding box center [342, 205] width 87 height 23
type input "القاهر"
click at [357, 231] on span "القاهر ة" at bounding box center [349, 227] width 59 height 14
click at [447, 201] on div "Search" at bounding box center [490, 205] width 87 height 23
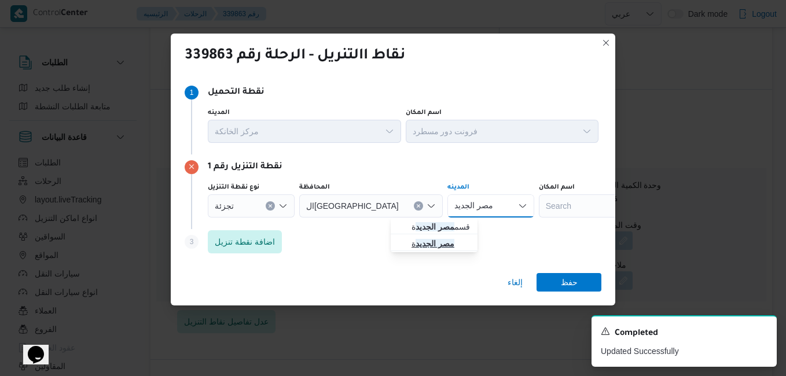
type input "مصر الجديد"
click at [433, 241] on mark "مصر الجديد" at bounding box center [434, 243] width 39 height 9
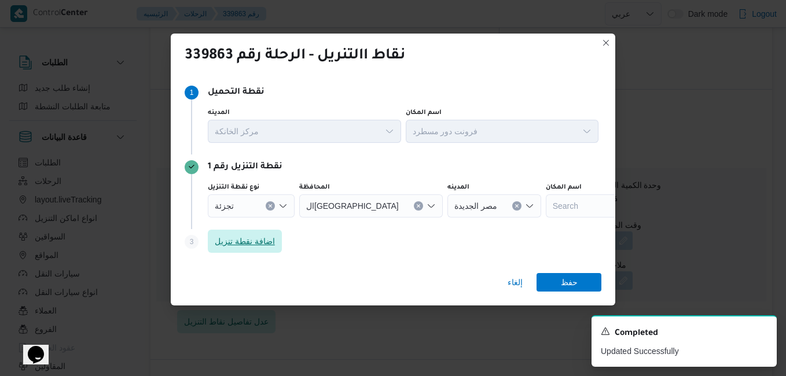
click at [264, 242] on span "اضافة نقطة تنزيل" at bounding box center [245, 241] width 60 height 14
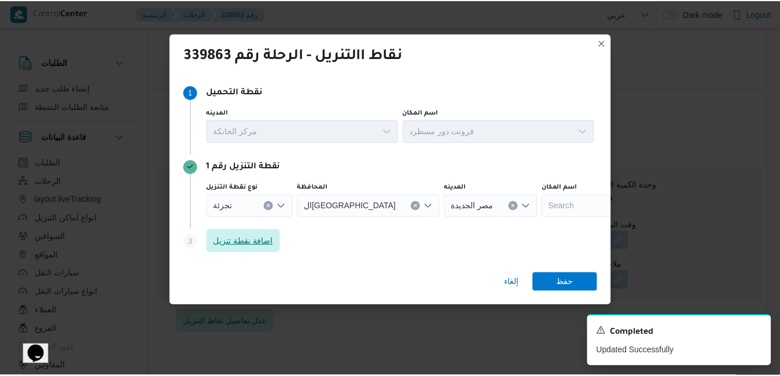
scroll to position [14, 0]
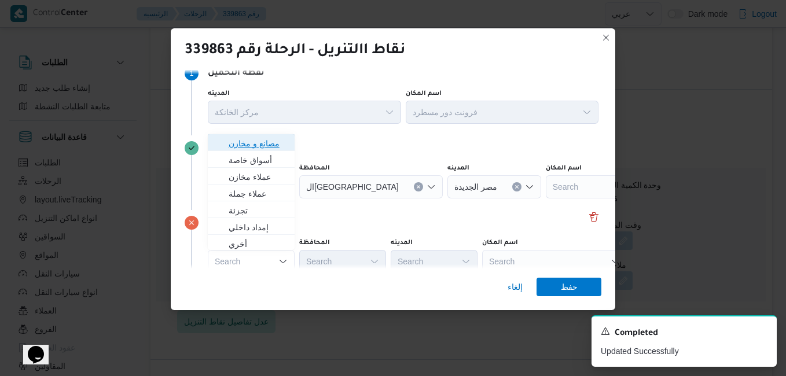
click at [251, 143] on span "مصانع و مخازن" at bounding box center [257, 144] width 59 height 14
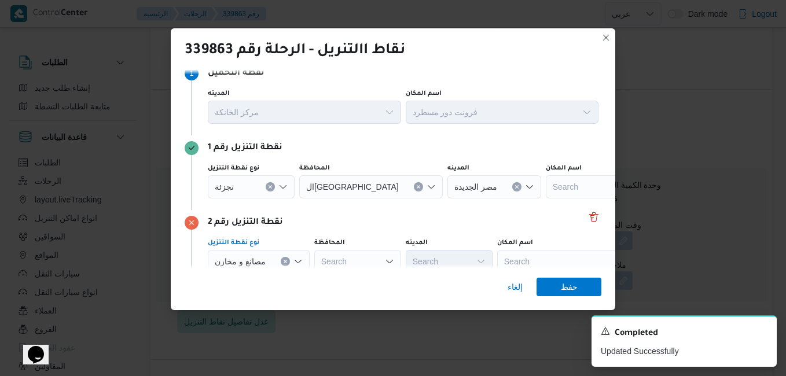
click at [532, 259] on div "Search" at bounding box center [569, 261] width 145 height 23
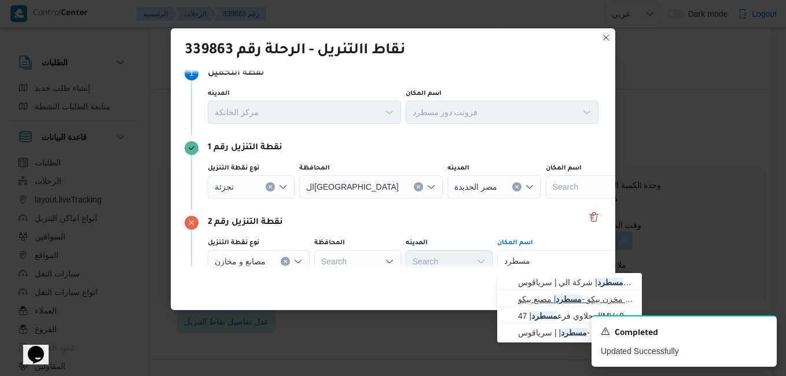
type input "مسطرد"
click at [542, 290] on span "مخزن بيكو - مسطرد | مصنع بيكو | [GEOGRAPHIC_DATA]" at bounding box center [569, 299] width 135 height 19
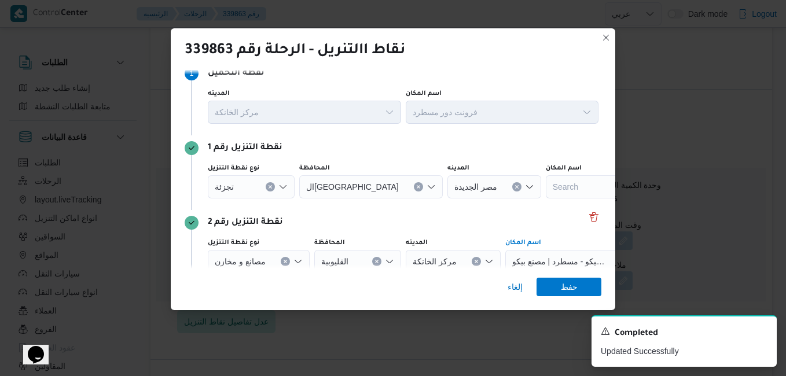
click at [556, 261] on span "مخزن بيكو - مسطرد | مصنع بيكو | [GEOGRAPHIC_DATA]" at bounding box center [559, 261] width 94 height 13
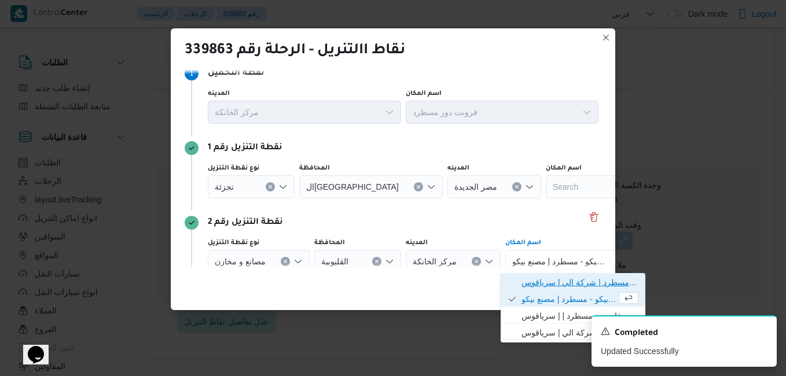
click at [548, 281] on span "فرونت دور مسطرد | شركة الي | سرياقوس" at bounding box center [579, 282] width 117 height 14
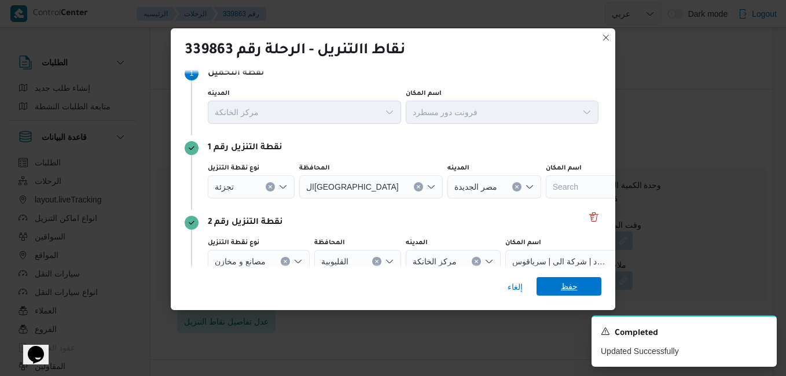
click at [559, 283] on span "حفظ" at bounding box center [568, 286] width 65 height 19
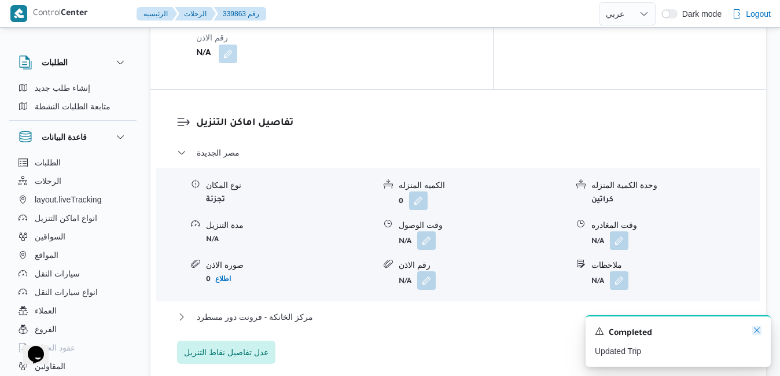
click at [758, 331] on icon "Dismiss toast" at bounding box center [756, 330] width 9 height 9
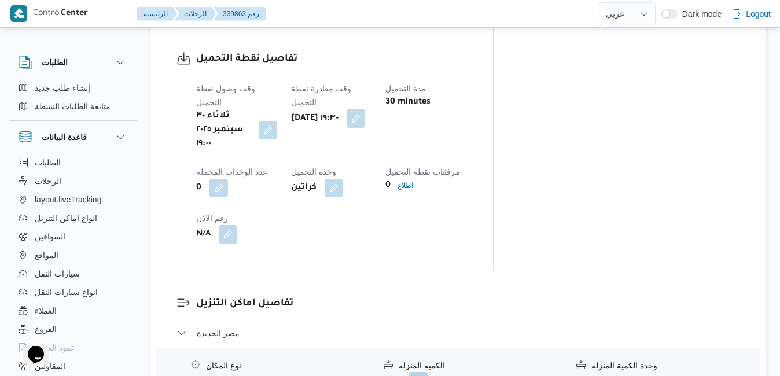
scroll to position [0, 0]
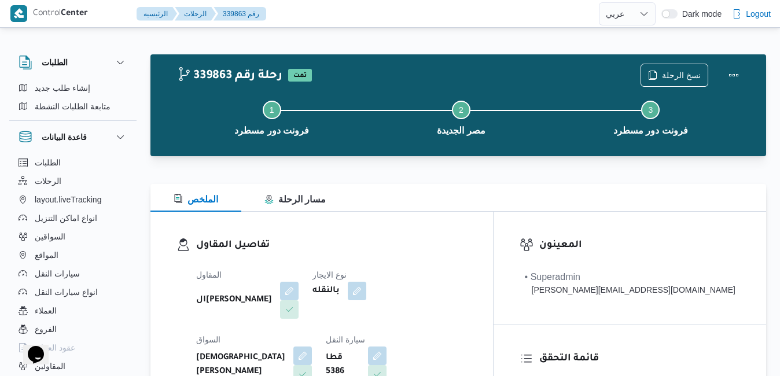
click at [533, 171] on div at bounding box center [457, 177] width 615 height 14
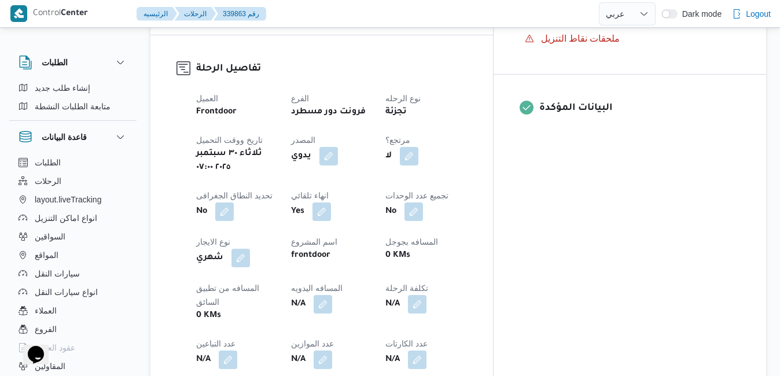
scroll to position [463, 0]
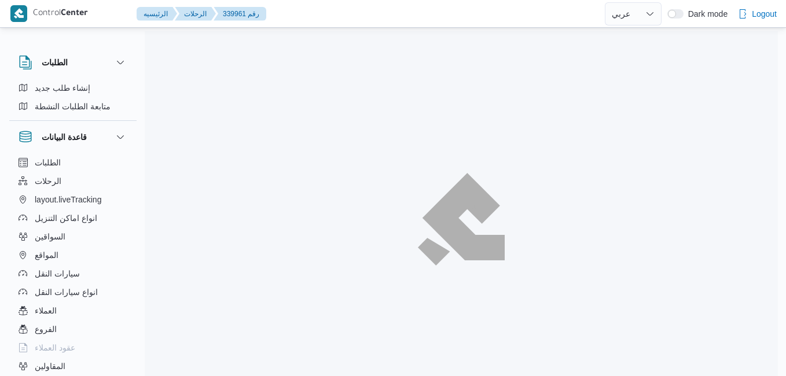
select select "ar"
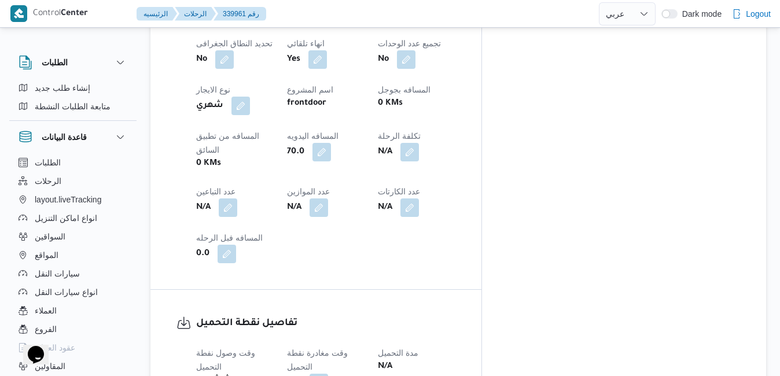
scroll to position [659, 0]
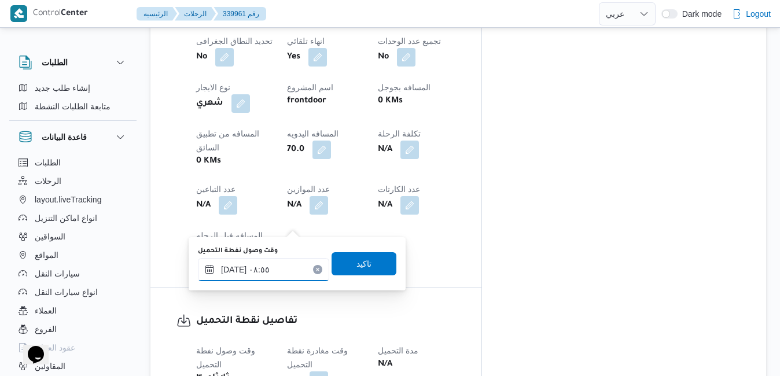
click at [243, 278] on input "[DATE] ٠٨:٥٥" at bounding box center [263, 269] width 131 height 23
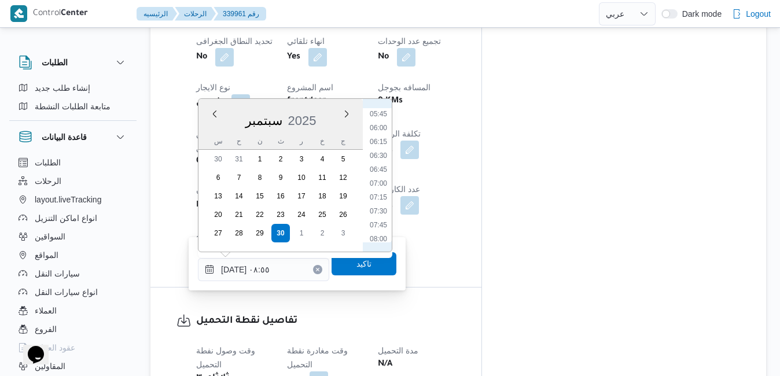
scroll to position [298, 0]
click at [382, 202] on li "07:00" at bounding box center [378, 205] width 27 height 12
type input "[DATE] ٠٧:٠٠"
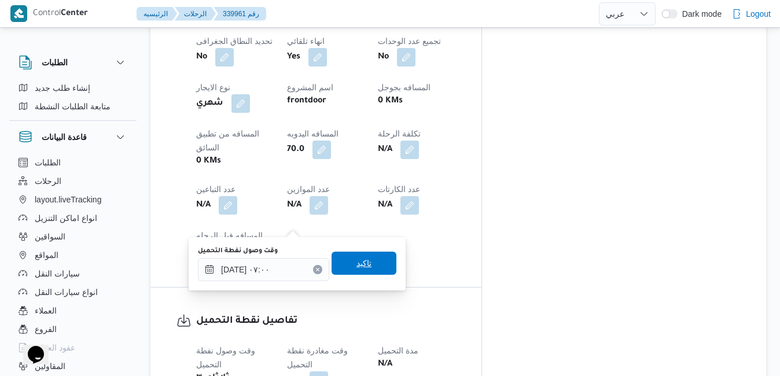
click at [356, 263] on span "تاكيد" at bounding box center [363, 263] width 15 height 14
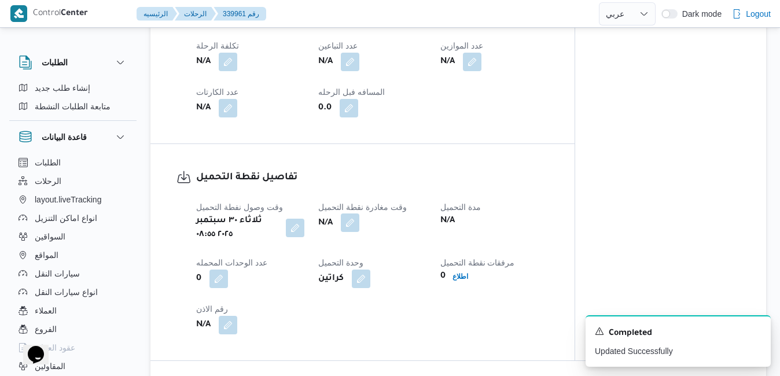
click at [352, 219] on button "button" at bounding box center [350, 222] width 19 height 19
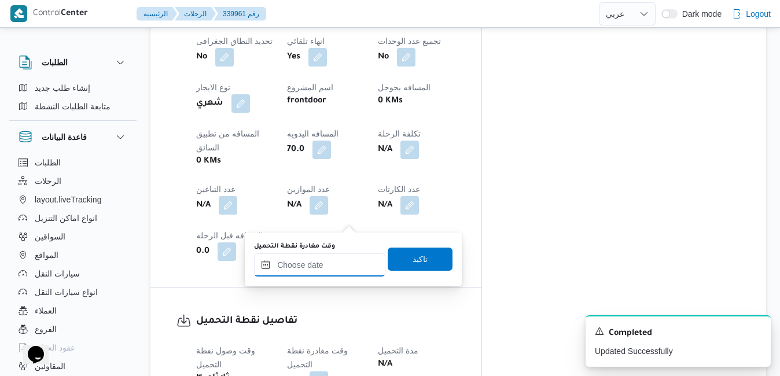
click at [328, 254] on input "وقت مغادرة نقطة التحميل" at bounding box center [319, 264] width 131 height 23
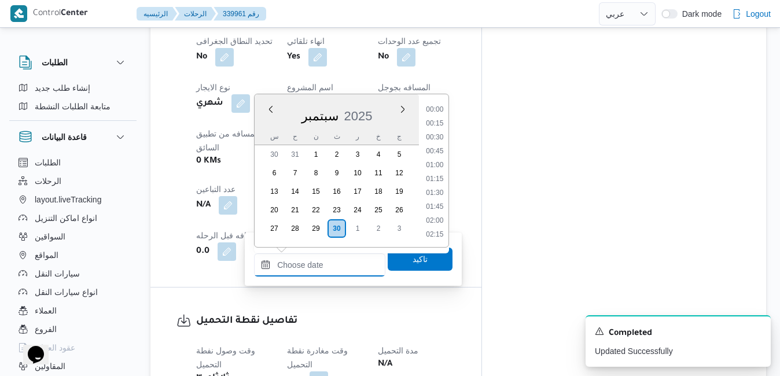
scroll to position [1040, 0]
drag, startPoint x: 267, startPoint y: 129, endPoint x: 275, endPoint y: 129, distance: 7.5
click at [267, 129] on div "س" at bounding box center [274, 136] width 19 height 16
click at [438, 113] on li "07:30" at bounding box center [435, 112] width 27 height 12
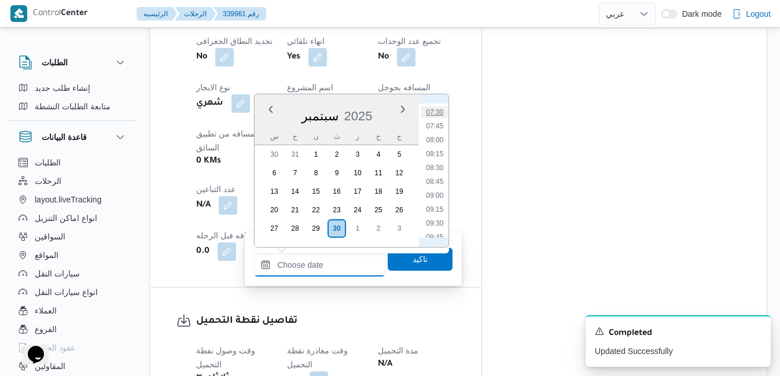
type input "[DATE] ٠٧:٣٠"
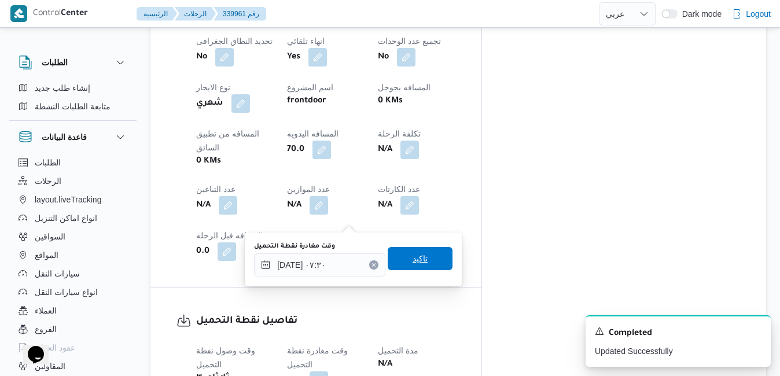
click at [412, 260] on span "تاكيد" at bounding box center [419, 259] width 15 height 14
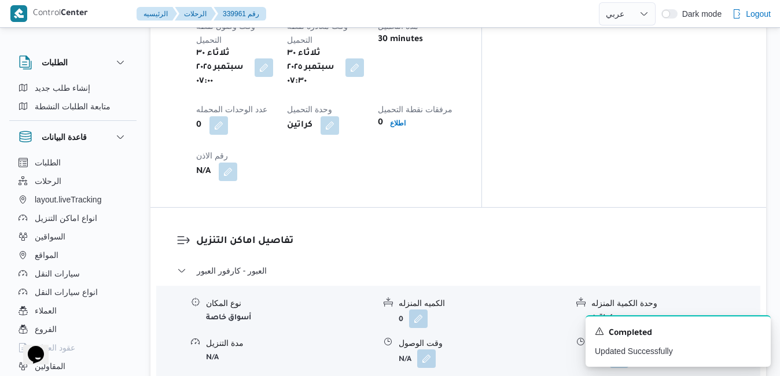
scroll to position [1006, 0]
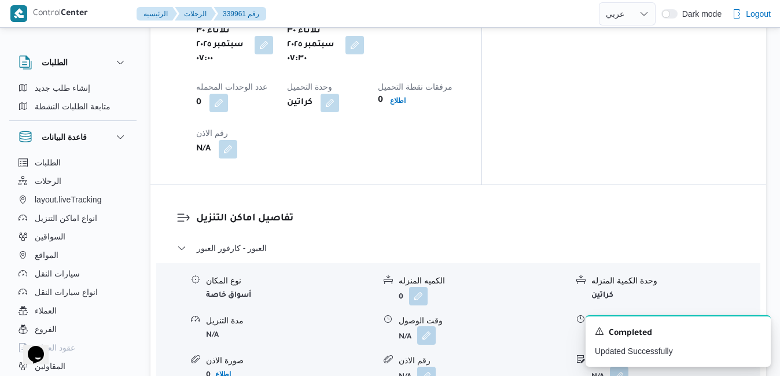
click at [426, 326] on button "button" at bounding box center [426, 335] width 19 height 19
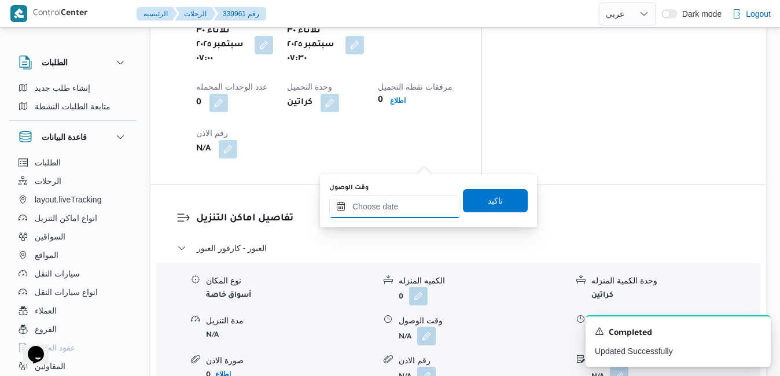
click at [392, 209] on input "وقت الوصول" at bounding box center [394, 206] width 131 height 23
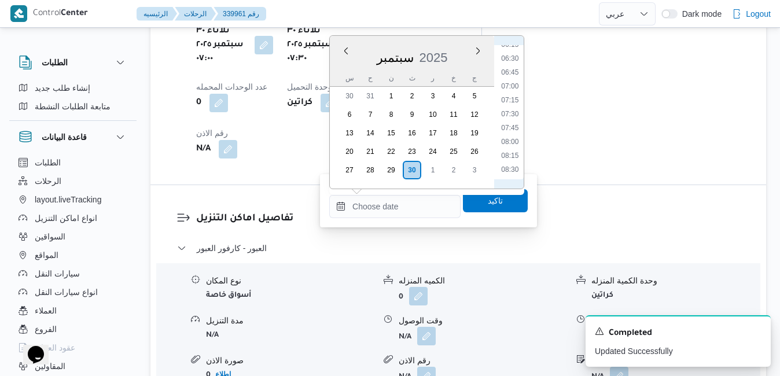
scroll to position [336, 0]
click at [510, 154] on li "08:00" at bounding box center [509, 160] width 27 height 12
type input "[DATE] ٠٨:٠٠"
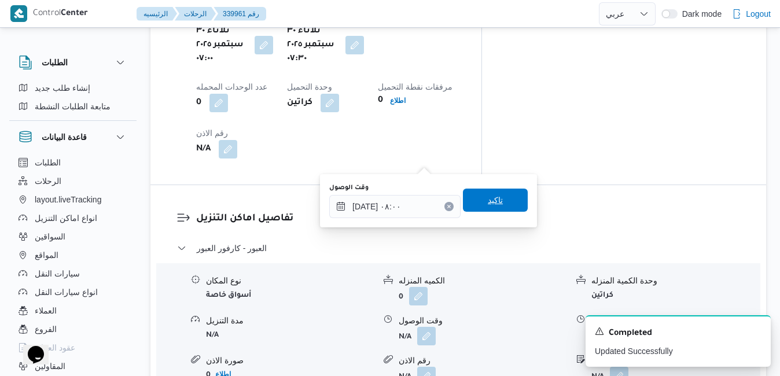
click at [488, 198] on span "تاكيد" at bounding box center [495, 200] width 15 height 14
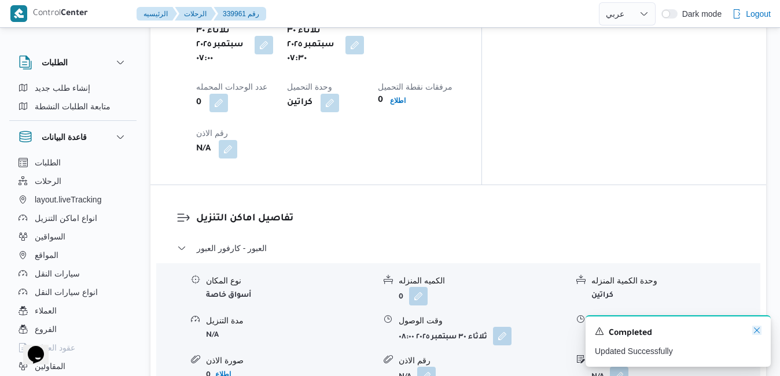
click at [761, 332] on icon "Dismiss toast" at bounding box center [756, 330] width 9 height 9
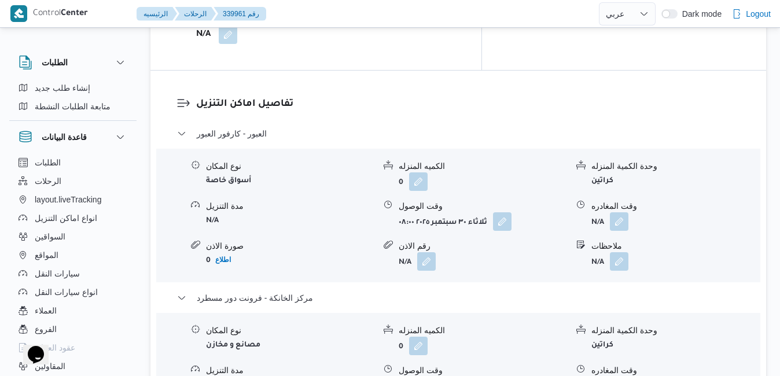
scroll to position [1122, 0]
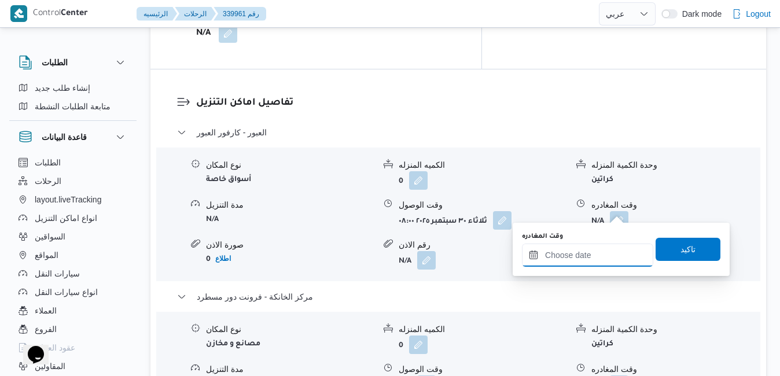
click at [583, 250] on input "وقت المغادره" at bounding box center [587, 255] width 131 height 23
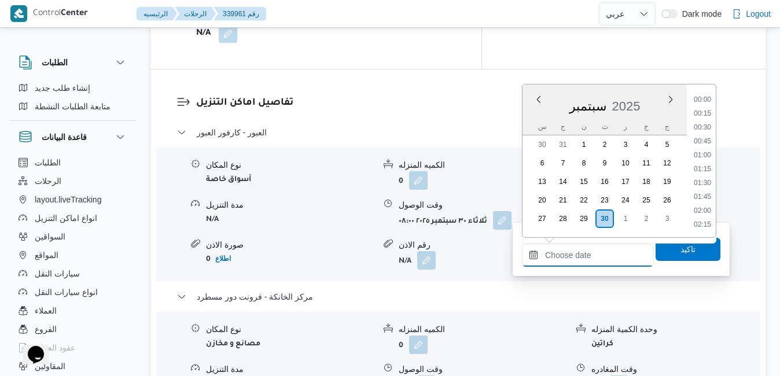
scroll to position [1040, 0]
click at [536, 110] on div "سبتمبر 2025" at bounding box center [604, 104] width 164 height 30
click at [707, 173] on li "18:00" at bounding box center [702, 177] width 27 height 12
type input "[DATE] ١٨:٠٠"
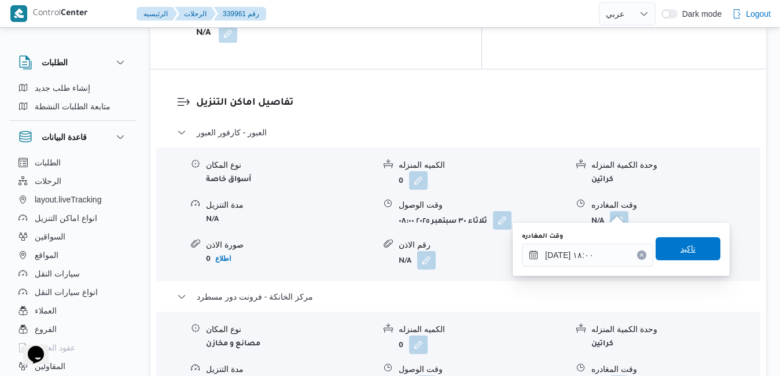
click at [680, 243] on span "تاكيد" at bounding box center [687, 249] width 15 height 14
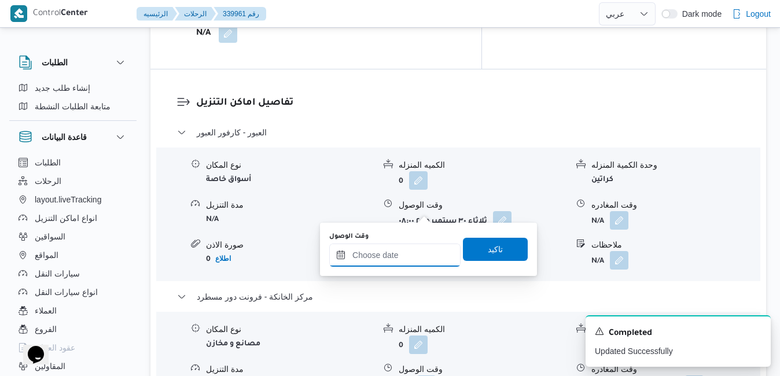
click at [408, 258] on input "وقت الوصول" at bounding box center [394, 255] width 131 height 23
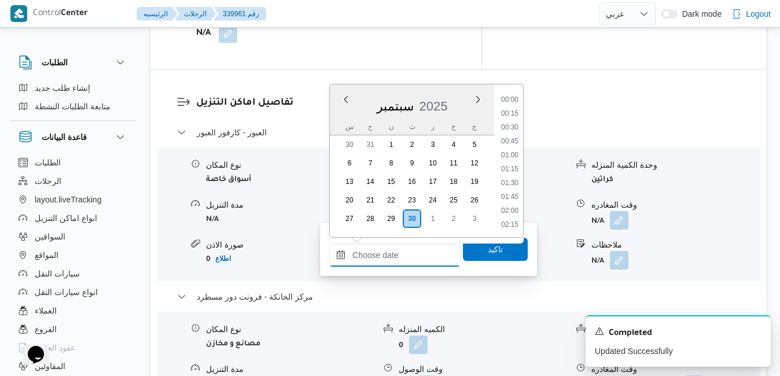
scroll to position [1040, 0]
click at [344, 122] on div "س" at bounding box center [349, 127] width 19 height 16
click at [507, 162] on li "17:45" at bounding box center [509, 163] width 27 height 12
type input "[DATE] ١٧:٤٥"
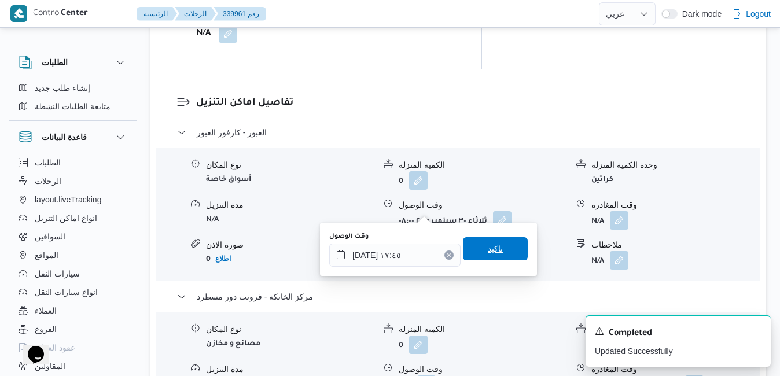
click at [488, 249] on span "تاكيد" at bounding box center [495, 249] width 15 height 14
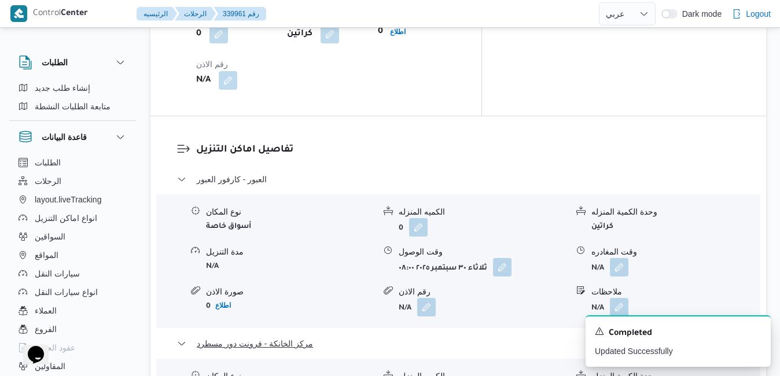
scroll to position [1052, 0]
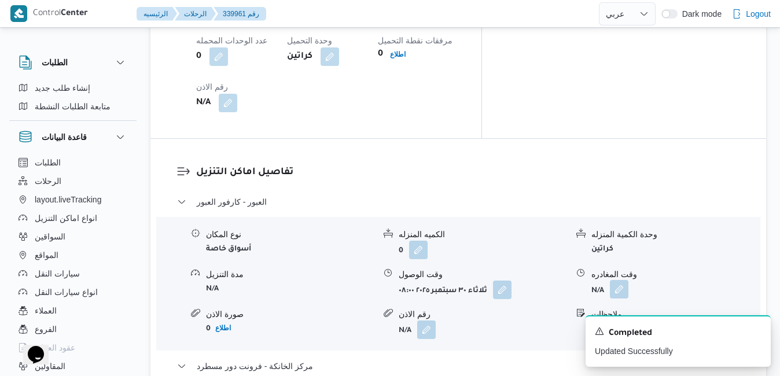
click at [615, 280] on button "button" at bounding box center [619, 289] width 19 height 19
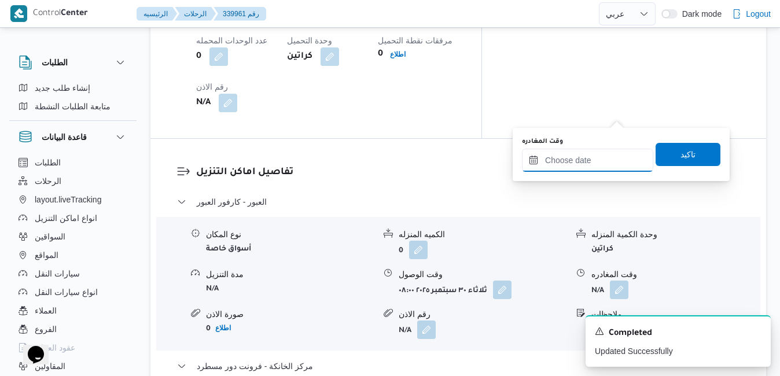
click at [581, 161] on input "وقت المغادره" at bounding box center [587, 160] width 131 height 23
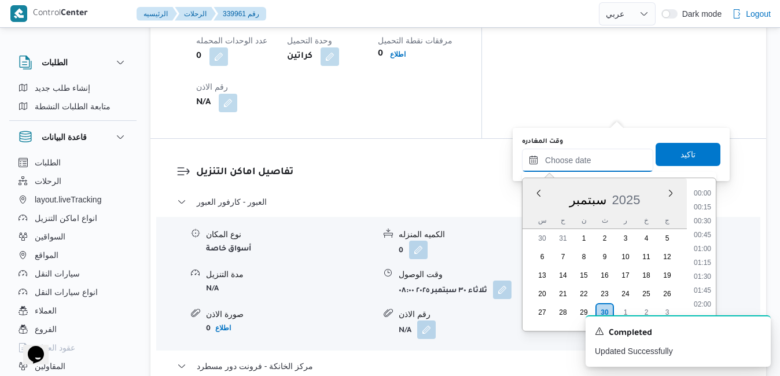
scroll to position [1040, 0]
click at [535, 210] on div "سبتمبر 2025" at bounding box center [604, 198] width 164 height 30
click at [703, 215] on li "17:00" at bounding box center [702, 215] width 27 height 12
type input "[DATE] ١٧:٠٠"
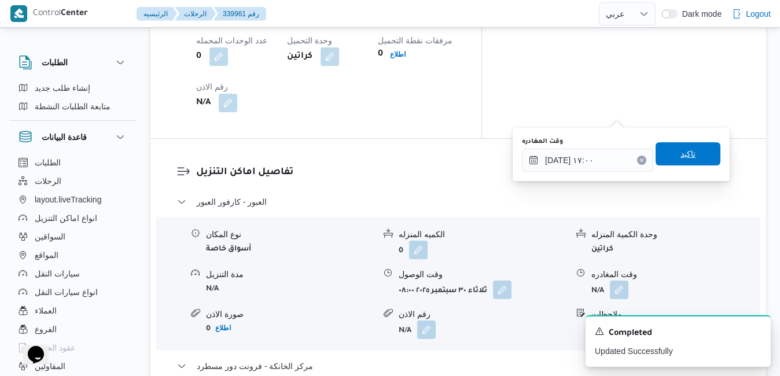
click at [680, 154] on span "تاكيد" at bounding box center [687, 154] width 15 height 14
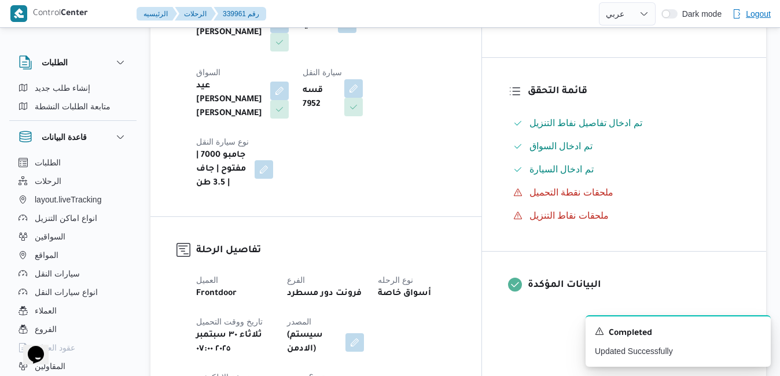
scroll to position [0, 0]
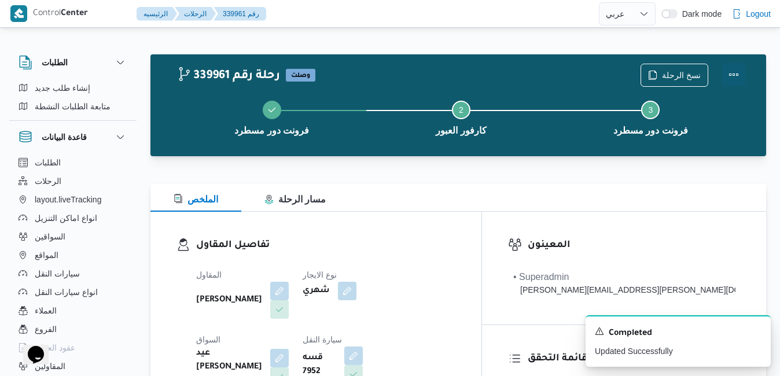
click at [730, 75] on button "Actions" at bounding box center [733, 74] width 23 height 23
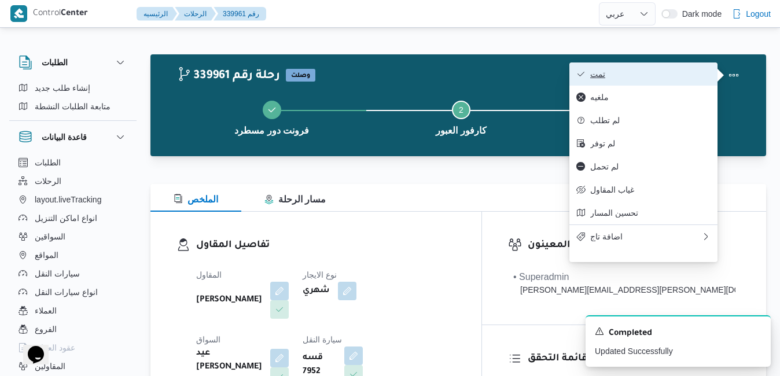
click at [684, 73] on span "تمت" at bounding box center [650, 73] width 120 height 9
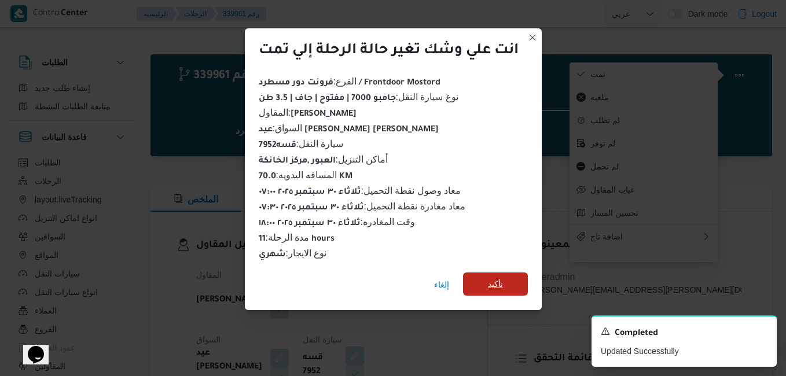
click at [495, 277] on span "تأكيد" at bounding box center [495, 284] width 15 height 14
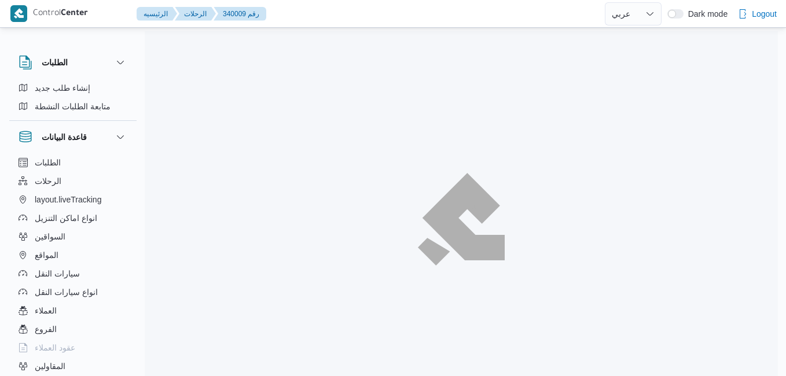
select select "ar"
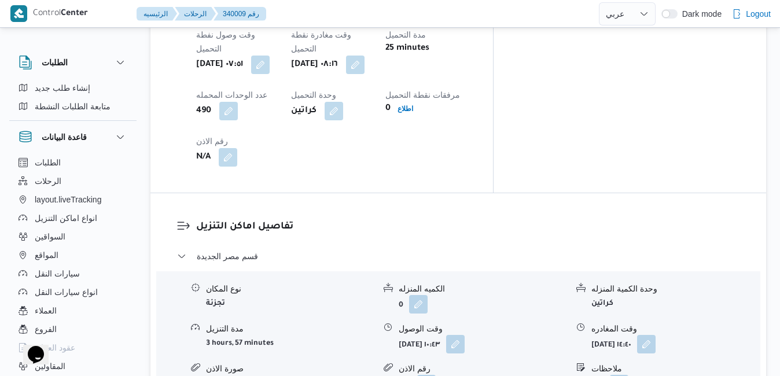
scroll to position [972, 0]
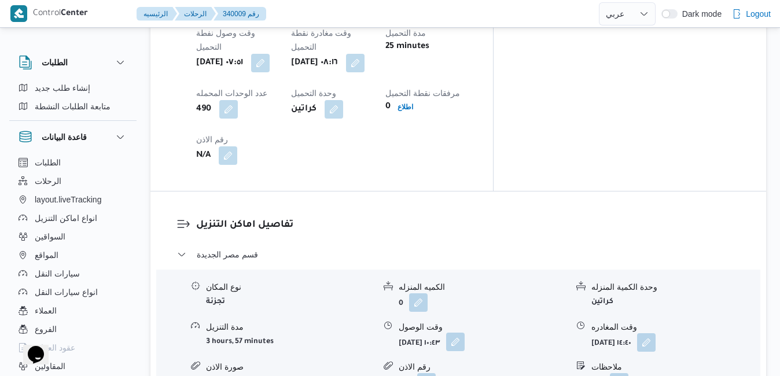
click at [465, 333] on button "button" at bounding box center [455, 342] width 19 height 19
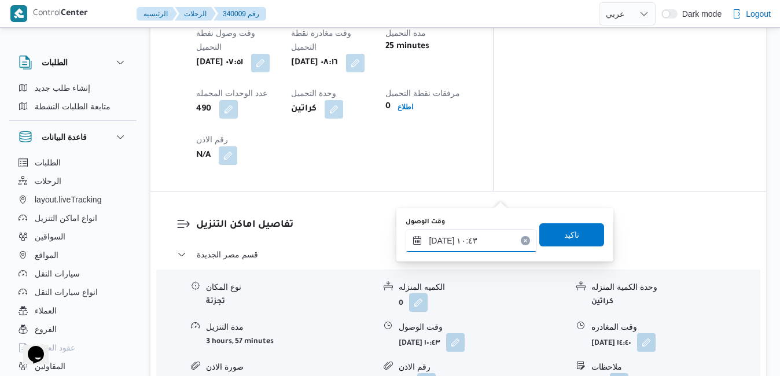
click at [472, 242] on input "٣٠/٠٩/٢٠٢٥ ١٠:٤٣" at bounding box center [471, 240] width 131 height 23
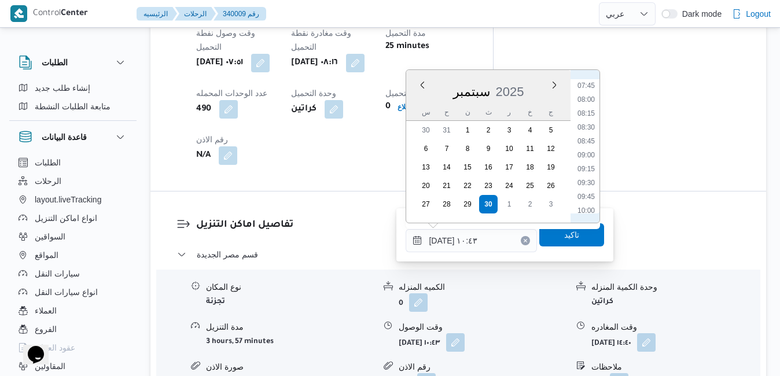
scroll to position [395, 0]
click at [520, 317] on div "قسم مصر الجديدة نوع المكان تجزئة الكميه المنزله 0 وحدة الكمية المنزله كراتين مد…" at bounding box center [458, 357] width 563 height 218
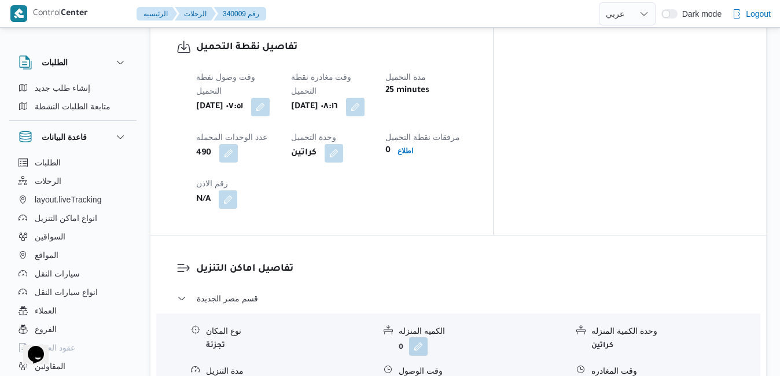
scroll to position [926, 0]
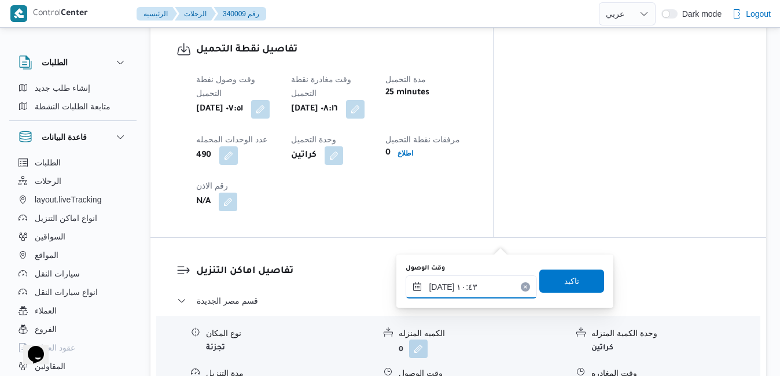
click at [465, 292] on input "٣٠/٠٩/٢٠٢٥ ١٠:٤٣" at bounding box center [471, 286] width 131 height 23
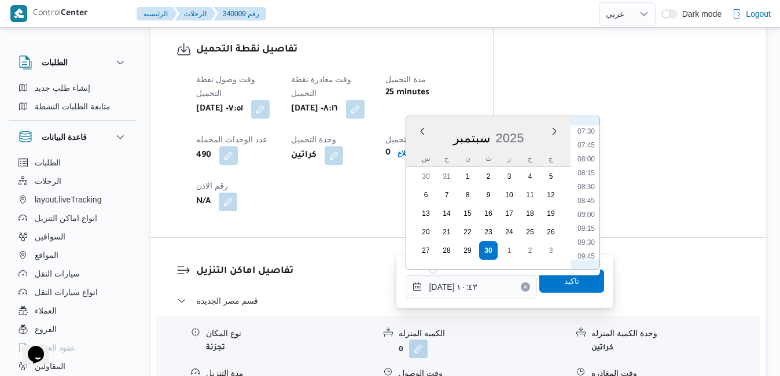
scroll to position [395, 0]
click at [588, 238] on li "09:00" at bounding box center [586, 236] width 27 height 12
type input "[DATE] ٠٩:٠٠"
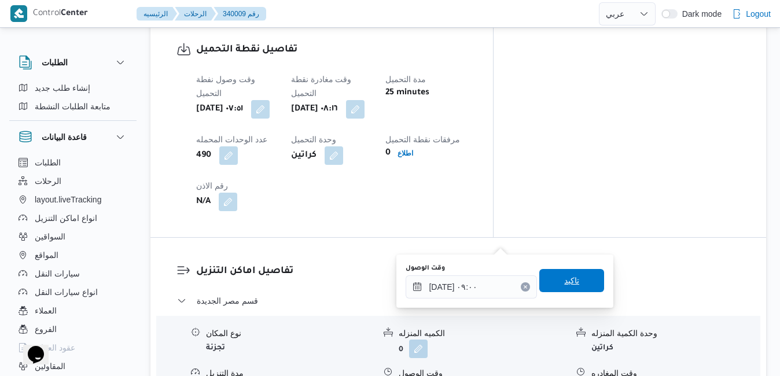
click at [564, 282] on span "تاكيد" at bounding box center [571, 281] width 15 height 14
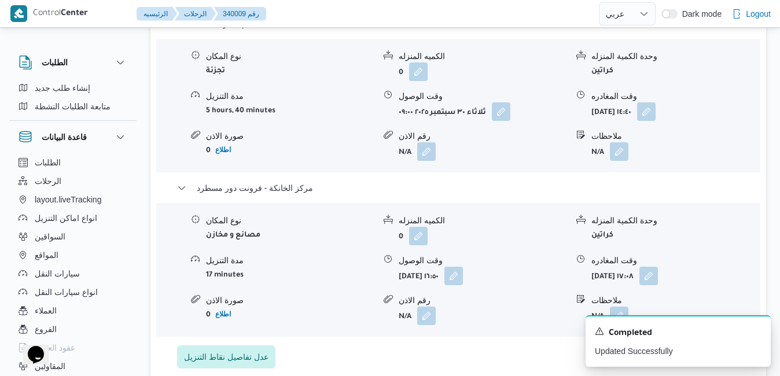
scroll to position [1203, 0]
click at [756, 329] on icon "Dismiss toast" at bounding box center [756, 330] width 9 height 9
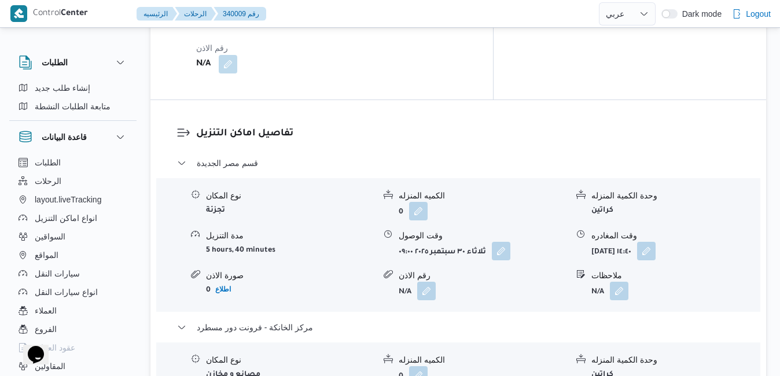
scroll to position [1064, 0]
click at [655, 240] on button "button" at bounding box center [646, 249] width 19 height 19
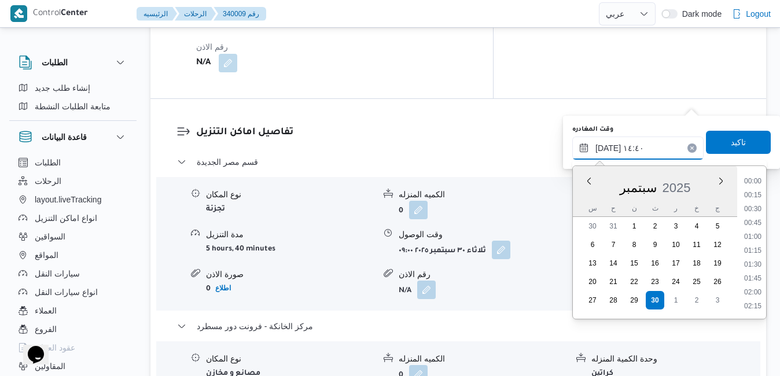
click at [643, 146] on input "٣٠/٠٩/٢٠٢٥ ١٤:٤٠" at bounding box center [637, 148] width 131 height 23
click at [759, 234] on li "16:15" at bounding box center [752, 232] width 27 height 12
type input "٣٠/٠٩/٢٠٢٥ ١٦:١٥"
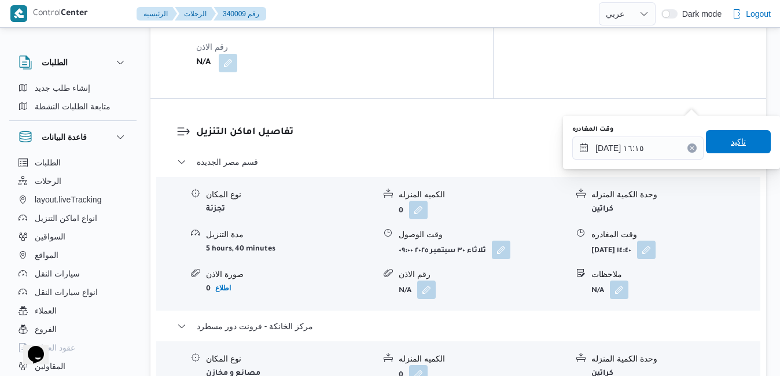
click at [739, 134] on span "تاكيد" at bounding box center [738, 141] width 65 height 23
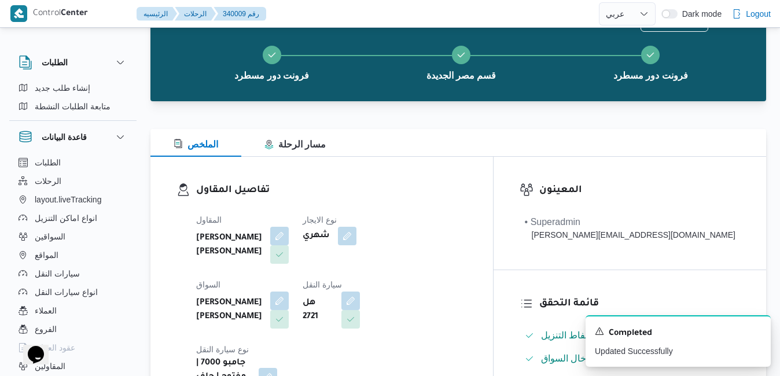
scroll to position [0, 0]
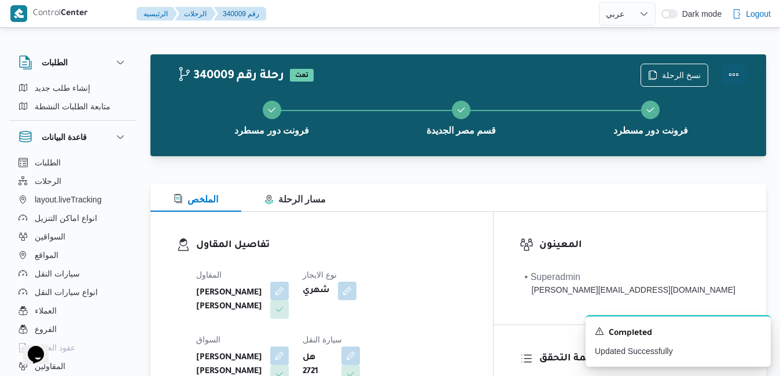
click at [730, 77] on button "Actions" at bounding box center [733, 74] width 23 height 23
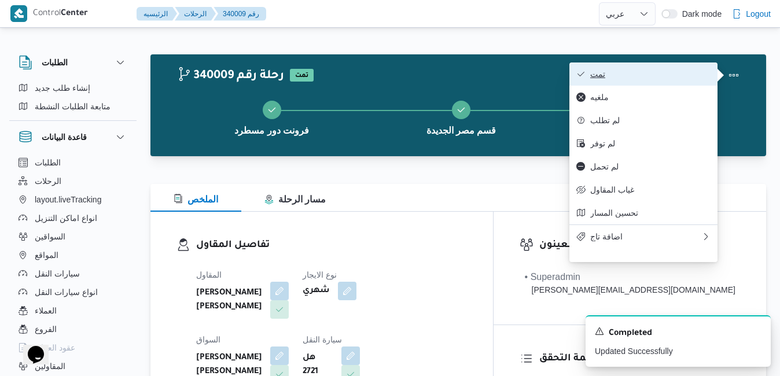
click at [679, 78] on span "تمت" at bounding box center [650, 73] width 120 height 9
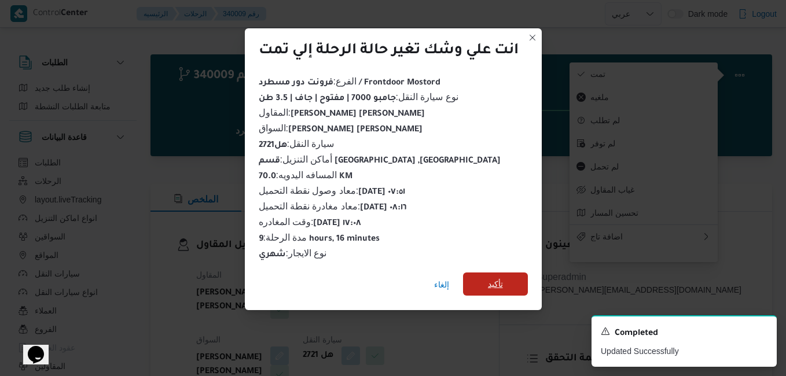
click at [516, 282] on span "تأكيد" at bounding box center [495, 283] width 65 height 23
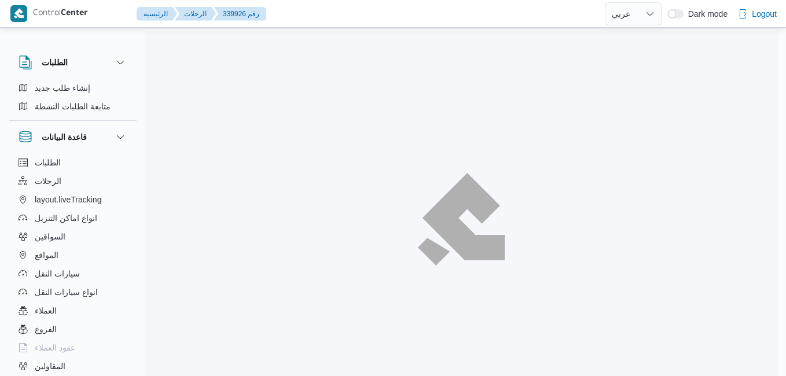
select select "ar"
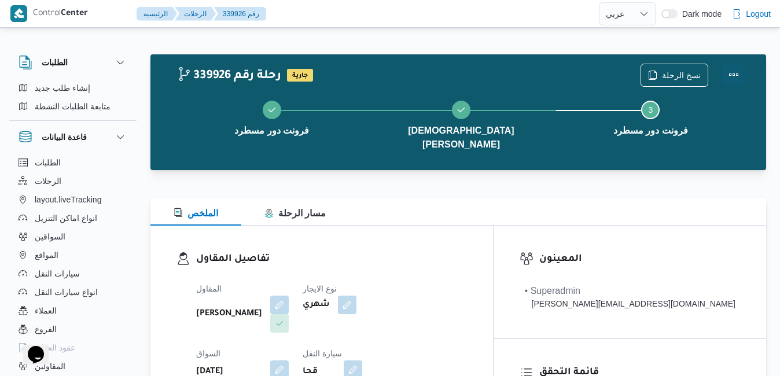
click at [732, 80] on button "Actions" at bounding box center [733, 74] width 23 height 23
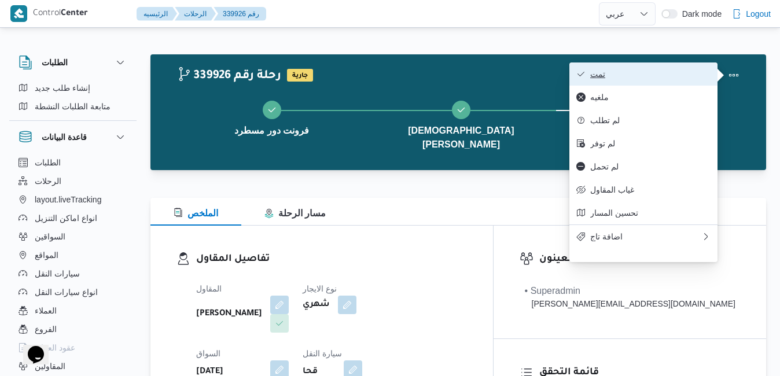
click at [671, 73] on span "تمت" at bounding box center [650, 73] width 120 height 9
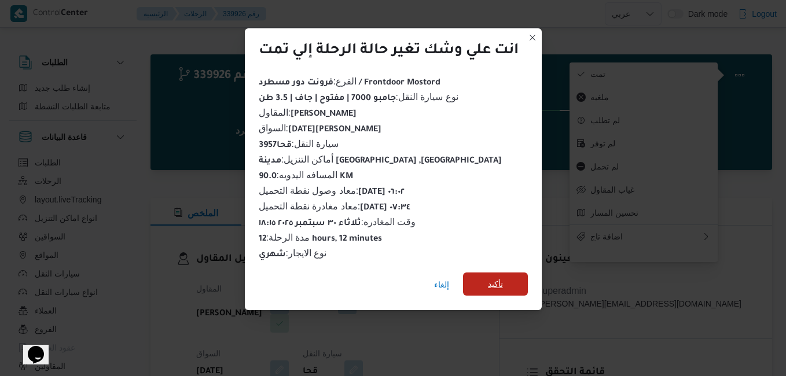
click at [500, 277] on span "تأكيد" at bounding box center [495, 284] width 15 height 14
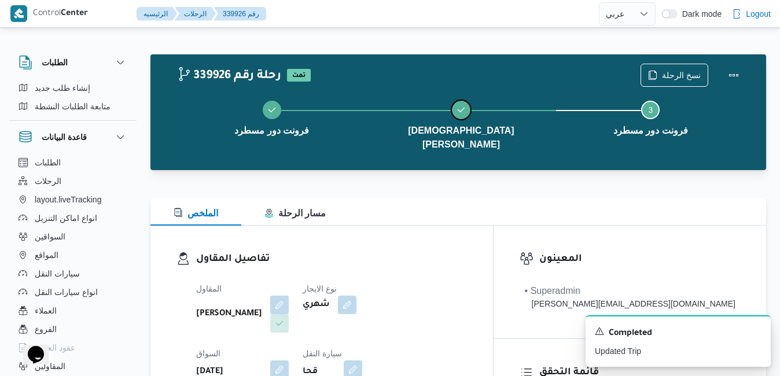
click at [526, 141] on button "[DEMOGRAPHIC_DATA] [PERSON_NAME]" at bounding box center [460, 124] width 189 height 74
click at [493, 231] on div "تفاصيل المقاول المقاول [PERSON_NAME] [PERSON_NAME] نوع الايجار شهري السواق [DAT…" at bounding box center [321, 359] width 342 height 267
click at [631, 0] on div "English عربي" at bounding box center [627, 13] width 57 height 27
click at [438, 198] on div "الملخص مسار الرحلة" at bounding box center [457, 212] width 615 height 28
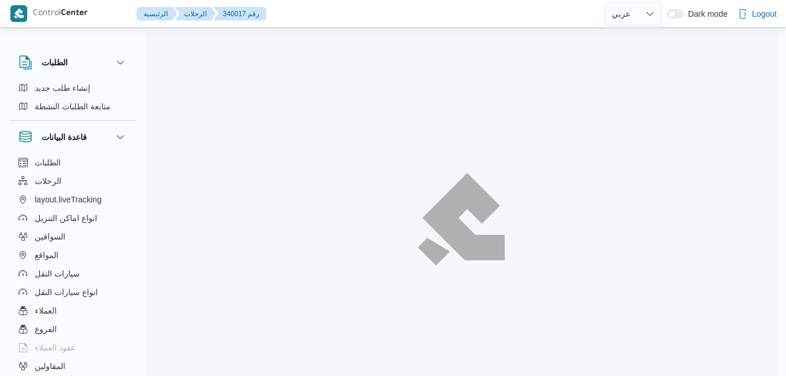
select select "ar"
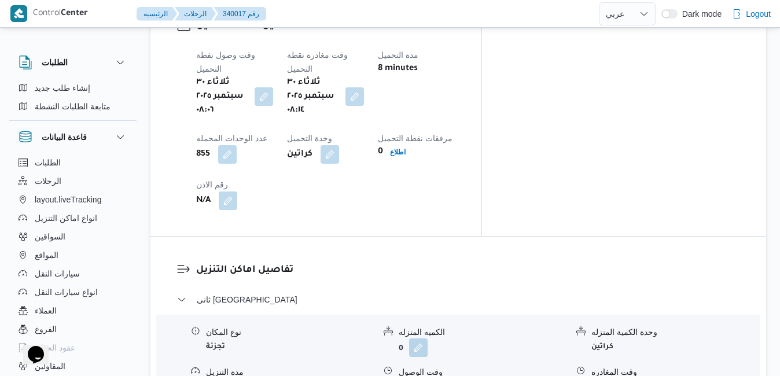
scroll to position [972, 0]
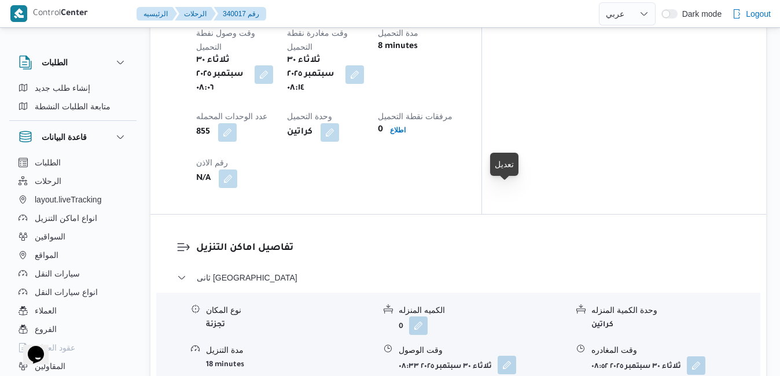
click at [503, 356] on button "button" at bounding box center [506, 365] width 19 height 19
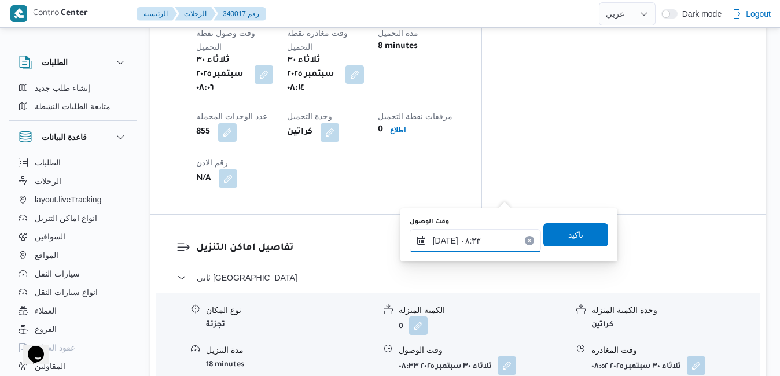
click at [469, 234] on input "[DATE] ٠٨:٣٣" at bounding box center [475, 240] width 131 height 23
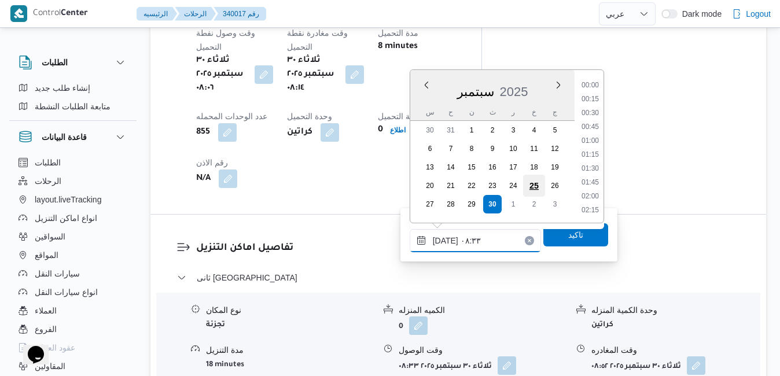
scroll to position [401, 0]
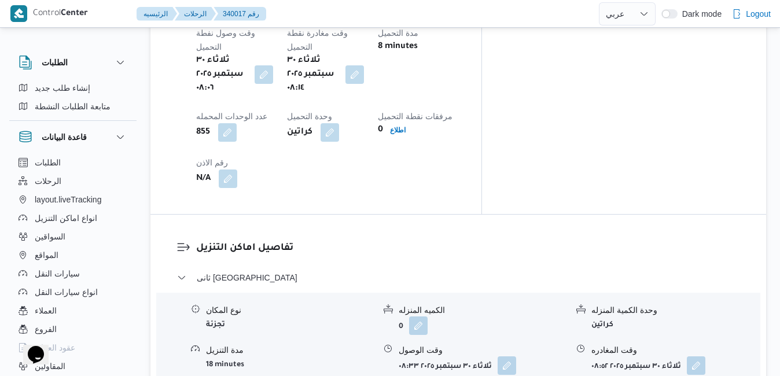
click at [550, 292] on div "ثانى القاهرة الجديدة نوع المكان تجزئة الكميه المنزله 0 وحدة الكمية المنزله كرات…" at bounding box center [458, 380] width 563 height 218
click at [547, 292] on div "ثانى القاهرة الجديدة نوع المكان تجزئة الكميه المنزله 0 وحدة الكمية المنزله كرات…" at bounding box center [458, 380] width 563 height 218
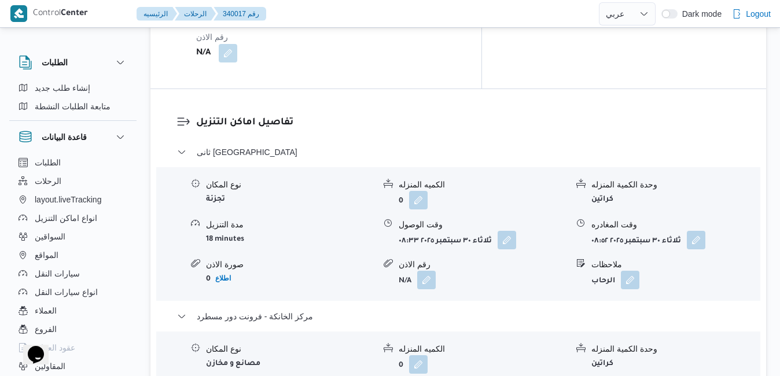
scroll to position [1157, 0]
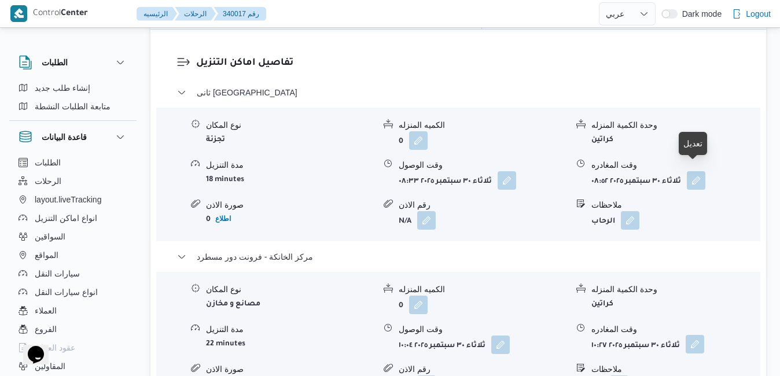
click at [690, 335] on button "button" at bounding box center [694, 344] width 19 height 19
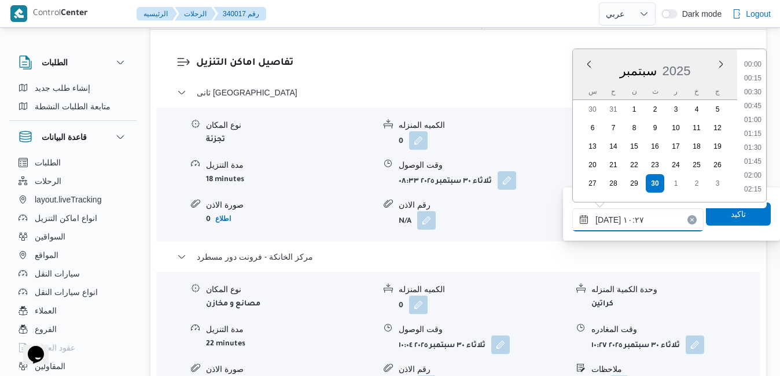
click at [647, 220] on input "[DATE] ١٠:٢٧" at bounding box center [637, 219] width 131 height 23
click at [758, 122] on li "18:30" at bounding box center [752, 123] width 27 height 12
type input "[DATE] ١٨:٣٠"
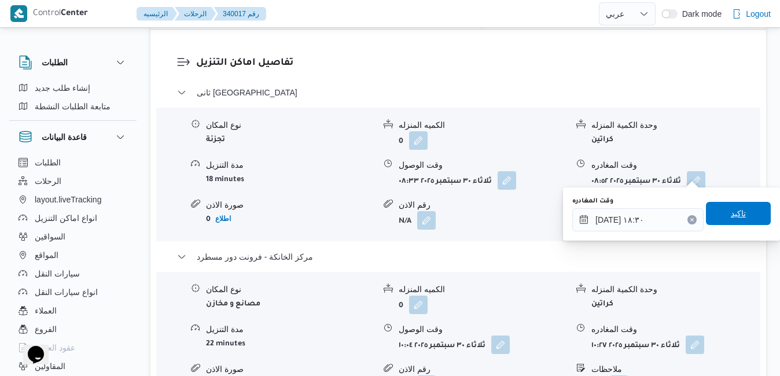
click at [720, 213] on span "تاكيد" at bounding box center [738, 213] width 65 height 23
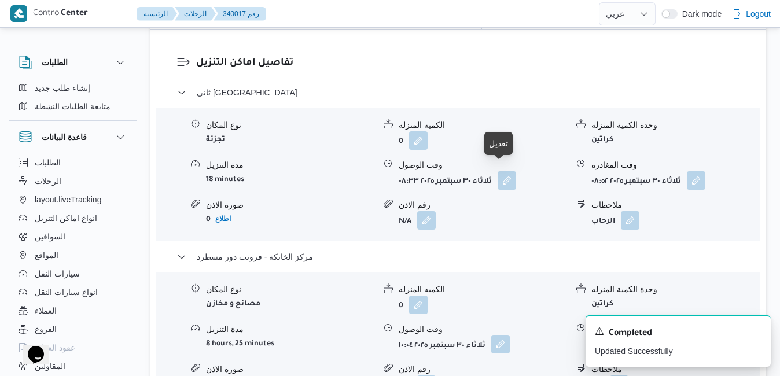
click at [505, 335] on button "button" at bounding box center [500, 344] width 19 height 19
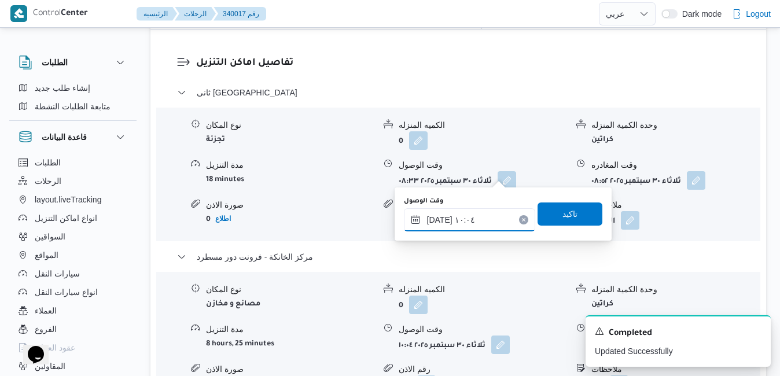
click at [463, 226] on input "[DATE] ١٠:٠٤" at bounding box center [469, 219] width 131 height 23
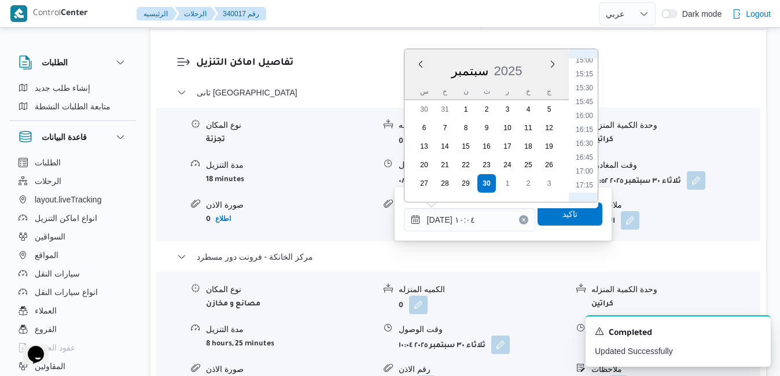
scroll to position [954, 0]
click at [581, 125] on li "18:15" at bounding box center [584, 123] width 27 height 12
type input "[DATE] ١٨:١٥"
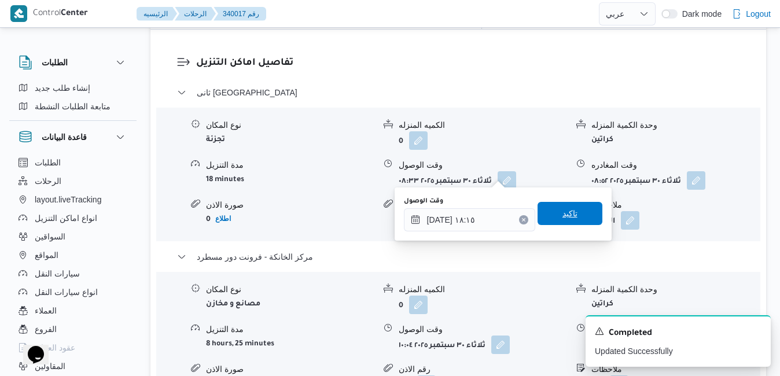
click at [562, 210] on span "تاكيد" at bounding box center [569, 214] width 15 height 14
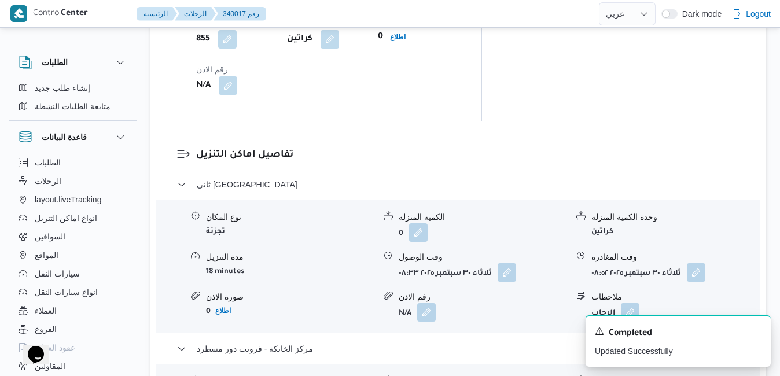
scroll to position [1064, 0]
click at [696, 263] on button "button" at bounding box center [696, 272] width 19 height 19
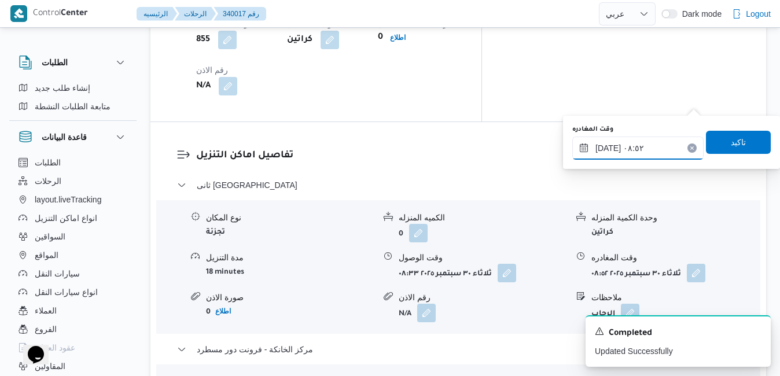
click at [637, 150] on input "[DATE] ٠٨:٥٢" at bounding box center [637, 148] width 131 height 23
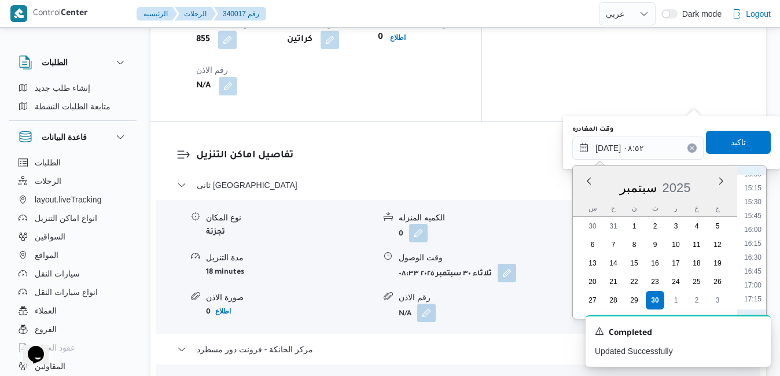
scroll to position [885, 0]
click at [754, 264] on li "17:30" at bounding box center [752, 268] width 27 height 12
type input "[DATE] ١٧:٣٠"
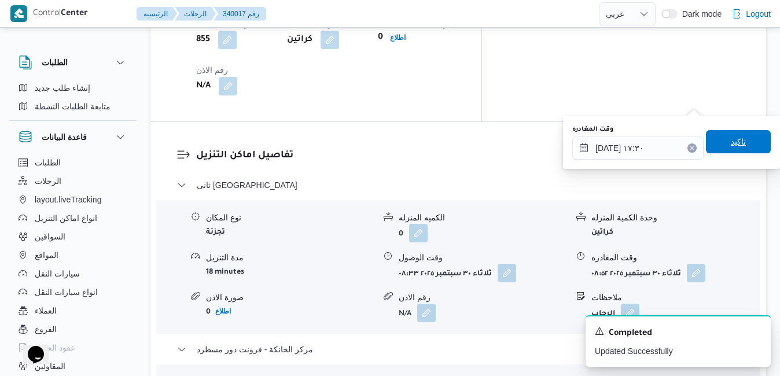
click at [731, 144] on span "تاكيد" at bounding box center [738, 142] width 15 height 14
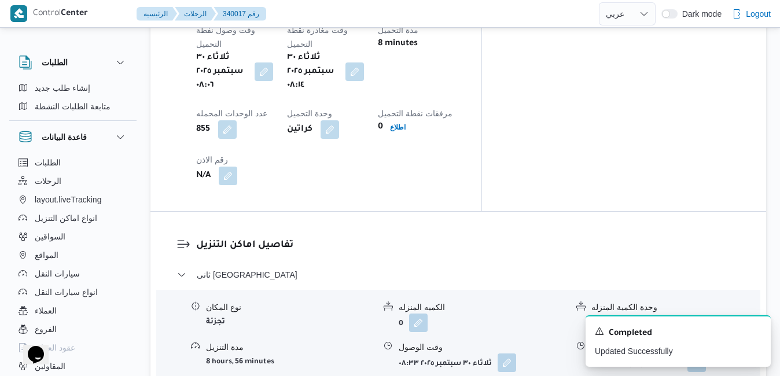
scroll to position [972, 0]
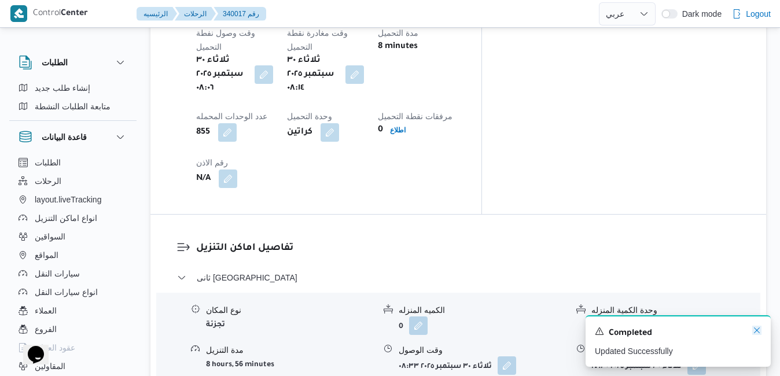
click at [754, 331] on icon "Dismiss toast" at bounding box center [756, 330] width 9 height 9
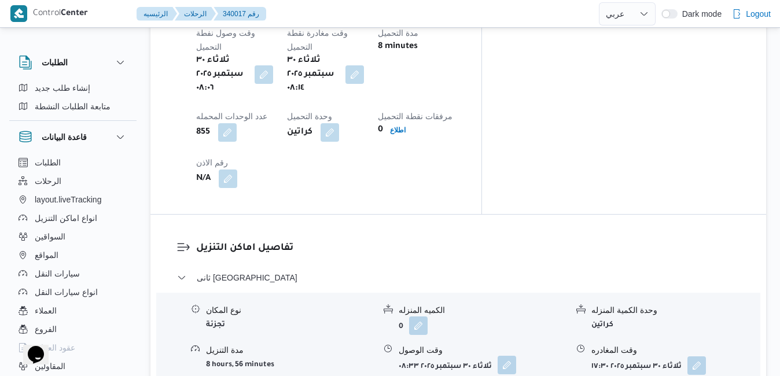
click at [504, 356] on button "button" at bounding box center [506, 365] width 19 height 19
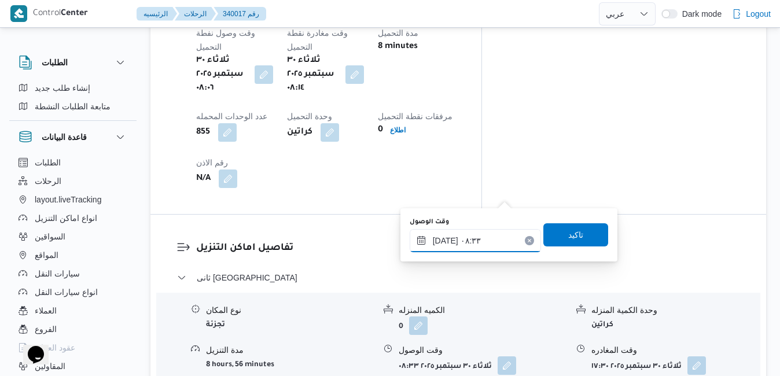
click at [480, 241] on input "[DATE] ٠٨:٣٣" at bounding box center [475, 240] width 131 height 23
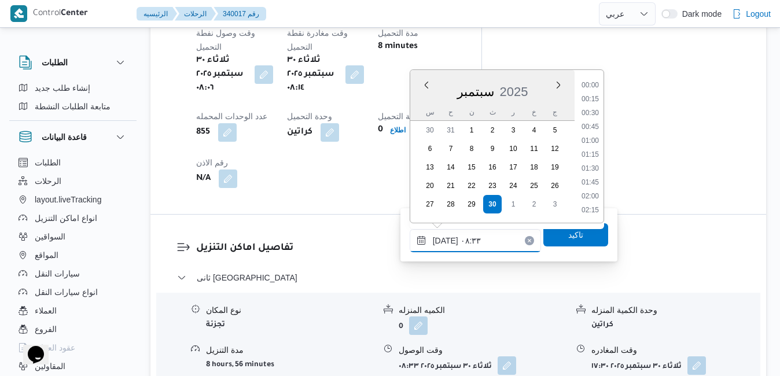
scroll to position [401, 0]
click at [591, 182] on li "09:00" at bounding box center [590, 184] width 27 height 12
type input "[DATE] ٠٩:٠٠"
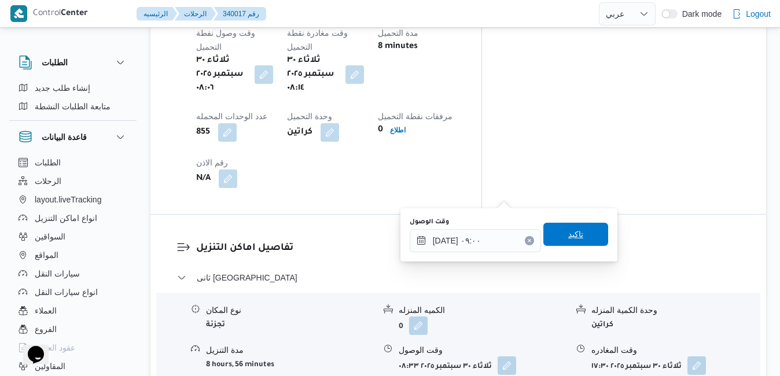
click at [574, 231] on span "تاكيد" at bounding box center [575, 234] width 15 height 14
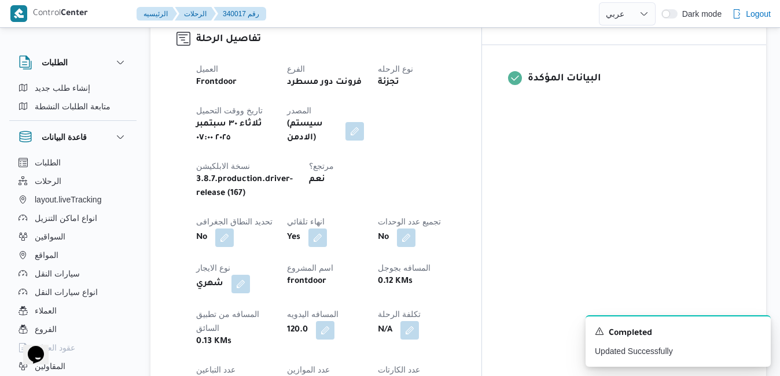
scroll to position [0, 0]
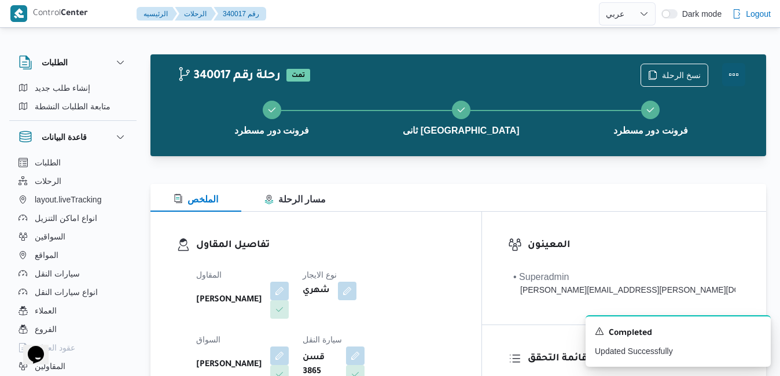
click at [732, 78] on button "Actions" at bounding box center [733, 74] width 23 height 23
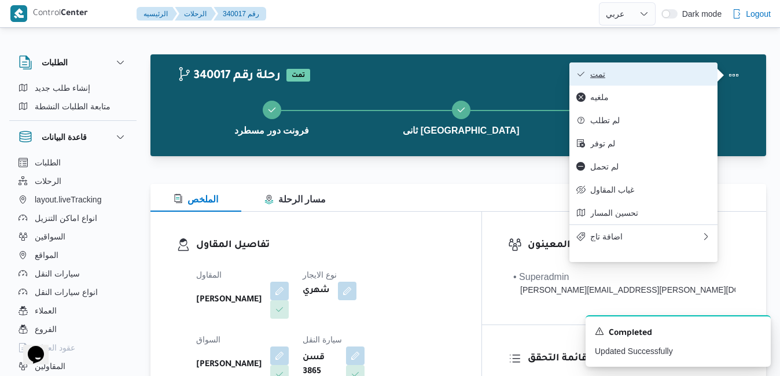
click at [684, 75] on span "تمت" at bounding box center [650, 73] width 120 height 9
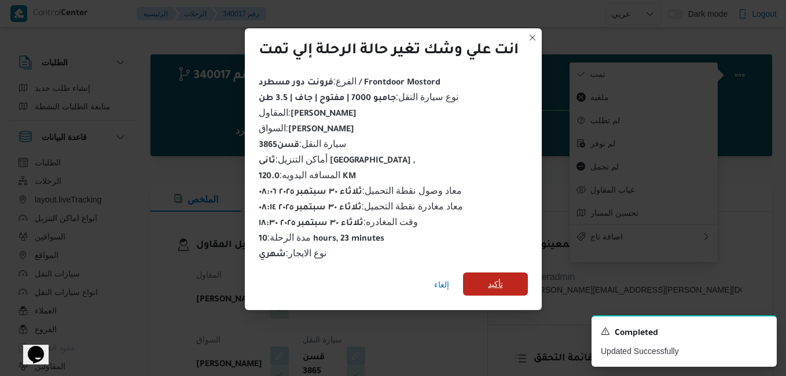
click at [480, 278] on span "تأكيد" at bounding box center [495, 283] width 65 height 23
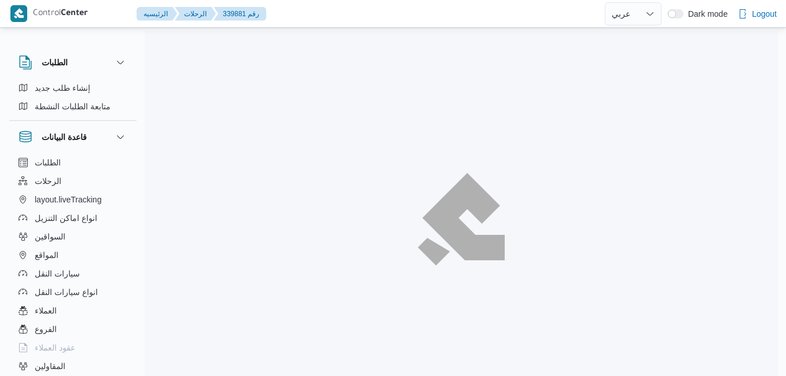
select select "ar"
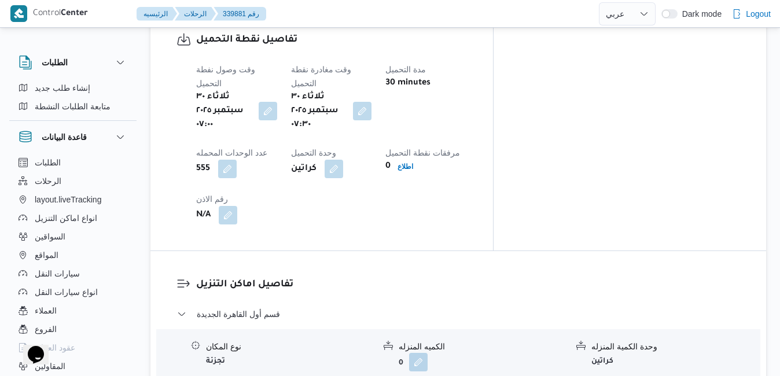
scroll to position [1041, 0]
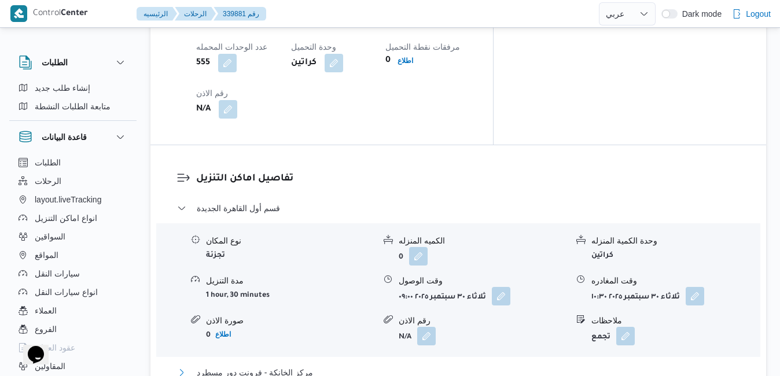
click at [422, 366] on button "مركز الخانكة - فرونت دور مسطرد" at bounding box center [458, 373] width 563 height 14
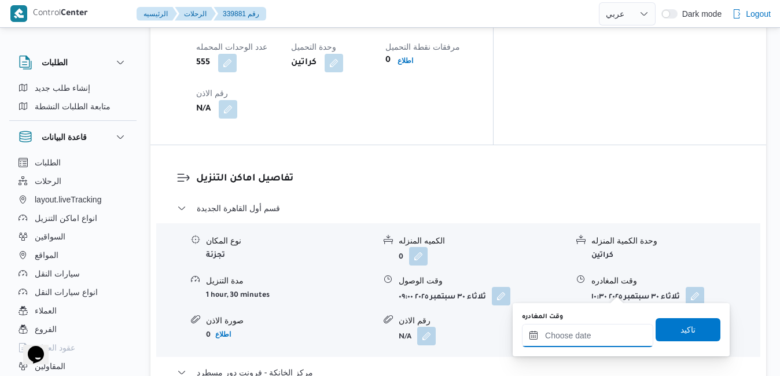
click at [570, 342] on input "وقت المغادره" at bounding box center [587, 335] width 131 height 23
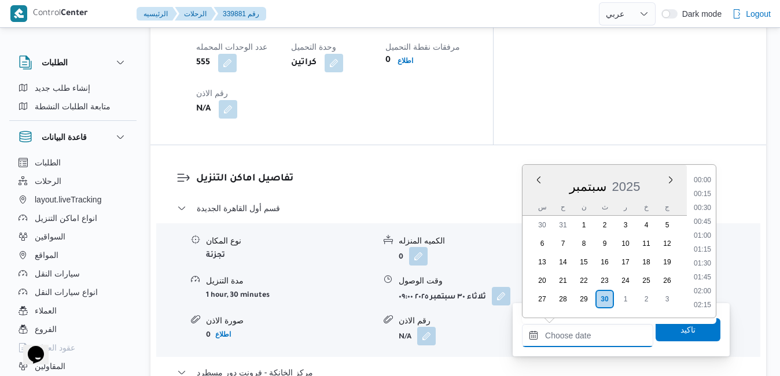
scroll to position [1068, 0]
click at [537, 199] on div "س" at bounding box center [542, 207] width 19 height 16
click at [705, 281] on li "19:00" at bounding box center [702, 285] width 27 height 12
type input "[DATE] ١٩:٠٠"
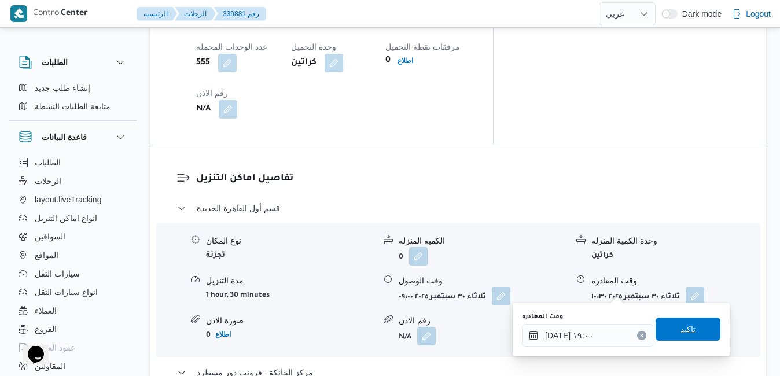
click at [680, 333] on span "تاكيد" at bounding box center [687, 329] width 15 height 14
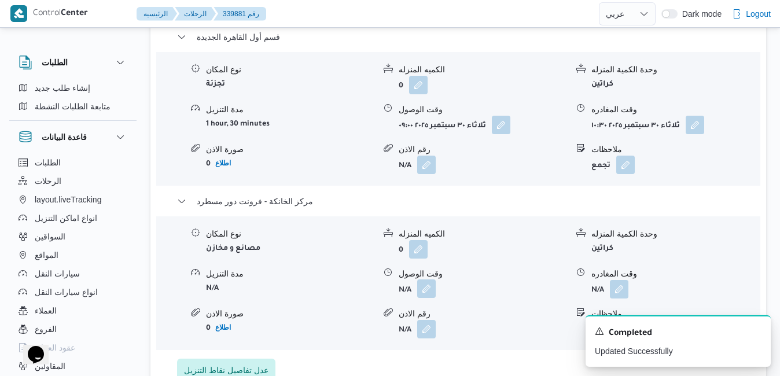
click at [426, 286] on button "button" at bounding box center [426, 288] width 19 height 19
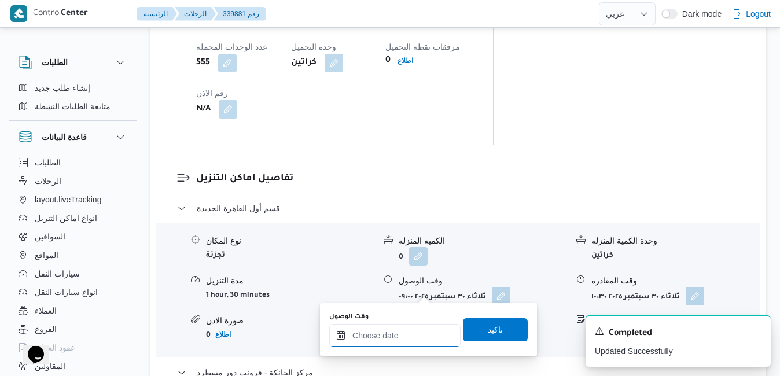
click at [408, 340] on input "وقت الوصول" at bounding box center [394, 335] width 131 height 23
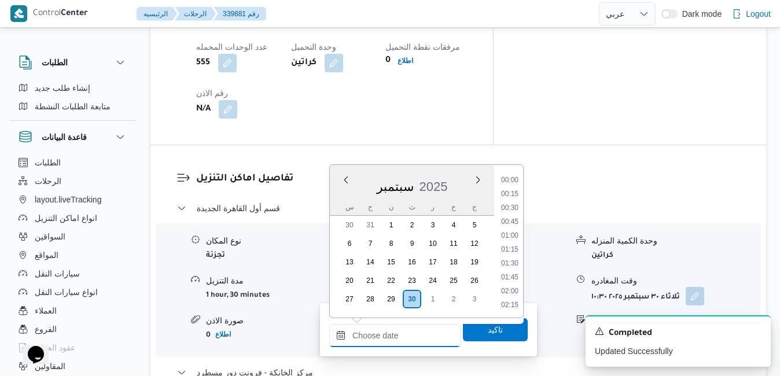
scroll to position [1068, 0]
click at [339, 205] on div "س ح ن ث ر خ ج" at bounding box center [412, 207] width 164 height 16
click at [511, 271] on li "18:45" at bounding box center [509, 271] width 27 height 12
type input "[DATE] ١٨:٤٥"
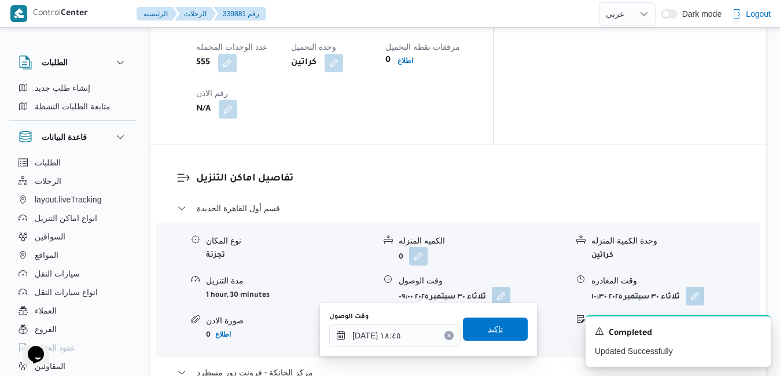
click at [492, 336] on span "تاكيد" at bounding box center [495, 329] width 65 height 23
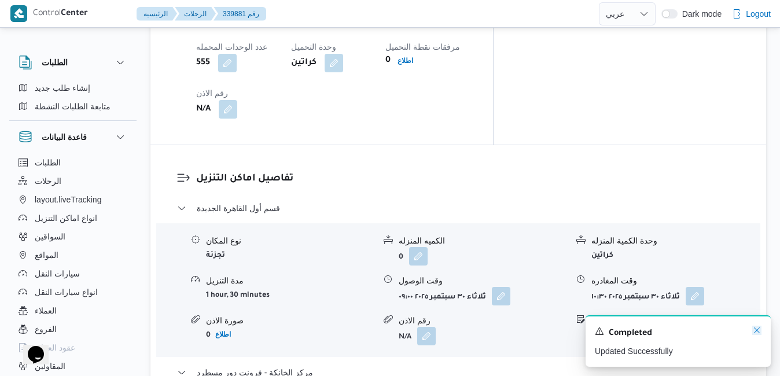
click at [755, 331] on icon "Dismiss toast" at bounding box center [756, 330] width 9 height 9
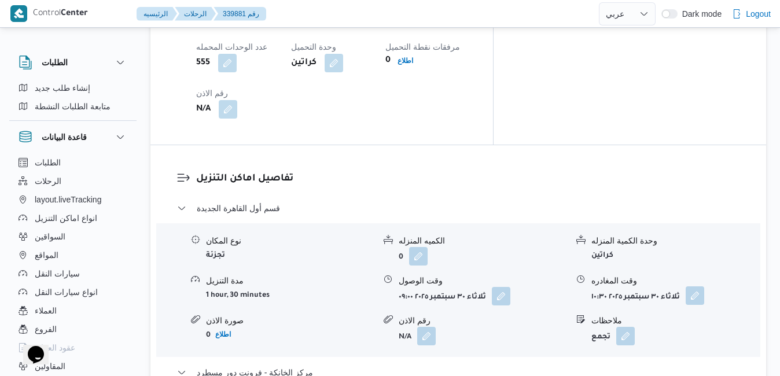
click at [691, 286] on button "button" at bounding box center [694, 295] width 19 height 19
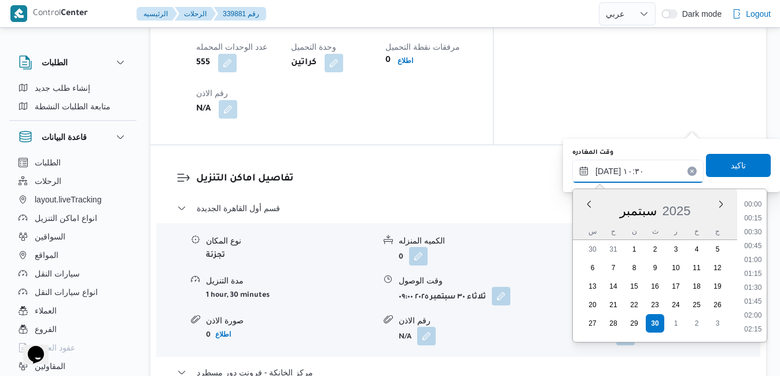
click at [652, 176] on input "[DATE] ١٠:٣٠" at bounding box center [637, 171] width 131 height 23
click at [759, 215] on ul "00:00 00:15 00:30 00:45 01:00 01:15 01:30 01:45 02:00 02:15 02:30 02:45 03:00 0…" at bounding box center [752, 265] width 27 height 134
click at [758, 215] on ul "00:00 00:15 00:30 00:45 01:00 01:15 01:30 01:45 02:00 02:15 02:30 02:45 03:00 0…" at bounding box center [752, 265] width 27 height 134
click at [749, 222] on li "18:00" at bounding box center [752, 222] width 27 height 12
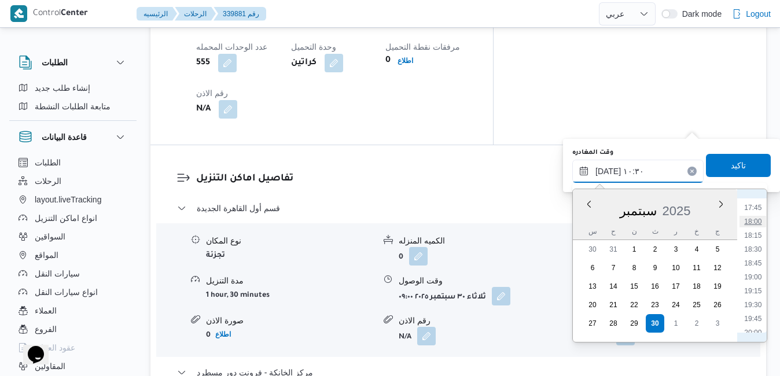
type input "[DATE] ١٨:٠٠"
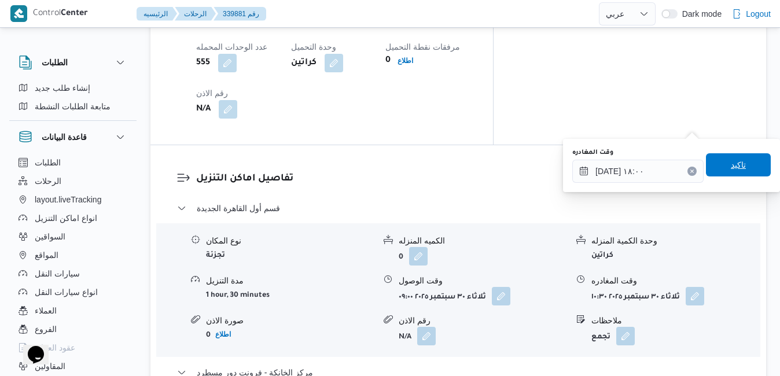
click at [743, 169] on span "تاكيد" at bounding box center [738, 164] width 65 height 23
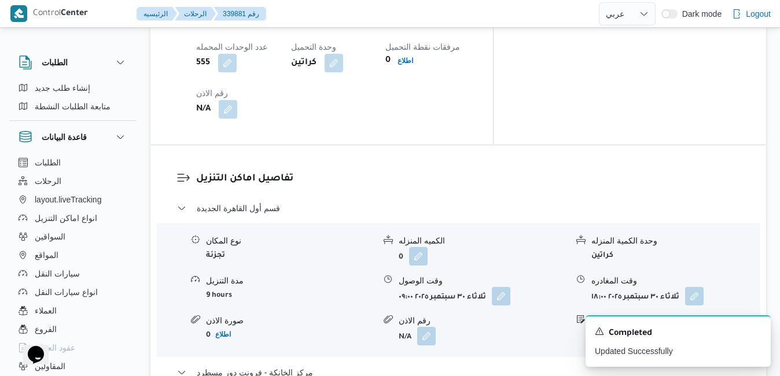
scroll to position [0, 0]
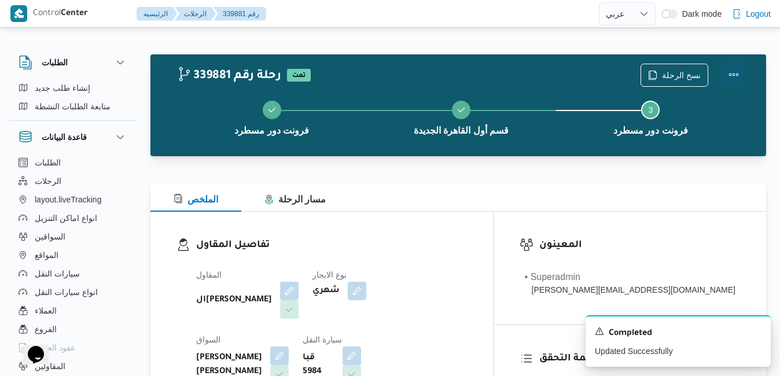
click at [738, 69] on button "Actions" at bounding box center [733, 74] width 23 height 23
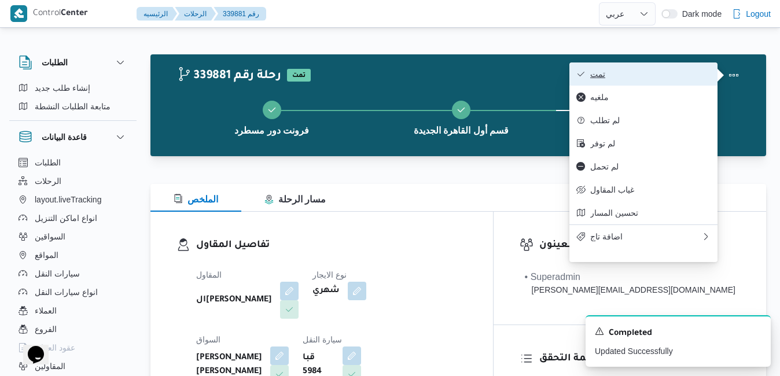
click at [679, 69] on span "تمت" at bounding box center [650, 73] width 120 height 9
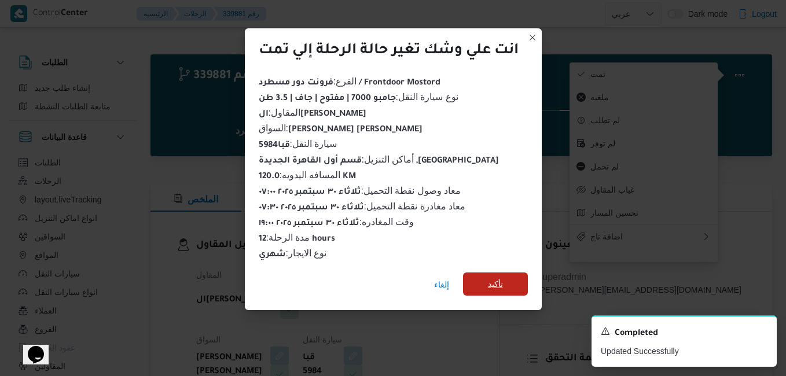
click at [508, 279] on span "تأكيد" at bounding box center [495, 283] width 65 height 23
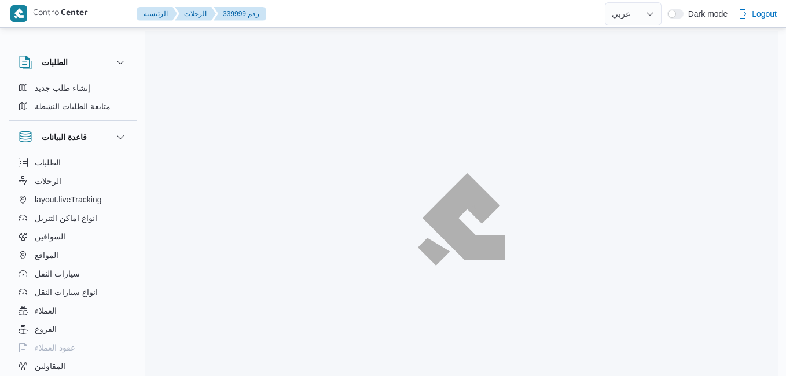
select select "ar"
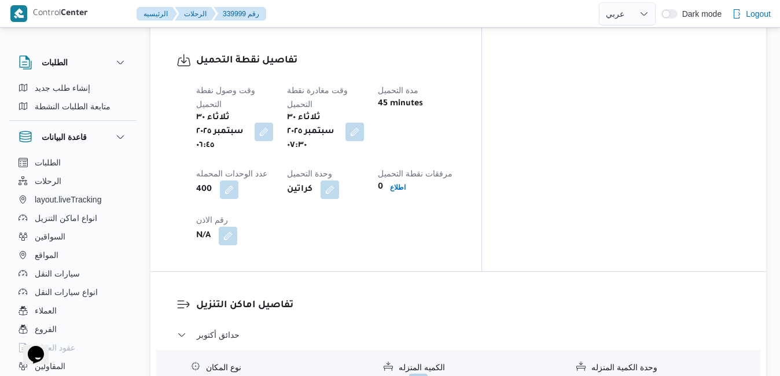
scroll to position [972, 0]
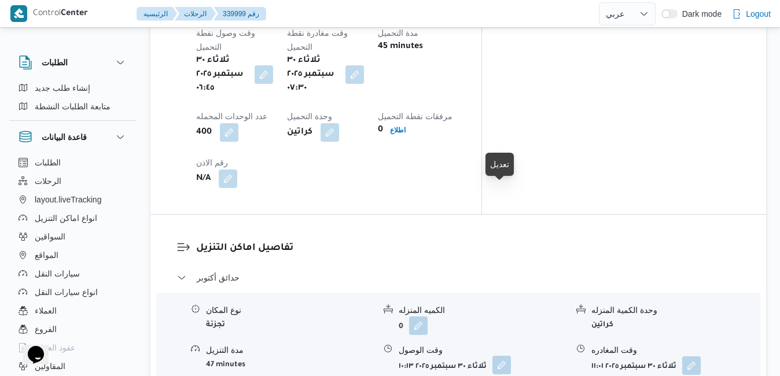
click at [506, 356] on button "button" at bounding box center [501, 365] width 19 height 19
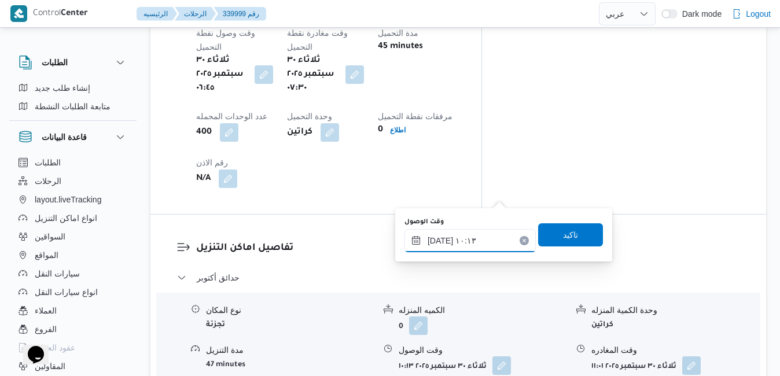
click at [465, 242] on input "[DATE] ١٠:١٣" at bounding box center [469, 240] width 131 height 23
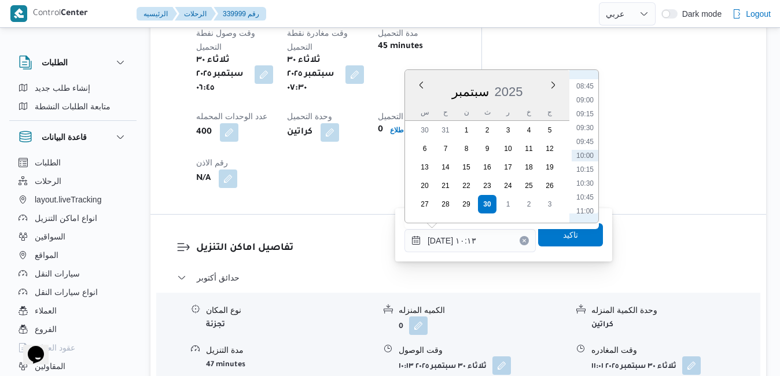
scroll to position [367, 0]
click at [585, 193] on li "08:30" at bounding box center [585, 190] width 27 height 12
type input "[DATE] ٠٨:٣٠"
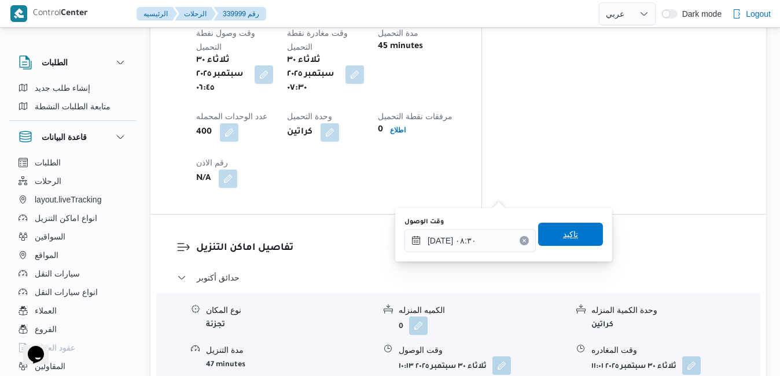
click at [573, 231] on span "تاكيد" at bounding box center [570, 234] width 65 height 23
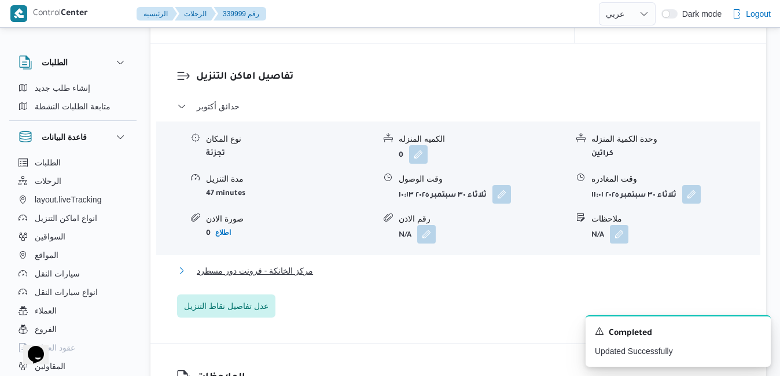
click at [505, 269] on button "مركز الخانكة - فرونت دور مسطرد" at bounding box center [458, 271] width 563 height 14
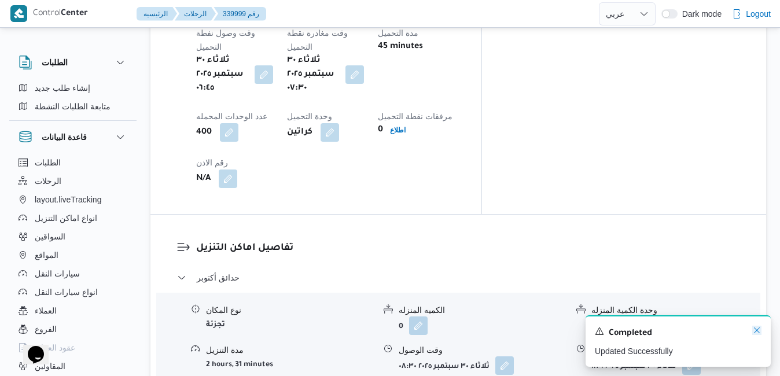
click at [758, 330] on icon "Dismiss toast" at bounding box center [756, 330] width 9 height 9
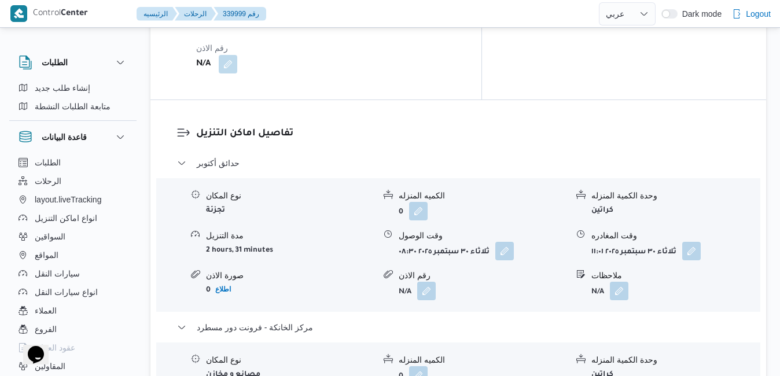
scroll to position [1088, 0]
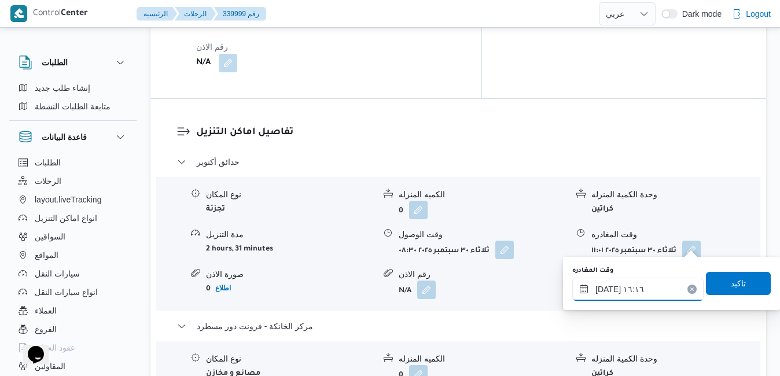
click at [637, 295] on input "٣٠/٠٩/٢٠٢٥ ١٦:١٦" at bounding box center [637, 289] width 131 height 23
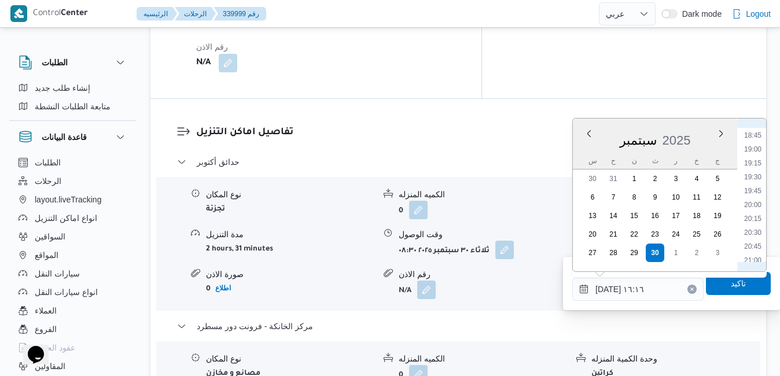
scroll to position [1067, 0]
click at [760, 142] on ul "00:00 00:15 00:30 00:45 01:00 01:15 01:30 01:45 02:00 02:15 02:30 02:45 03:00 0…" at bounding box center [752, 195] width 27 height 134
click at [752, 137] on li "19:15" at bounding box center [752, 136] width 27 height 12
type input "٣٠/٠٩/٢٠٢٥ ١٩:١٥"
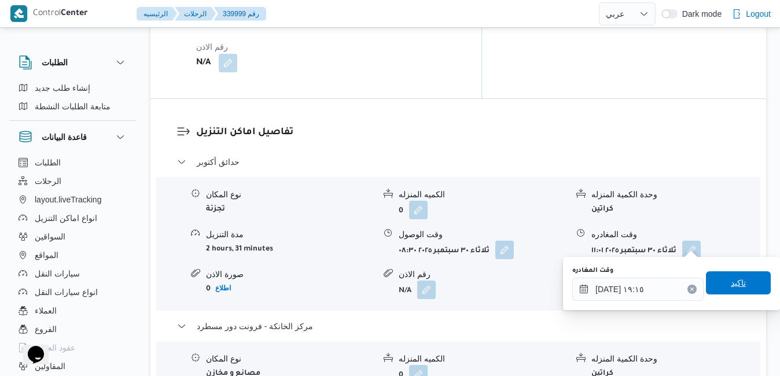
click at [731, 283] on span "تاكيد" at bounding box center [738, 283] width 15 height 14
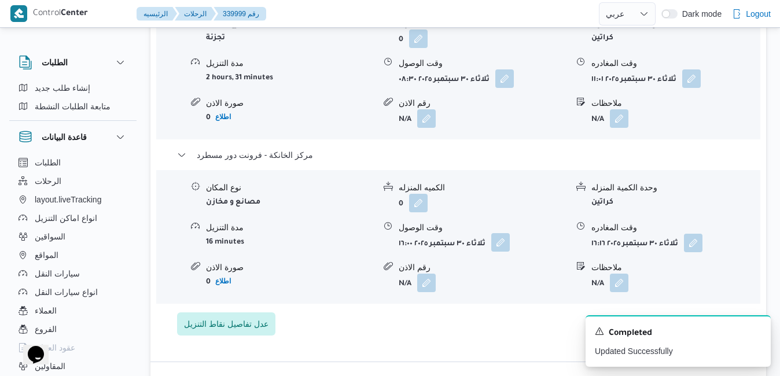
click at [498, 242] on button "button" at bounding box center [500, 242] width 19 height 19
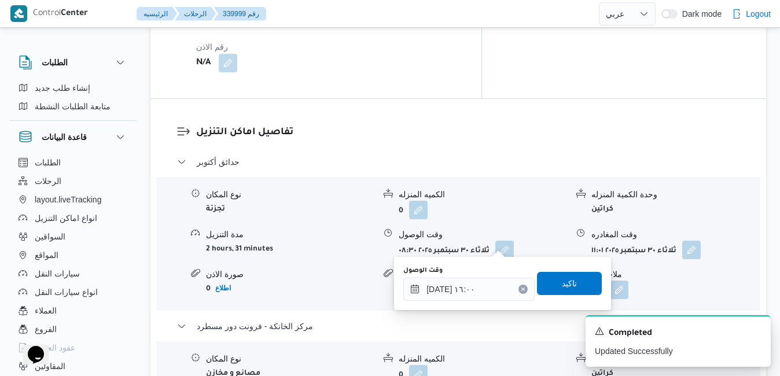
click at [471, 304] on div "You are in a dialog. To close this dialog, hit escape. وقت الوصول ٣٠/٠٩/٢٠٢٥ ١٦…" at bounding box center [502, 283] width 217 height 53
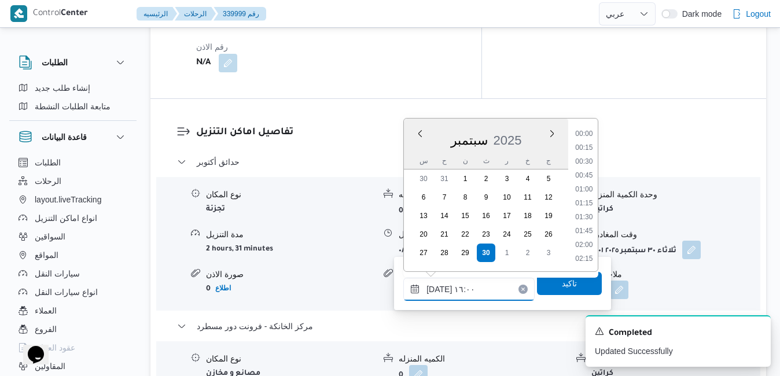
click at [477, 288] on input "٣٠/٠٩/٢٠٢٥ ١٦:٠٠" at bounding box center [468, 289] width 131 height 23
click at [585, 135] on li "19:00" at bounding box center [584, 136] width 27 height 12
type input "[DATE] ١٩:٠٠"
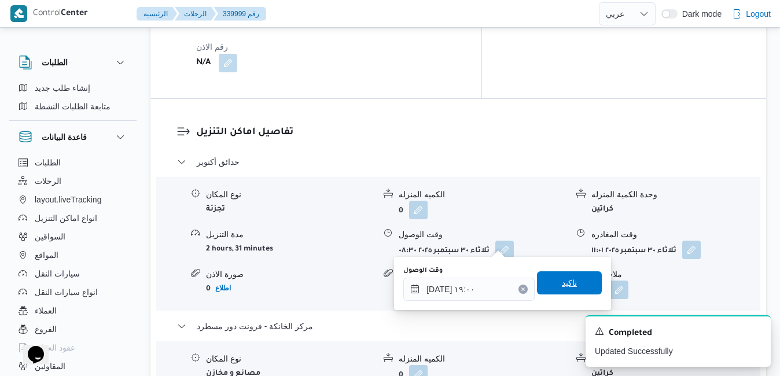
click at [562, 282] on span "تاكيد" at bounding box center [569, 283] width 15 height 14
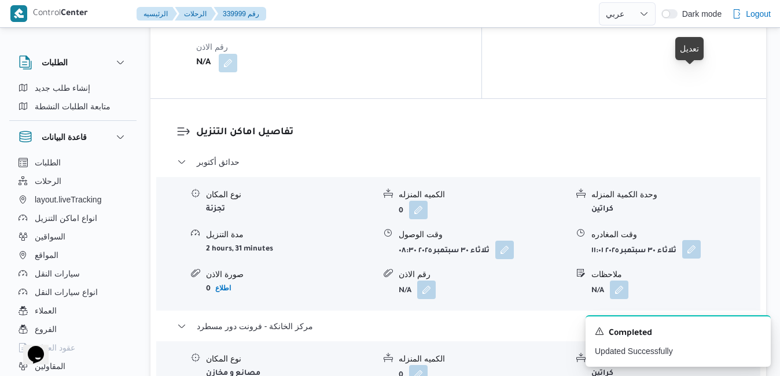
click at [695, 240] on button "button" at bounding box center [691, 249] width 19 height 19
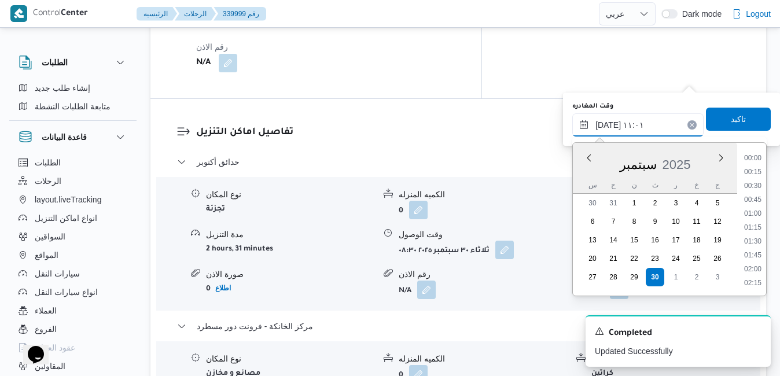
click at [645, 128] on input "٣٠/٠٩/٢٠٢٥ ١١:٠١" at bounding box center [637, 124] width 131 height 23
click at [756, 261] on li "18:00" at bounding box center [752, 265] width 27 height 12
type input "٣٠/٠٩/٢٠٢٥ ١٨:٠٠"
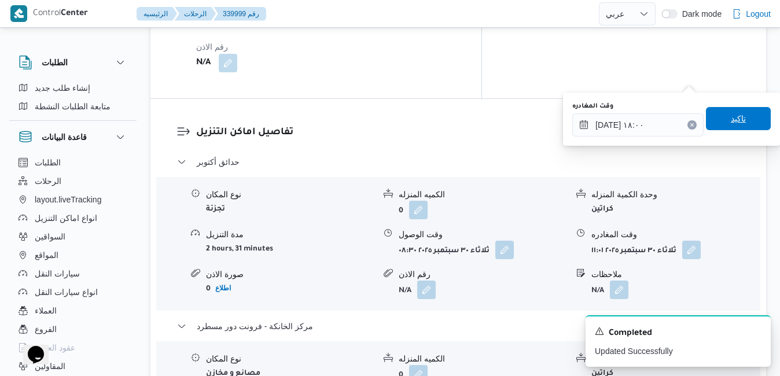
click at [739, 122] on span "تاكيد" at bounding box center [738, 118] width 65 height 23
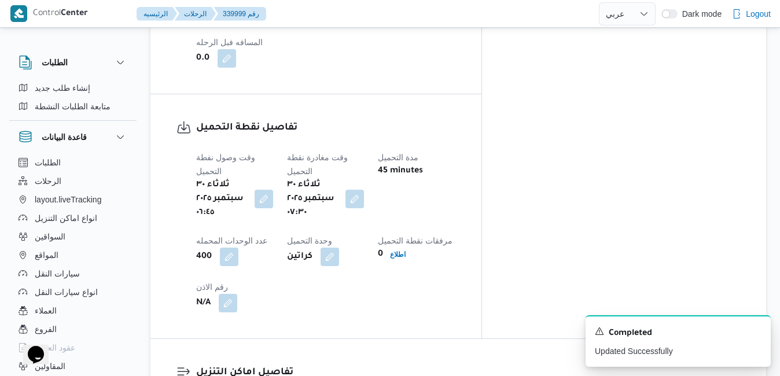
scroll to position [0, 0]
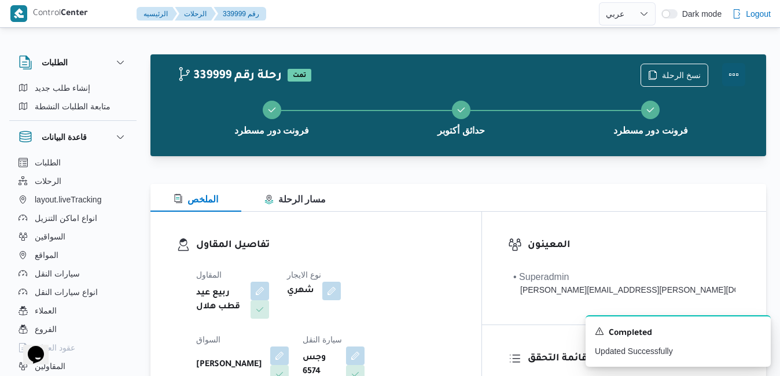
click at [728, 68] on button "Actions" at bounding box center [733, 74] width 23 height 23
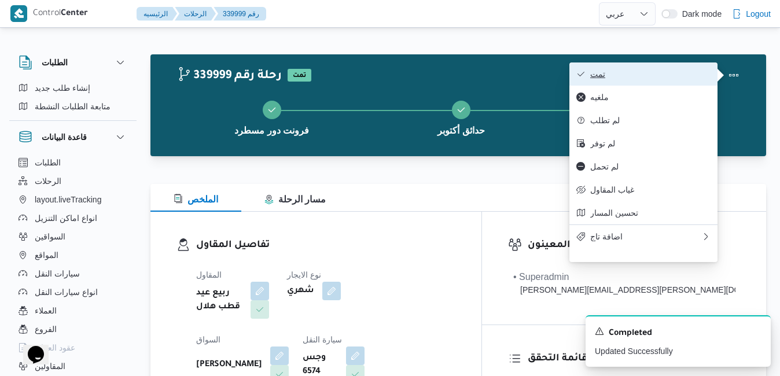
click at [683, 75] on span "تمت" at bounding box center [650, 73] width 120 height 9
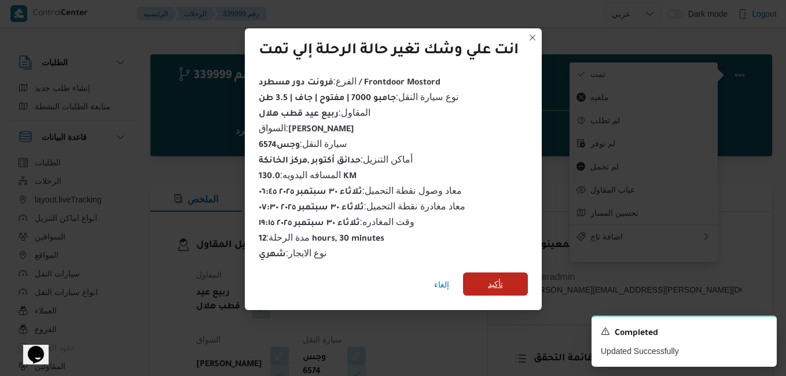
click at [506, 274] on span "تأكيد" at bounding box center [495, 283] width 65 height 23
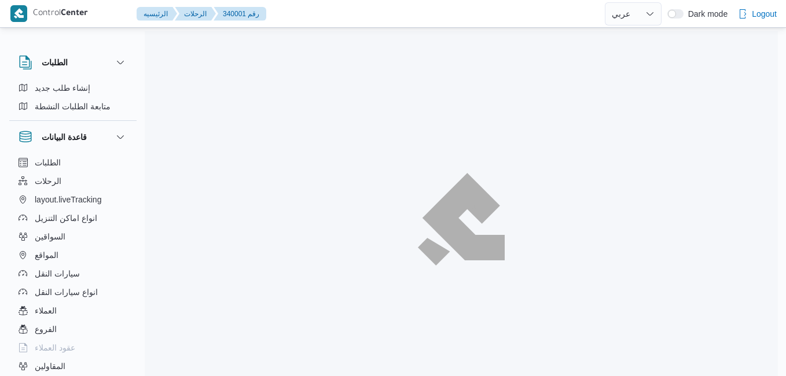
select select "ar"
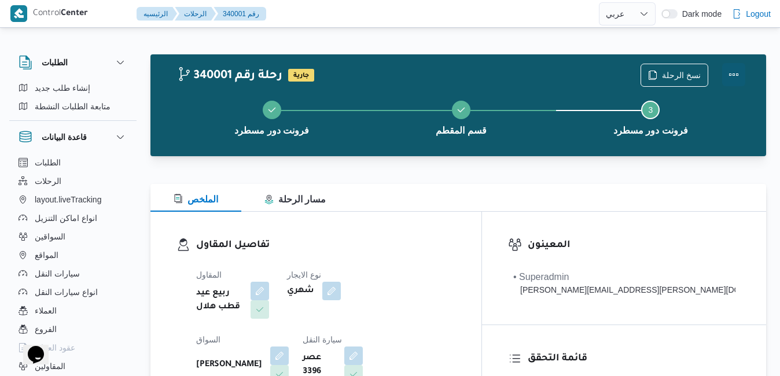
click at [729, 72] on button "Actions" at bounding box center [733, 74] width 23 height 23
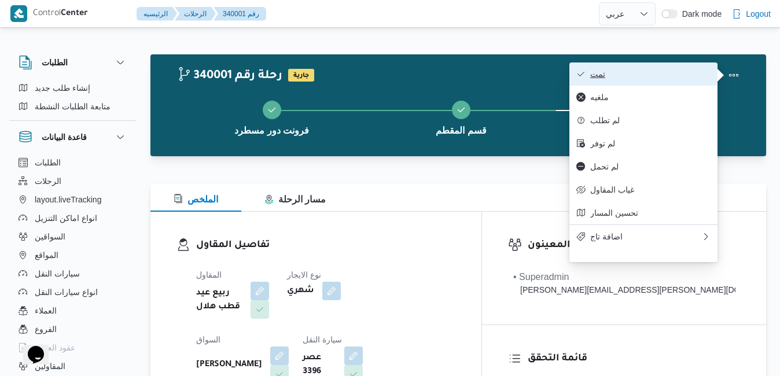
click at [681, 73] on span "تمت" at bounding box center [650, 73] width 120 height 9
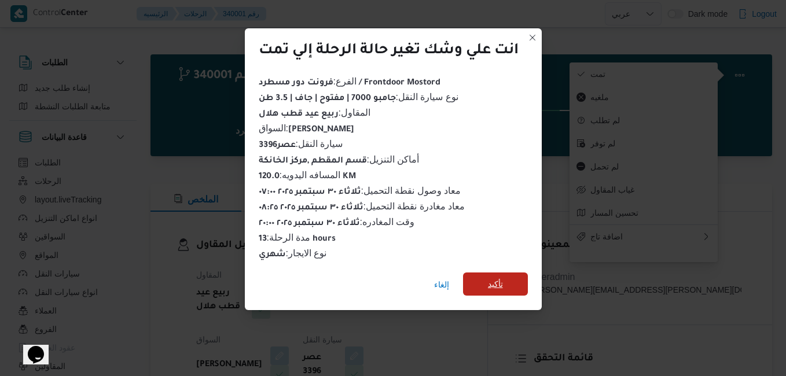
click at [488, 277] on span "تأكيد" at bounding box center [495, 284] width 15 height 14
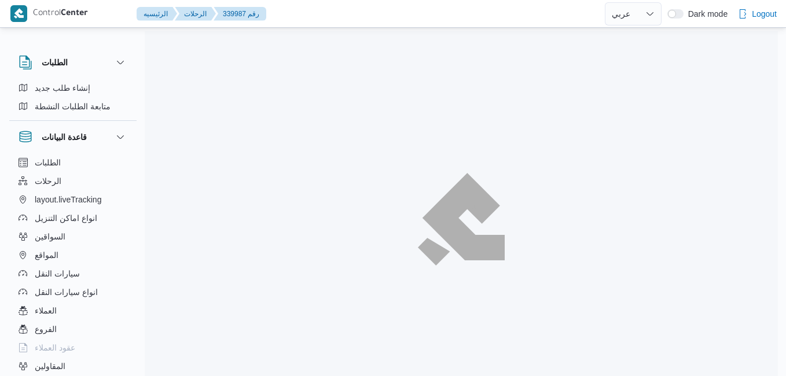
select select "ar"
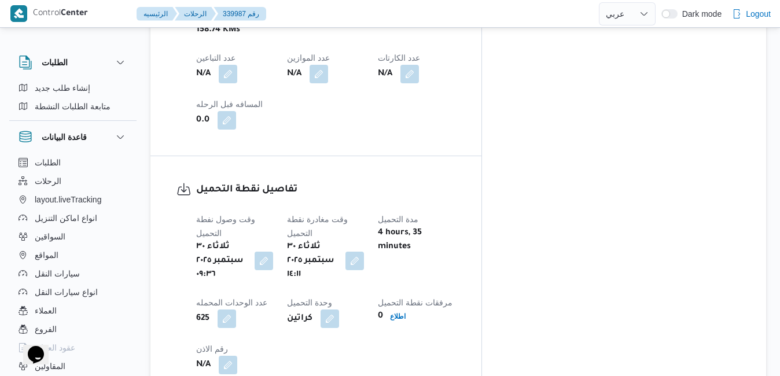
scroll to position [764, 0]
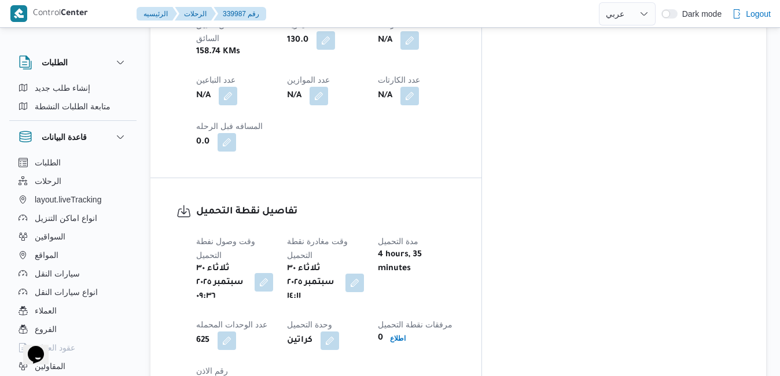
click at [273, 273] on button "button" at bounding box center [264, 282] width 19 height 19
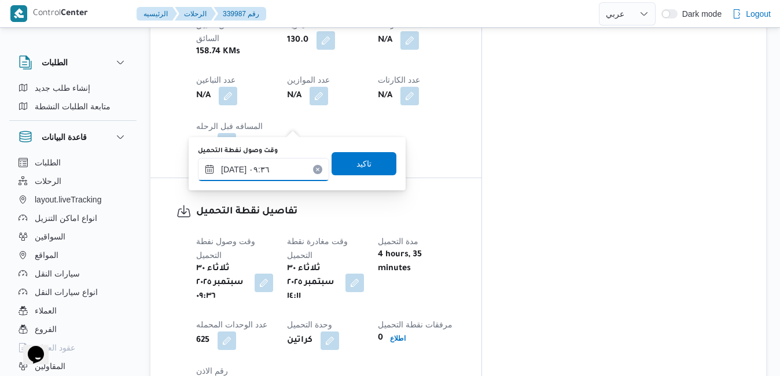
click at [269, 172] on input "[DATE] ٠٩:٣٦" at bounding box center [263, 169] width 131 height 23
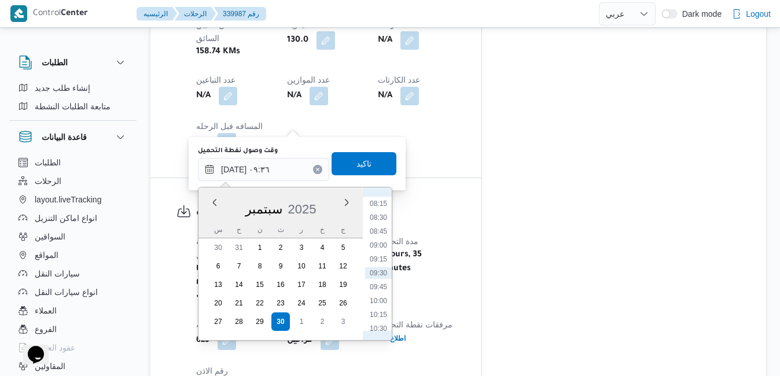
scroll to position [340, 0]
click at [382, 252] on li "07:00" at bounding box center [378, 252] width 27 height 12
type input "[DATE] ٠٧:٠٠"
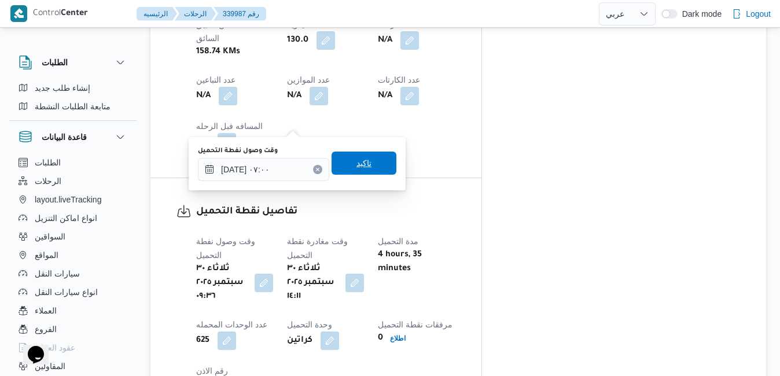
click at [357, 159] on span "تاكيد" at bounding box center [363, 163] width 15 height 14
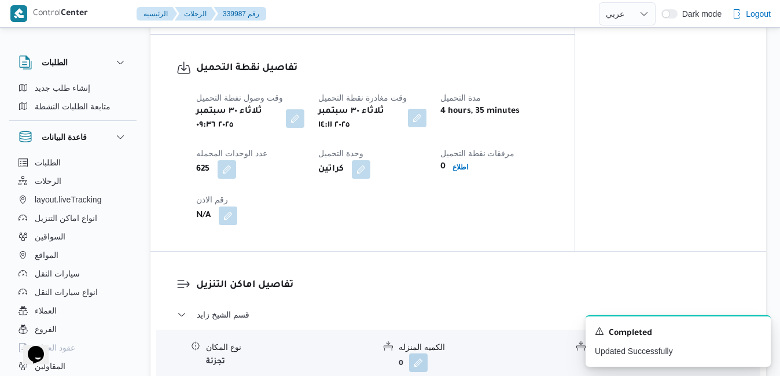
click at [417, 121] on button "button" at bounding box center [417, 118] width 19 height 19
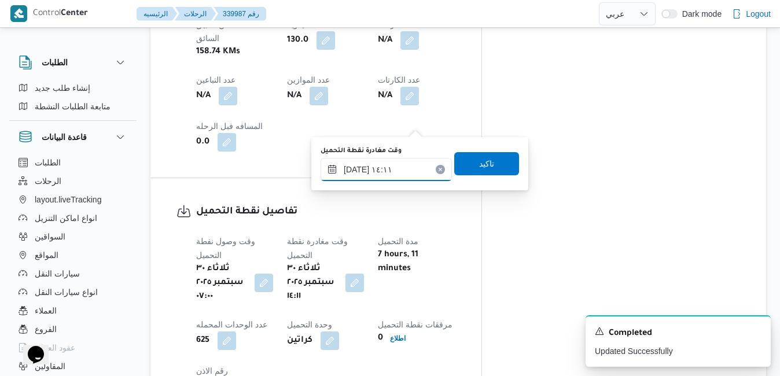
click at [373, 165] on input "[DATE] ١٤:١١" at bounding box center [385, 169] width 131 height 23
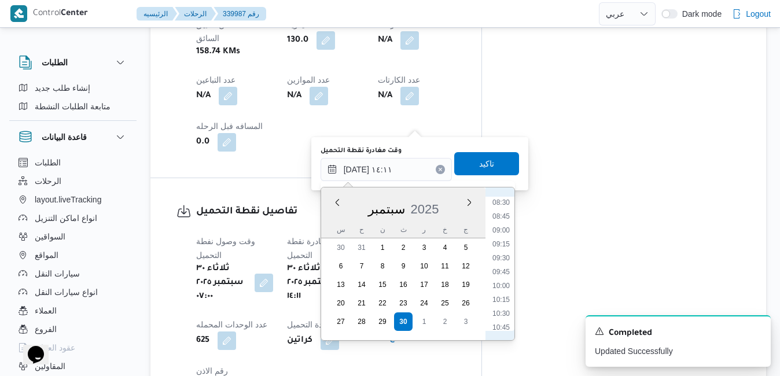
scroll to position [355, 0]
click at [499, 268] on li "07:30" at bounding box center [501, 265] width 27 height 12
type input "٣٠/٠٩/٢٠٢٥ ٠٧:٣٠"
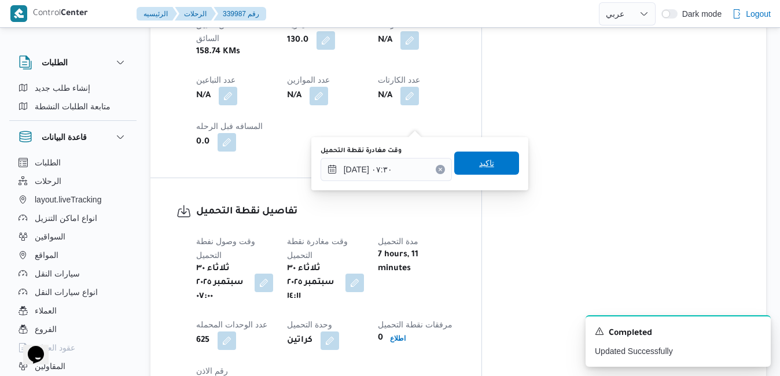
click at [493, 167] on span "تاكيد" at bounding box center [486, 163] width 65 height 23
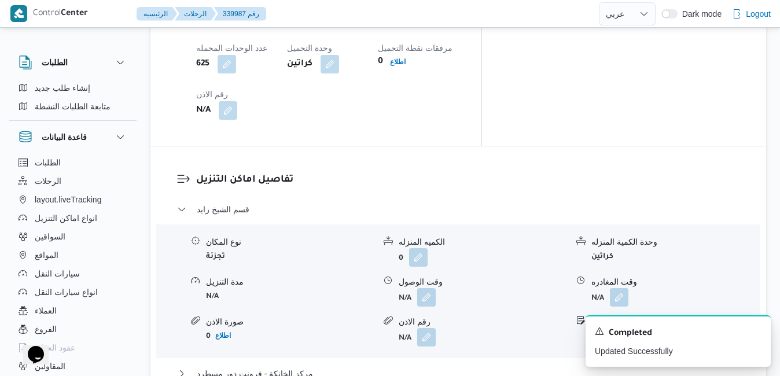
scroll to position [1041, 0]
click at [433, 286] on button "button" at bounding box center [426, 295] width 19 height 19
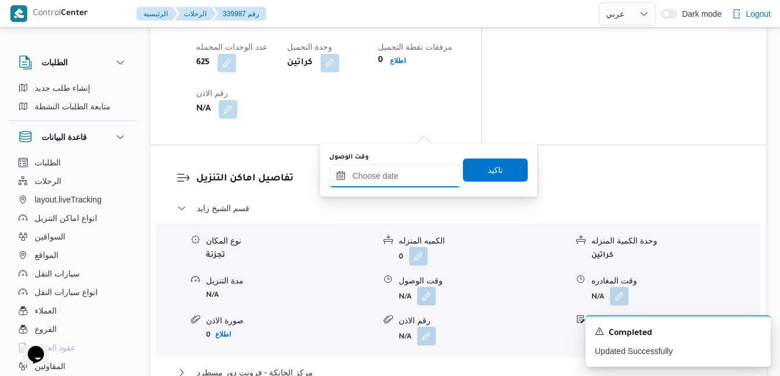
click at [407, 174] on input "وقت الوصول" at bounding box center [394, 175] width 131 height 23
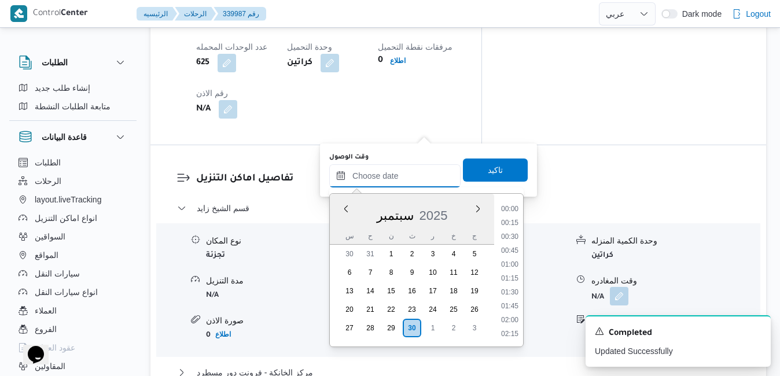
scroll to position [1068, 0]
click at [423, 180] on input "٣٠/٠٩/٢٠٢٥ ٠٨:05" at bounding box center [394, 175] width 131 height 23
click at [503, 319] on li "08:30" at bounding box center [509, 318] width 27 height 12
type input "٣٠/٠٩/٢٠٢٥ ٠٨:٣٠"
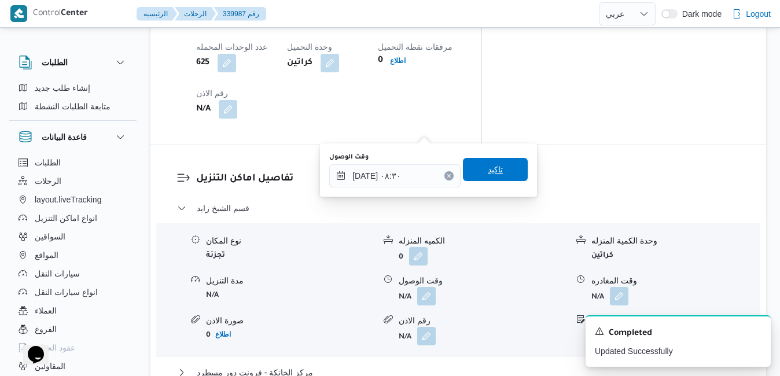
click at [494, 171] on span "تاكيد" at bounding box center [495, 169] width 65 height 23
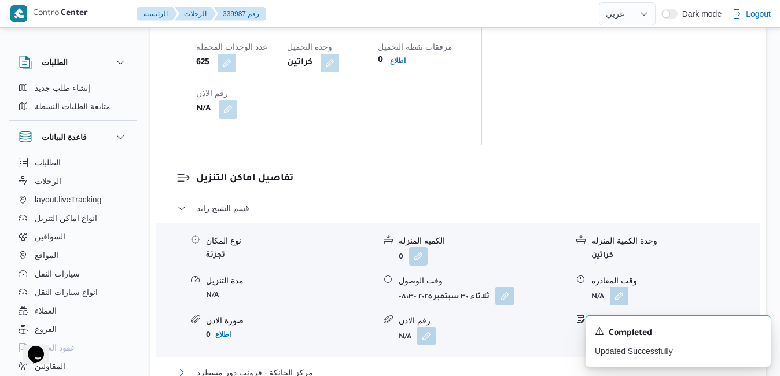
click at [475, 366] on button "مركز الخانكة - فرونت دور مسطرد" at bounding box center [458, 373] width 563 height 14
click at [754, 330] on icon "Dismiss toast" at bounding box center [756, 330] width 9 height 9
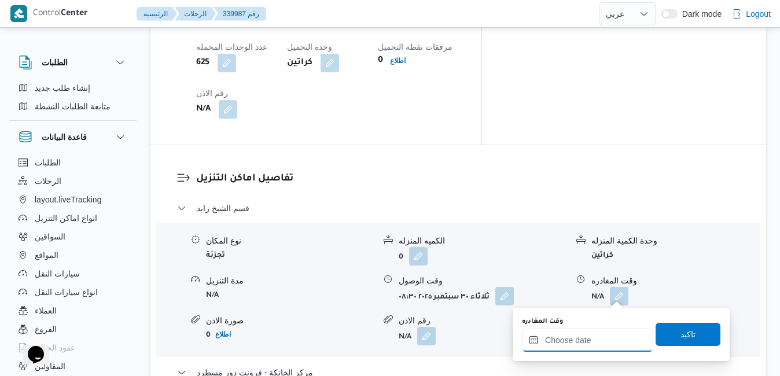
click at [577, 345] on input "وقت المغادره" at bounding box center [587, 340] width 131 height 23
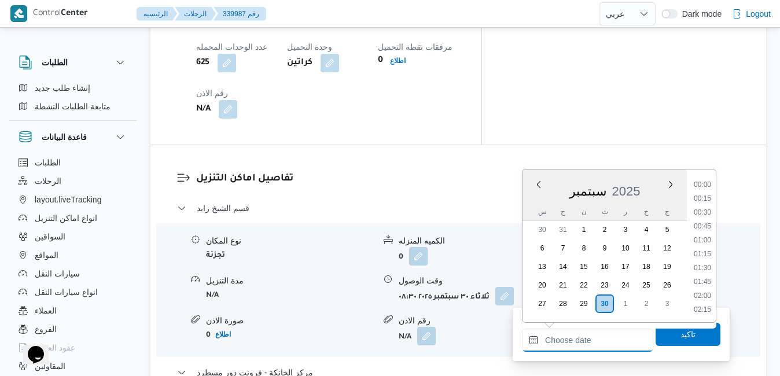
scroll to position [1068, 0]
click at [533, 198] on div "سبتمبر 2025" at bounding box center [604, 189] width 164 height 30
click at [705, 243] on li "20:15" at bounding box center [702, 241] width 27 height 12
type input "[DATE] ٢٠:١٥"
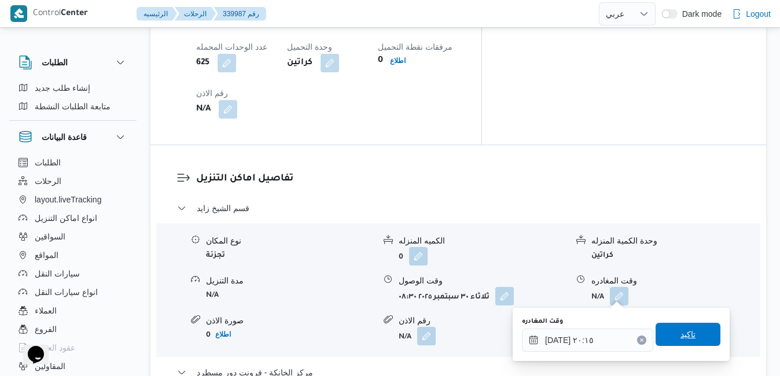
click at [680, 334] on span "تاكيد" at bounding box center [687, 334] width 15 height 14
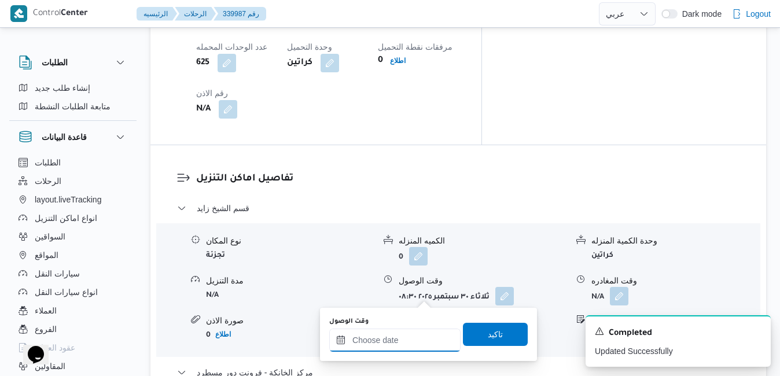
click at [382, 340] on input "وقت الوصول" at bounding box center [394, 340] width 131 height 23
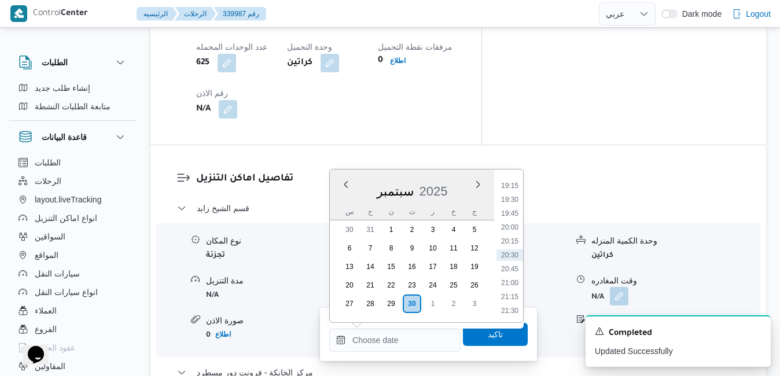
click at [344, 202] on div "سبتمبر 2025" at bounding box center [412, 189] width 164 height 30
click at [514, 227] on li "20:00" at bounding box center [509, 228] width 27 height 12
type input "٣٠/٠٩/٢٠٢٥ ٢٠:٠٠"
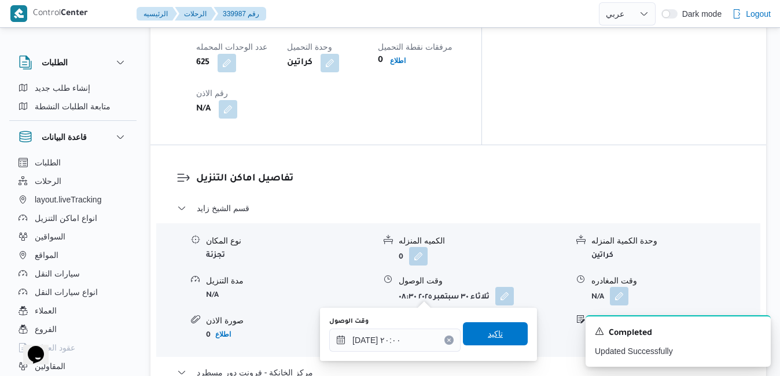
click at [493, 337] on span "تاكيد" at bounding box center [495, 334] width 15 height 14
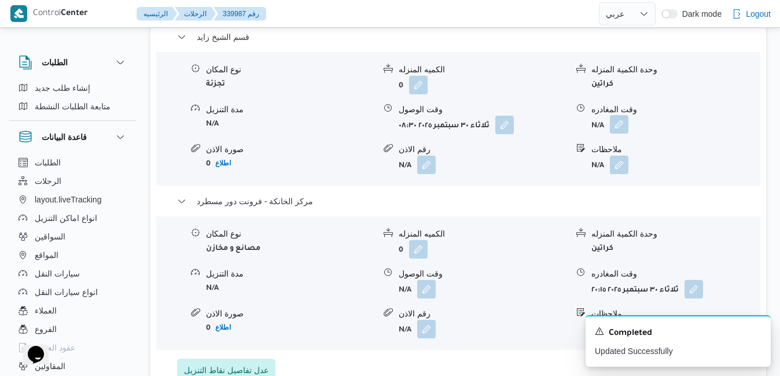
click at [620, 131] on button "button" at bounding box center [619, 124] width 19 height 19
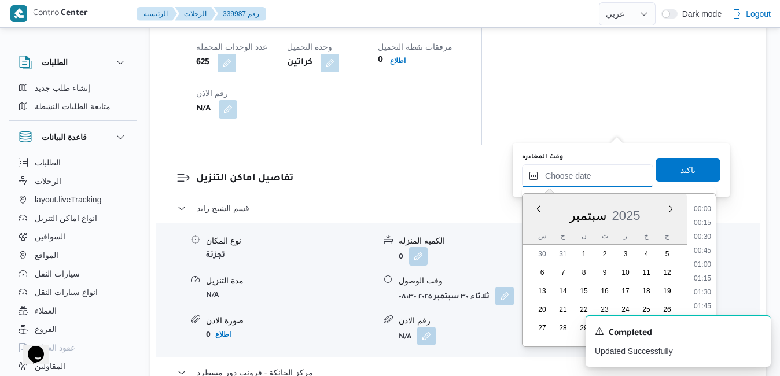
click at [579, 182] on input "وقت المغادره" at bounding box center [587, 175] width 131 height 23
click at [533, 226] on div "سبتمبر 2025" at bounding box center [604, 213] width 164 height 30
click at [706, 302] on li "18:45" at bounding box center [702, 300] width 27 height 12
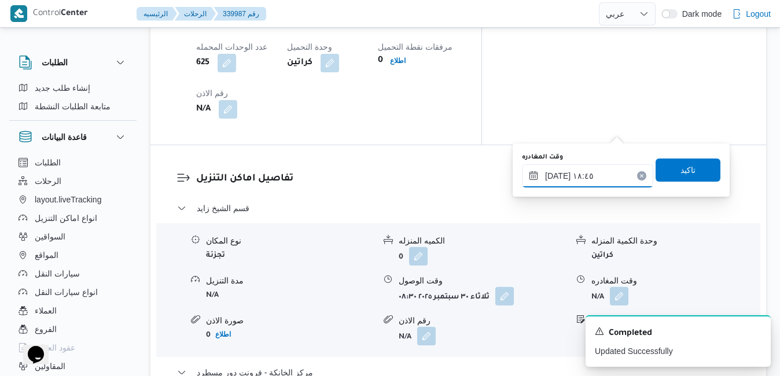
click at [609, 180] on input "٣٠/٠٩/٢٠٢٥ ١٨:٤٥" at bounding box center [587, 175] width 131 height 23
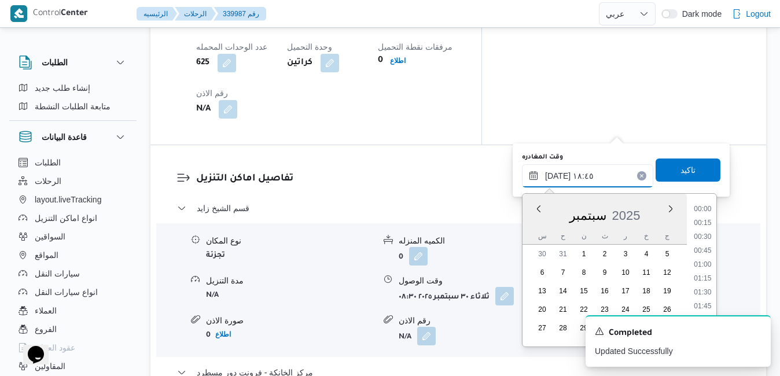
scroll to position [971, 0]
click at [706, 291] on li "19:00" at bounding box center [702, 294] width 27 height 12
type input "٣٠/٠٩/٢٠٢٥ ١٩:٠٠"
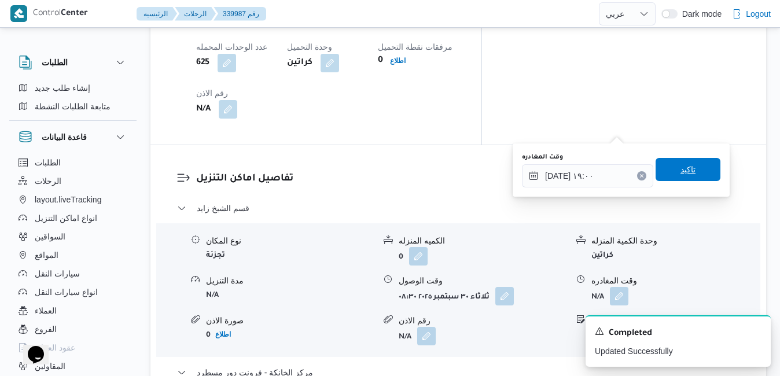
click at [688, 174] on span "تاكيد" at bounding box center [687, 169] width 65 height 23
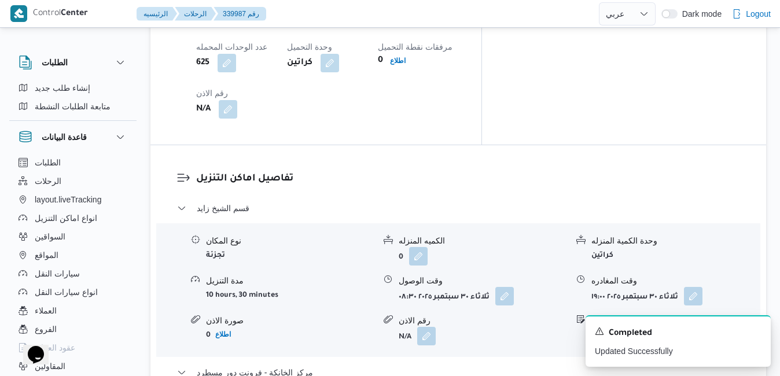
scroll to position [0, 0]
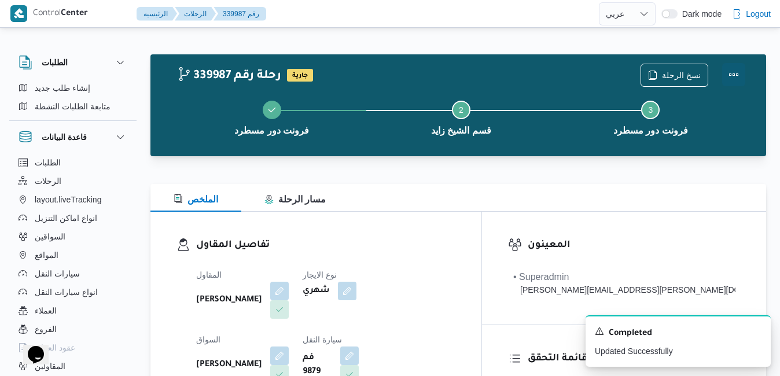
click at [734, 77] on button "Actions" at bounding box center [733, 74] width 23 height 23
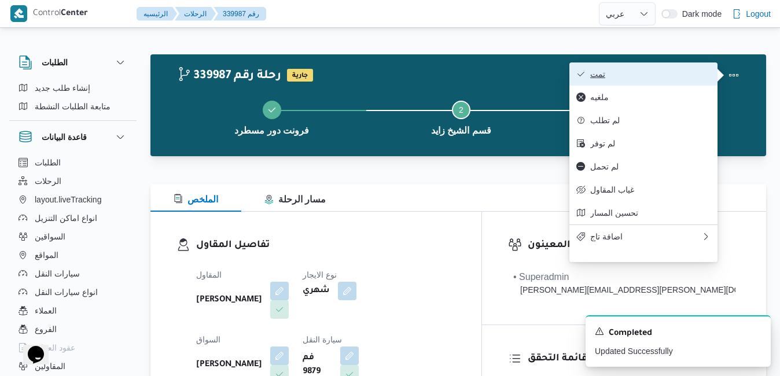
click at [685, 75] on span "تمت" at bounding box center [650, 73] width 120 height 9
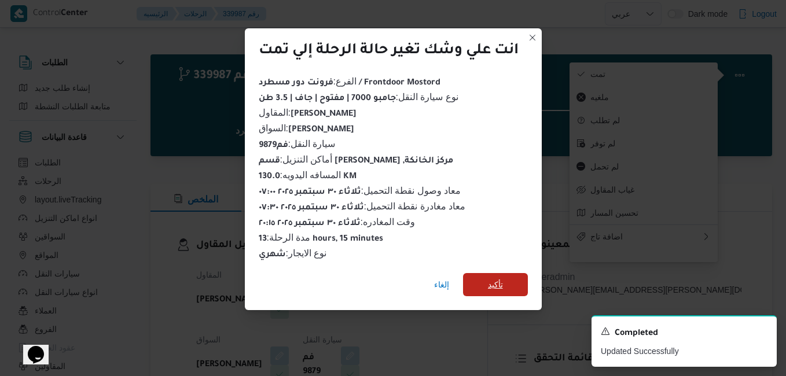
click at [502, 283] on span "تأكيد" at bounding box center [495, 285] width 15 height 14
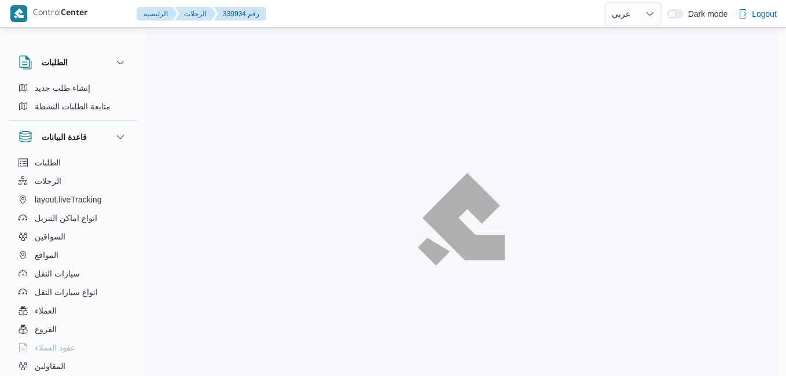
select select "ar"
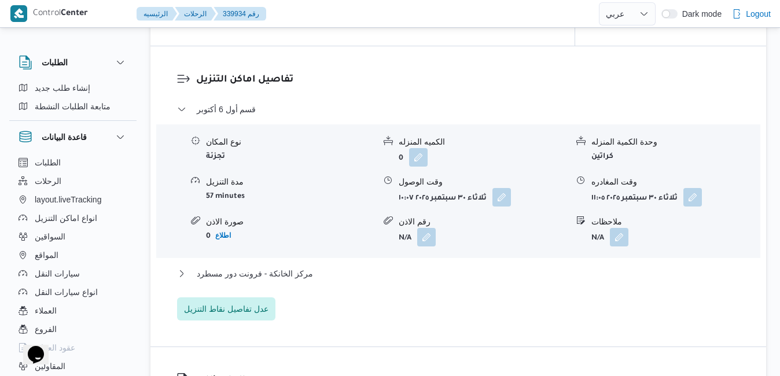
scroll to position [995, 0]
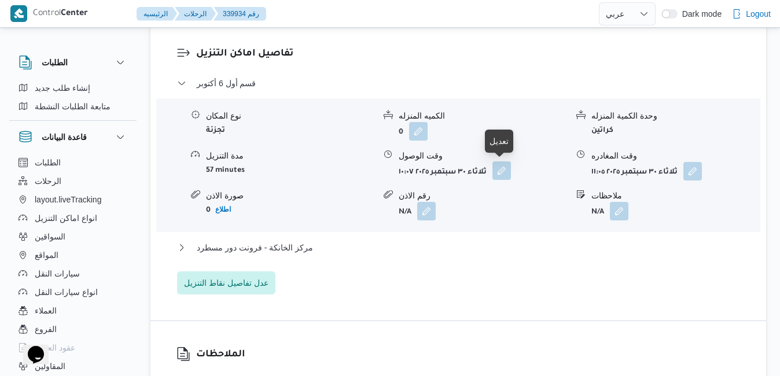
click at [503, 169] on button "button" at bounding box center [501, 170] width 19 height 19
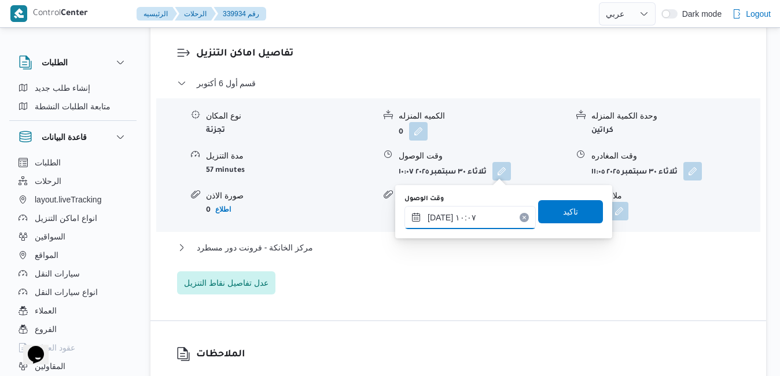
click at [460, 218] on input "[DATE] ١٠:٠٧" at bounding box center [469, 217] width 131 height 23
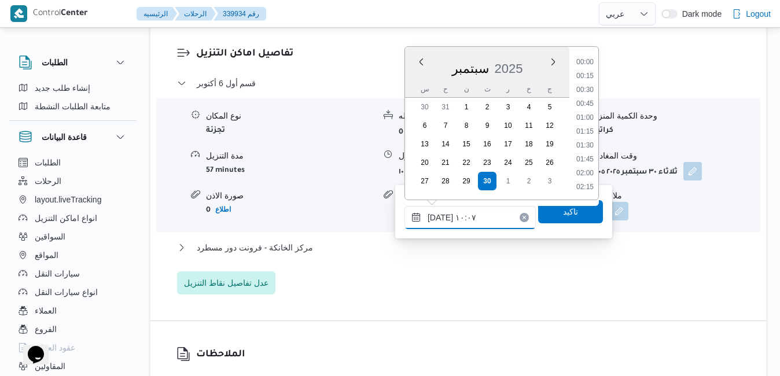
scroll to position [485, 0]
click at [592, 162] on li "10:30" at bounding box center [585, 160] width 27 height 12
type input "[DATE] ١٠:٣٠"
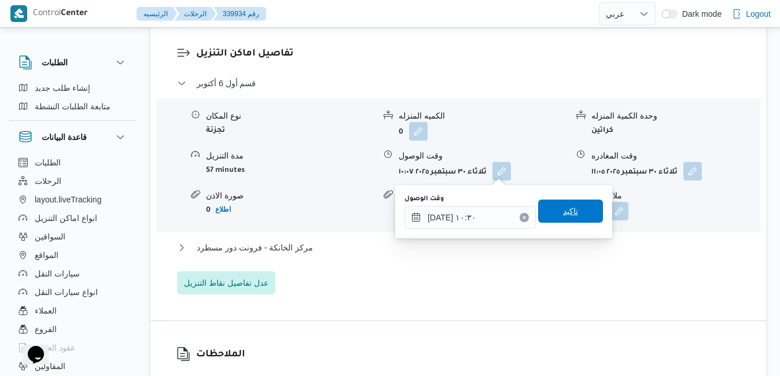
click at [575, 213] on span "تاكيد" at bounding box center [570, 211] width 65 height 23
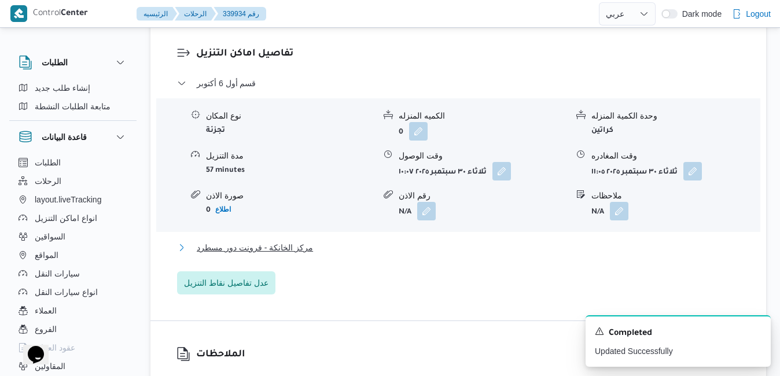
click at [492, 242] on button "مركز الخانكة - فرونت دور مسطرد" at bounding box center [458, 248] width 563 height 14
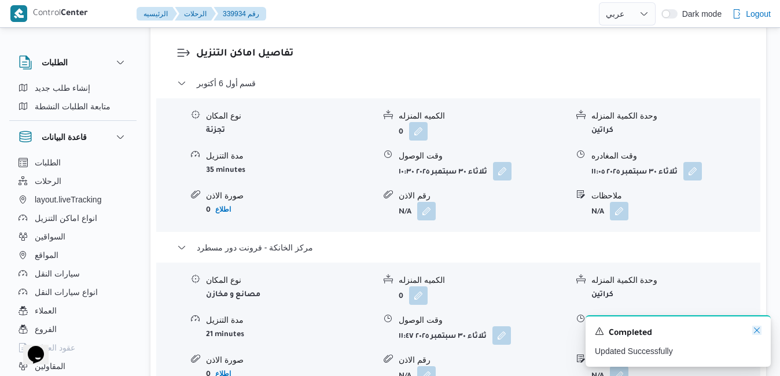
click at [753, 331] on icon "Dismiss toast" at bounding box center [756, 330] width 9 height 9
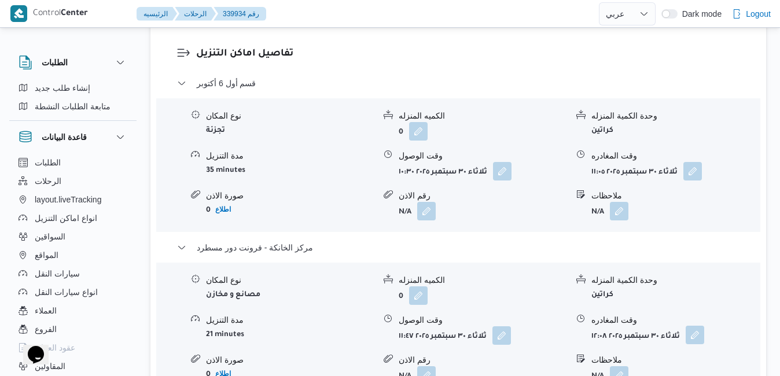
click at [689, 338] on button "button" at bounding box center [694, 335] width 19 height 19
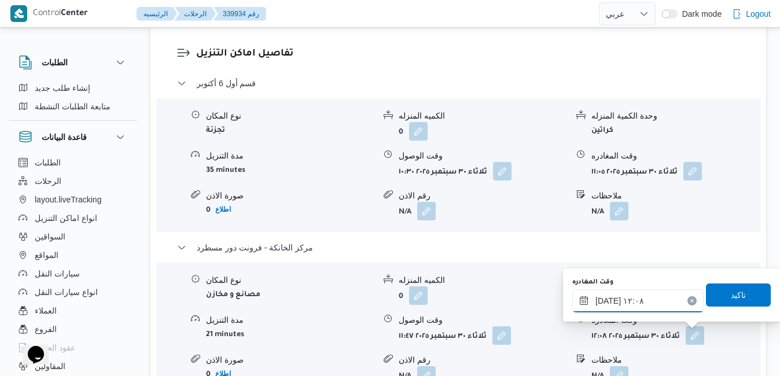
click at [661, 307] on input "[DATE] ١٢:٠٨" at bounding box center [637, 300] width 131 height 23
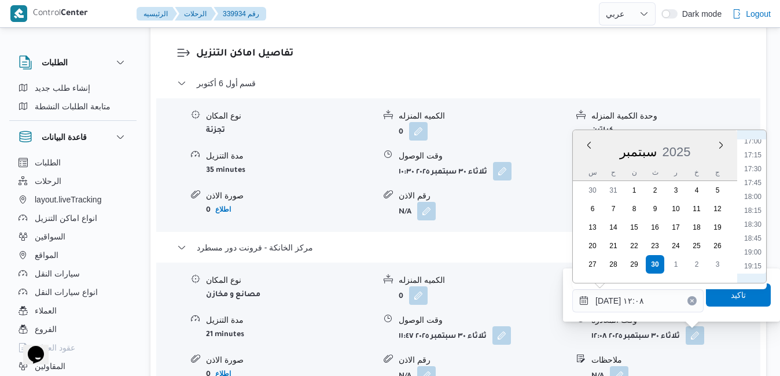
scroll to position [1066, 0]
click at [754, 222] on li "20:30" at bounding box center [752, 218] width 27 height 12
type input "[DATE] ٢٠:٣٠"
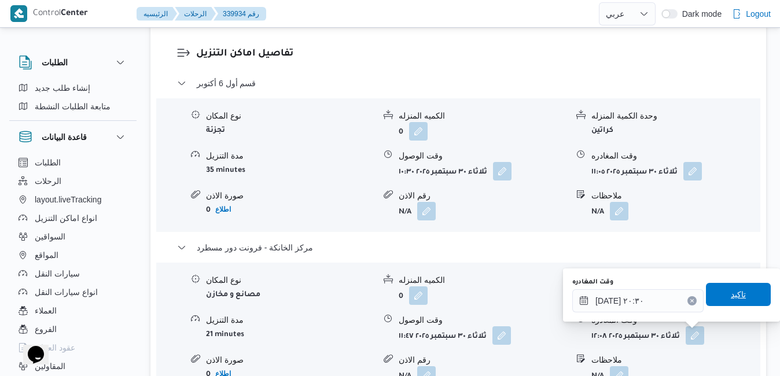
click at [731, 293] on span "تاكيد" at bounding box center [738, 295] width 15 height 14
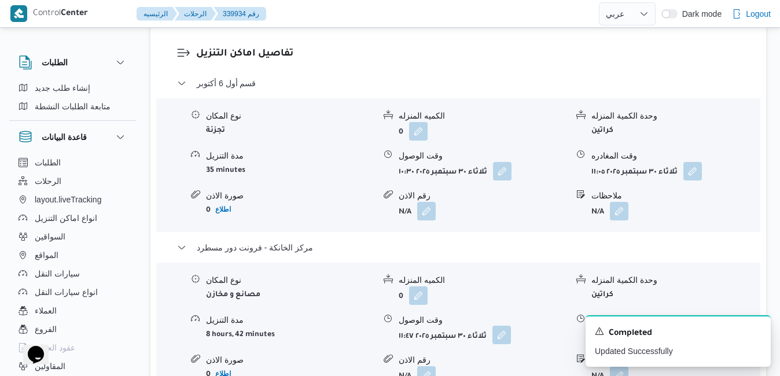
click at [495, 331] on button "button" at bounding box center [501, 335] width 19 height 19
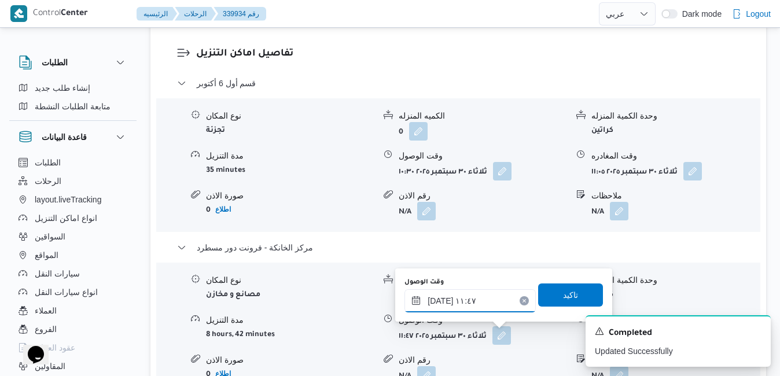
click at [478, 300] on input "[DATE] ١١:٤٧" at bounding box center [469, 300] width 131 height 23
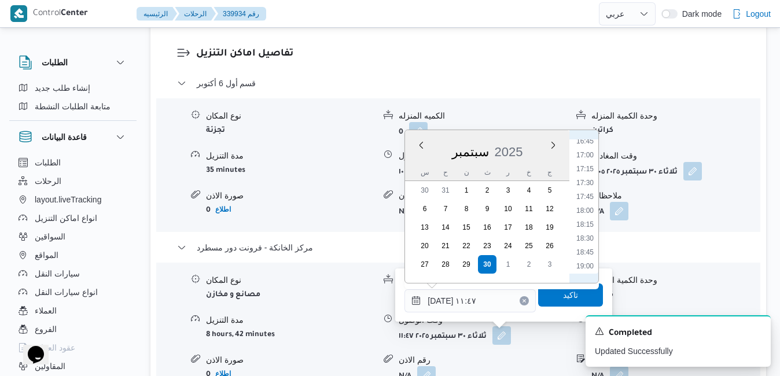
scroll to position [1052, 0]
click at [585, 221] on li "20:15" at bounding box center [585, 218] width 27 height 12
type input "[DATE] ٢٠:١٥"
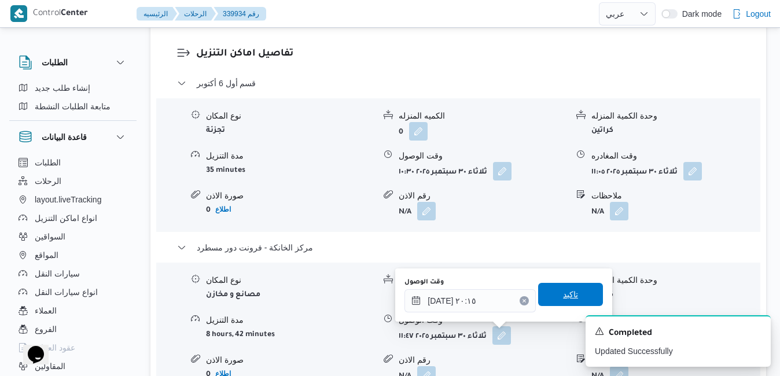
click at [563, 291] on span "تاكيد" at bounding box center [570, 295] width 15 height 14
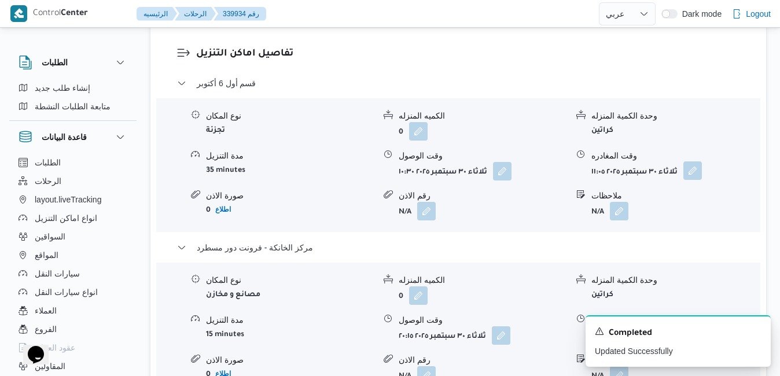
click at [695, 167] on button "button" at bounding box center [692, 170] width 19 height 19
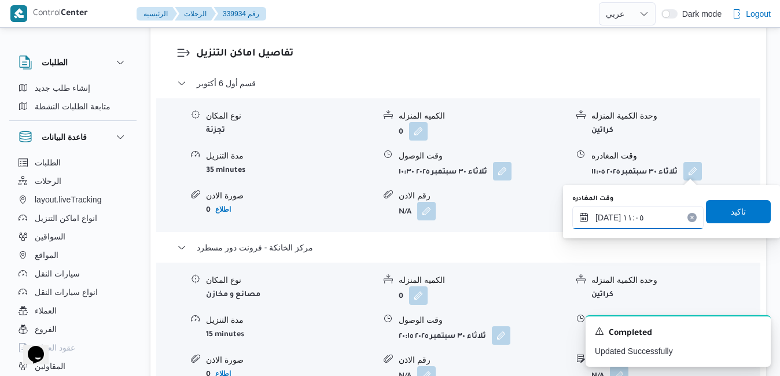
click at [644, 213] on input "[DATE] ١١:٠٥" at bounding box center [637, 217] width 131 height 23
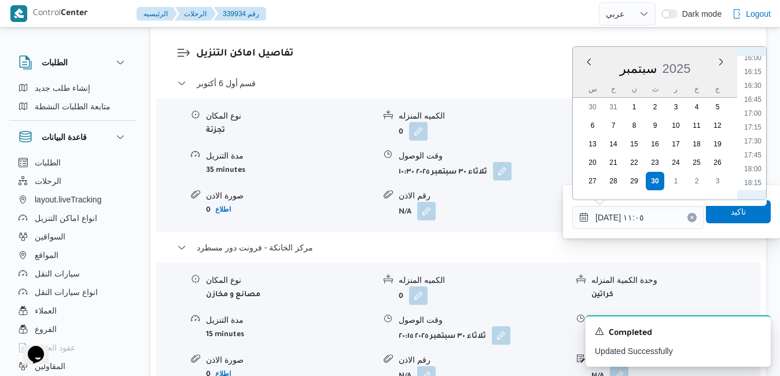
scroll to position [1010, 0]
click at [755, 124] on li "19:15" at bounding box center [752, 121] width 27 height 12
type input "٣٠/٠٩/٢٠٢٥ ١٩:١٥"
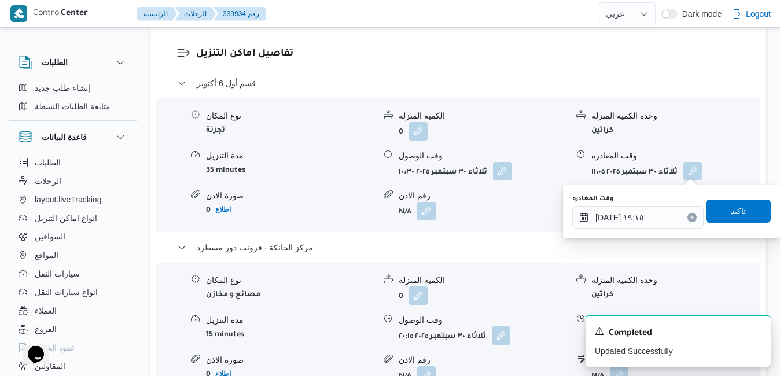
click at [735, 209] on span "تاكيد" at bounding box center [738, 211] width 15 height 14
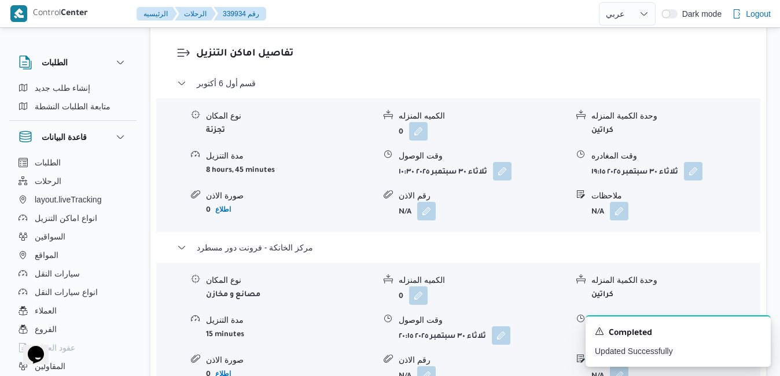
scroll to position [0, 0]
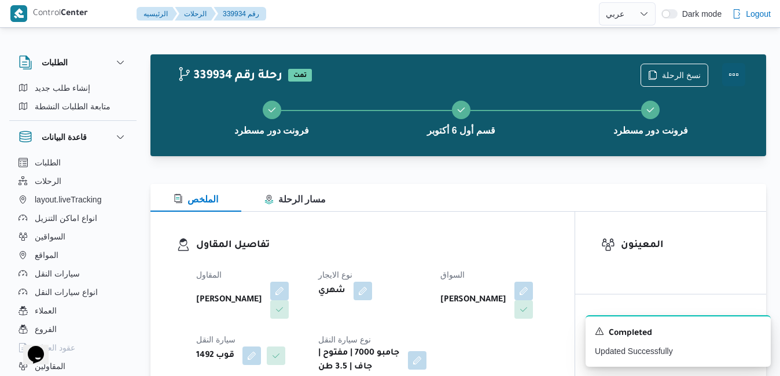
click at [730, 71] on button "Actions" at bounding box center [733, 74] width 23 height 23
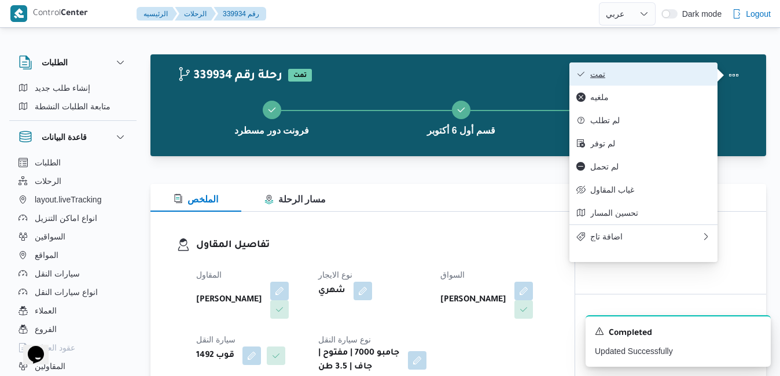
click at [693, 71] on span "تمت" at bounding box center [650, 73] width 120 height 9
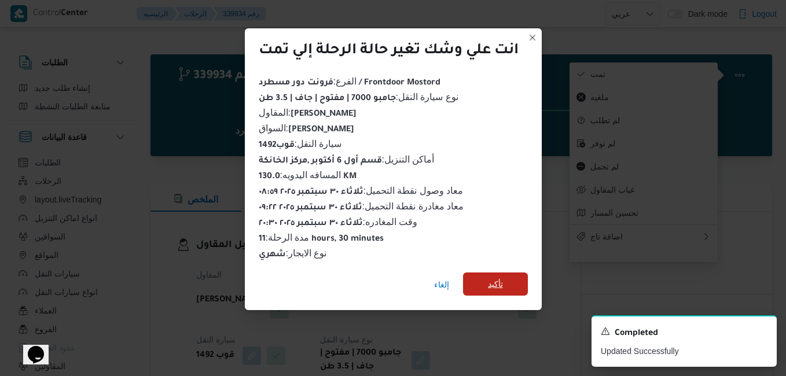
click at [501, 281] on span "تأكيد" at bounding box center [495, 284] width 15 height 14
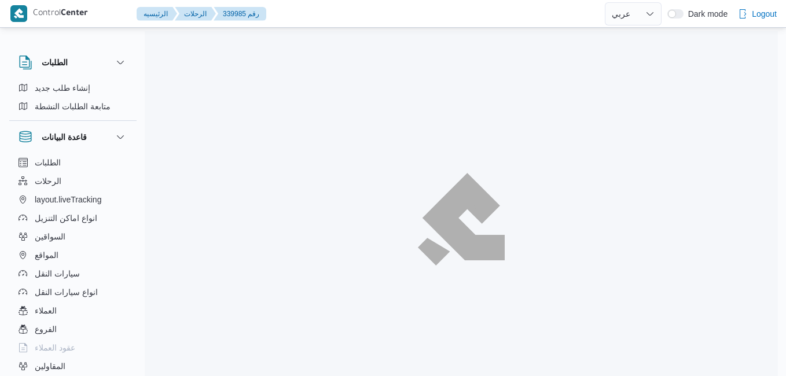
select select "ar"
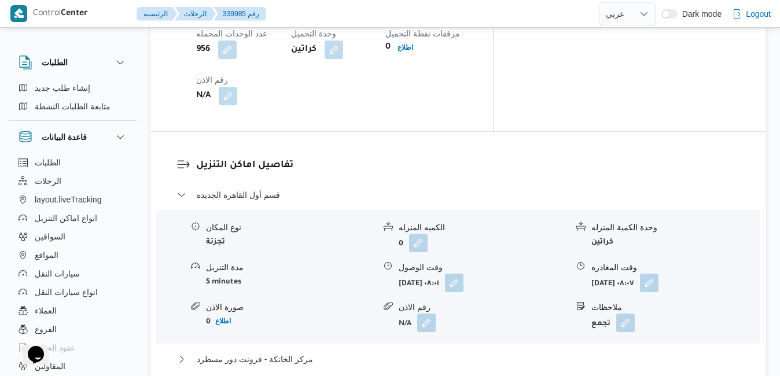
scroll to position [1041, 0]
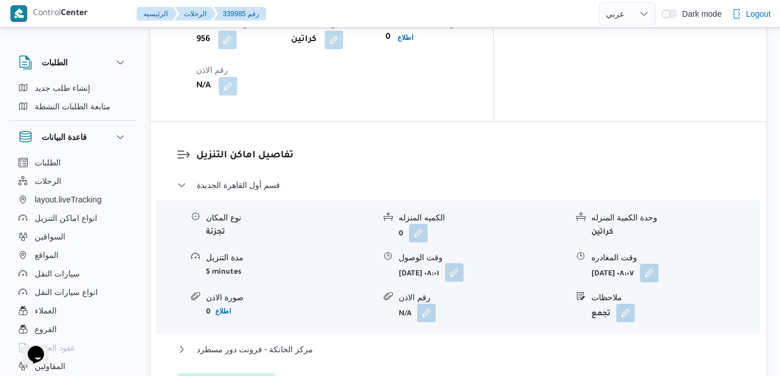
click at [463, 263] on button "button" at bounding box center [454, 272] width 19 height 19
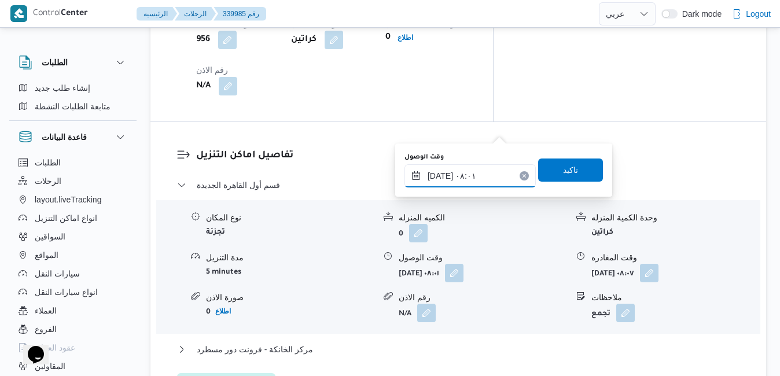
click at [473, 178] on input "[DATE] ٠٨:٠١" at bounding box center [469, 175] width 131 height 23
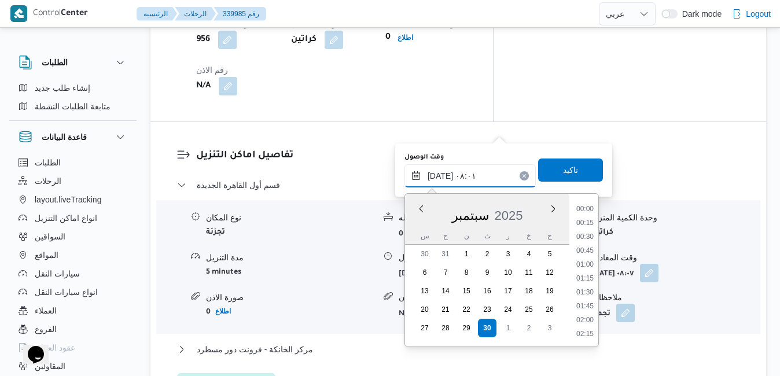
scroll to position [374, 0]
click at [586, 330] on li "09:00" at bounding box center [585, 335] width 27 height 12
type input "[DATE] ٠٩:٠٠"
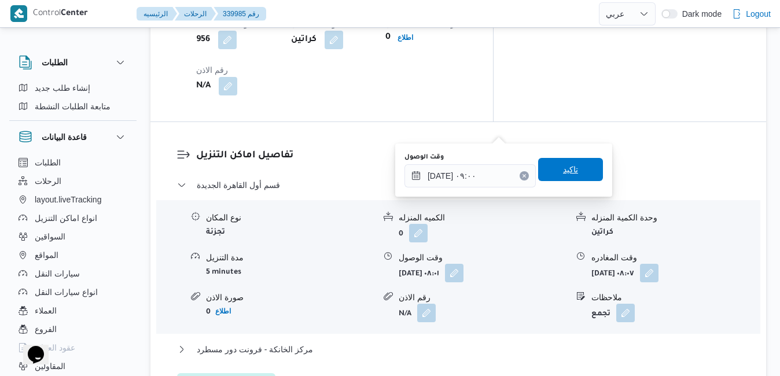
click at [572, 170] on span "تاكيد" at bounding box center [570, 169] width 65 height 23
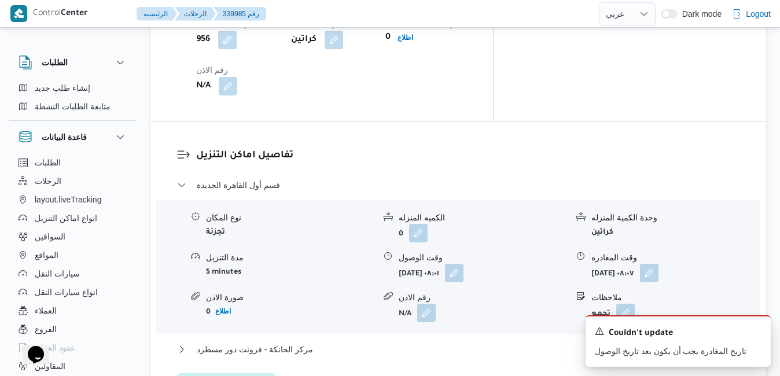
click at [519, 342] on div "مركز الخانكة - فرونت دور مسطرد" at bounding box center [458, 353] width 563 height 22
click at [521, 342] on button "مركز الخانكة - فرونت دور مسطرد" at bounding box center [458, 349] width 563 height 14
click at [759, 328] on icon "Dismiss toast" at bounding box center [756, 330] width 9 height 9
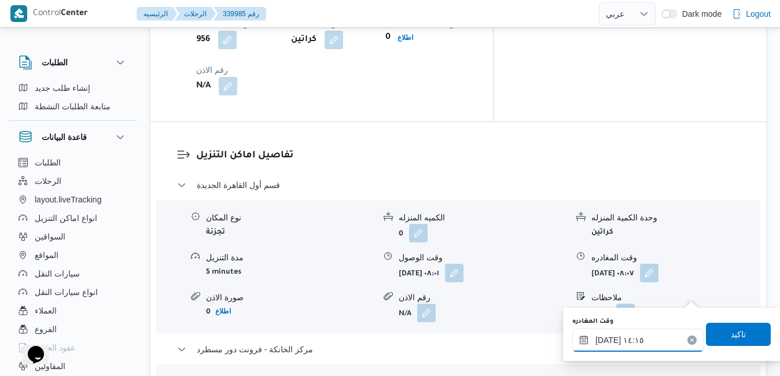
click at [647, 351] on input "[DATE] ١٤:١٥" at bounding box center [637, 340] width 131 height 23
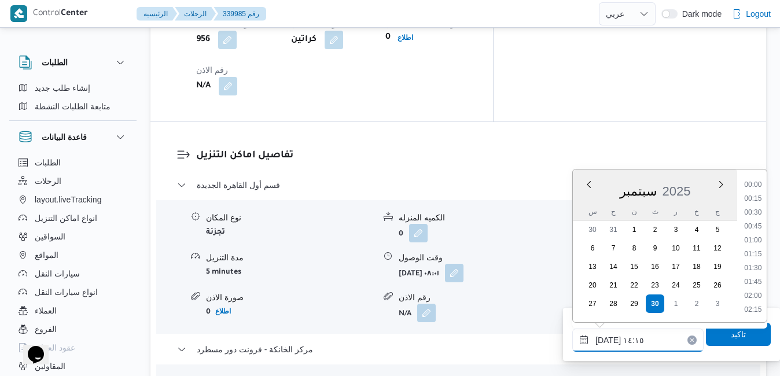
scroll to position [721, 0]
click at [648, 346] on input "[DATE] ١٤:١٥" at bounding box center [637, 340] width 131 height 23
click at [756, 211] on li "19:45" at bounding box center [752, 208] width 27 height 12
type input "[DATE] ١٩:٤٥"
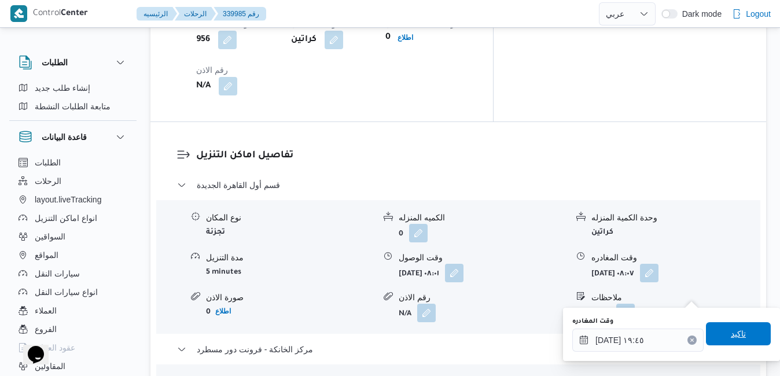
click at [731, 335] on span "تاكيد" at bounding box center [738, 334] width 15 height 14
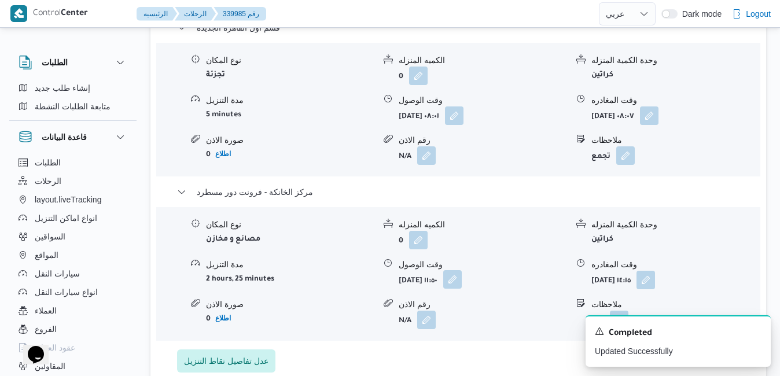
click at [462, 289] on button "button" at bounding box center [452, 279] width 19 height 19
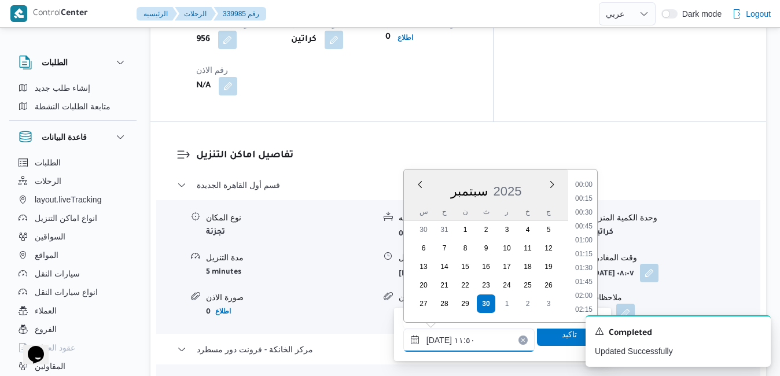
click at [471, 337] on input "[DATE] ١١:٥٠" at bounding box center [468, 340] width 131 height 23
click at [589, 252] on li "19:30" at bounding box center [583, 255] width 27 height 12
type input "[DATE] ١٩:٣٠"
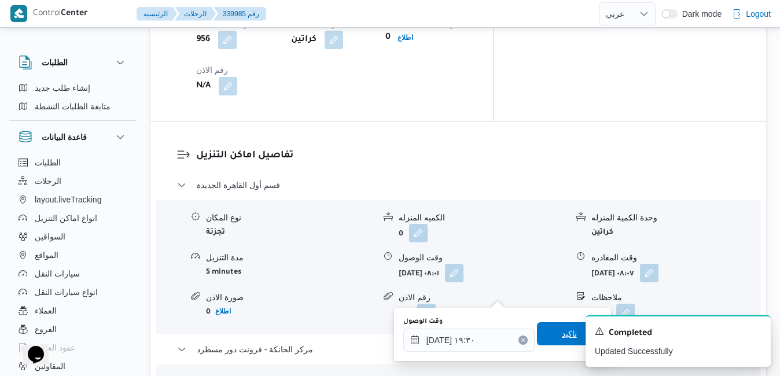
click at [542, 336] on span "تاكيد" at bounding box center [569, 333] width 65 height 23
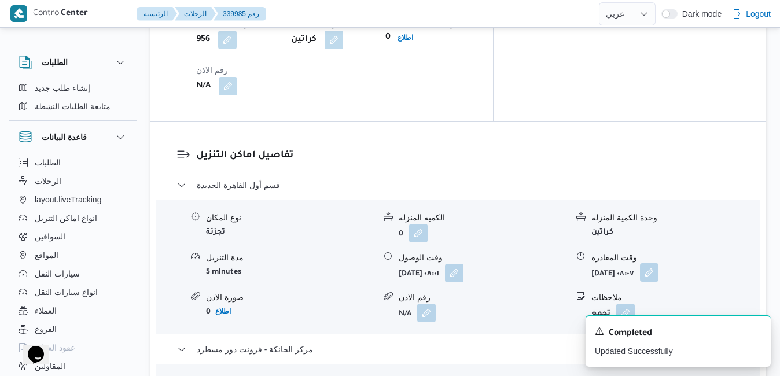
click at [658, 263] on button "button" at bounding box center [649, 272] width 19 height 19
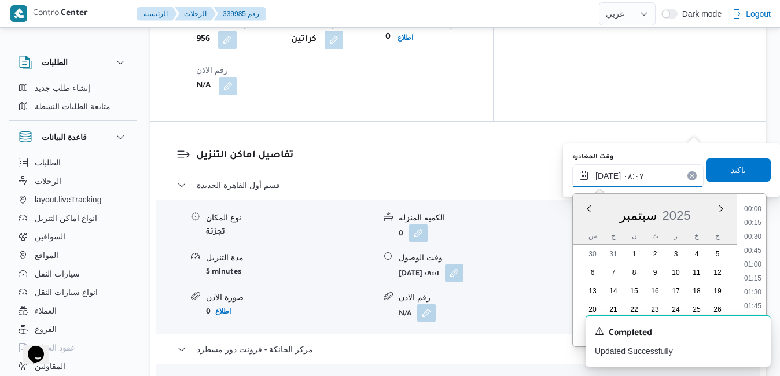
click at [650, 179] on input "[DATE] ٠٨:٠٧" at bounding box center [637, 175] width 131 height 23
click at [756, 284] on li "18:45" at bounding box center [752, 287] width 27 height 12
type input "[DATE] ١٨:٤٥"
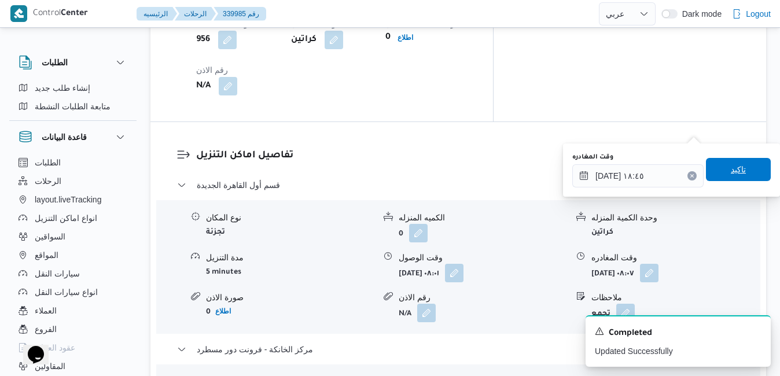
click at [738, 178] on span "تاكيد" at bounding box center [738, 169] width 65 height 23
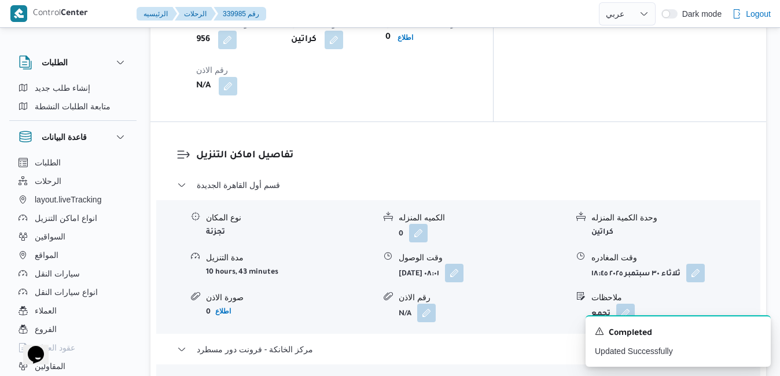
scroll to position [0, 0]
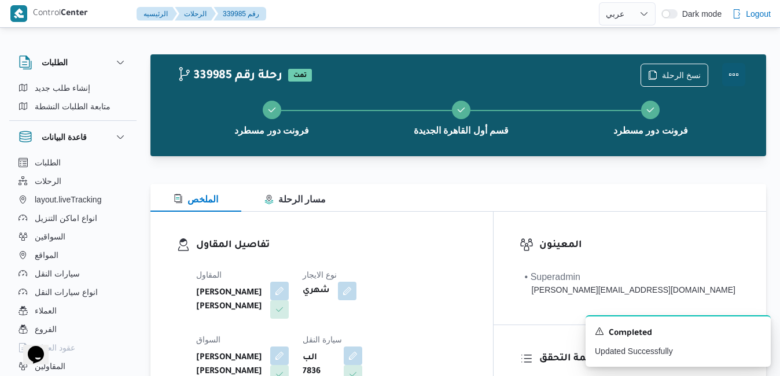
click at [734, 74] on button "Actions" at bounding box center [733, 74] width 23 height 23
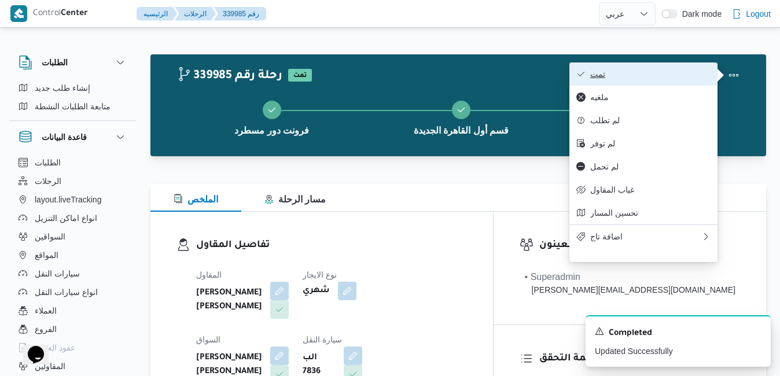
click at [691, 68] on button "تمت" at bounding box center [643, 73] width 148 height 23
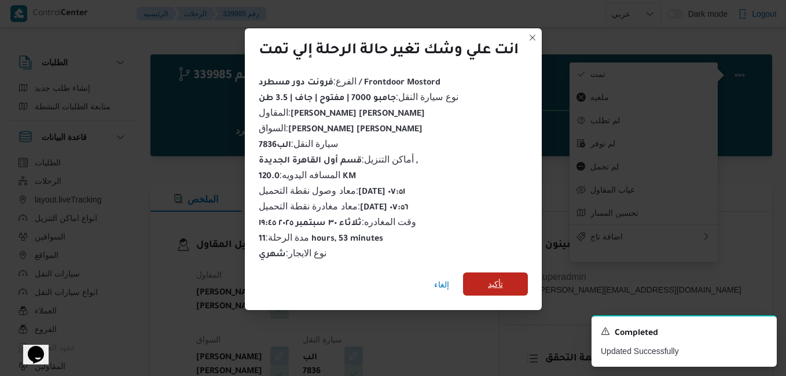
click at [505, 284] on span "تأكيد" at bounding box center [495, 283] width 65 height 23
